Goal: Task Accomplishment & Management: Contribute content

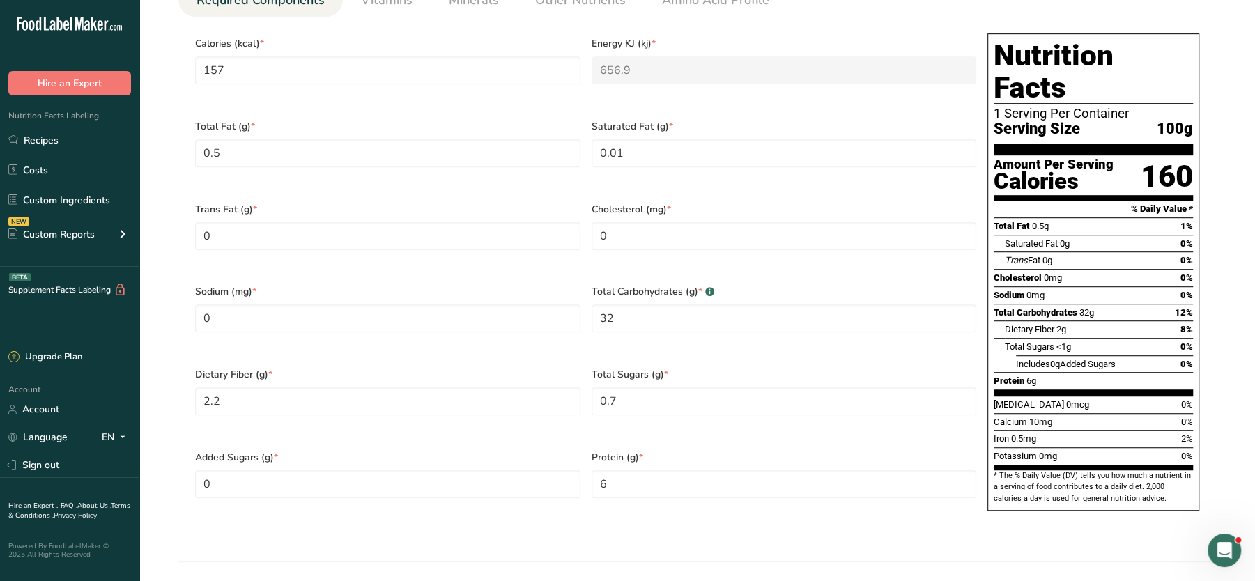
scroll to position [596, 0]
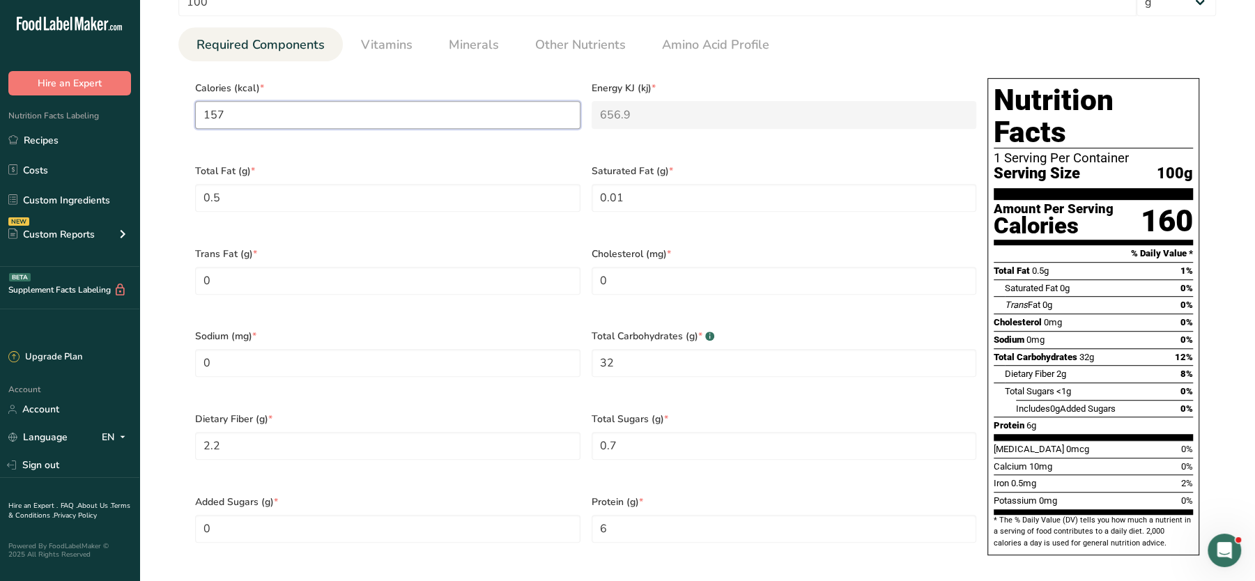
drag, startPoint x: 412, startPoint y: 119, endPoint x: 185, endPoint y: 120, distance: 227.1
click at [185, 120] on section "Calories (kcal) * 157 Energy KJ (kj) * 656.9 Total Fat (g) * 0.5 Saturated Fat …" at bounding box center [696, 320] width 1037 height 519
type input "1"
type KJ "4.2"
type input "13"
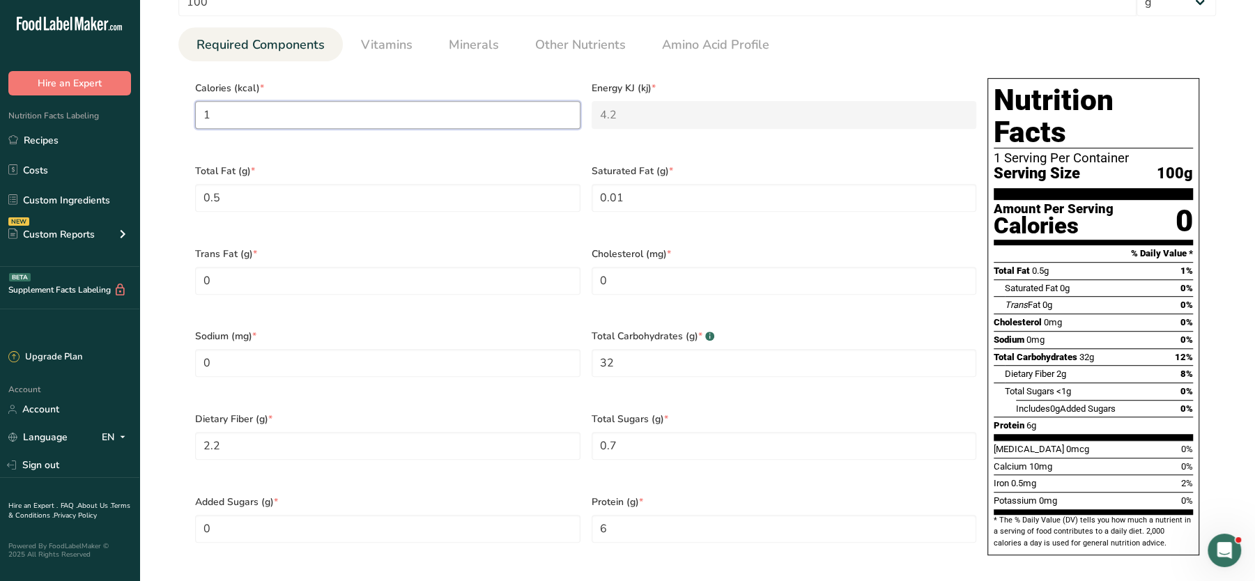
type KJ "54.4"
type input "130"
type KJ "543.9"
type input "130"
drag, startPoint x: 881, startPoint y: 85, endPoint x: 991, endPoint y: 10, distance: 133.3
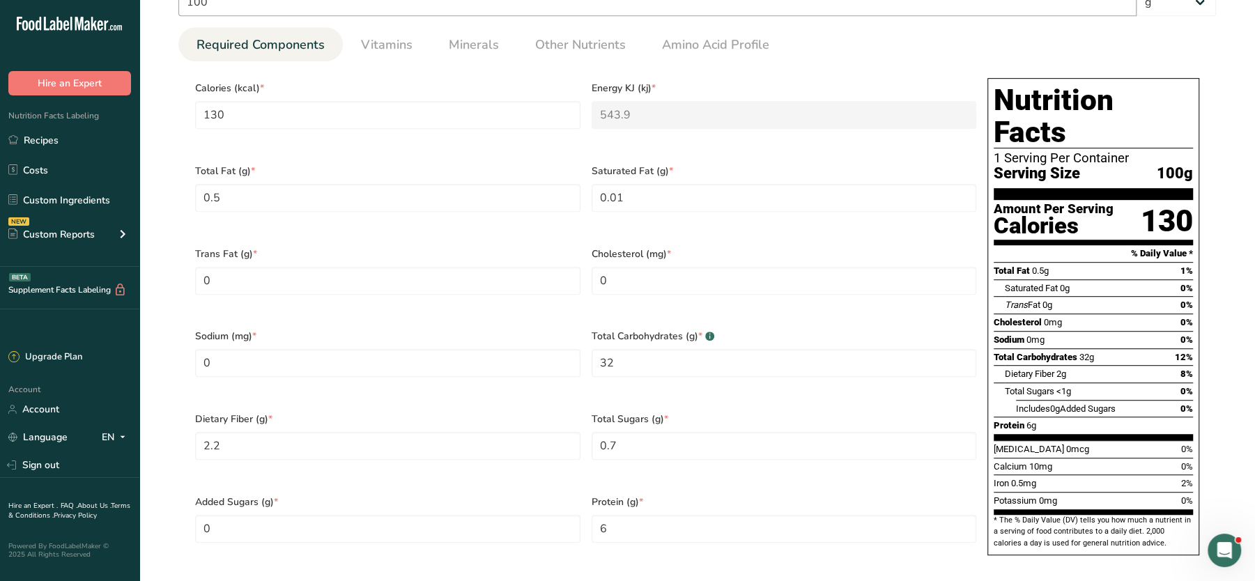
click at [880, 84] on span "Energy KJ (kj) *" at bounding box center [783, 88] width 385 height 15
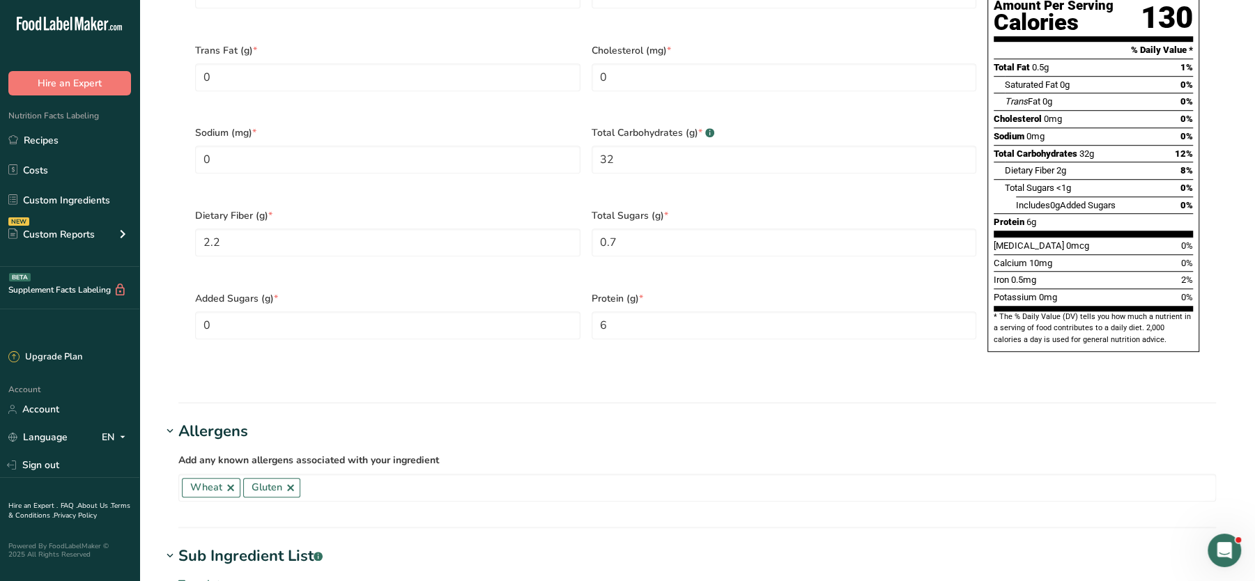
scroll to position [1266, 0]
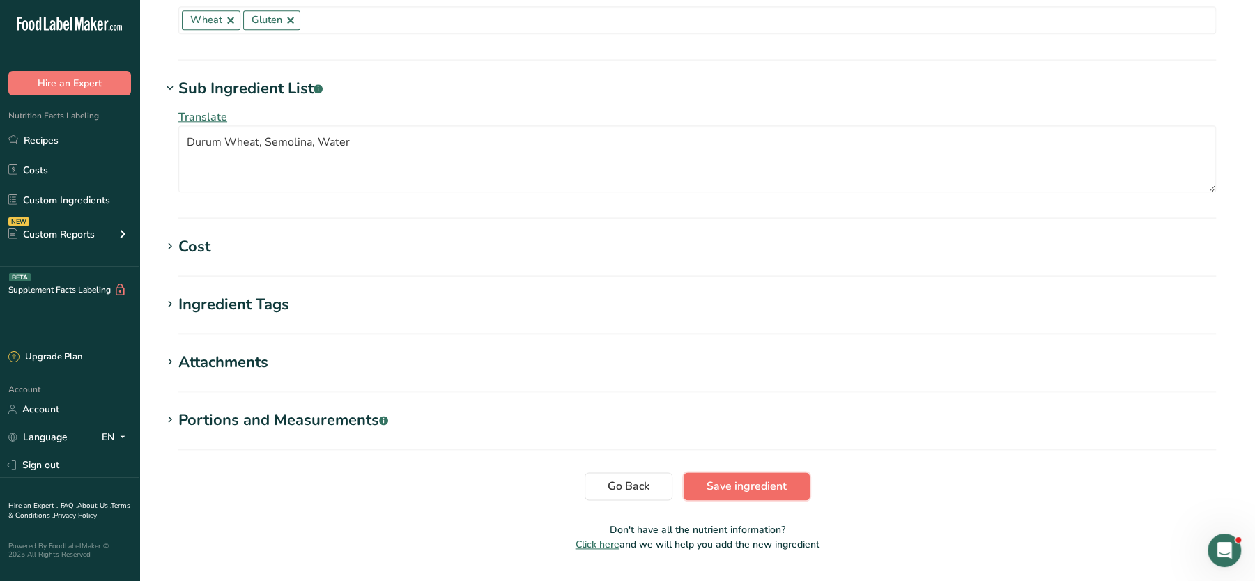
click at [720, 478] on span "Save ingredient" at bounding box center [746, 486] width 80 height 17
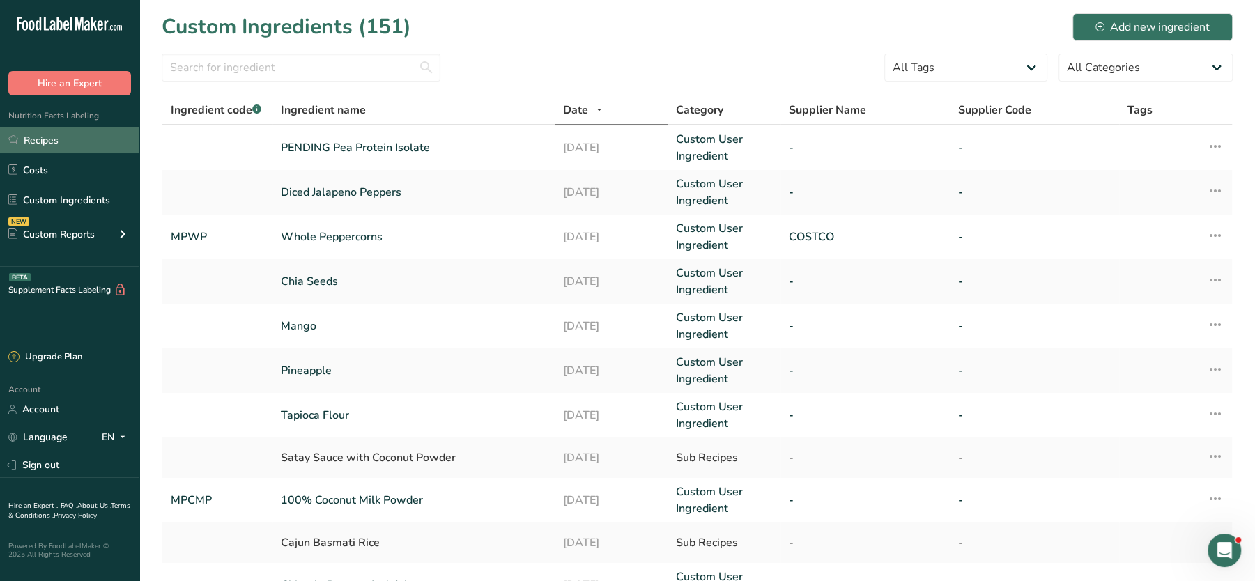
click at [80, 147] on link "Recipes" at bounding box center [69, 140] width 139 height 26
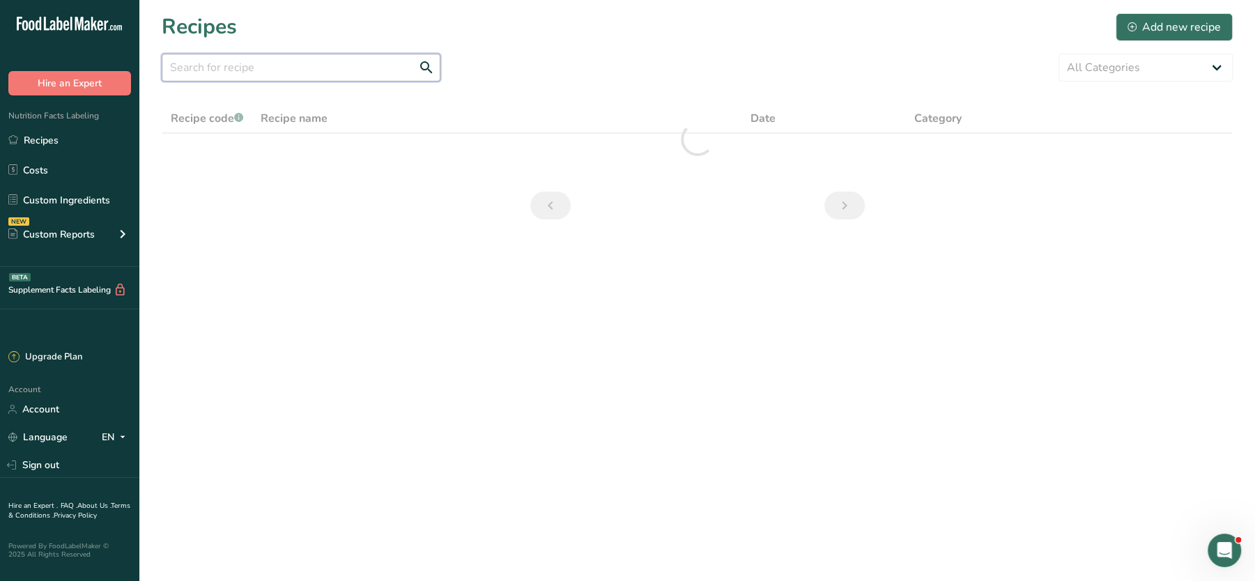
click at [318, 70] on input "text" at bounding box center [301, 68] width 279 height 28
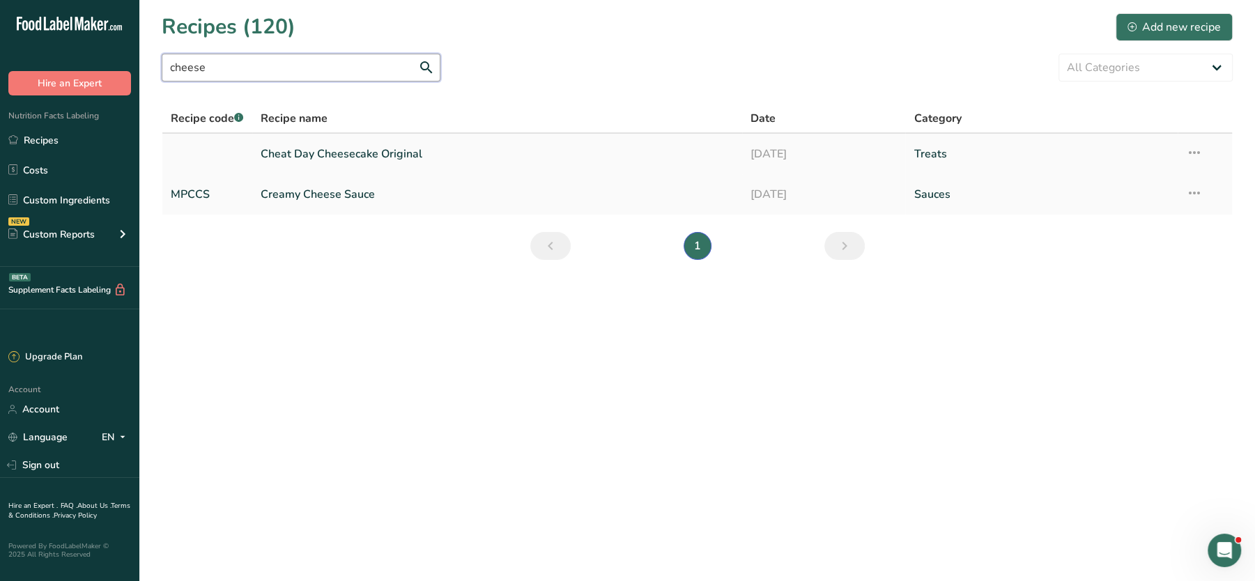
type input "cheese"
click at [330, 150] on link "Cheat Day Cheesecake Original" at bounding box center [497, 153] width 473 height 29
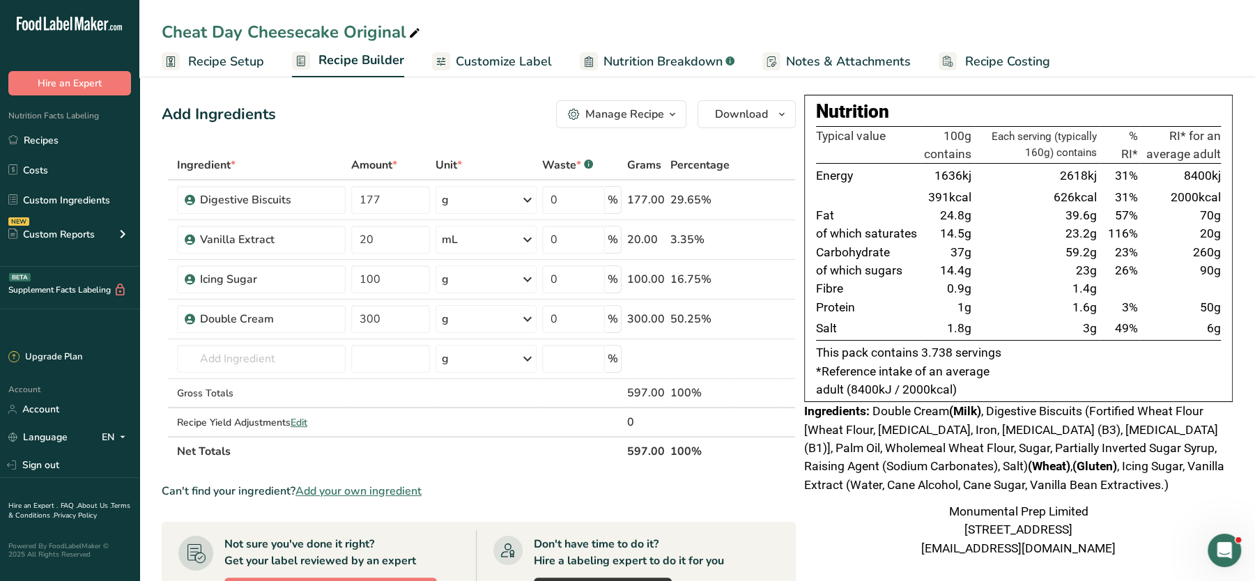
click at [843, 59] on span "Notes & Attachments" at bounding box center [848, 61] width 125 height 19
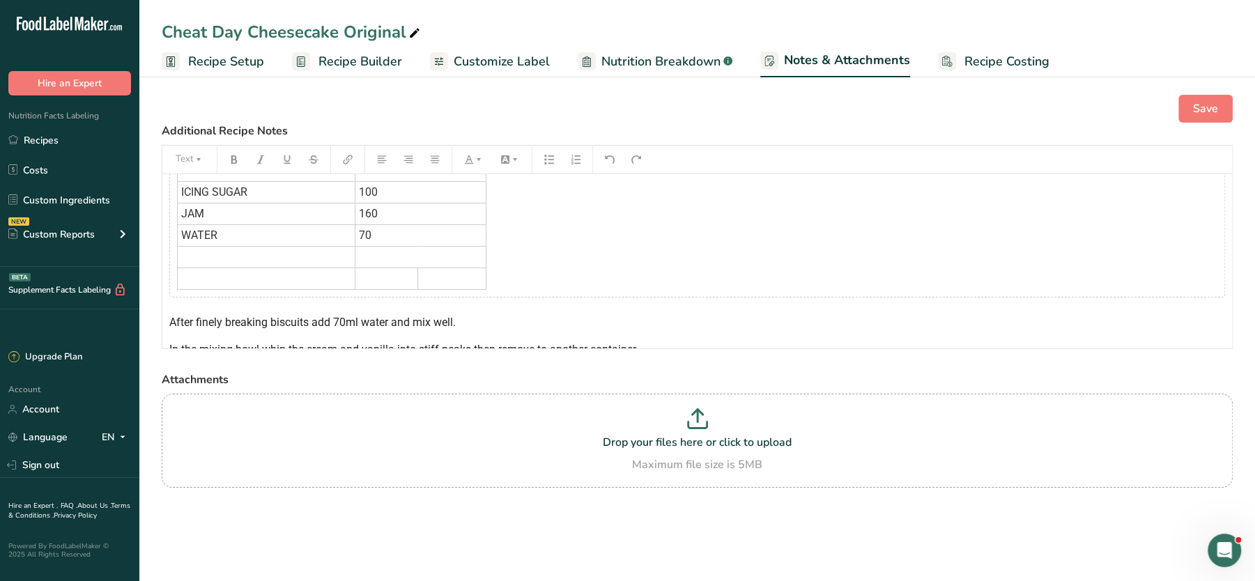
scroll to position [318, 0]
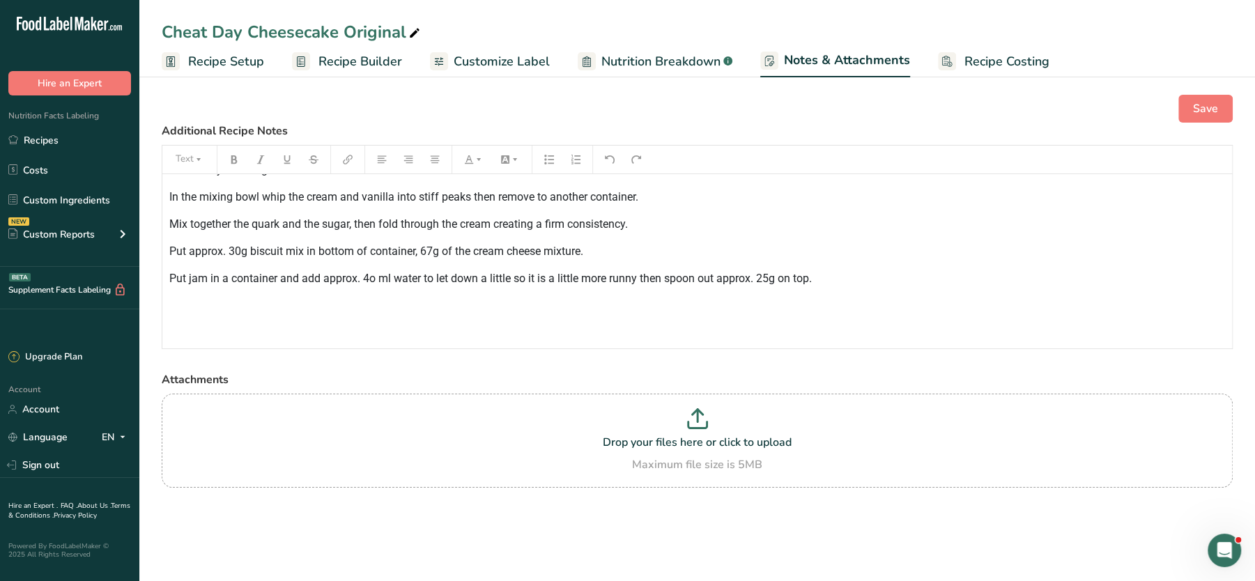
click at [860, 261] on div "﻿ INGREDIENTS WEIGHT (G) BROKEN DIGESTIVE BISCUITS 177 QUARK 200 CREAM 300 VANI…" at bounding box center [696, 98] width 1069 height 485
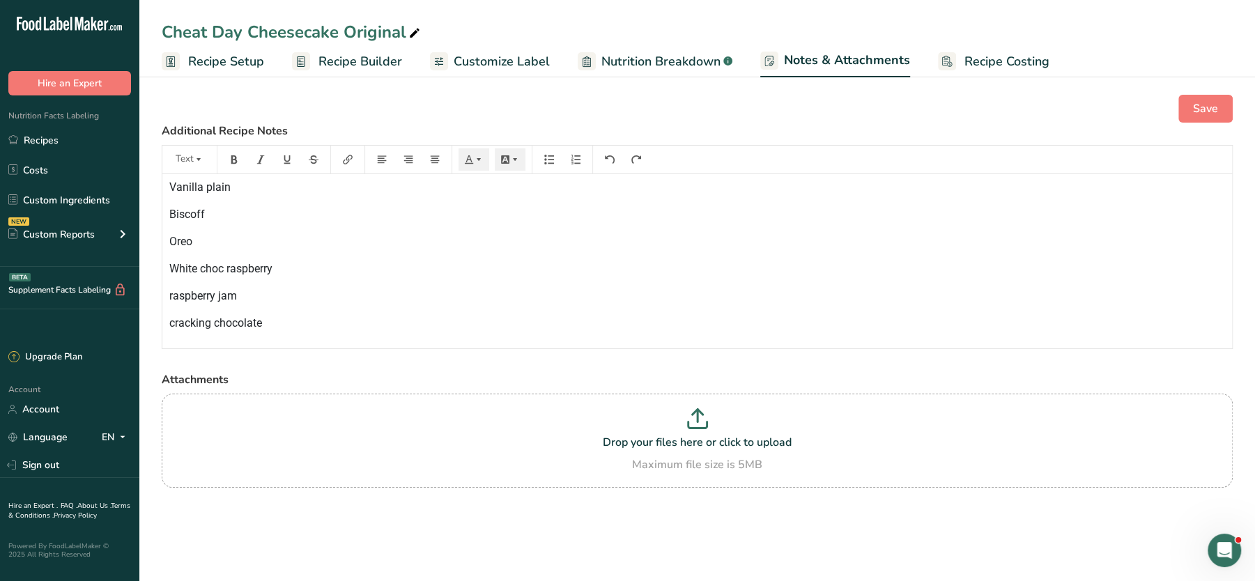
scroll to position [632, 0]
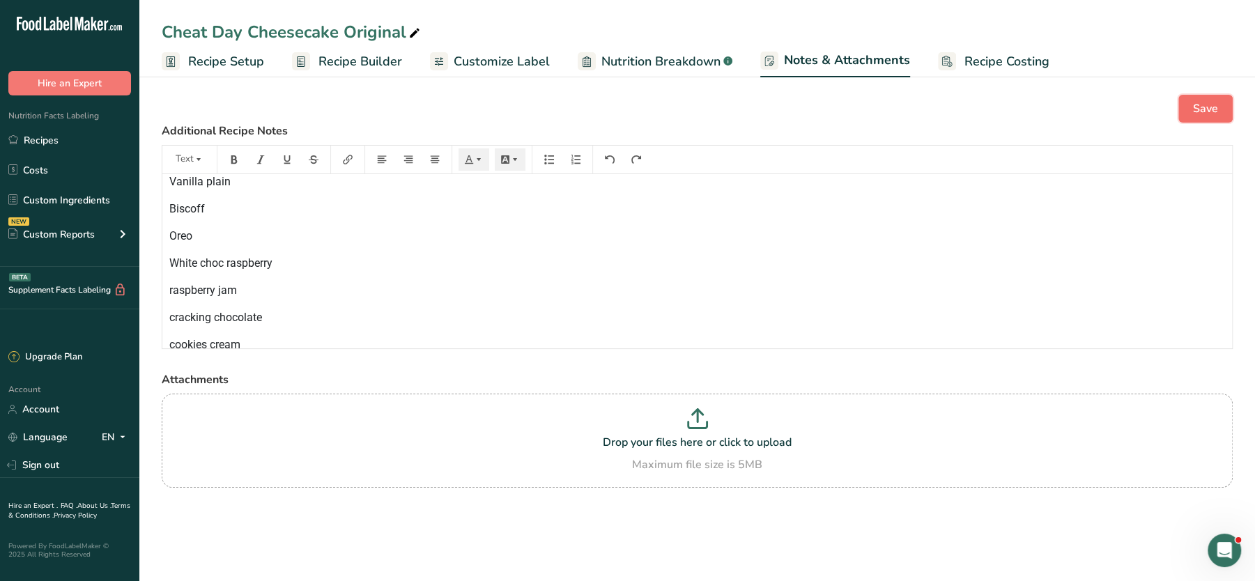
click at [1207, 102] on span "Save" at bounding box center [1205, 108] width 25 height 17
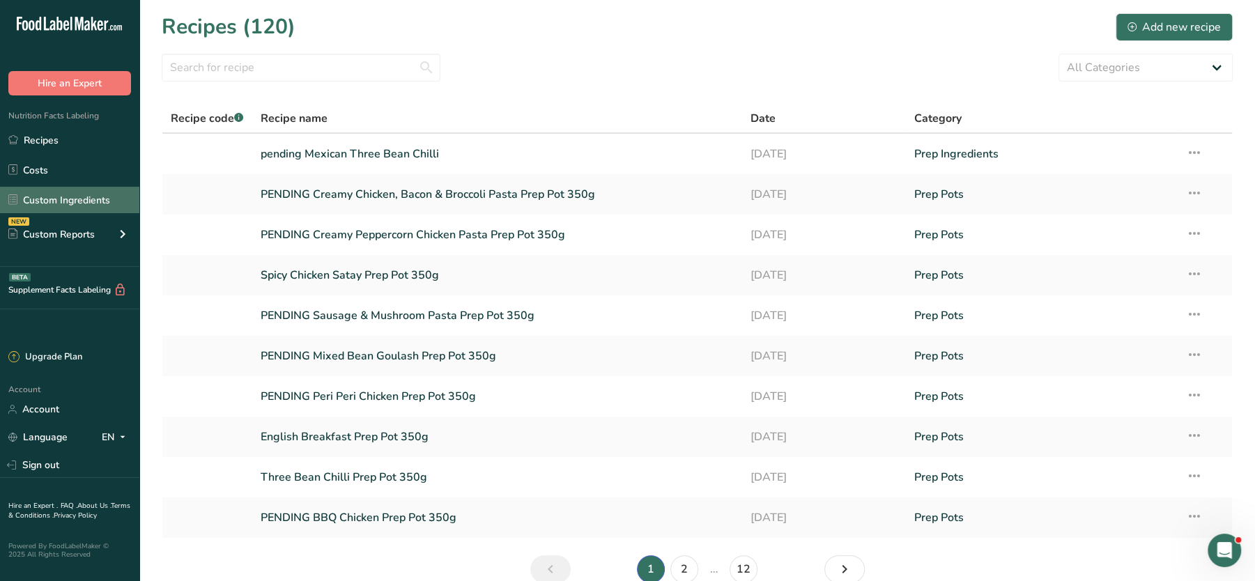
click at [63, 199] on link "Custom Ingredients" at bounding box center [69, 200] width 139 height 26
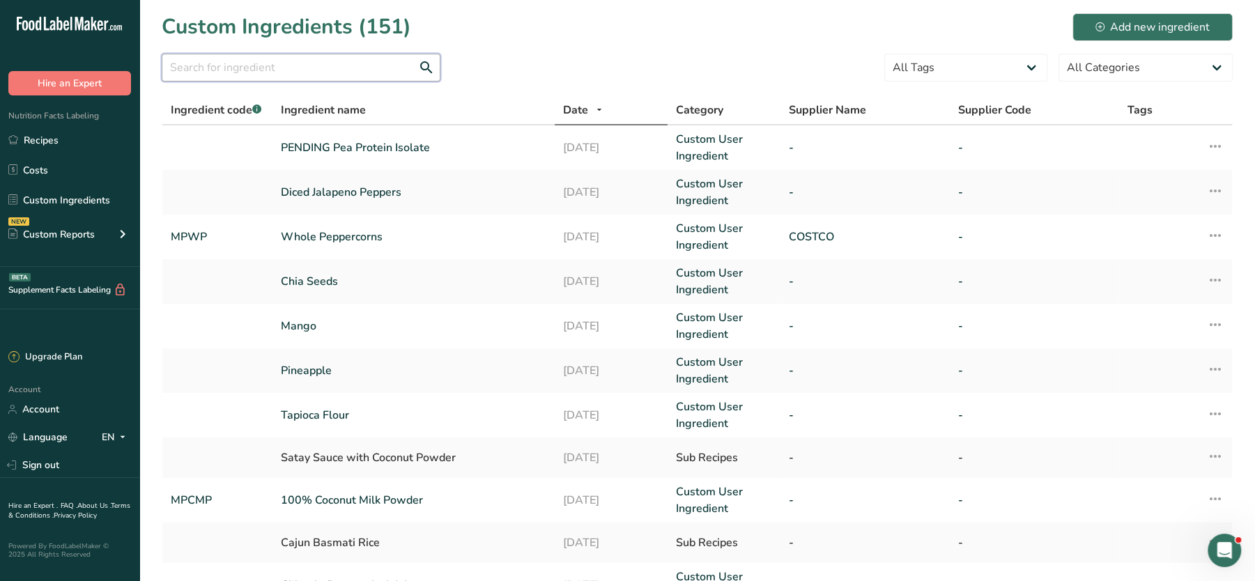
click at [304, 72] on input "text" at bounding box center [301, 68] width 279 height 28
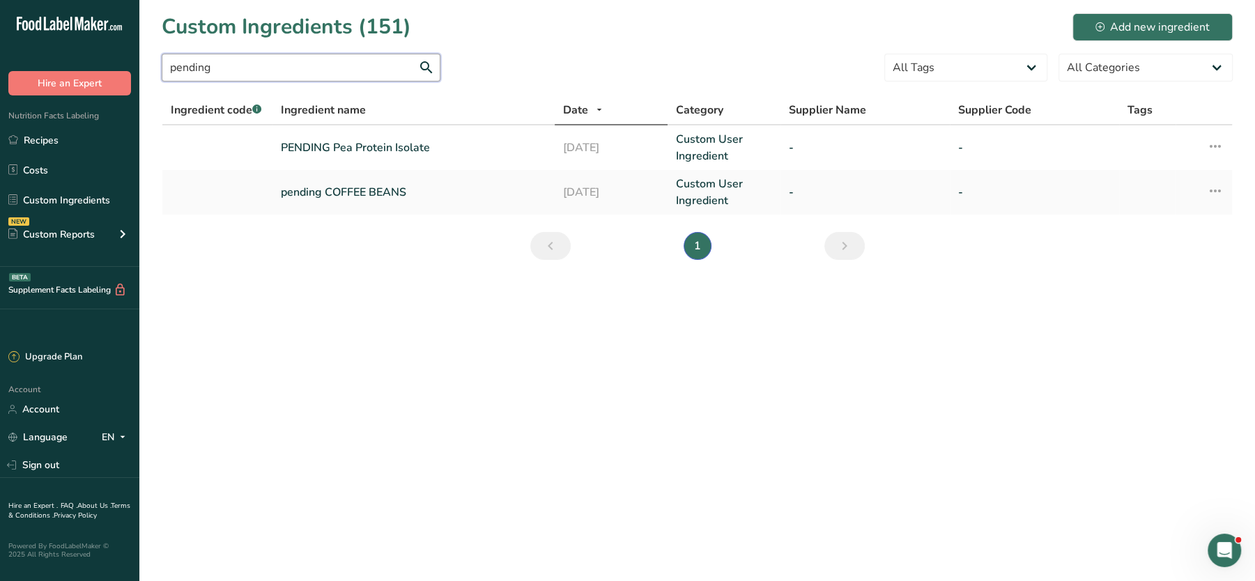
type input "pending"
click at [247, 70] on input "pending" at bounding box center [301, 68] width 279 height 28
drag, startPoint x: 247, startPoint y: 70, endPoint x: 33, endPoint y: 112, distance: 218.1
click at [244, 70] on input "pending" at bounding box center [301, 68] width 279 height 28
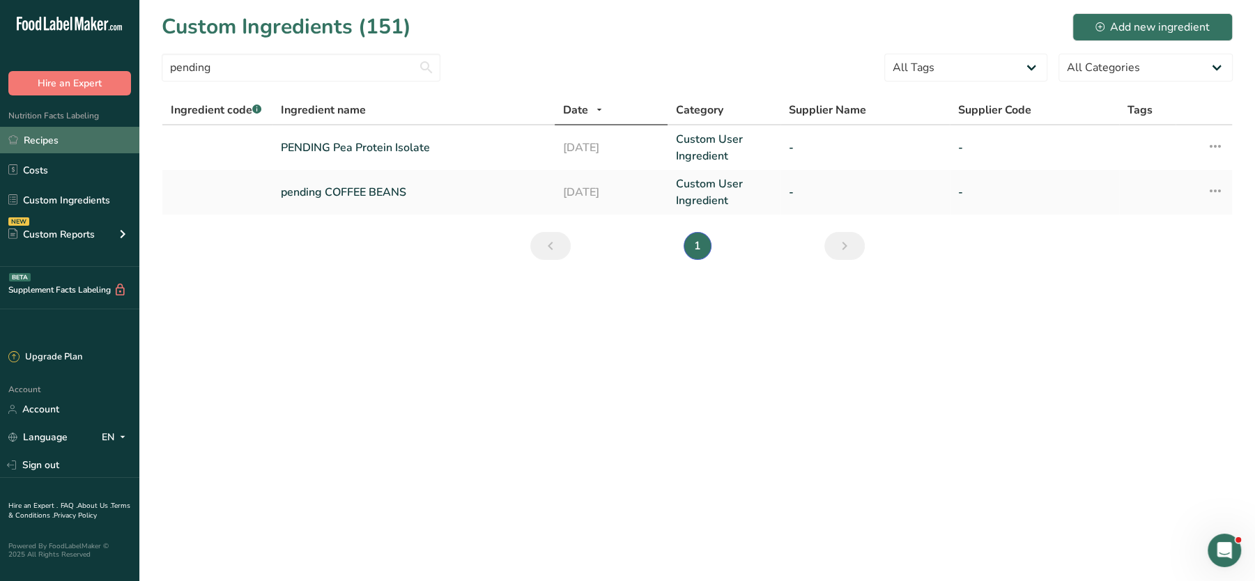
click at [36, 138] on link "Recipes" at bounding box center [69, 140] width 139 height 26
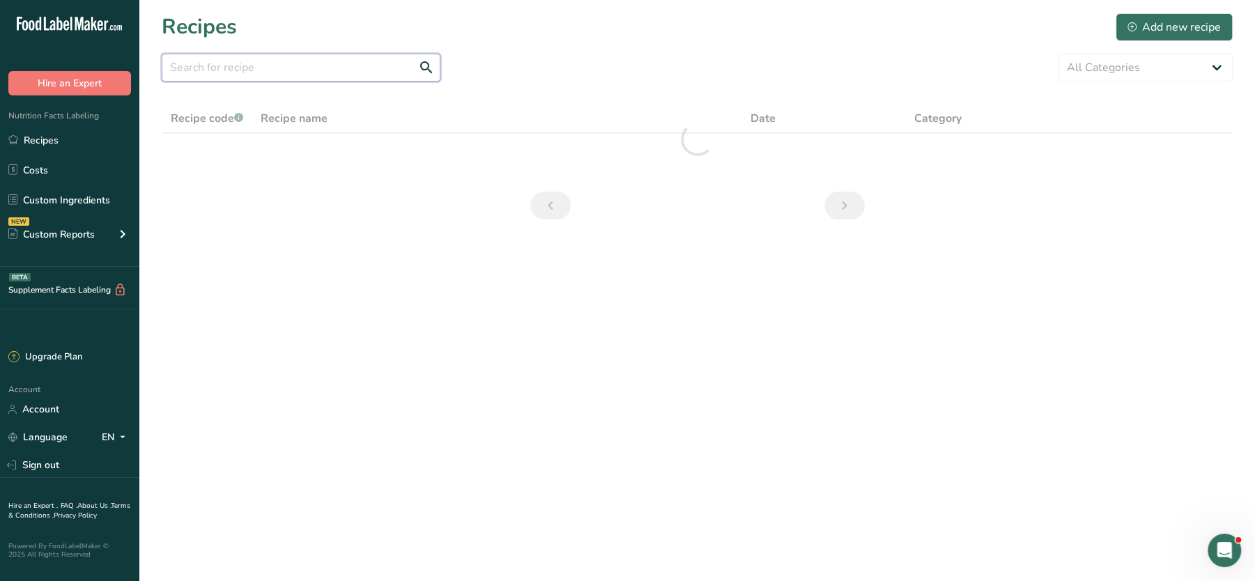
click at [216, 78] on input "text" at bounding box center [301, 68] width 279 height 28
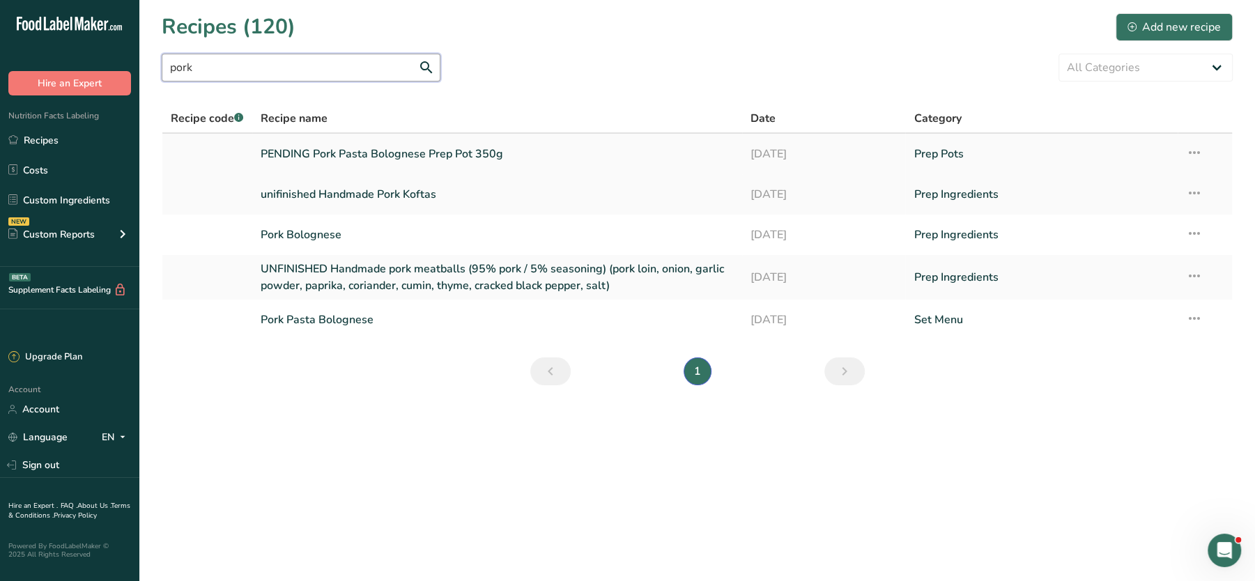
type input "pork"
click at [369, 150] on link "PENDING Pork Pasta Bolognese Prep Pot 350g" at bounding box center [497, 153] width 473 height 29
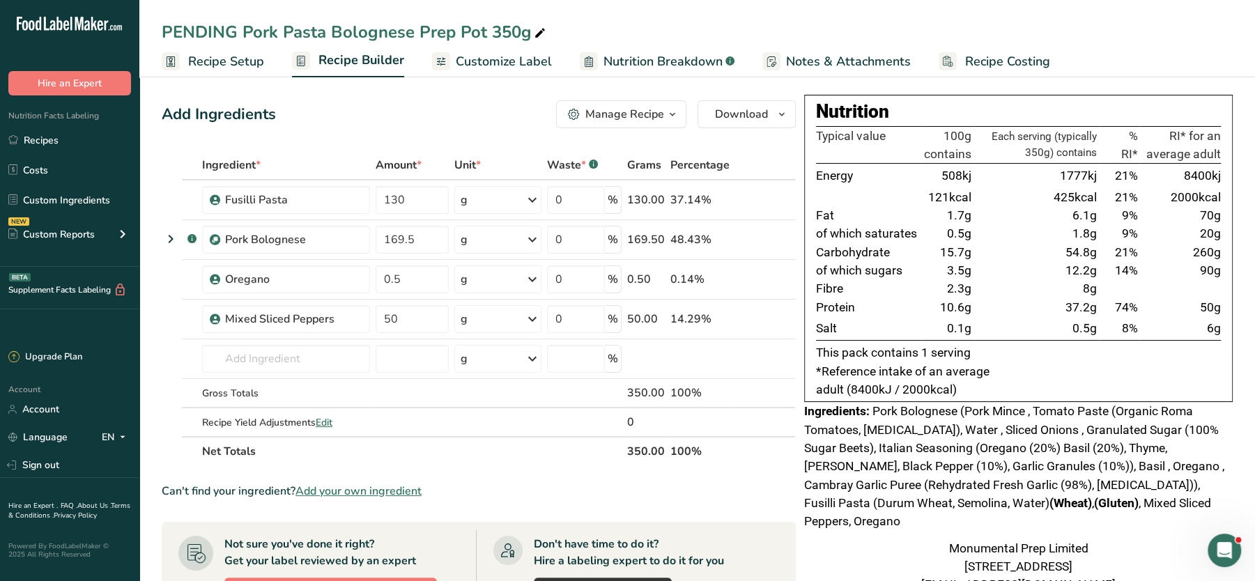
drag, startPoint x: 1039, startPoint y: 142, endPoint x: 1096, endPoint y: 207, distance: 86.4
click at [1096, 207] on table "Typical value 100g contains Each serving (typically 350g) contains % RI* RI* fo…" at bounding box center [1018, 233] width 405 height 215
drag, startPoint x: 1096, startPoint y: 207, endPoint x: 1087, endPoint y: 210, distance: 9.1
click at [1087, 210] on span "6.1g" at bounding box center [1084, 215] width 24 height 14
click at [1043, 143] on th "Each serving (typically 350g) contains" at bounding box center [1036, 145] width 125 height 38
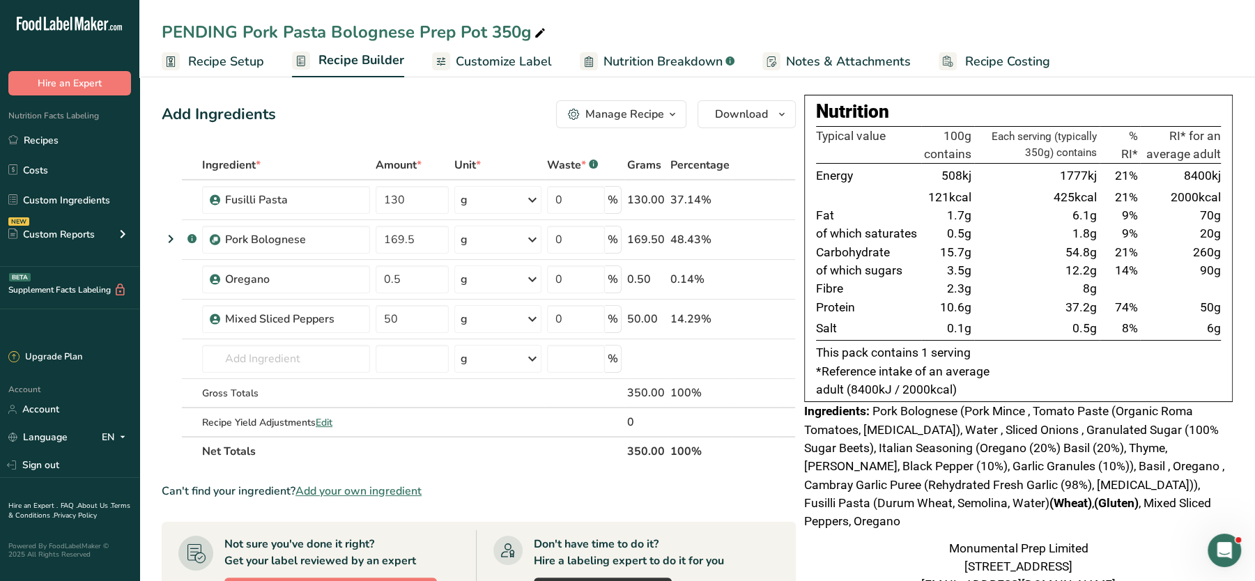
drag, startPoint x: 1003, startPoint y: 135, endPoint x: 1132, endPoint y: 352, distance: 252.1
click at [1132, 352] on div "Nutrition Typical value 100g contains Each serving (typically 350g) contains % …" at bounding box center [1018, 248] width 428 height 307
drag, startPoint x: 1132, startPoint y: 352, endPoint x: 1064, endPoint y: 337, distance: 69.1
click at [1064, 337] on td "0.5g" at bounding box center [1036, 328] width 125 height 24
click at [1066, 318] on td "0.5g" at bounding box center [1036, 328] width 125 height 24
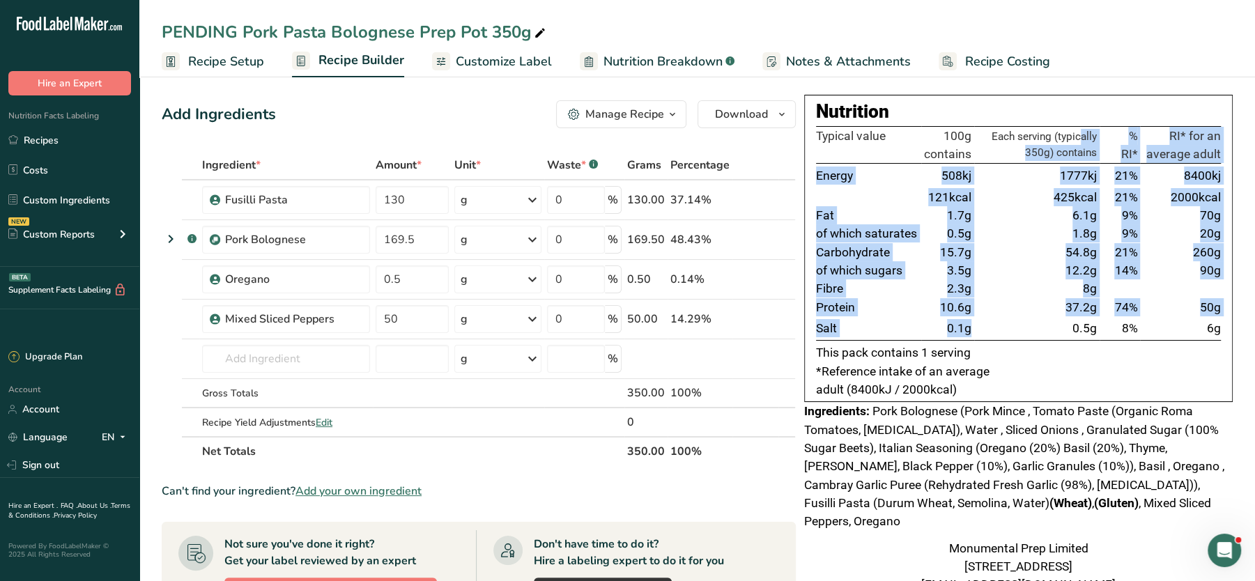
drag, startPoint x: 1035, startPoint y: 173, endPoint x: 1067, endPoint y: 318, distance: 148.3
click at [1067, 318] on table "Typical value 100g contains Each serving (typically 350g) contains % RI* RI* fo…" at bounding box center [1018, 233] width 405 height 215
drag, startPoint x: 1067, startPoint y: 318, endPoint x: 993, endPoint y: 309, distance: 74.4
click at [992, 309] on td "37.2g" at bounding box center [1036, 307] width 125 height 18
click at [993, 310] on td "37.2g" at bounding box center [1036, 307] width 125 height 18
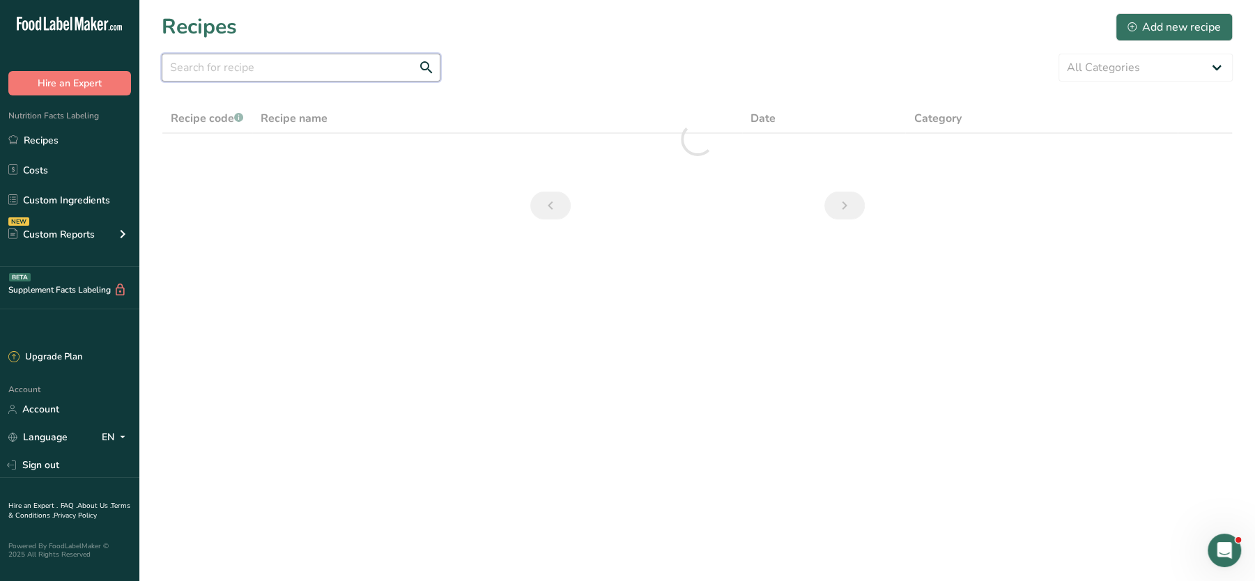
click at [295, 65] on input "text" at bounding box center [301, 68] width 279 height 28
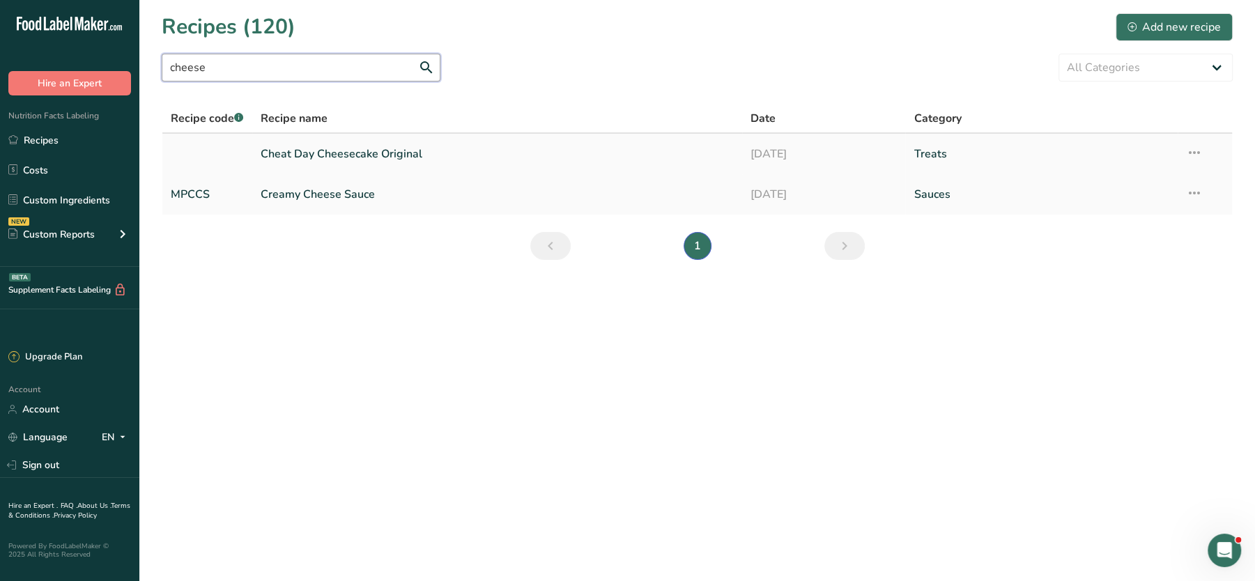
type input "cheese"
click at [395, 150] on link "Cheat Day Cheesecake Original" at bounding box center [497, 153] width 473 height 29
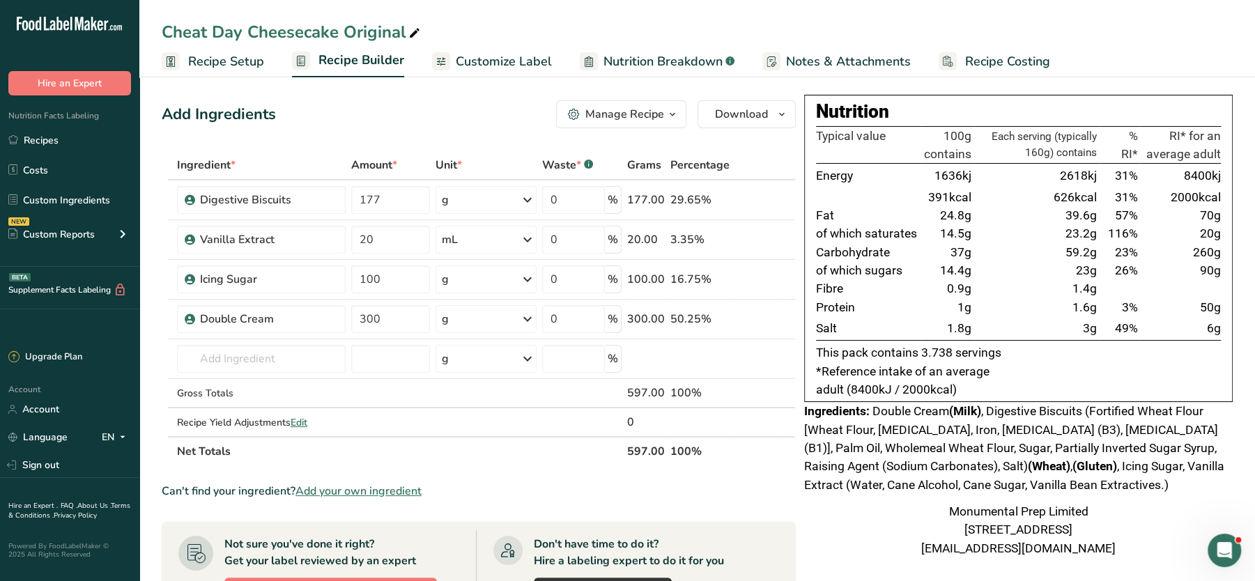
click at [167, 33] on div "Cheat Day Cheesecake Original" at bounding box center [292, 32] width 261 height 25
click at [167, 33] on input "Cheat Day Cheesecake Original" at bounding box center [697, 32] width 1071 height 25
type input "pending Cheat Day Cheesecake Original"
click at [415, 123] on div "Add Ingredients Manage Recipe Delete Recipe Duplicate Recipe Scale Recipe Save …" at bounding box center [479, 114] width 634 height 28
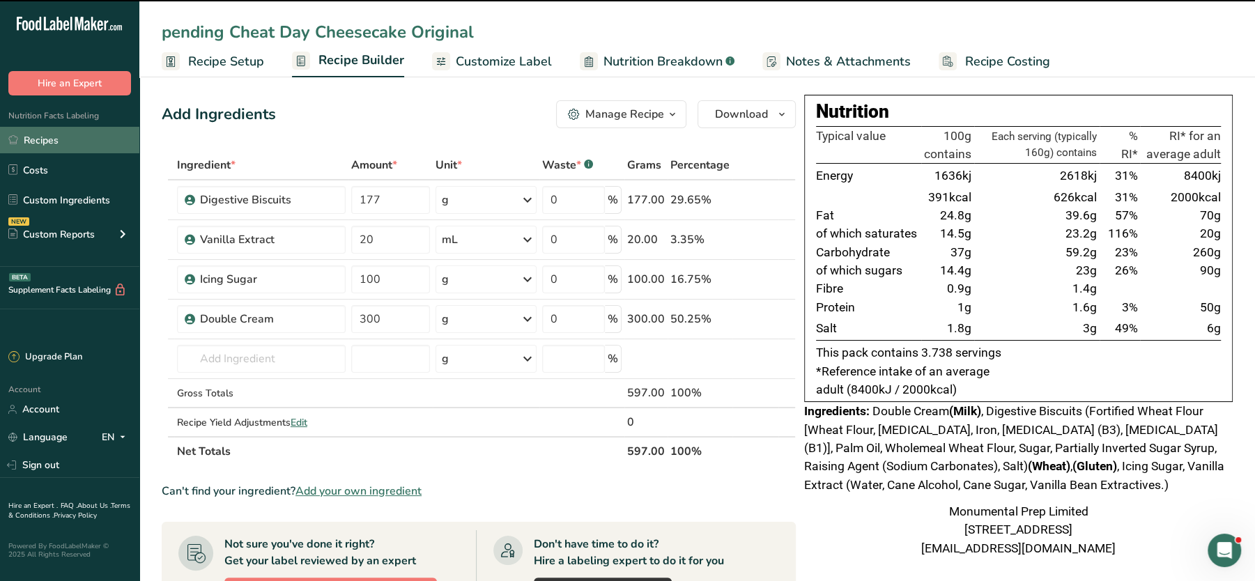
click at [44, 145] on link "Recipes" at bounding box center [69, 140] width 139 height 26
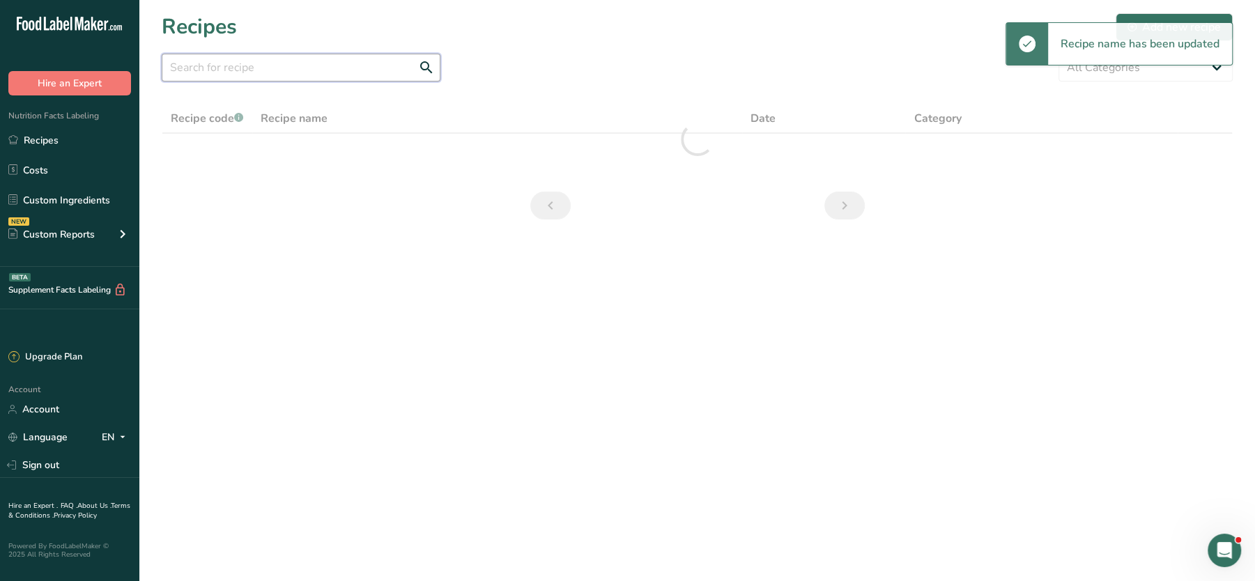
click at [317, 61] on input "text" at bounding box center [301, 68] width 279 height 28
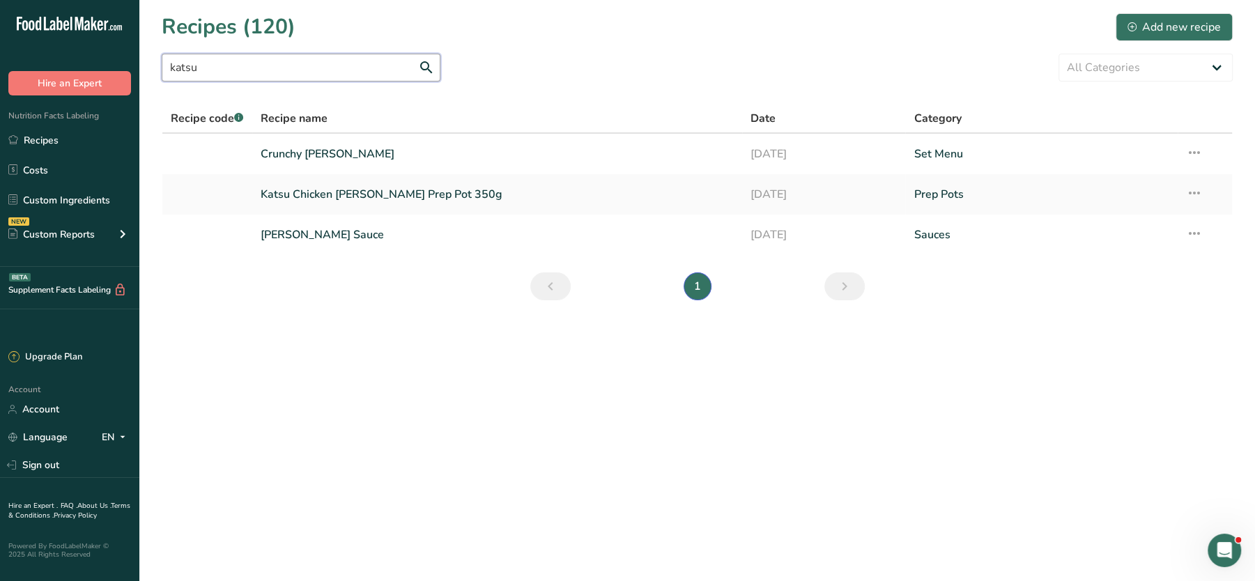
click at [369, 66] on input "katsu" at bounding box center [301, 68] width 279 height 28
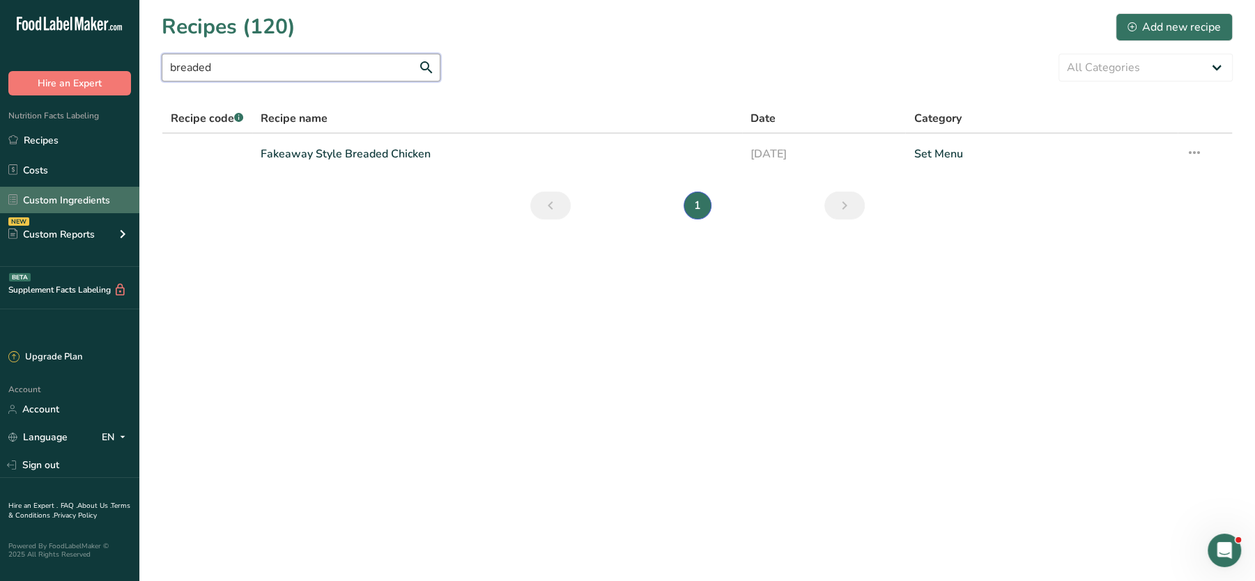
type input "breaded"
click at [66, 196] on link "Custom Ingredients" at bounding box center [69, 200] width 139 height 26
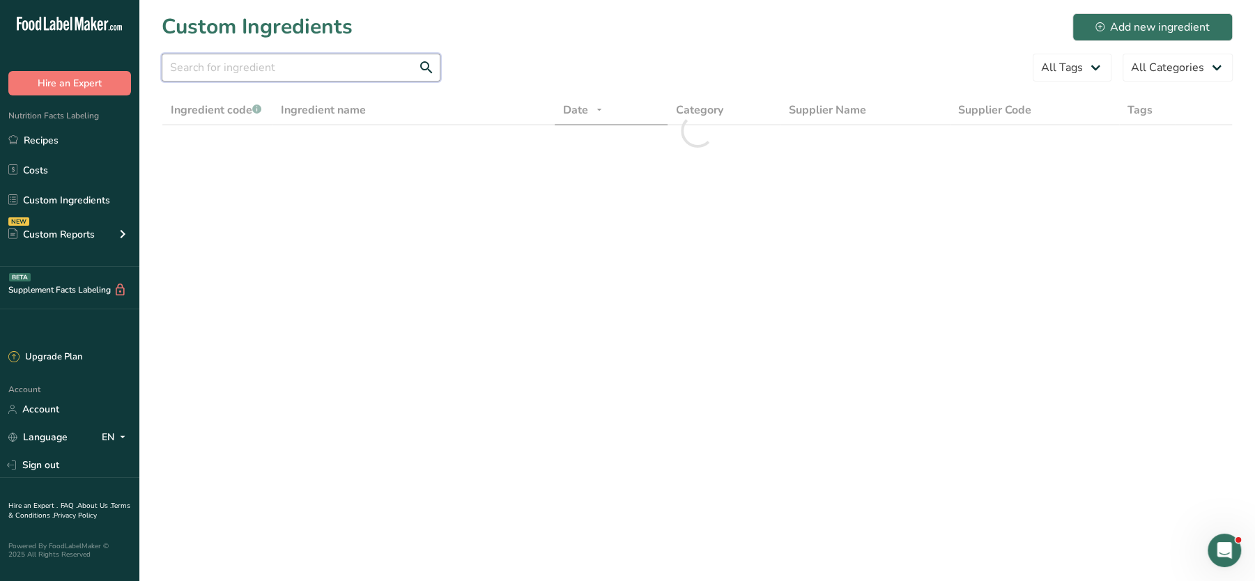
click at [314, 72] on input "text" at bounding box center [301, 68] width 279 height 28
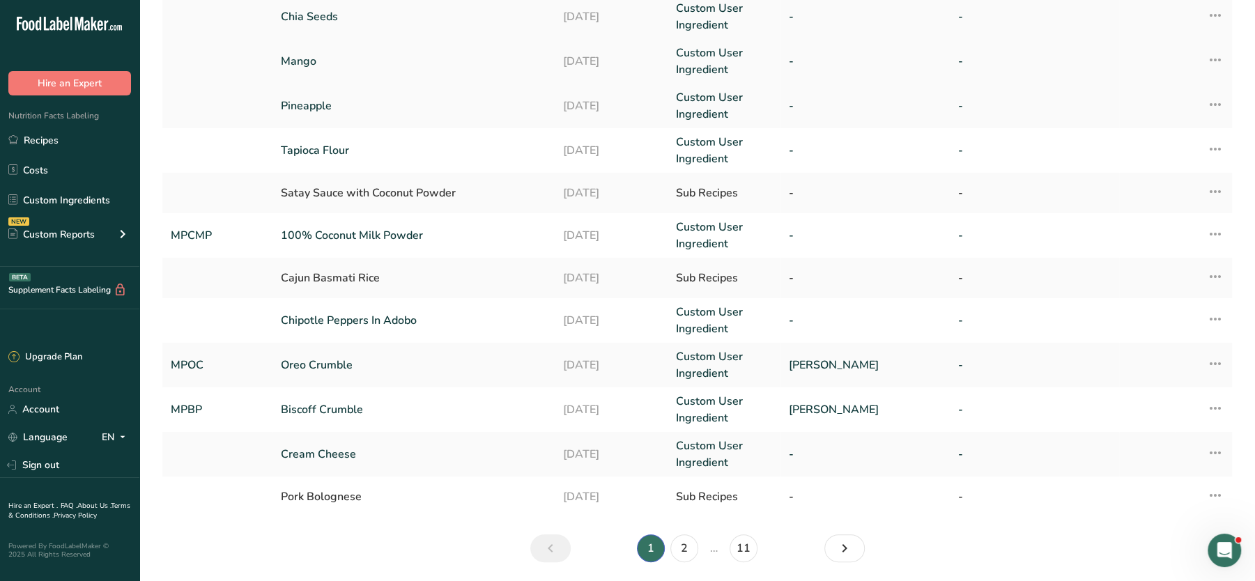
scroll to position [311, 0]
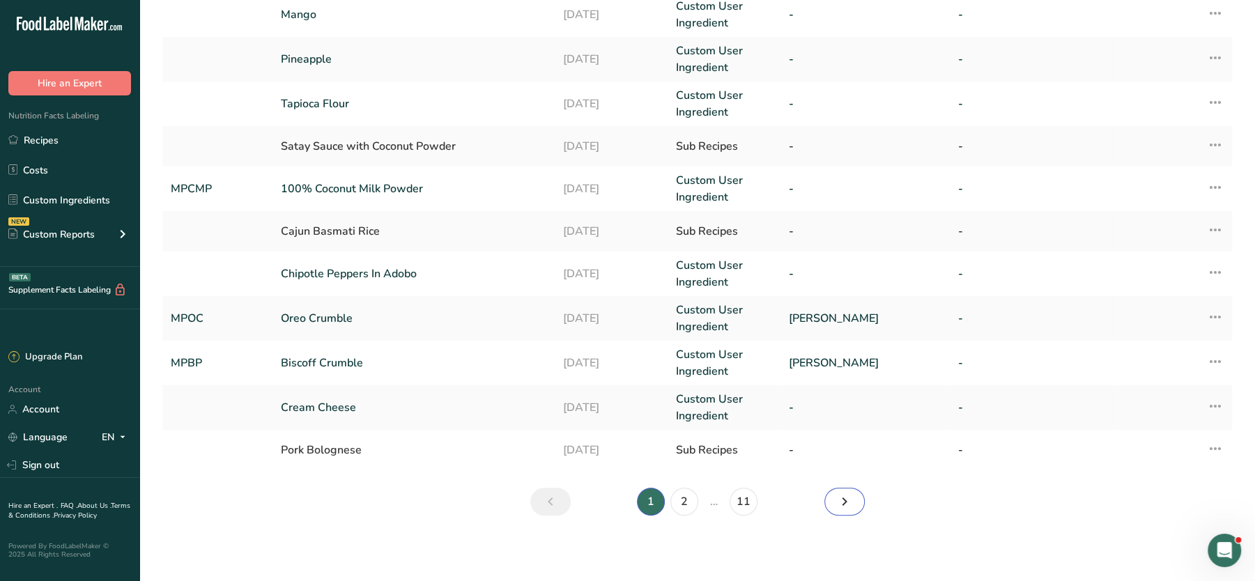
click at [833, 464] on link "Next" at bounding box center [844, 502] width 40 height 28
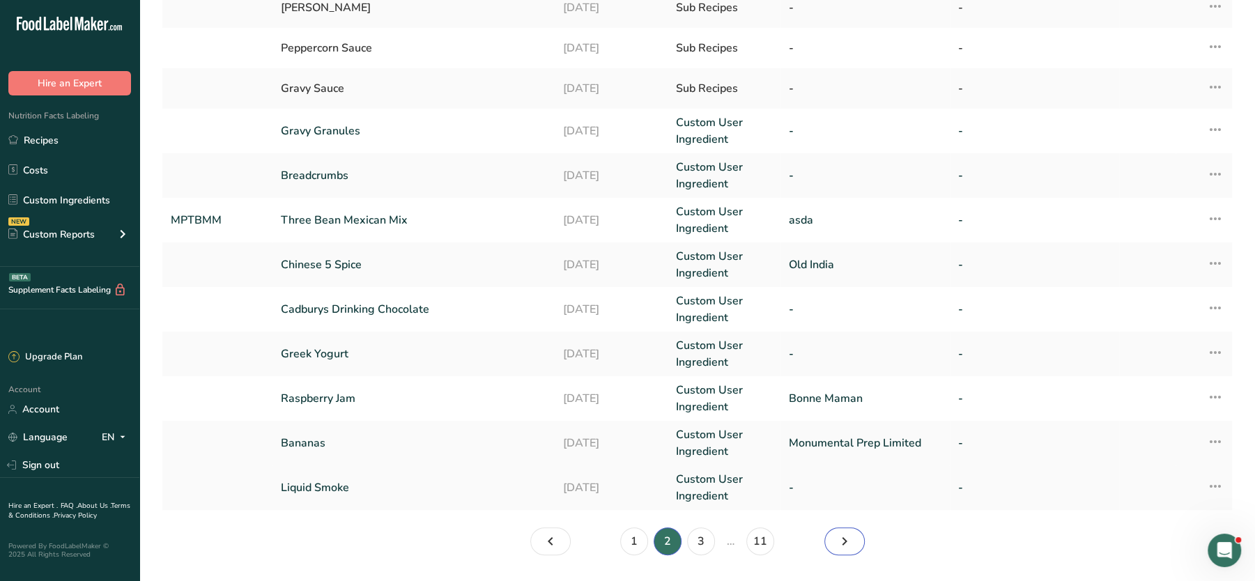
scroll to position [311, 0]
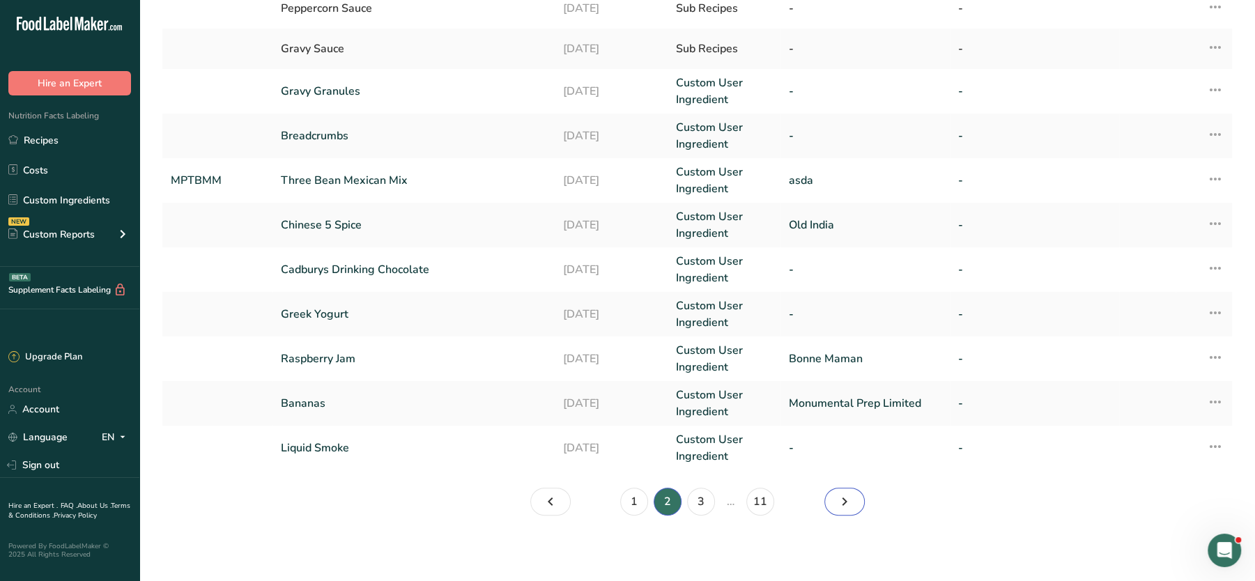
click at [860, 464] on link "Page 3." at bounding box center [844, 502] width 40 height 28
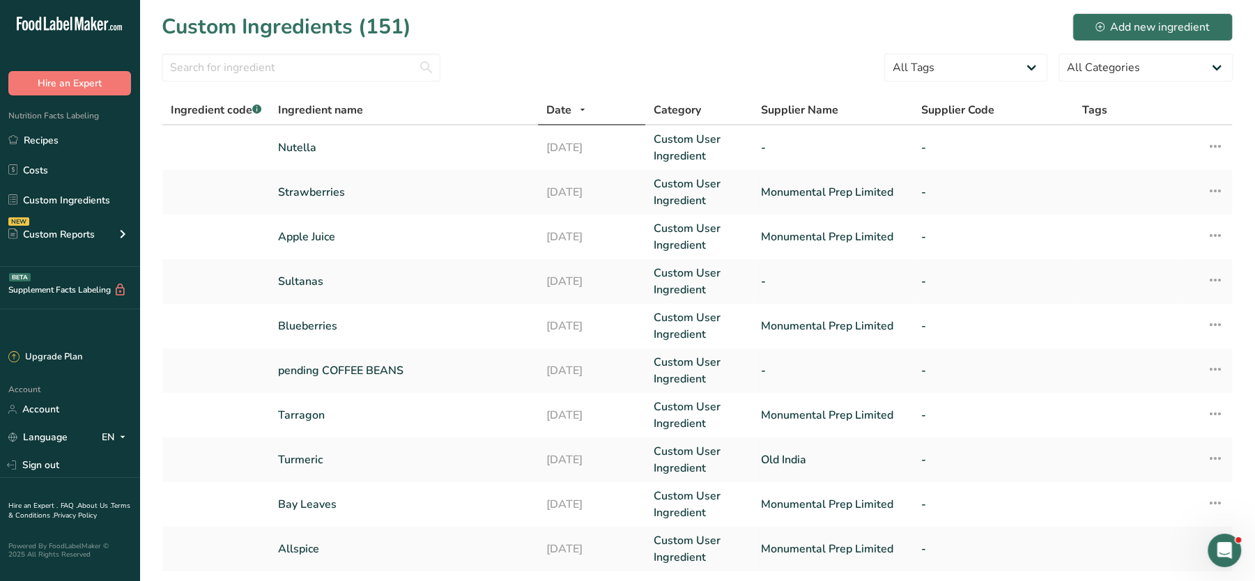
scroll to position [303, 0]
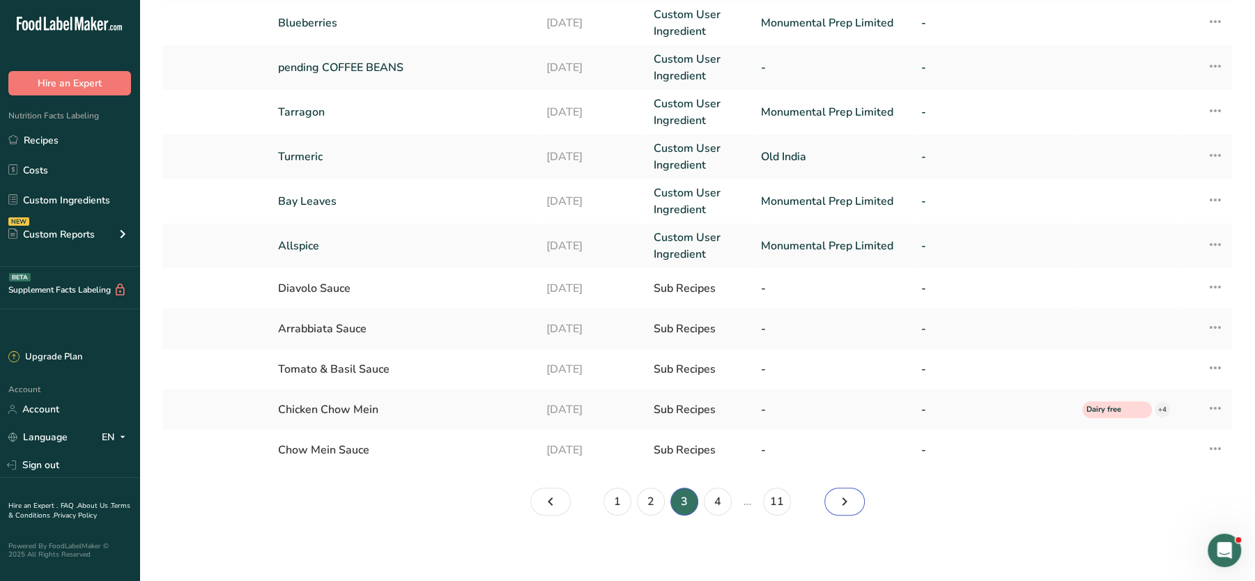
click at [832, 464] on link "Page 4." at bounding box center [844, 502] width 40 height 28
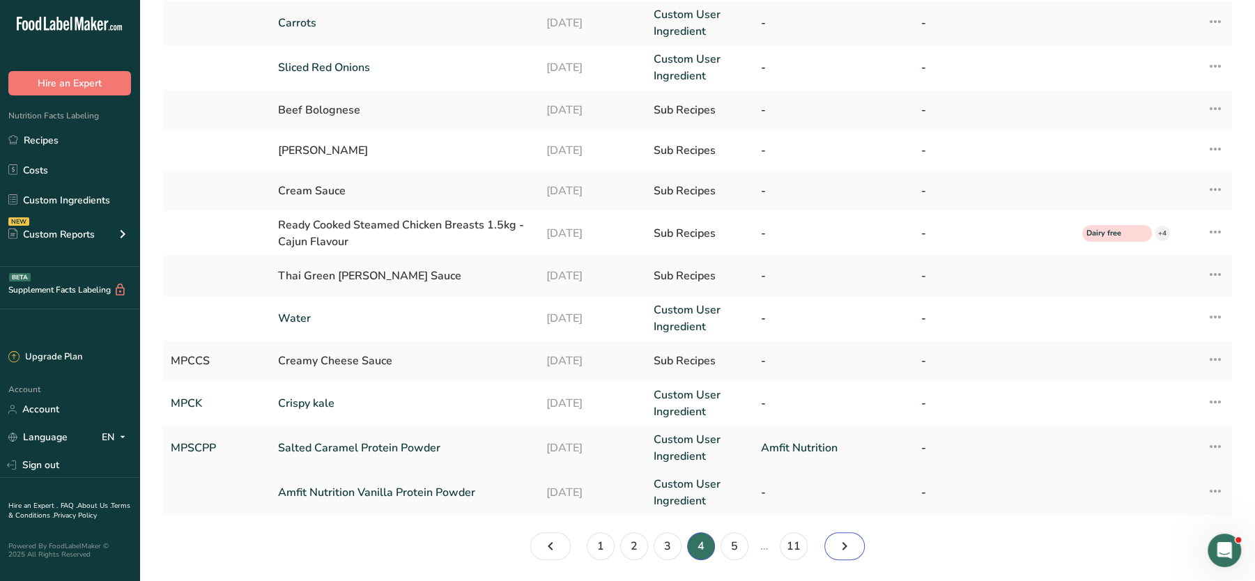
scroll to position [295, 0]
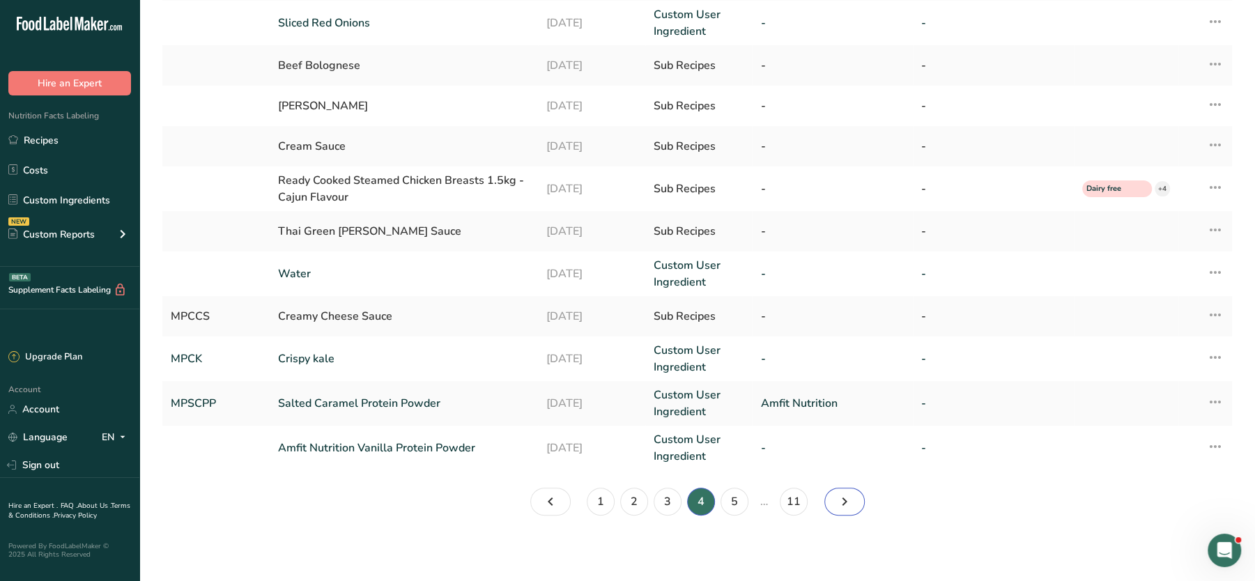
click at [854, 464] on link "Page 5." at bounding box center [844, 502] width 40 height 28
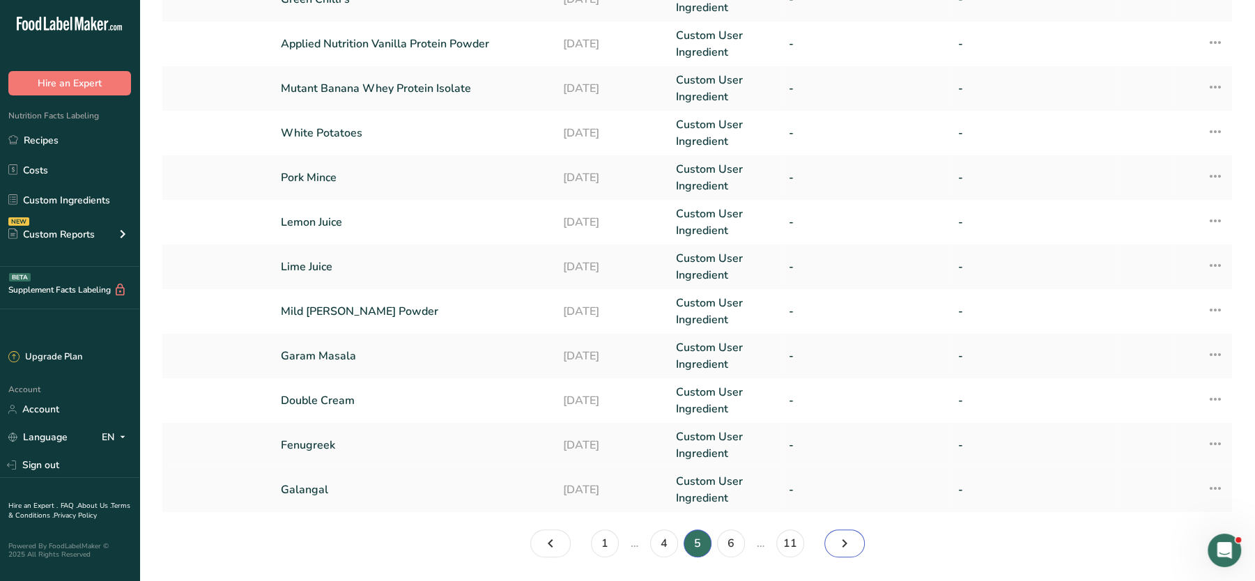
scroll to position [324, 0]
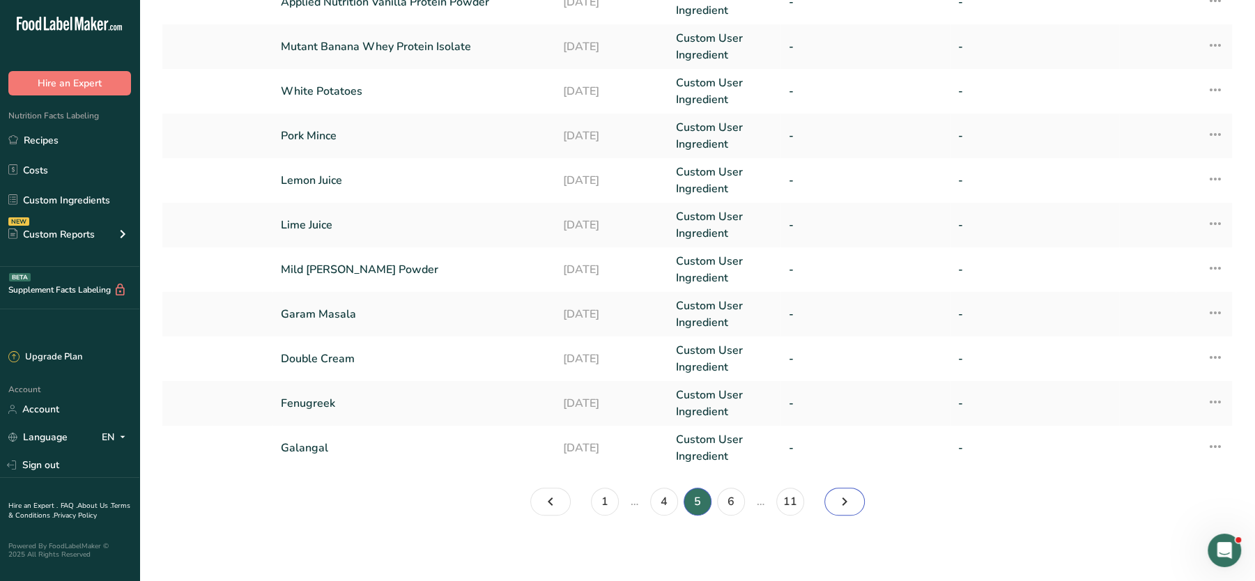
click at [849, 464] on icon "Page 6." at bounding box center [844, 501] width 17 height 25
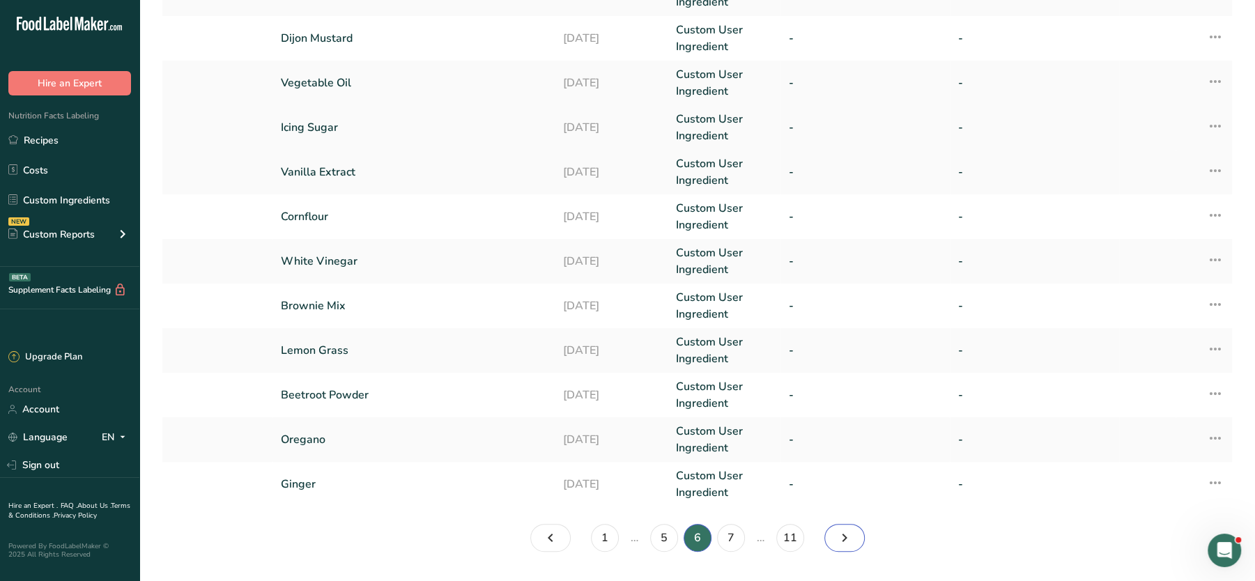
scroll to position [324, 0]
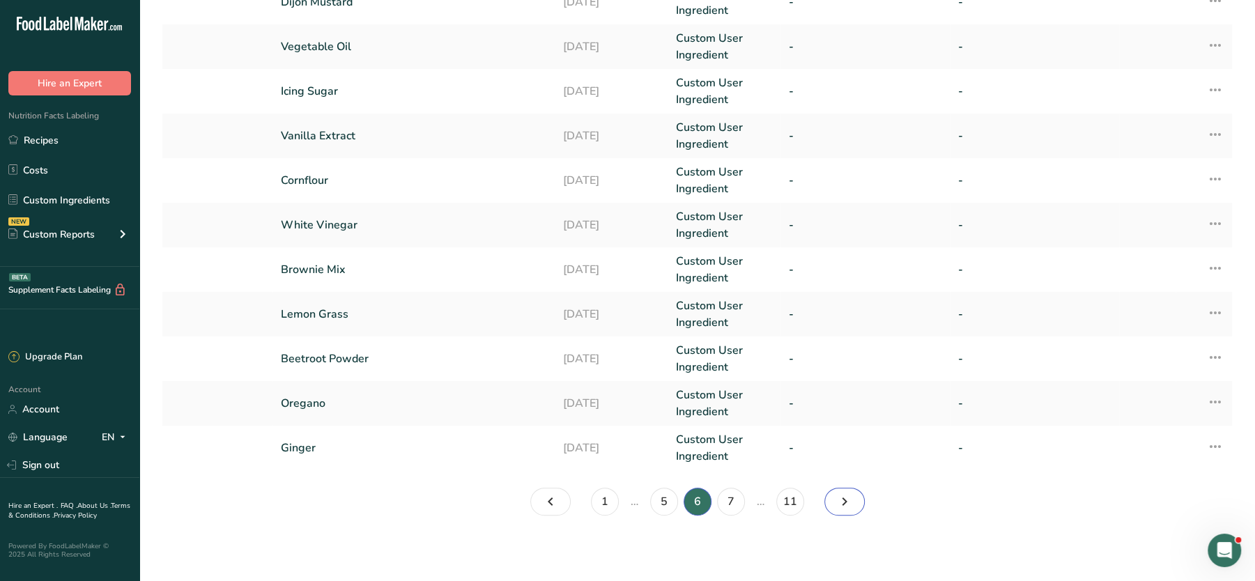
click at [850, 464] on icon "Page 7." at bounding box center [844, 501] width 17 height 25
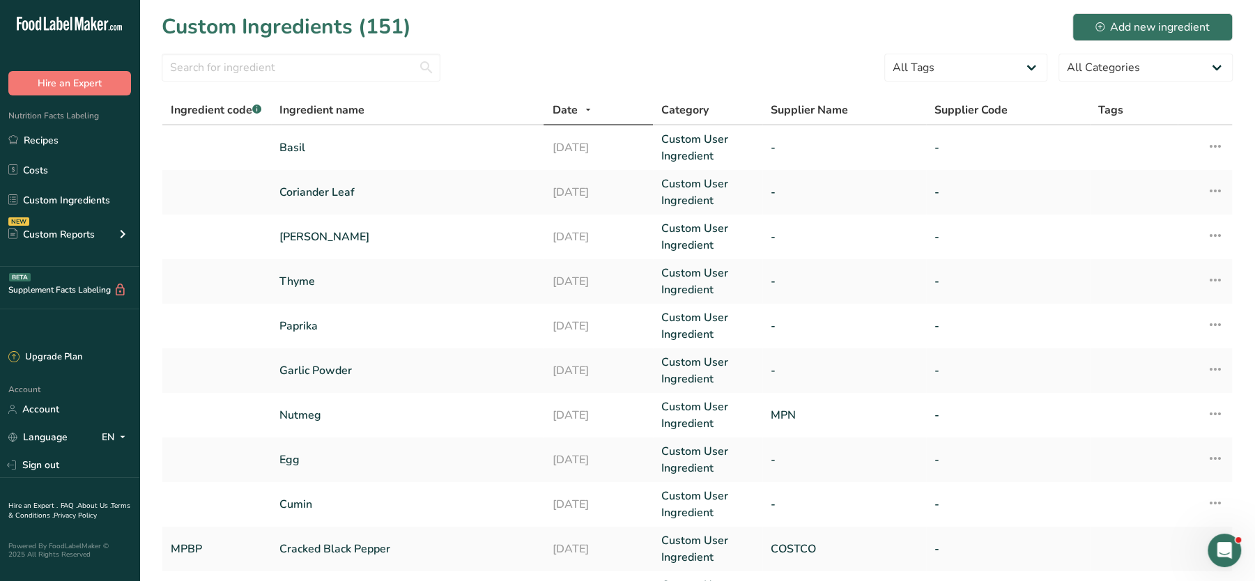
scroll to position [324, 0]
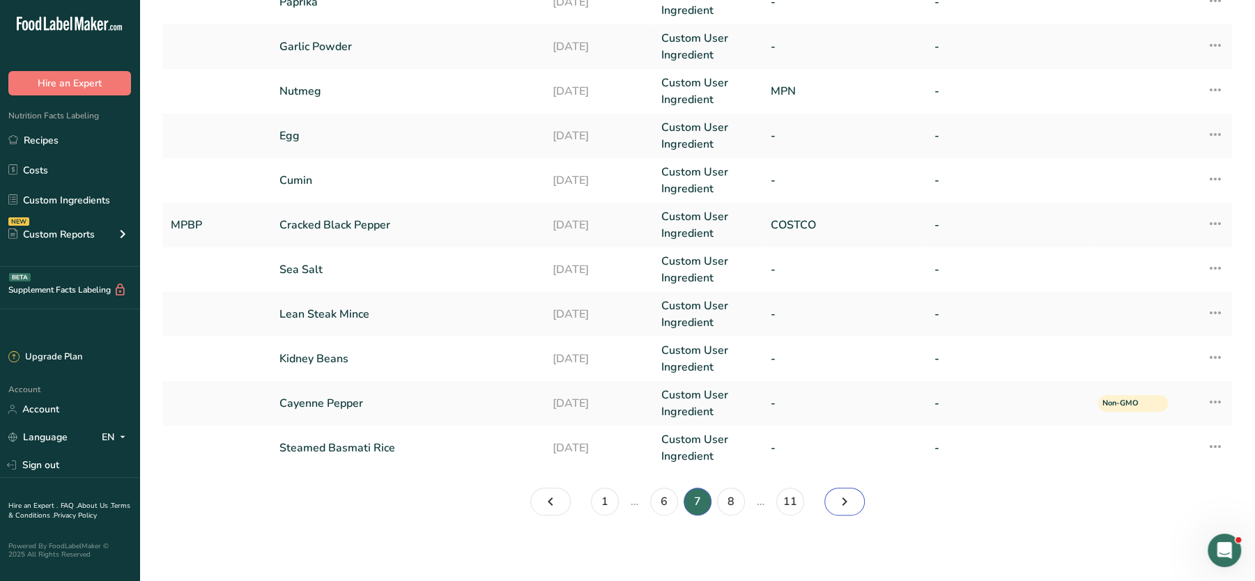
click at [843, 464] on icon "Page 8." at bounding box center [844, 501] width 17 height 25
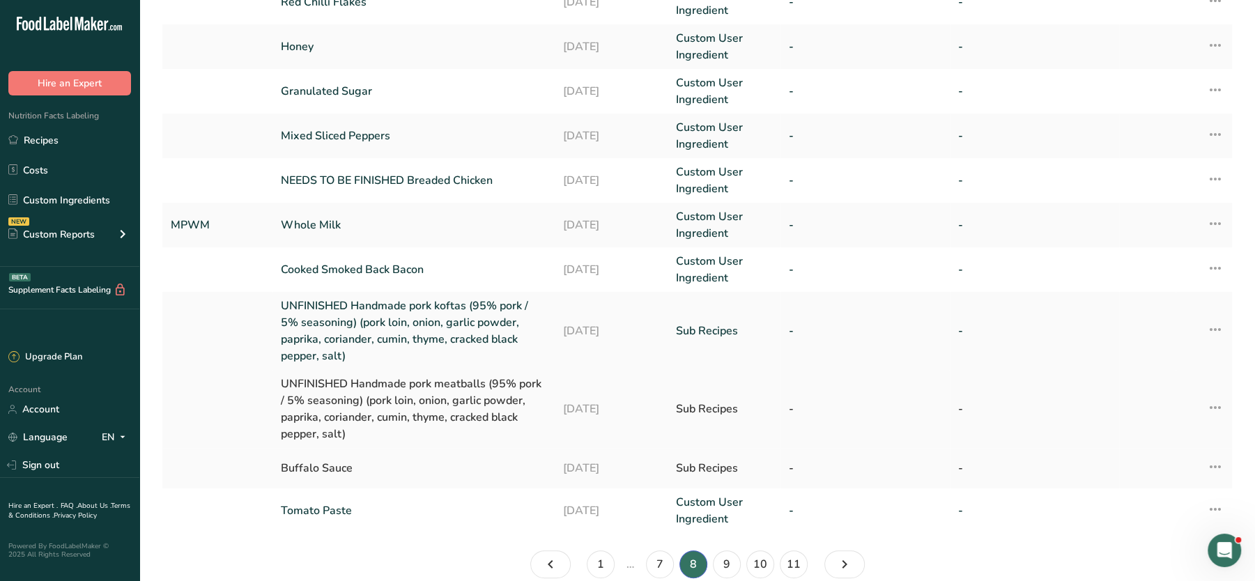
drag, startPoint x: 423, startPoint y: 390, endPoint x: 359, endPoint y: 393, distance: 64.2
drag, startPoint x: 359, startPoint y: 393, endPoint x: 1214, endPoint y: 408, distance: 854.9
click at [1002, 408] on icon at bounding box center [1215, 407] width 17 height 25
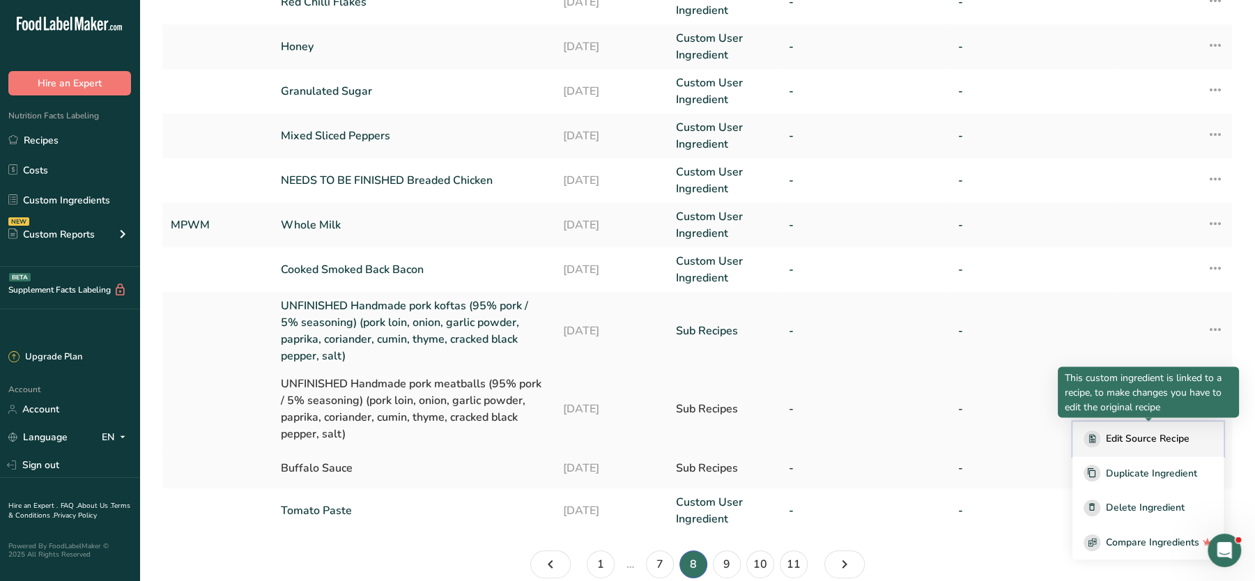
drag, startPoint x: 1153, startPoint y: 438, endPoint x: 1149, endPoint y: 444, distance: 7.5
click at [1002, 444] on span "Edit Source Recipe" at bounding box center [1148, 438] width 84 height 15
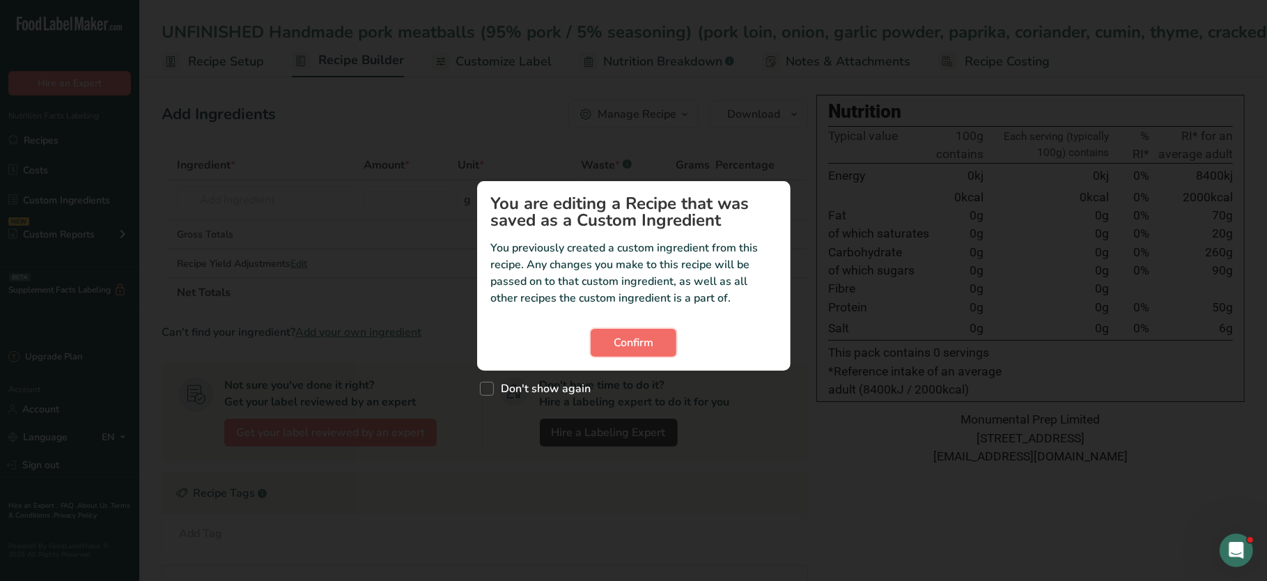
click at [634, 355] on button "Confirm" at bounding box center [634, 343] width 86 height 28
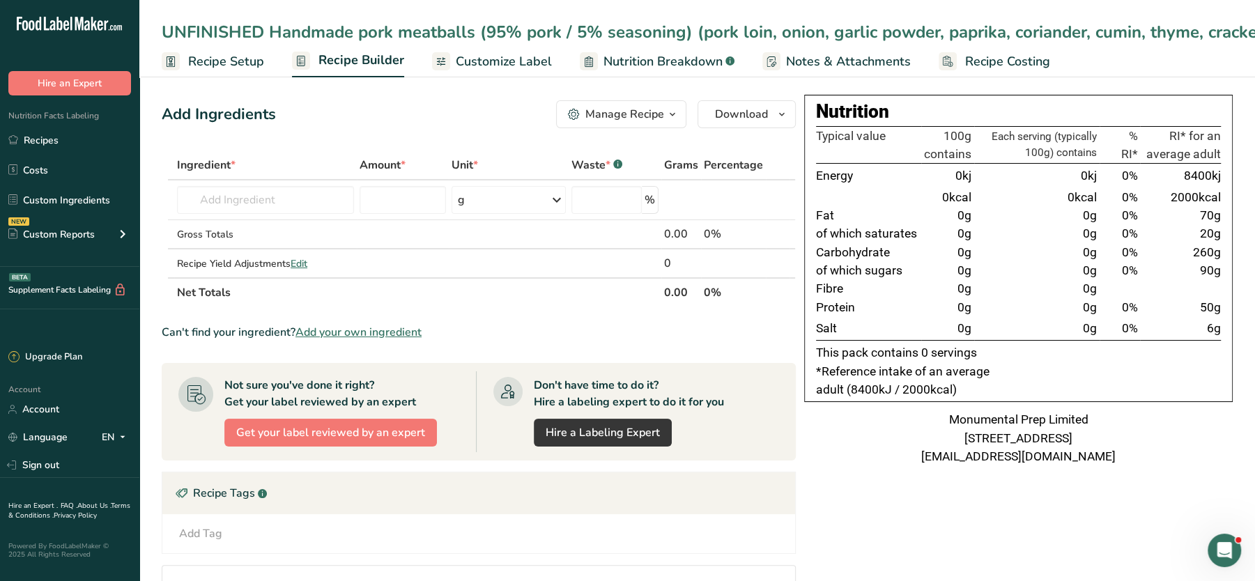
click at [242, 35] on div "UNFINISHED Handmade pork meatballs (95% pork / 5% seasoning) (pork loin, onion,…" at bounding box center [797, 32] width 1271 height 25
click at [252, 202] on input "text" at bounding box center [265, 200] width 177 height 28
click at [228, 37] on div "UNFINISHED Handmade pork meatballs (95% pork / 5% seasoning) (pork loin, onion,…" at bounding box center [797, 32] width 1271 height 25
click at [244, 31] on input "UNFINISHED Handmade pork meatballs (95% pork / 5% seasoning) (pork loin, onion,…" at bounding box center [697, 32] width 1071 height 25
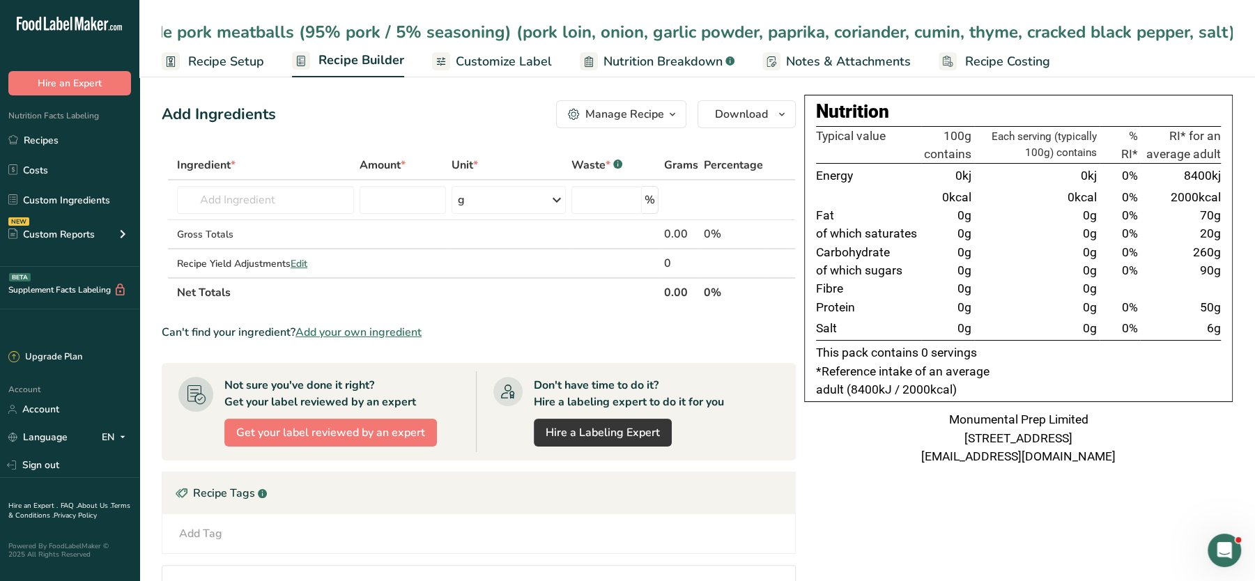
scroll to position [0, 0]
drag, startPoint x: 269, startPoint y: 33, endPoint x: 125, endPoint y: 30, distance: 143.5
click at [125, 30] on div ".a-20{fill:#fff;} Hire an Expert Nutrition Facts Labeling Recipes Costs Custom …" at bounding box center [627, 400] width 1255 height 800
click at [206, 25] on input "UNFINISHED Handmade pork meatballs (95% pork / 5% seasoning) (pork loin, onion,…" at bounding box center [697, 32] width 1071 height 25
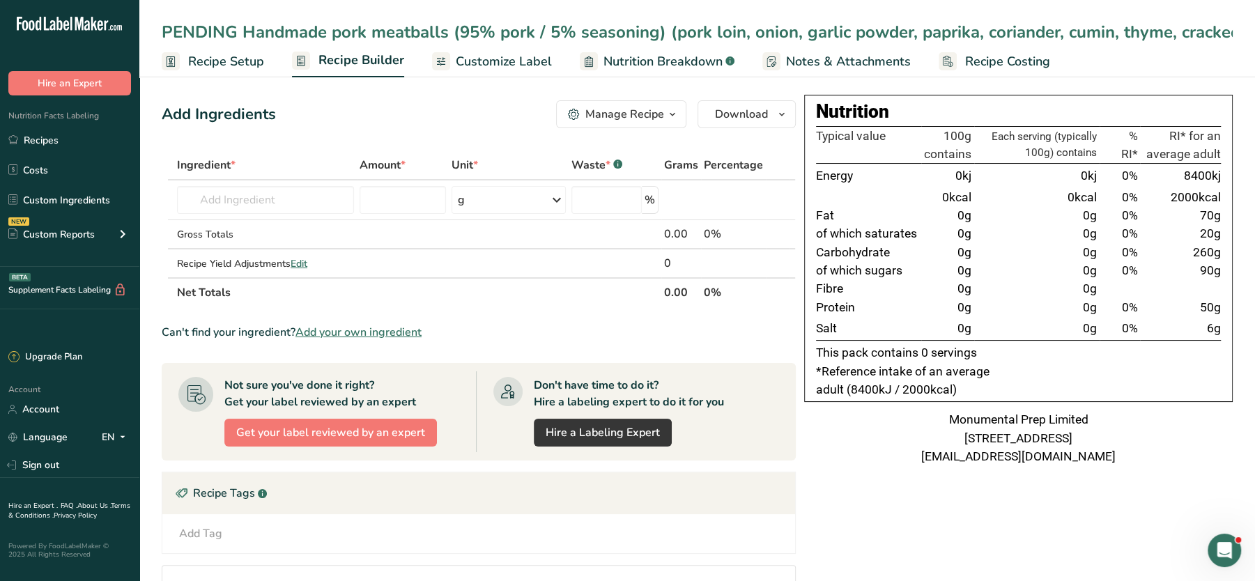
type input "PENDING Handmade pork meatballs (95% pork / 5% seasoning) (pork loin, onion, ga…"
click at [1002, 403] on div "Nutrition Typical value 100g contains Each serving (typically 100g) contains % …" at bounding box center [1018, 280] width 428 height 371
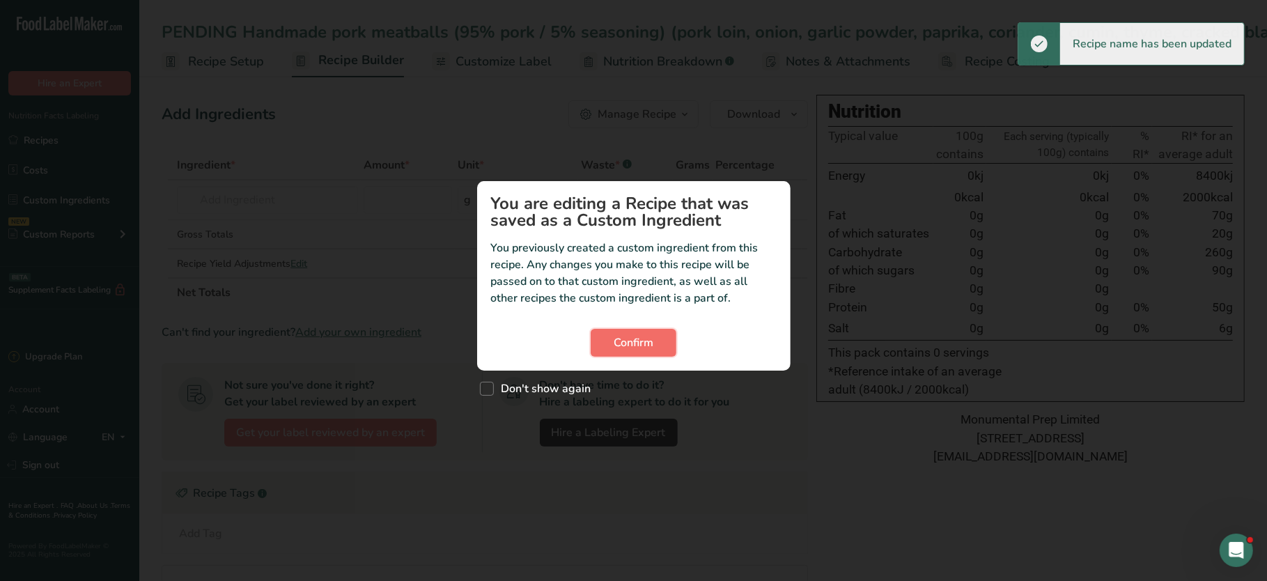
click at [653, 346] on span "Confirm" at bounding box center [634, 342] width 40 height 17
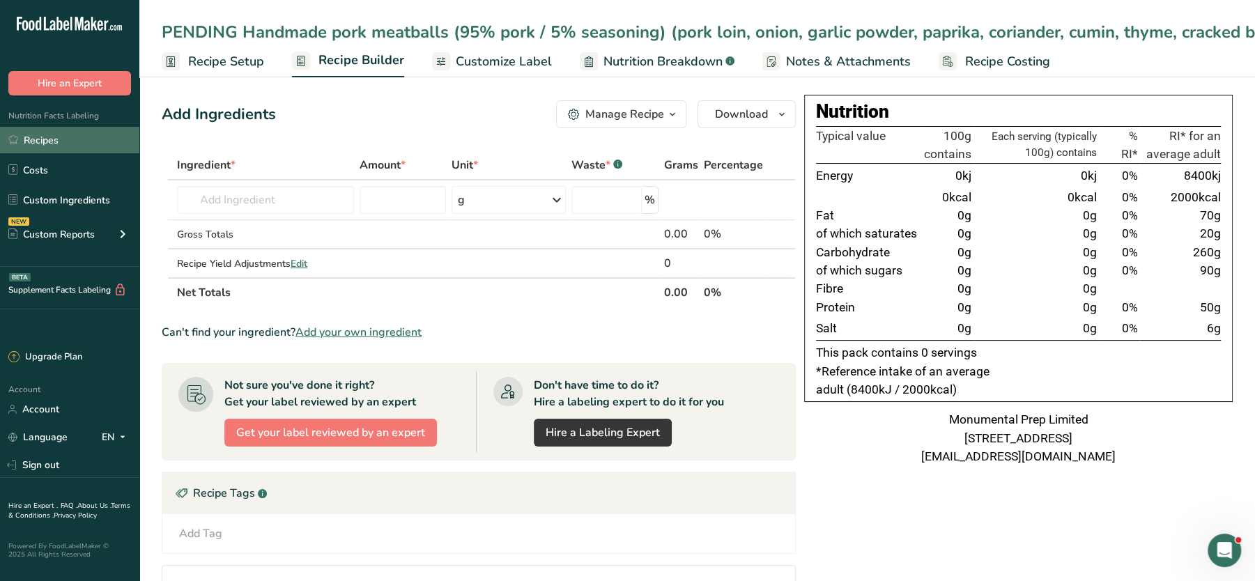
click at [73, 130] on link "Recipes" at bounding box center [69, 140] width 139 height 26
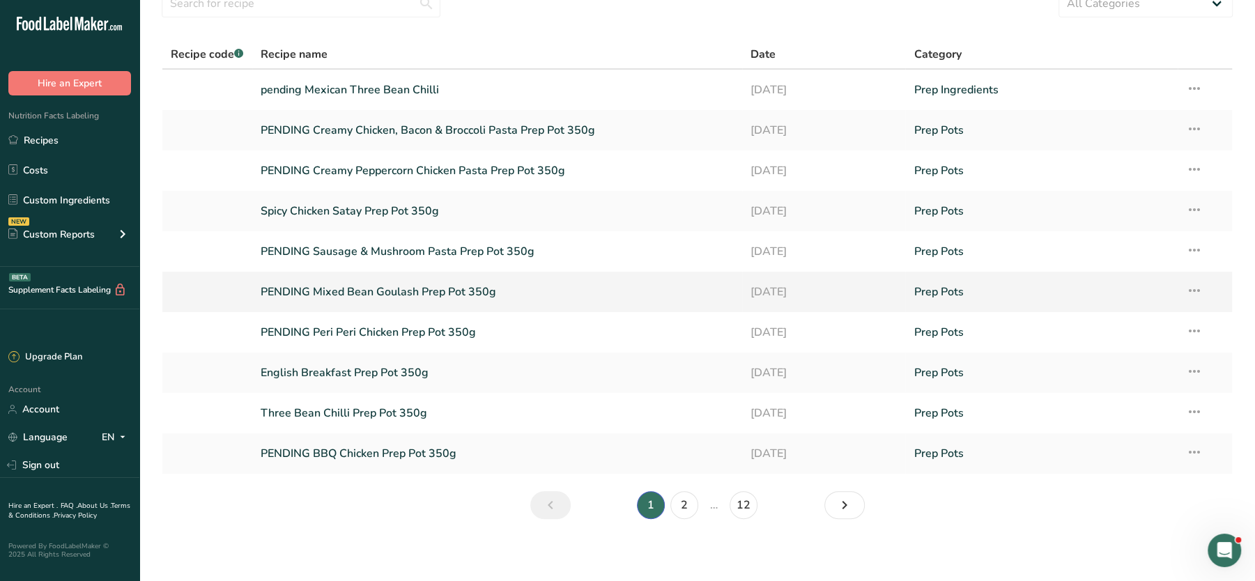
scroll to position [68, 0]
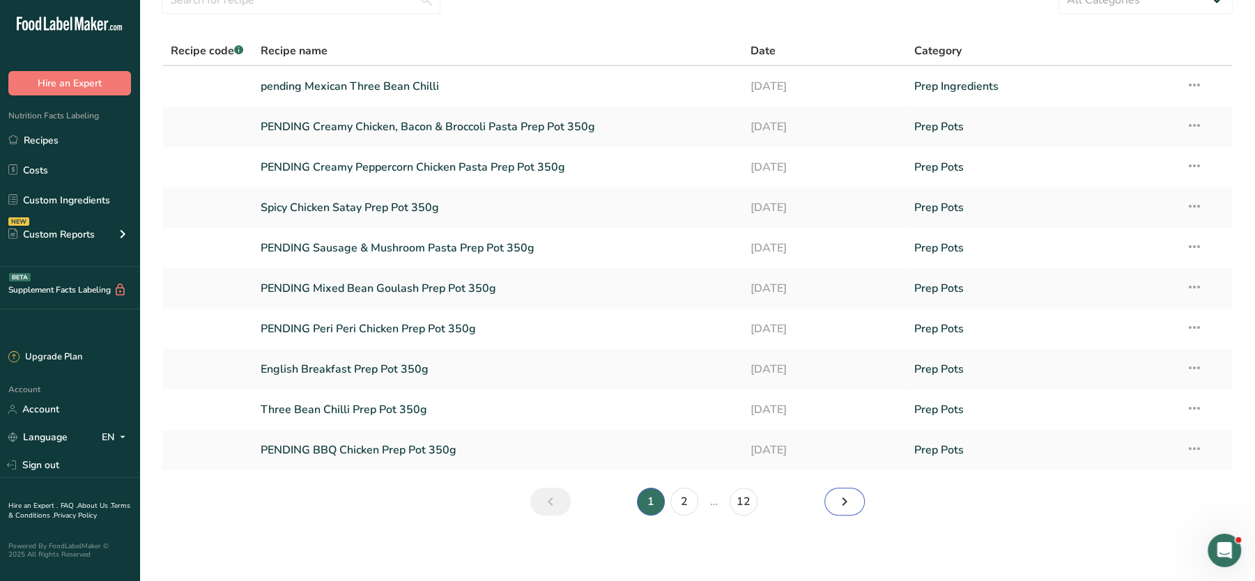
click at [853, 464] on link "Next page" at bounding box center [844, 502] width 40 height 28
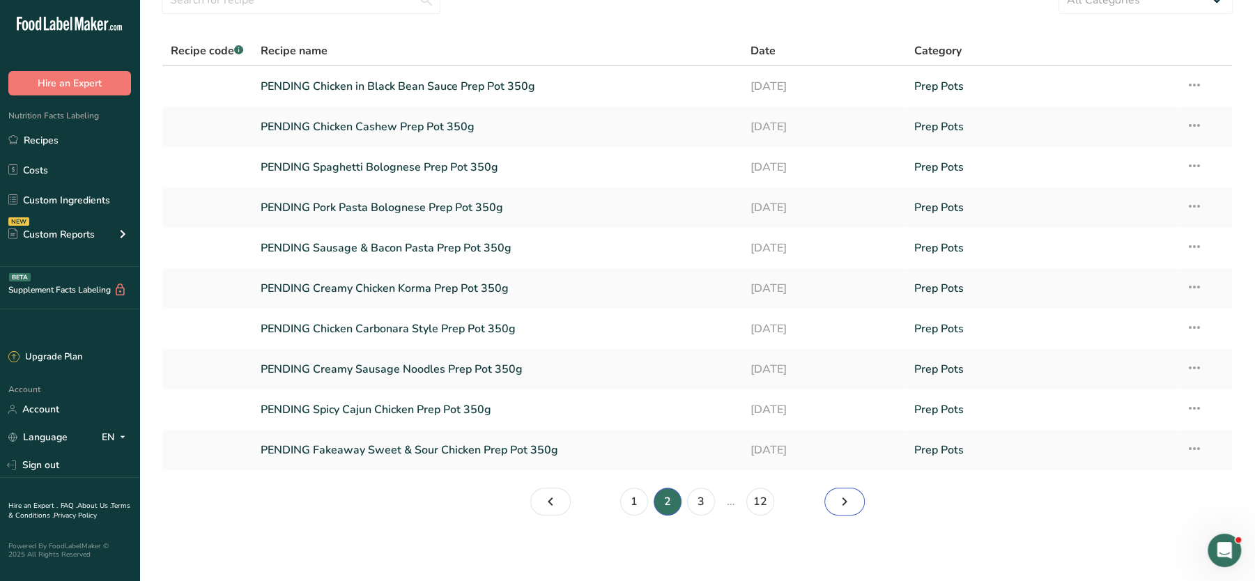
click at [855, 464] on link "Page 3." at bounding box center [844, 502] width 40 height 28
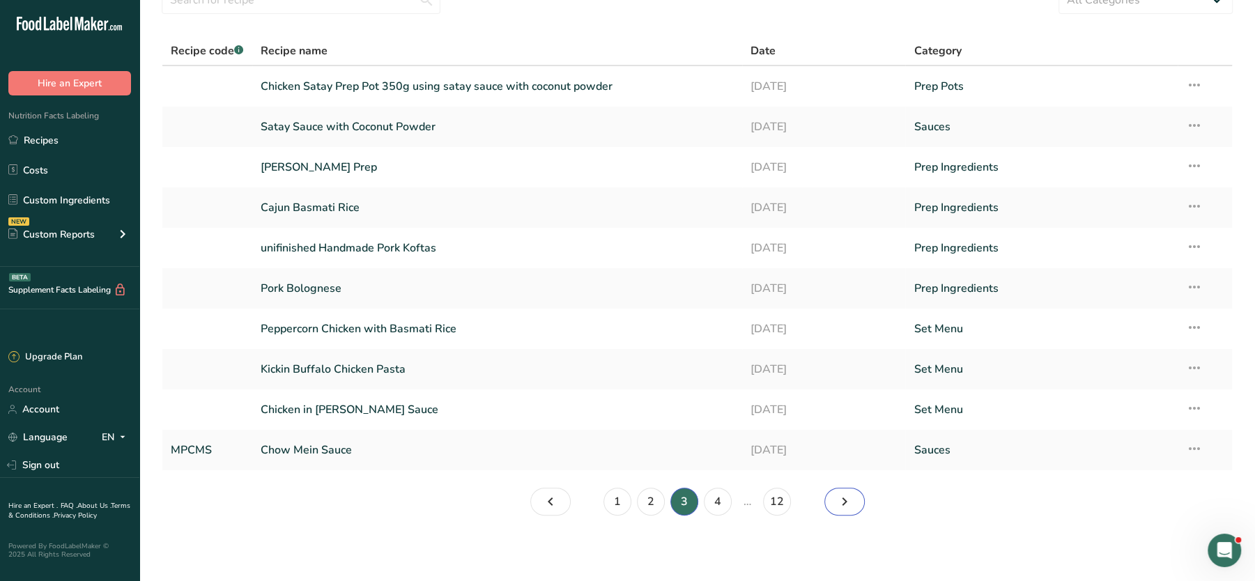
click at [844, 464] on icon "Page 4." at bounding box center [844, 501] width 17 height 25
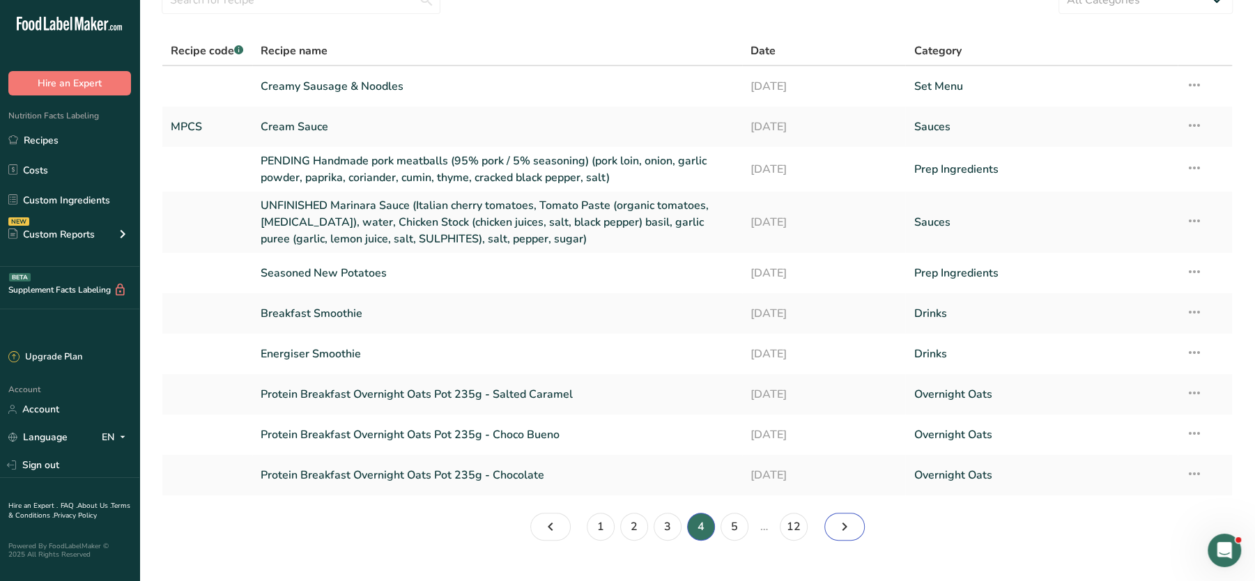
click at [846, 464] on icon "Page 5." at bounding box center [844, 526] width 17 height 25
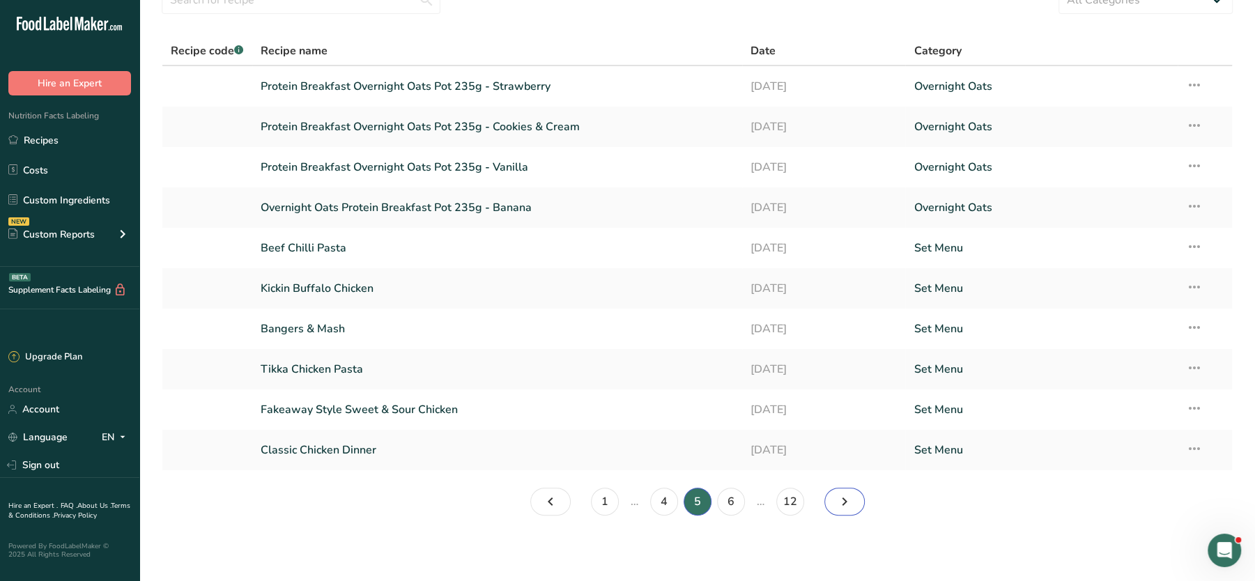
click at [862, 464] on link "Page 6." at bounding box center [844, 502] width 40 height 28
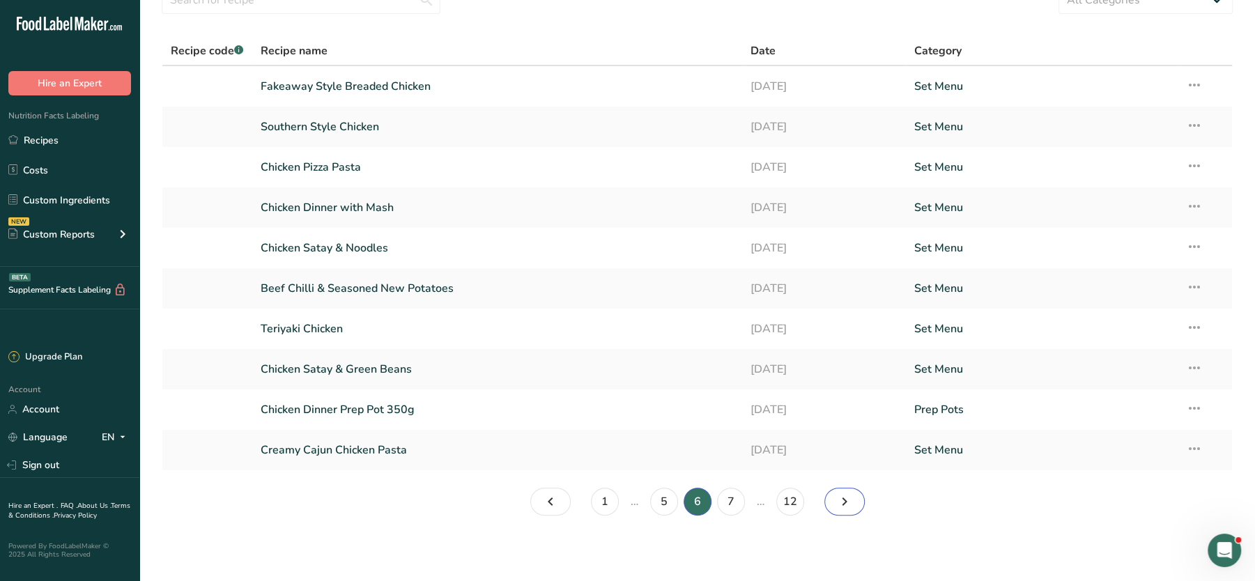
click at [830, 464] on link "Page 7." at bounding box center [844, 502] width 40 height 28
click at [836, 464] on icon "Page 8." at bounding box center [844, 501] width 17 height 25
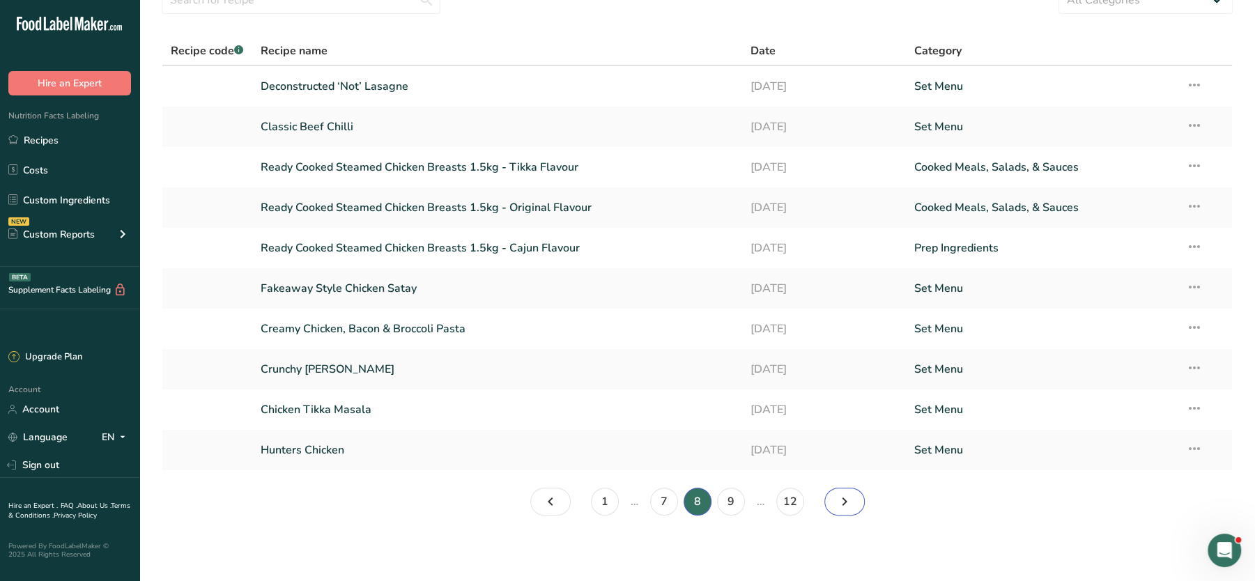
click at [845, 464] on icon "Page 9." at bounding box center [844, 501] width 17 height 25
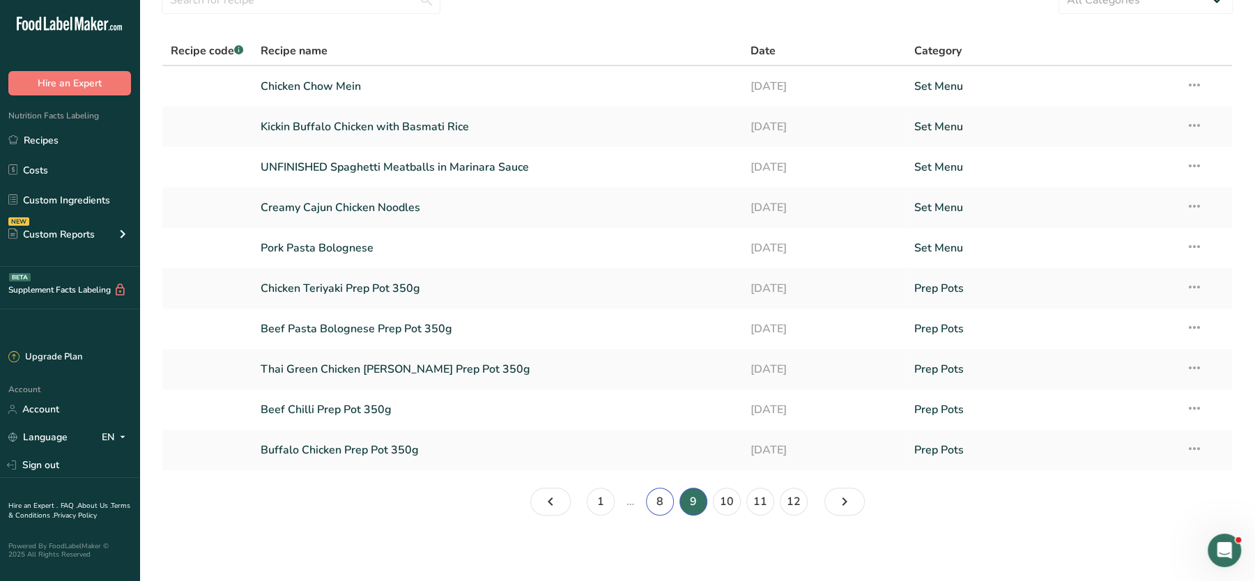
click at [664, 464] on link "8" at bounding box center [660, 502] width 28 height 28
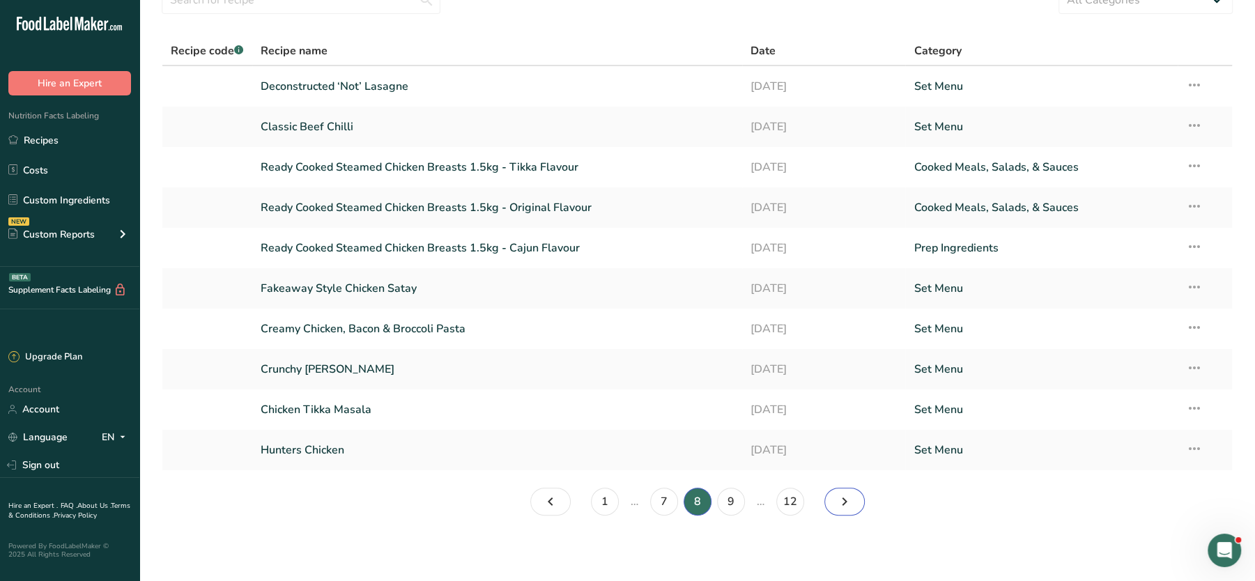
click at [839, 464] on icon "Page 9." at bounding box center [844, 501] width 17 height 25
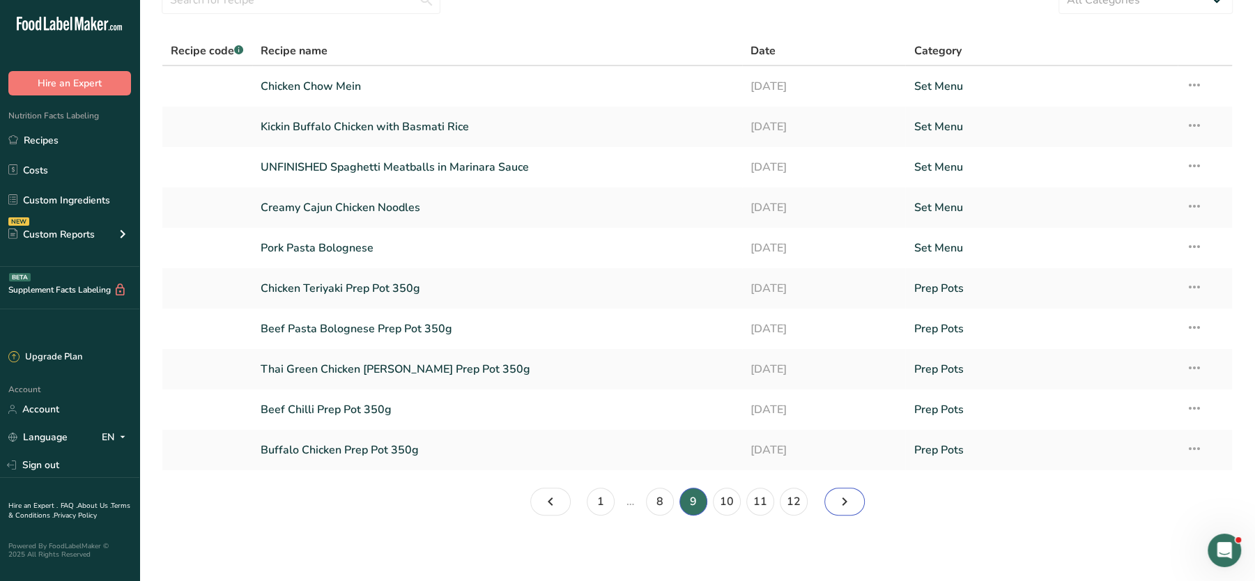
click at [844, 464] on icon "Page 10." at bounding box center [844, 501] width 17 height 25
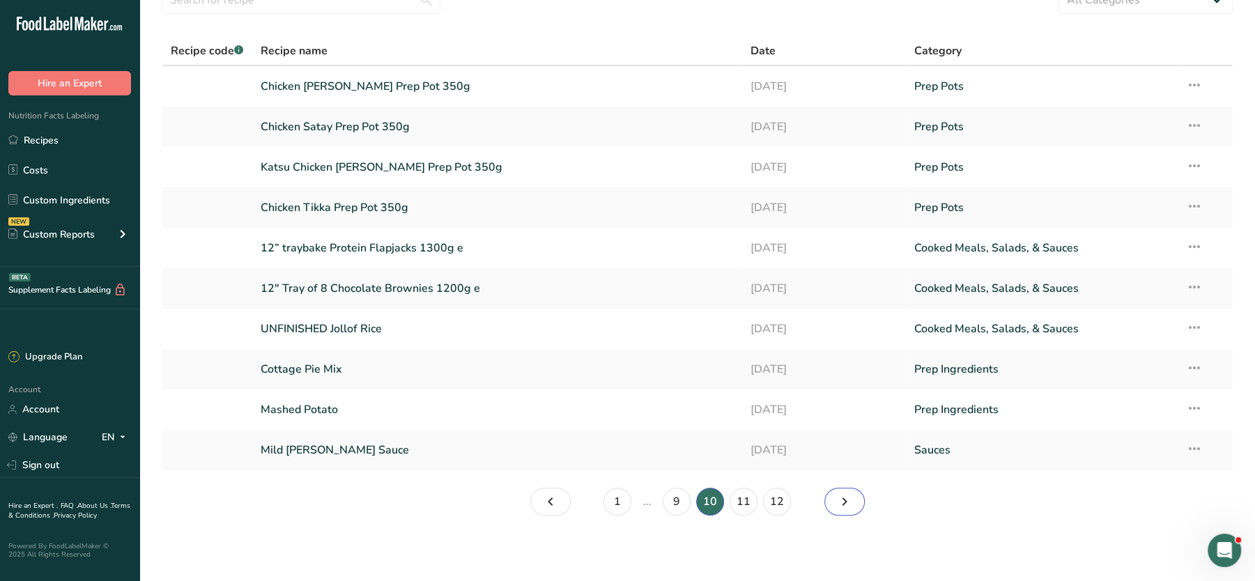
click at [839, 464] on icon "Page 11." at bounding box center [844, 501] width 17 height 25
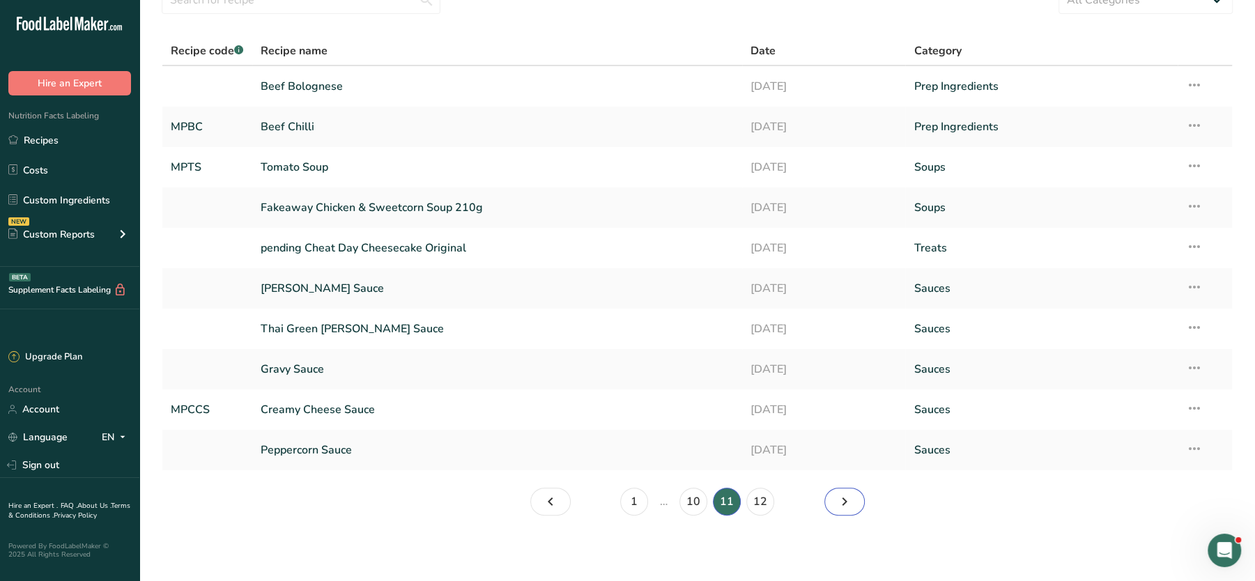
click at [841, 464] on icon "Page 12." at bounding box center [844, 501] width 17 height 25
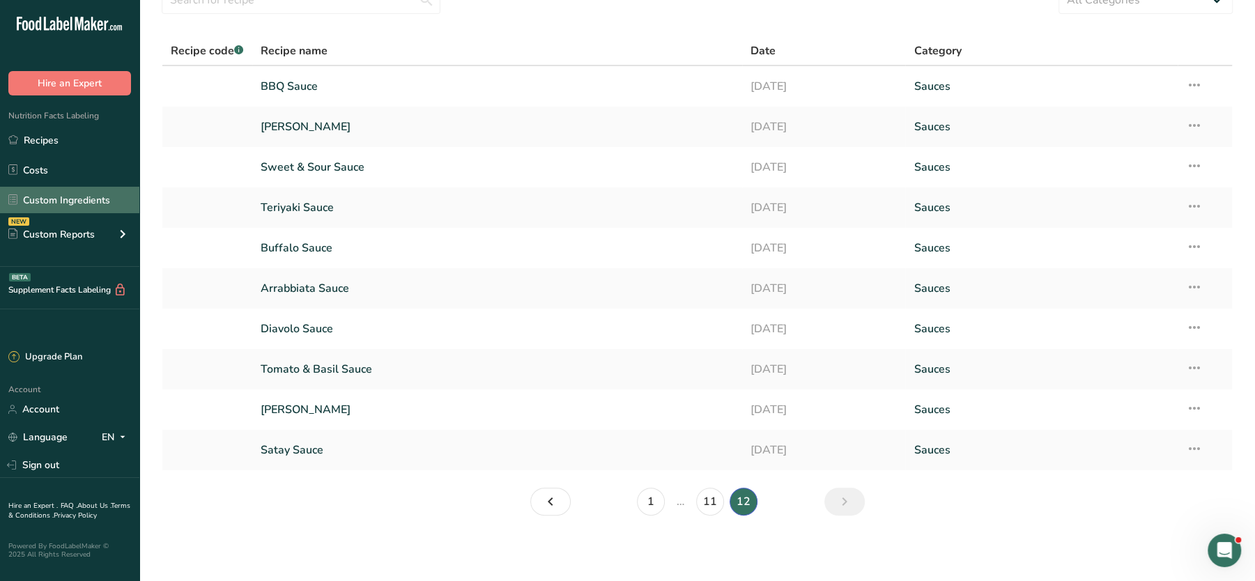
click at [68, 199] on link "Custom Ingredients" at bounding box center [69, 200] width 139 height 26
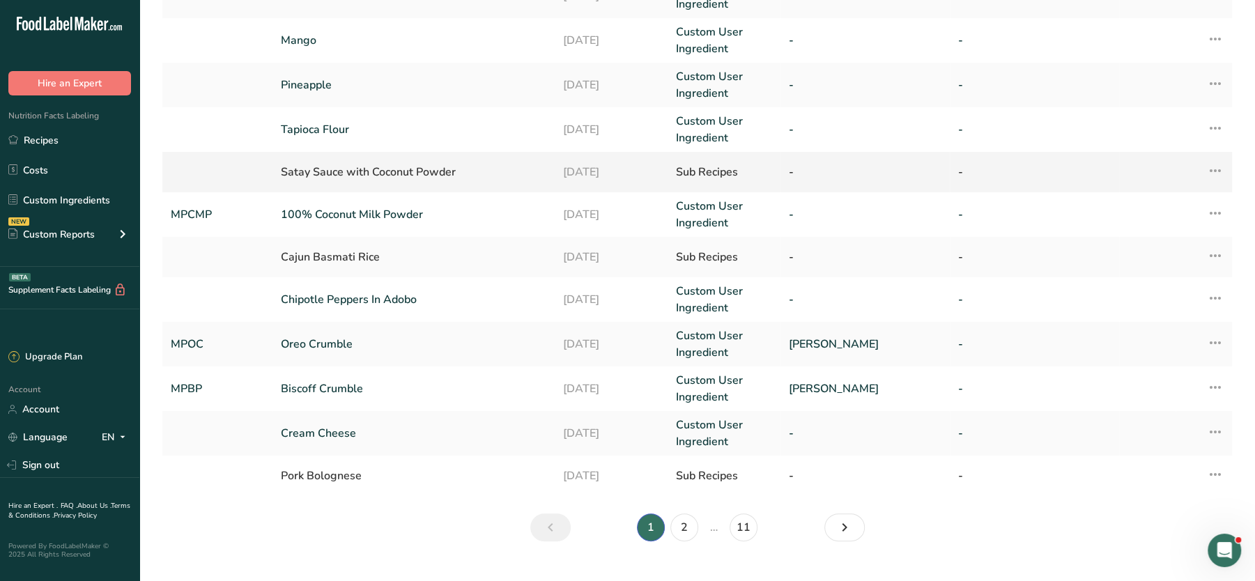
scroll to position [311, 0]
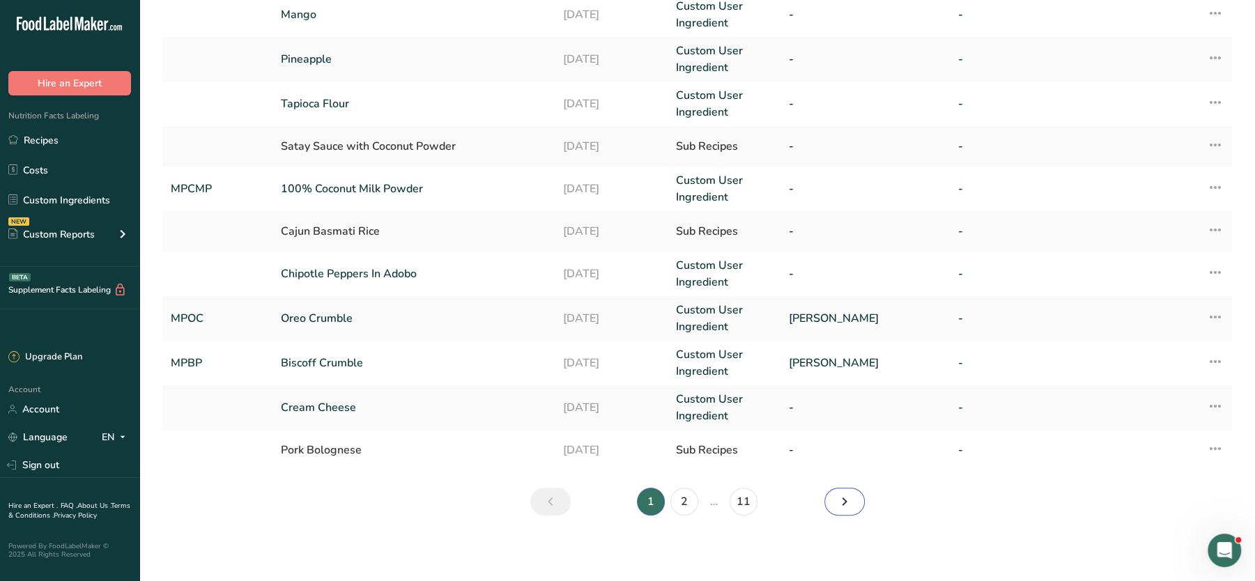
click at [838, 464] on icon "Next" at bounding box center [844, 501] width 17 height 25
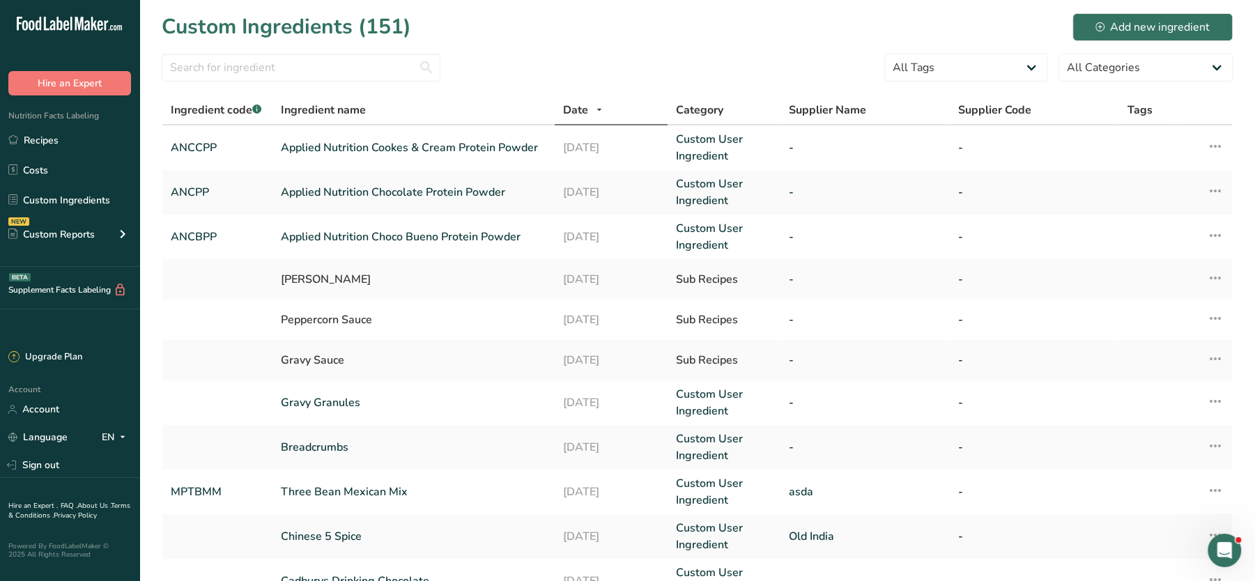
scroll to position [311, 0]
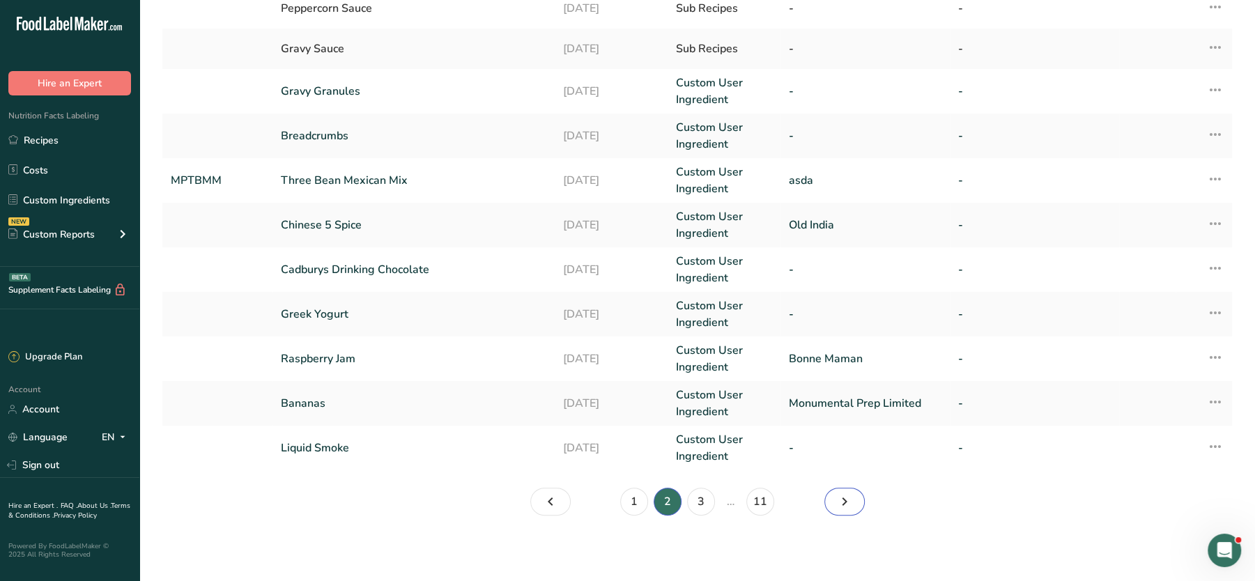
click at [842, 464] on icon "Page 3." at bounding box center [844, 501] width 17 height 25
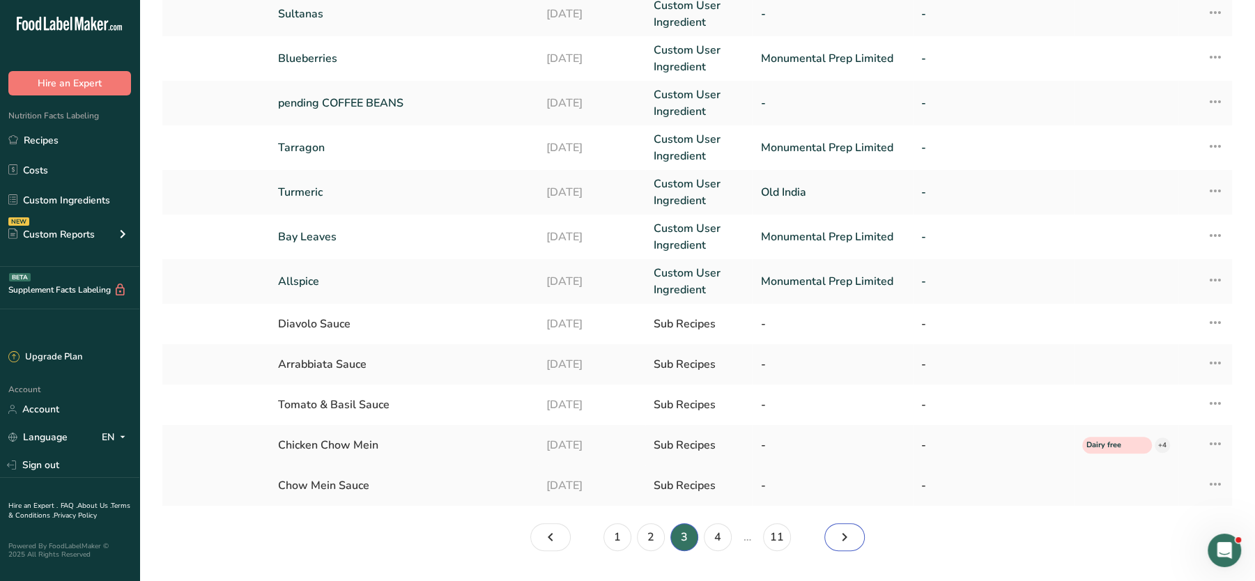
scroll to position [303, 0]
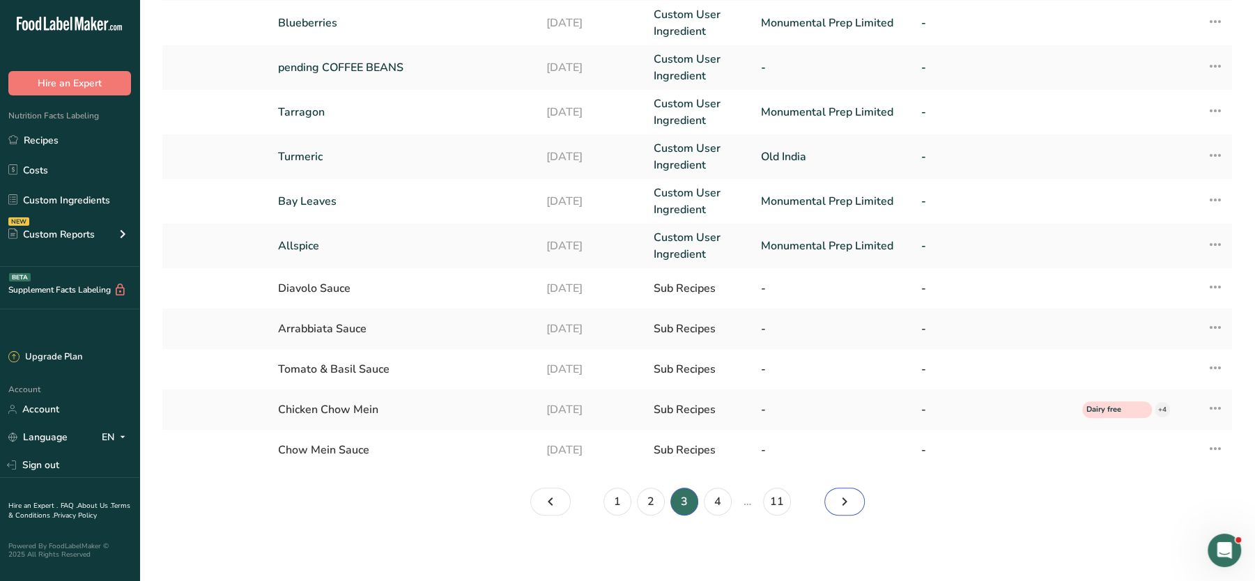
click at [846, 464] on icon "Page 4." at bounding box center [844, 501] width 17 height 25
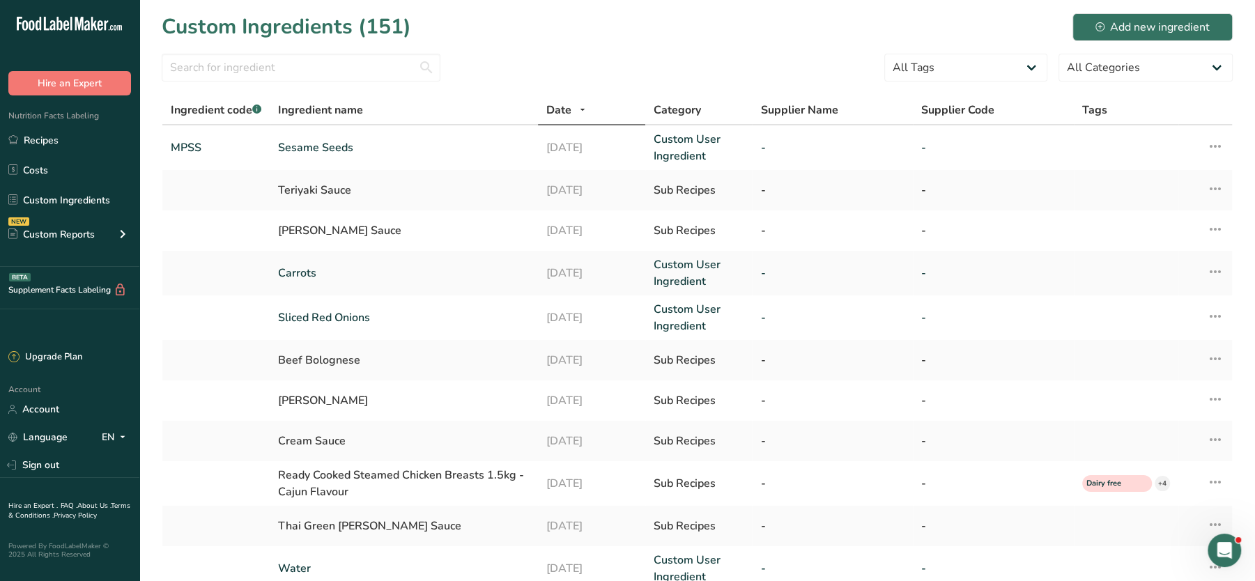
scroll to position [295, 0]
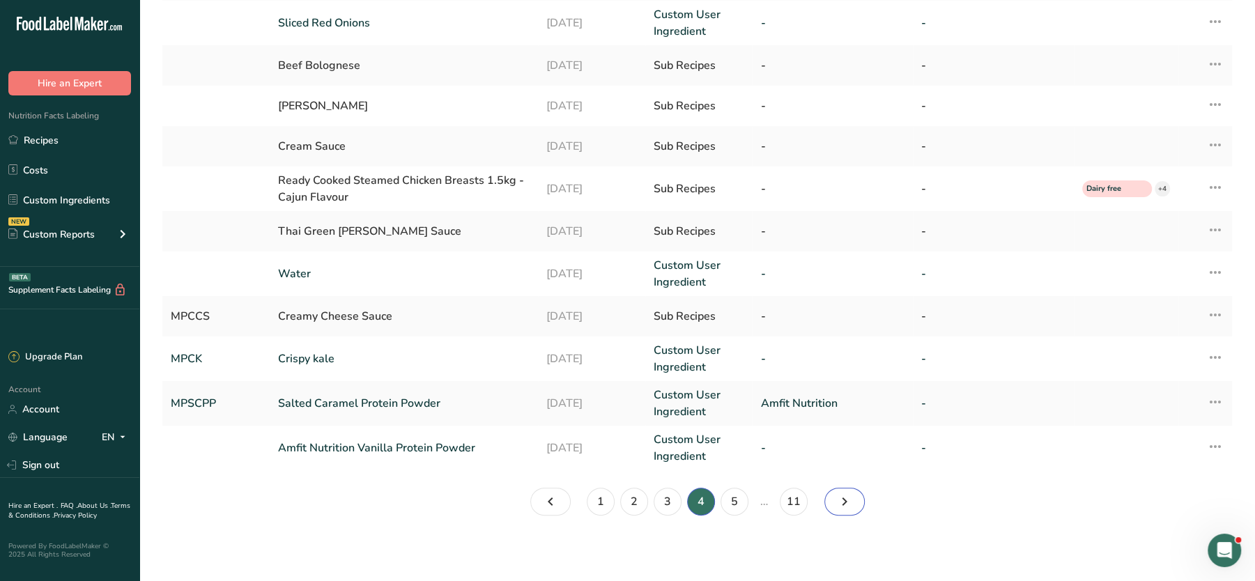
click at [843, 464] on icon "Page 5." at bounding box center [844, 501] width 17 height 25
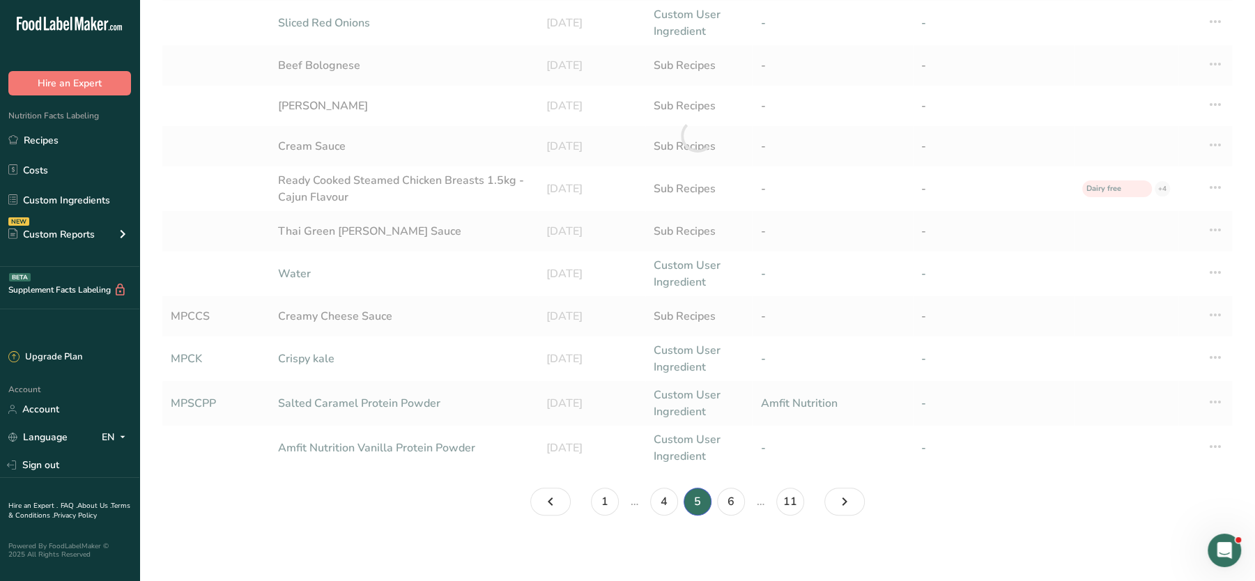
scroll to position [303, 0]
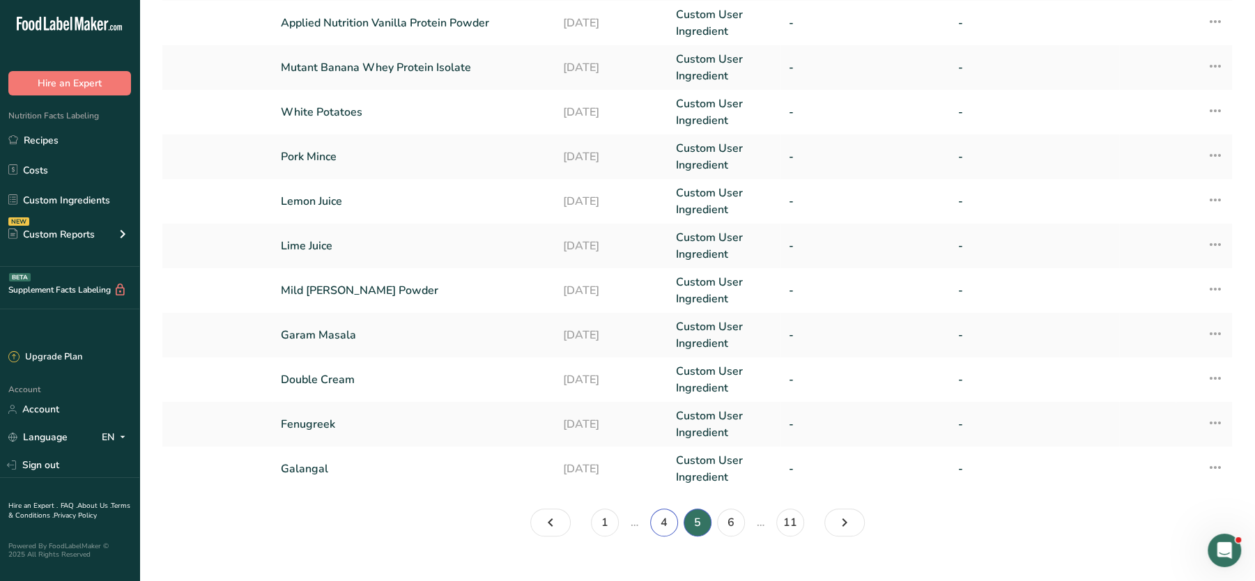
drag, startPoint x: 417, startPoint y: 447, endPoint x: 660, endPoint y: 527, distance: 255.8
click at [660, 464] on link "4" at bounding box center [664, 523] width 28 height 28
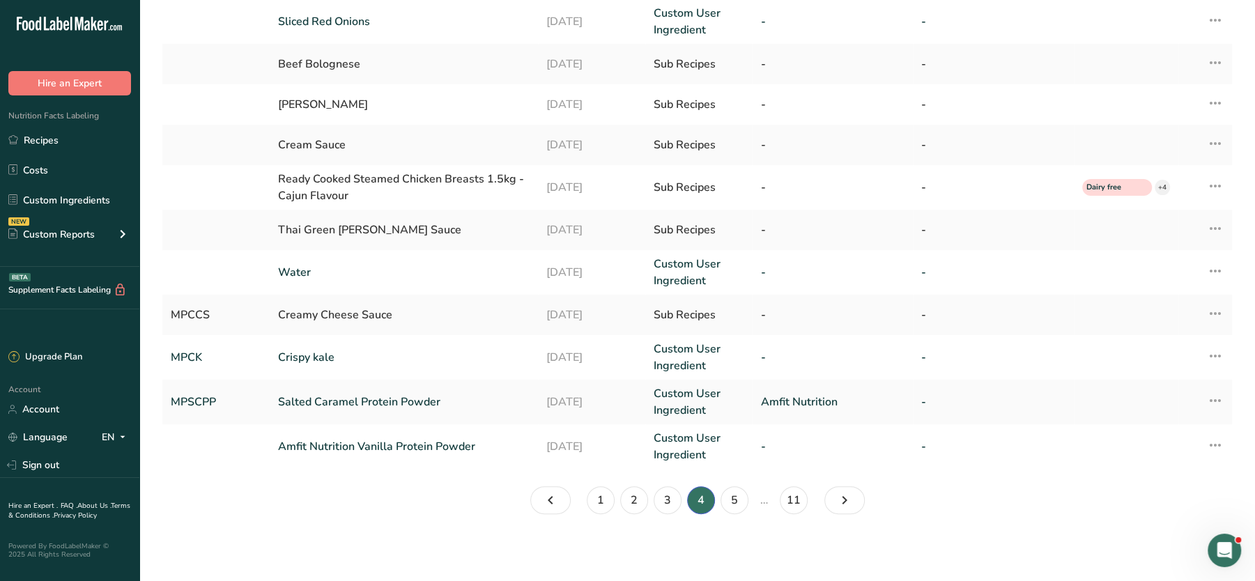
scroll to position [295, 0]
click at [846, 464] on icon "Page 5." at bounding box center [844, 501] width 17 height 25
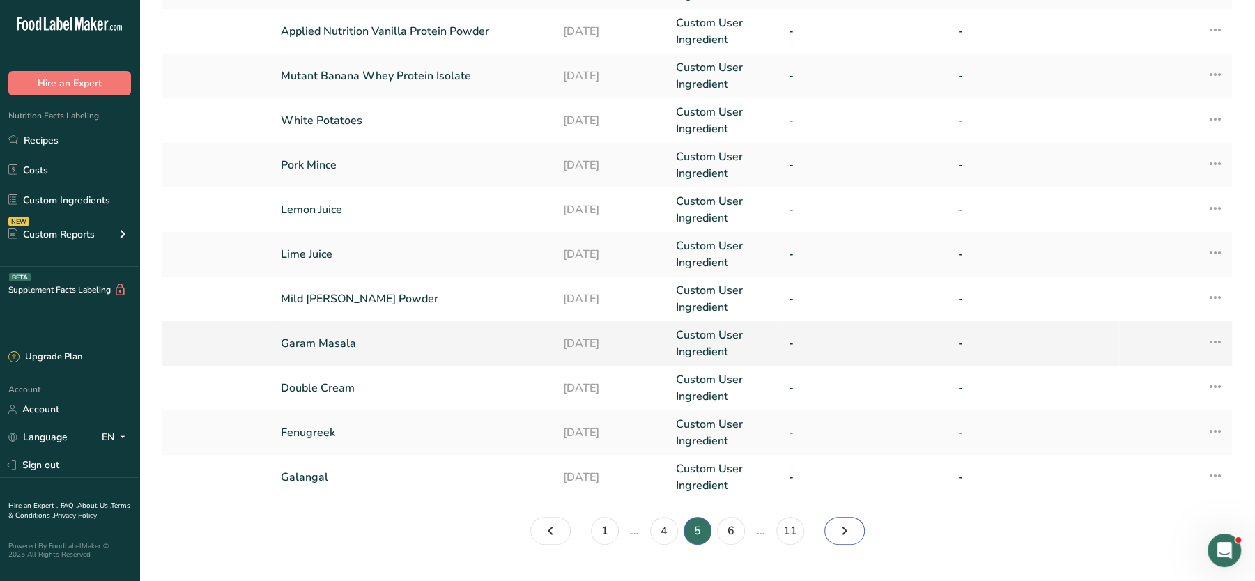
scroll to position [303, 0]
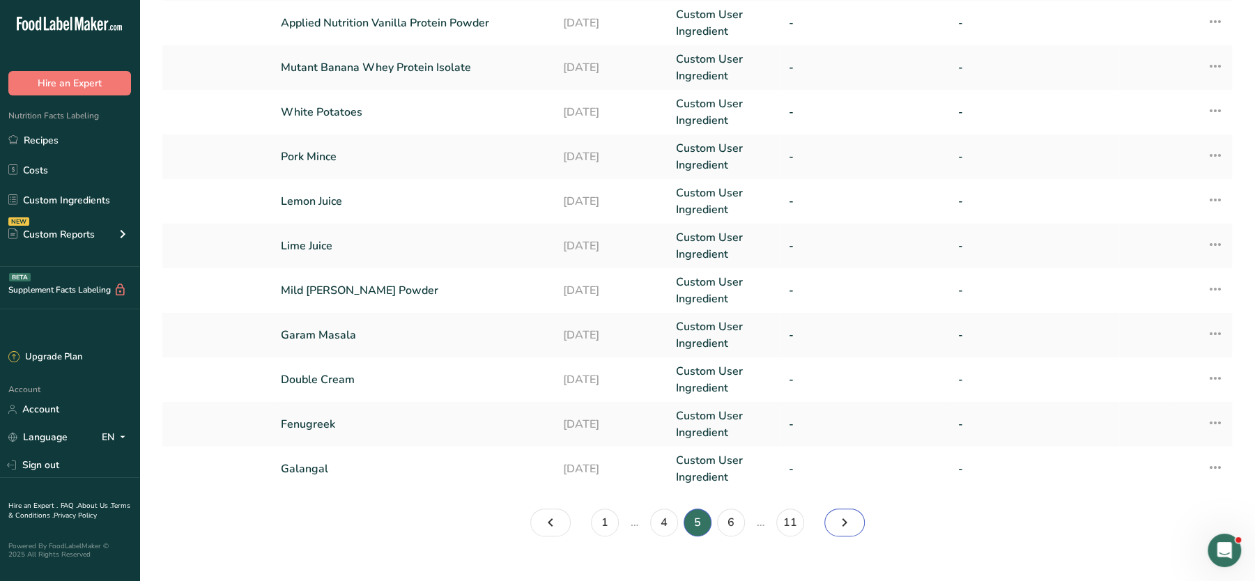
click at [855, 464] on link "Page 6." at bounding box center [844, 523] width 40 height 28
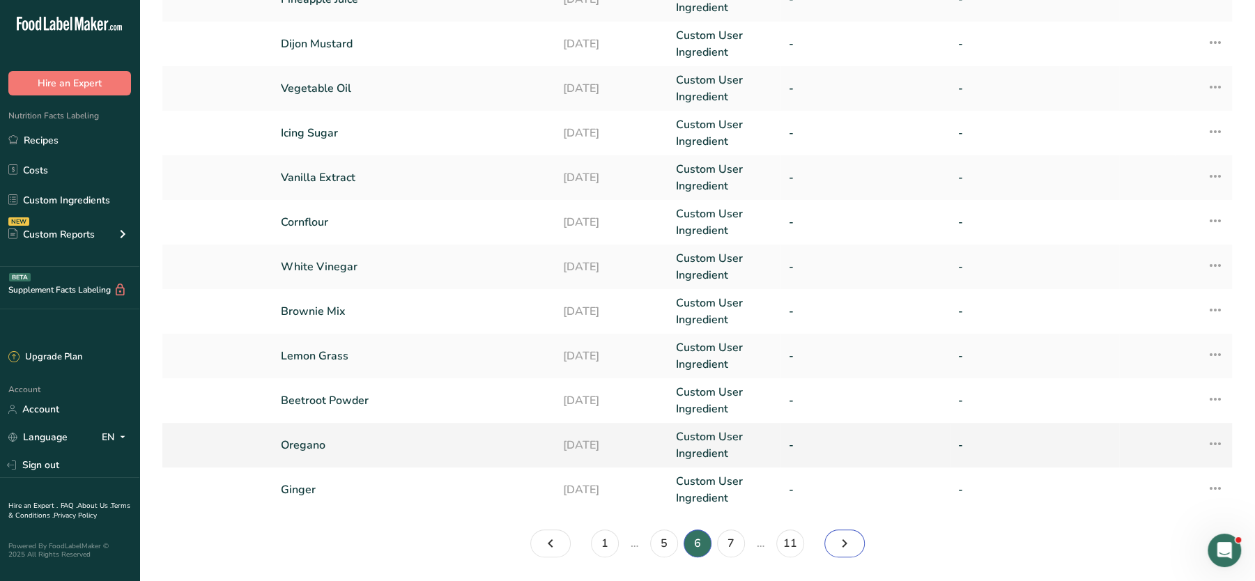
scroll to position [324, 0]
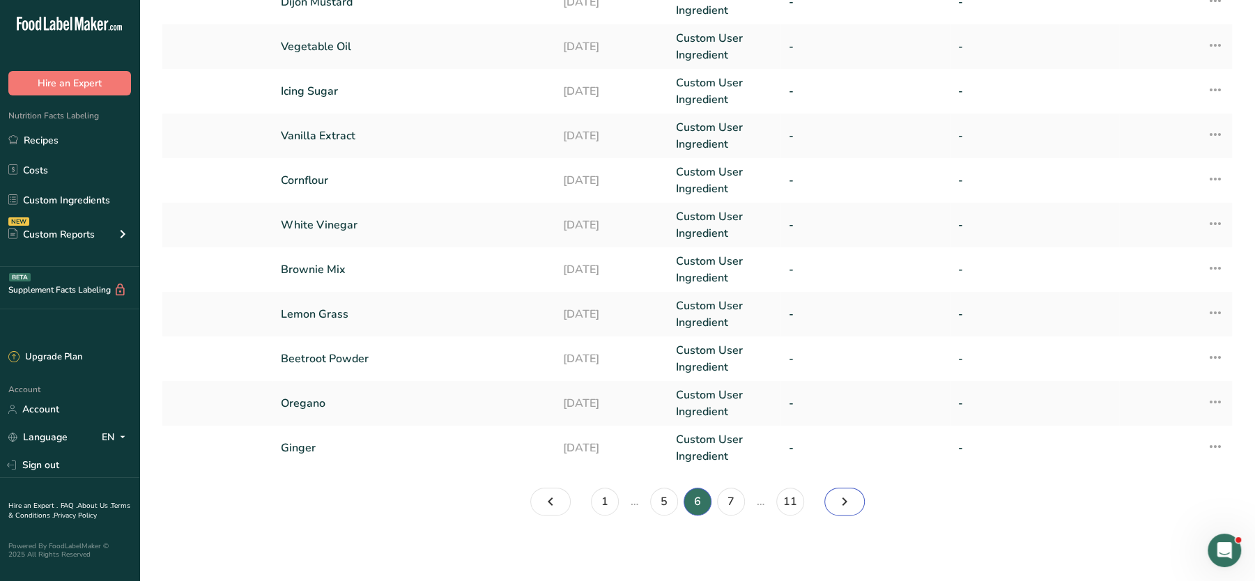
click at [836, 464] on icon "Page 7." at bounding box center [844, 501] width 17 height 25
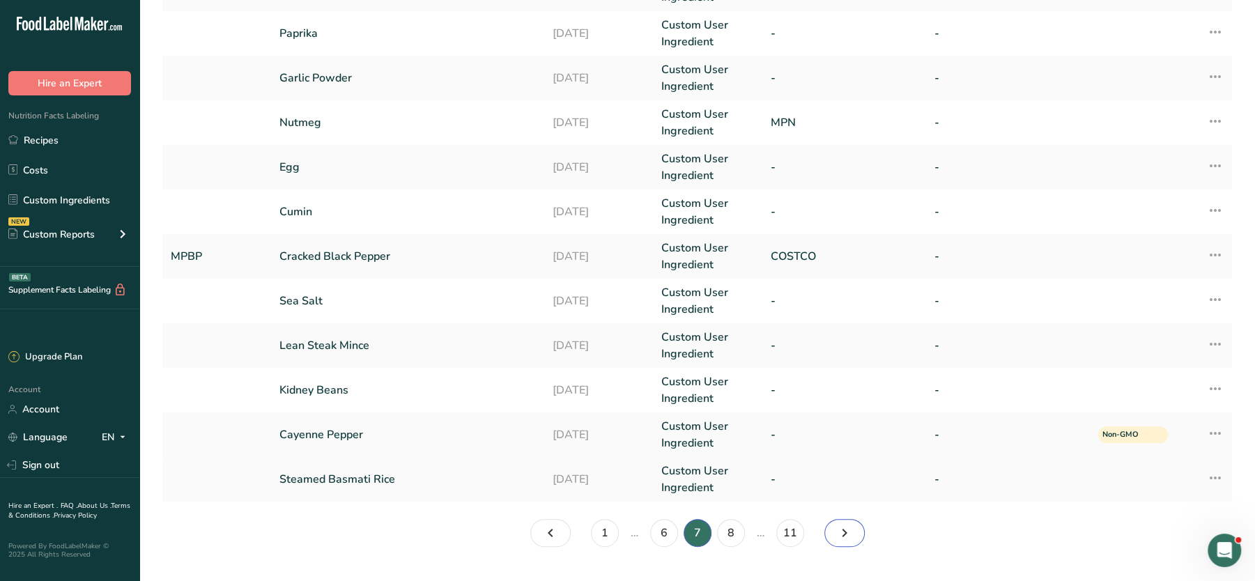
scroll to position [324, 0]
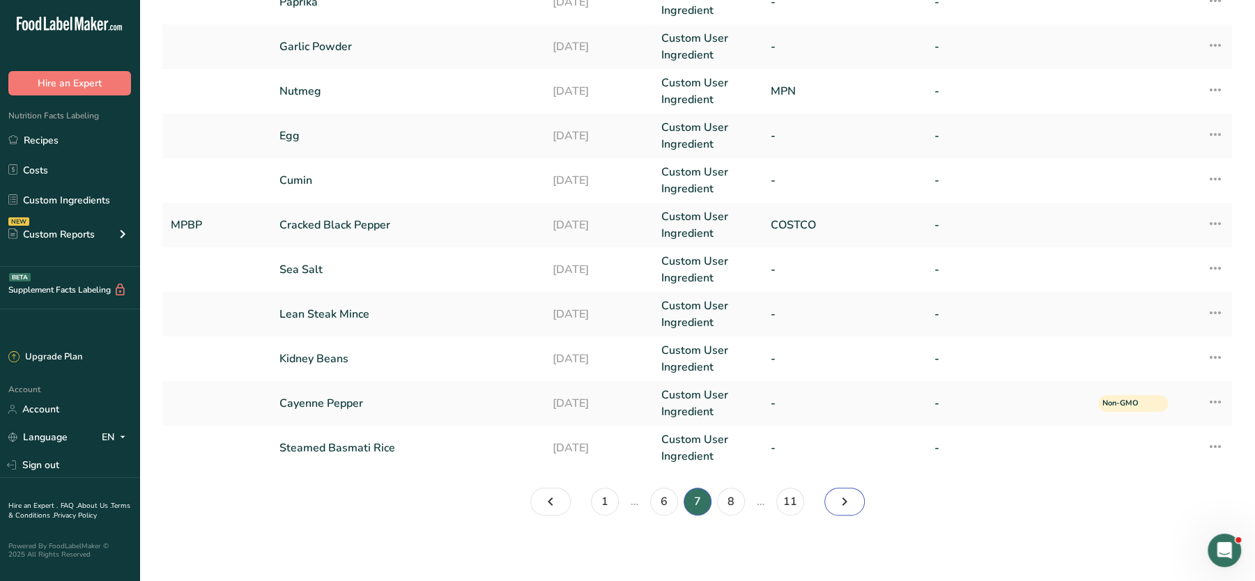
click at [842, 464] on icon "Page 8." at bounding box center [844, 501] width 17 height 25
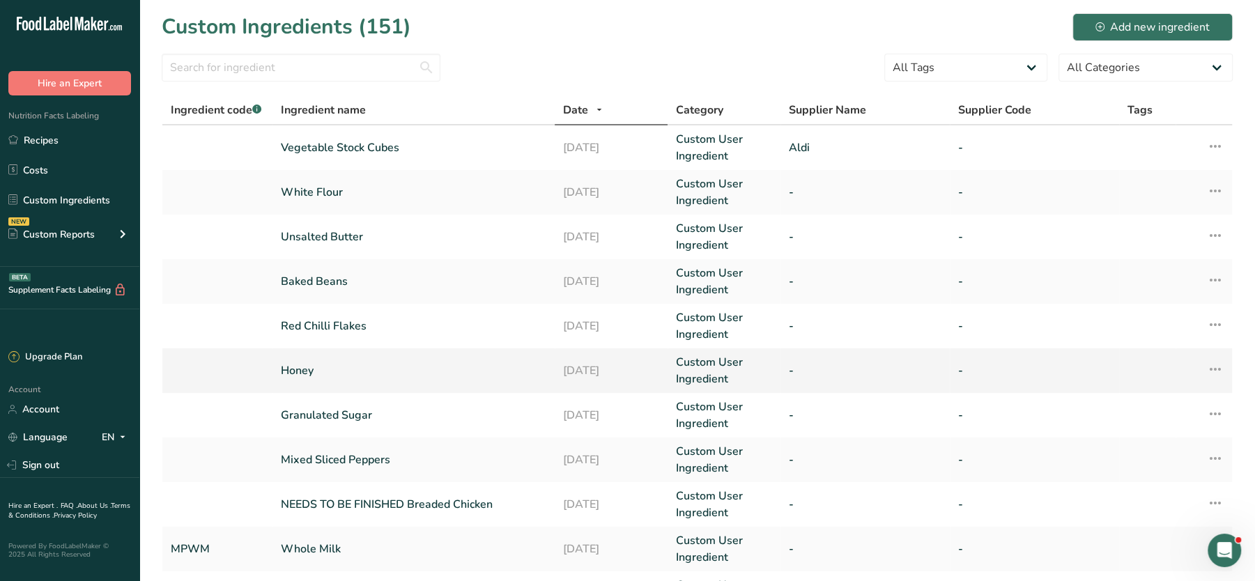
scroll to position [370, 0]
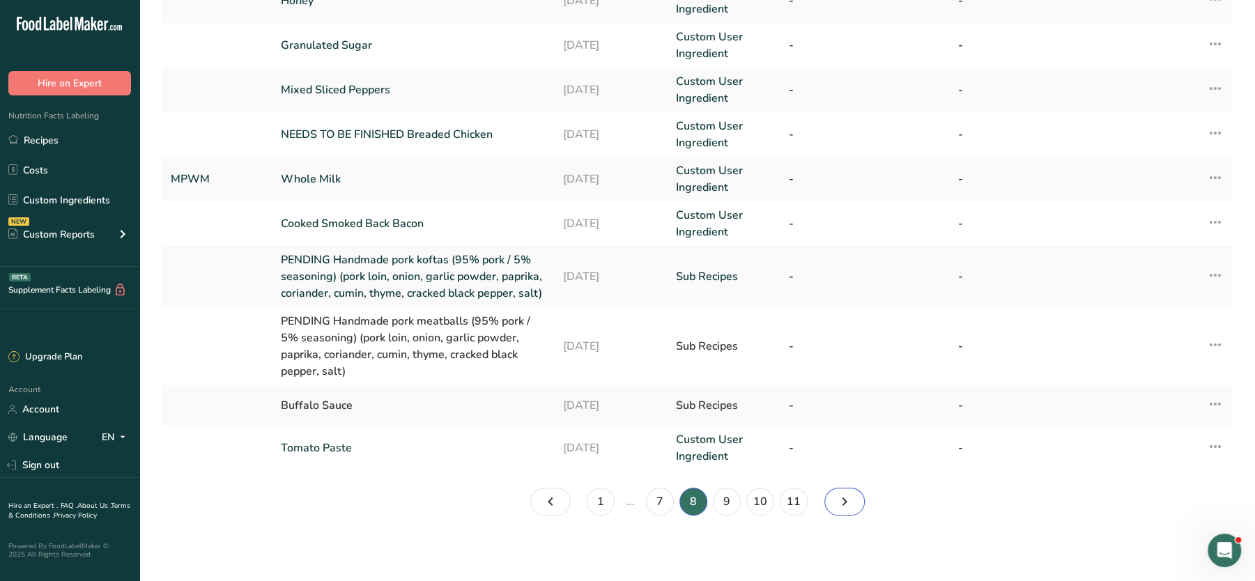
click at [837, 464] on icon "Page 9." at bounding box center [844, 501] width 17 height 25
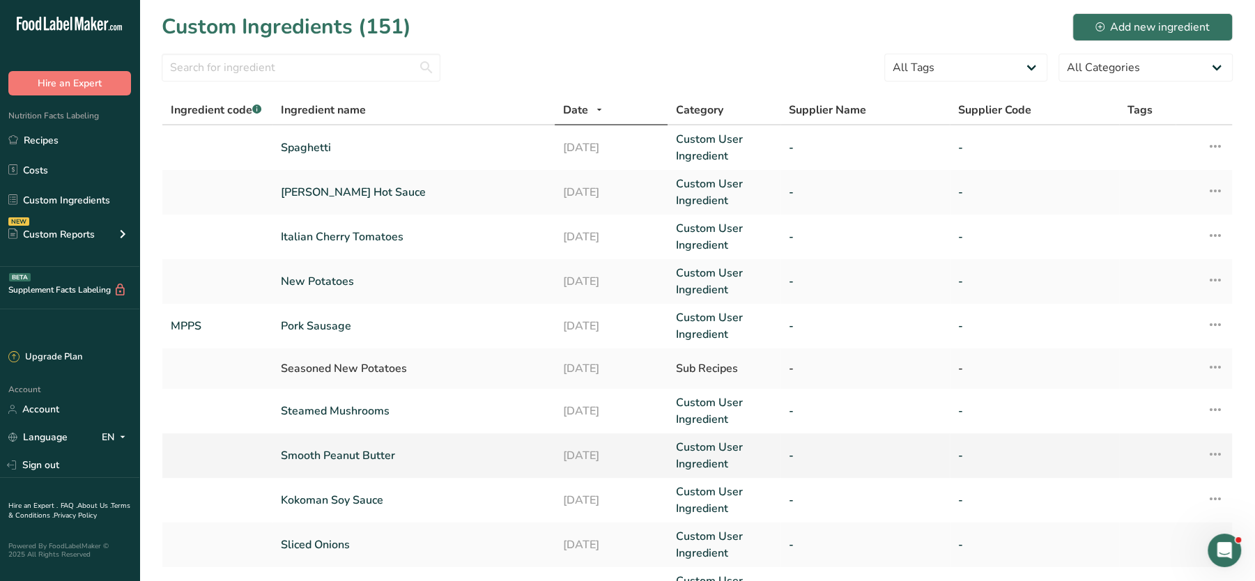
scroll to position [320, 0]
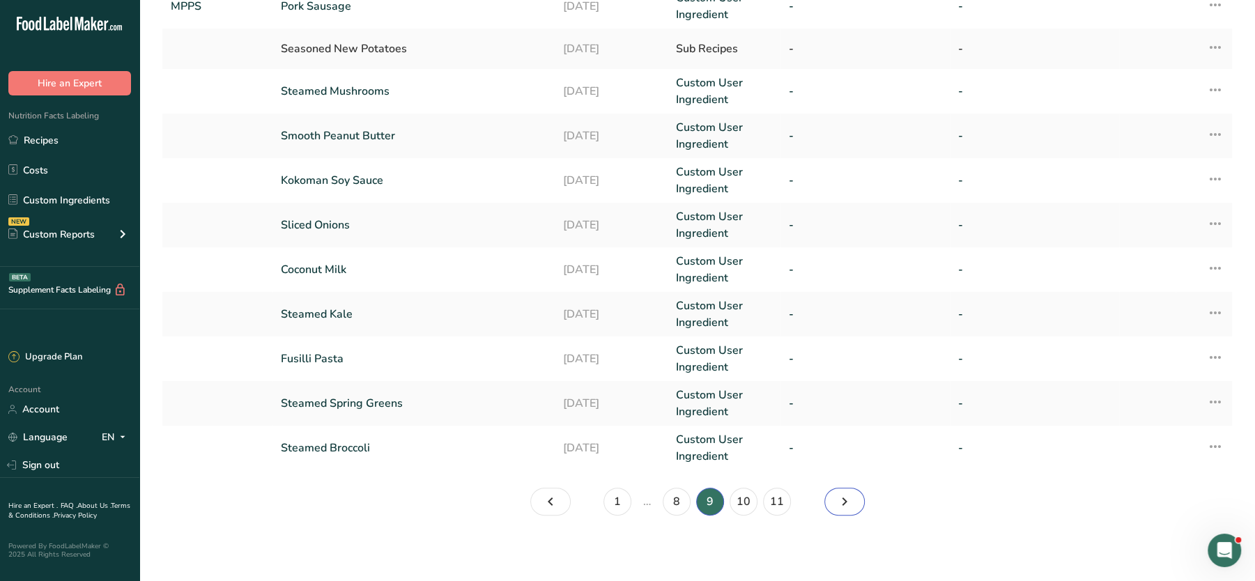
click at [843, 464] on icon "Page 10." at bounding box center [844, 501] width 17 height 25
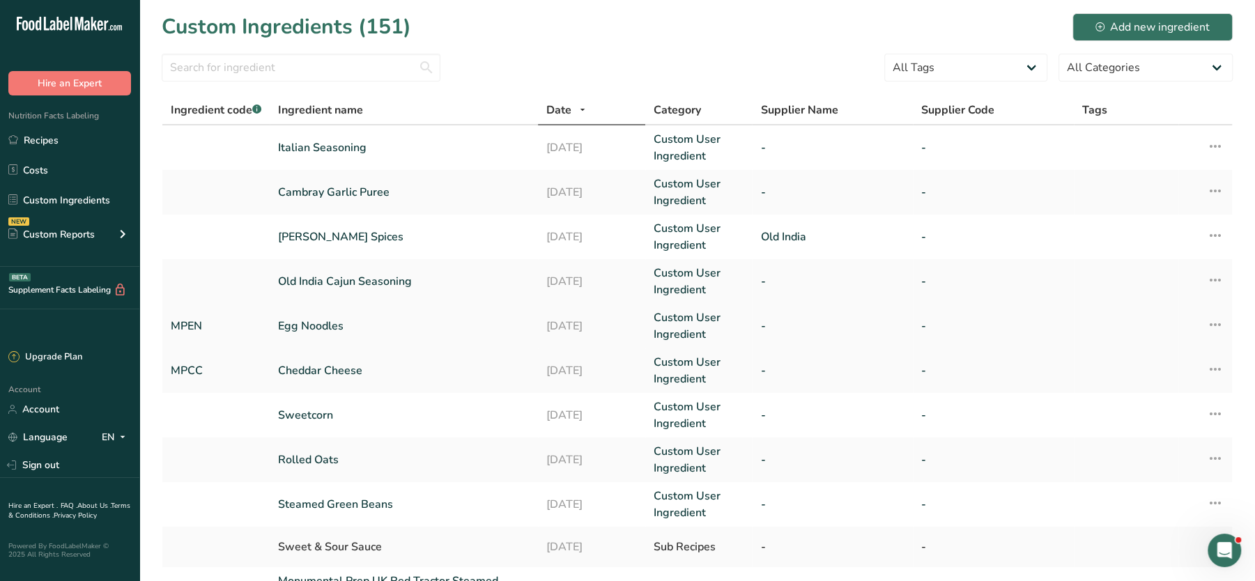
scroll to position [303, 0]
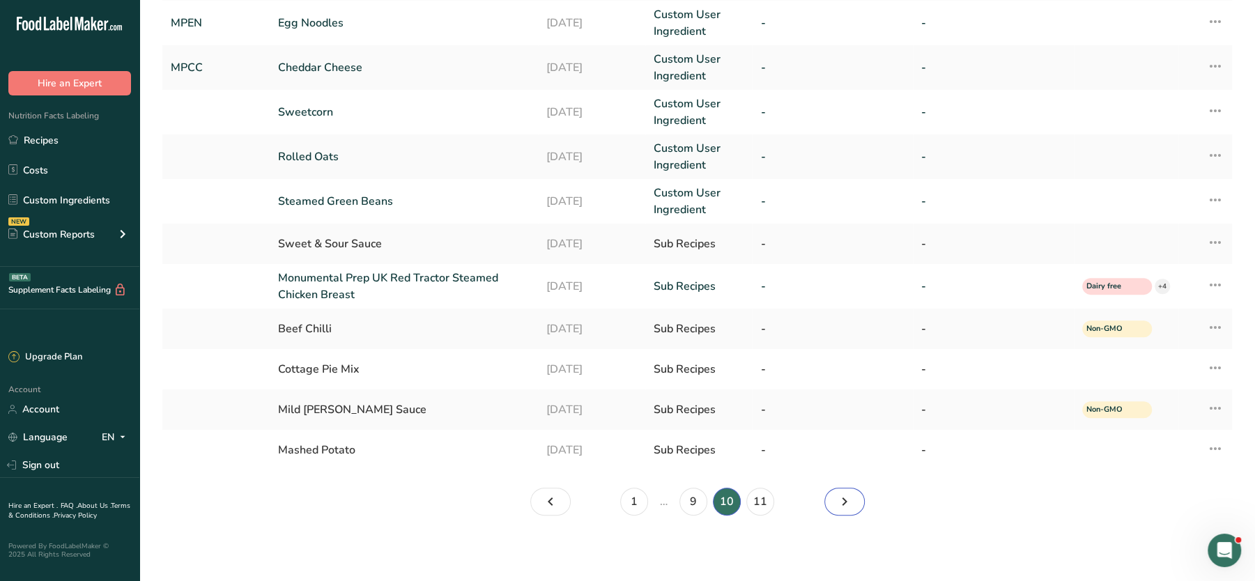
click at [829, 464] on link "Page 11." at bounding box center [844, 502] width 40 height 28
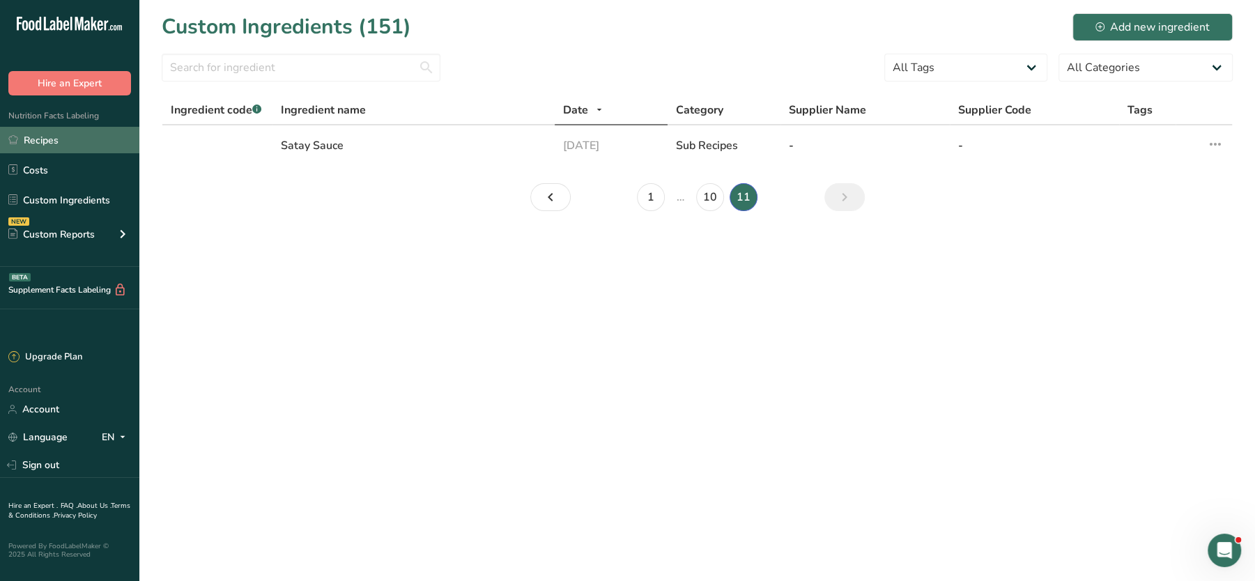
click at [61, 142] on link "Recipes" at bounding box center [69, 140] width 139 height 26
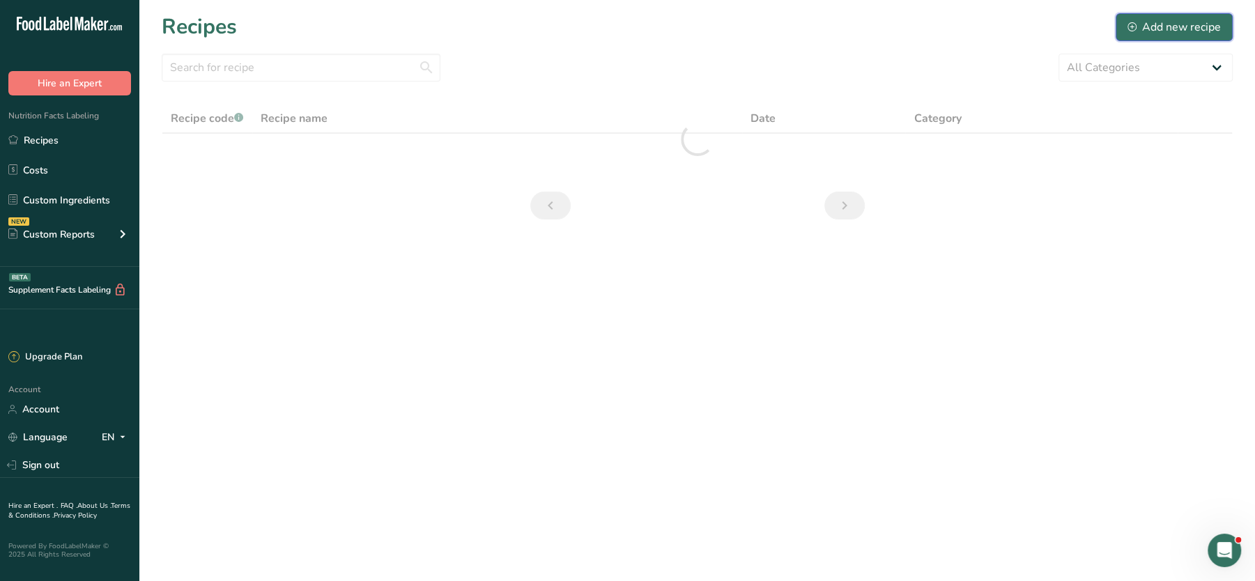
click at [1002, 29] on div "Add new recipe" at bounding box center [1173, 27] width 93 height 17
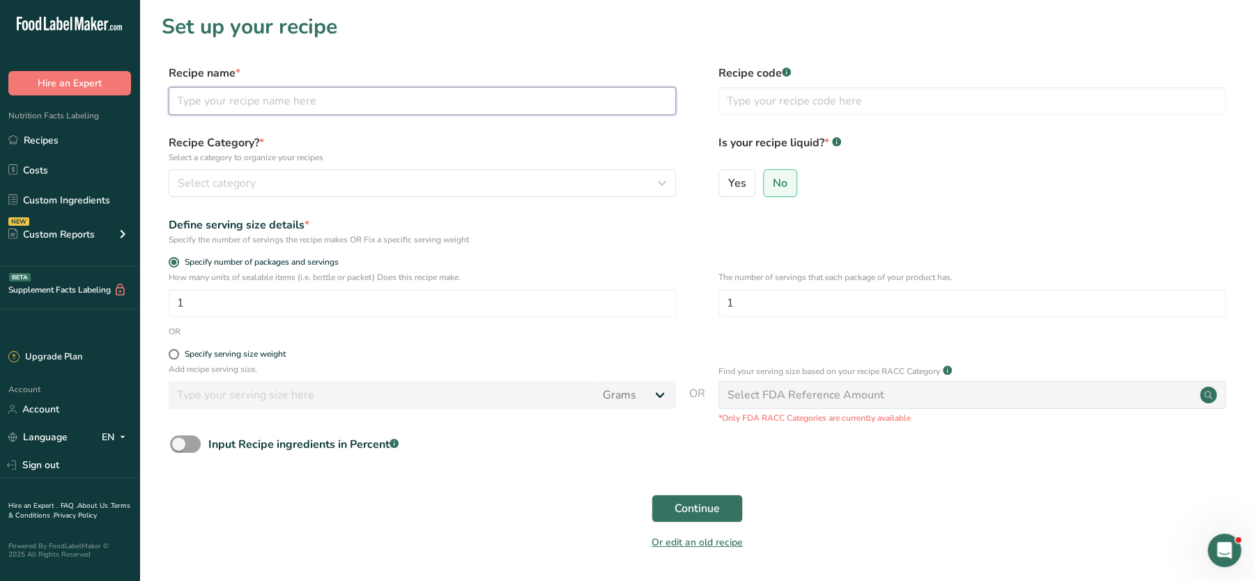
click at [369, 108] on input "text" at bounding box center [422, 101] width 507 height 28
type input "m"
click at [367, 104] on input "PENDING MP" at bounding box center [422, 101] width 507 height 28
type input "PENDING MP Cajun Seasoning"
click at [348, 176] on div "Select category" at bounding box center [418, 183] width 481 height 17
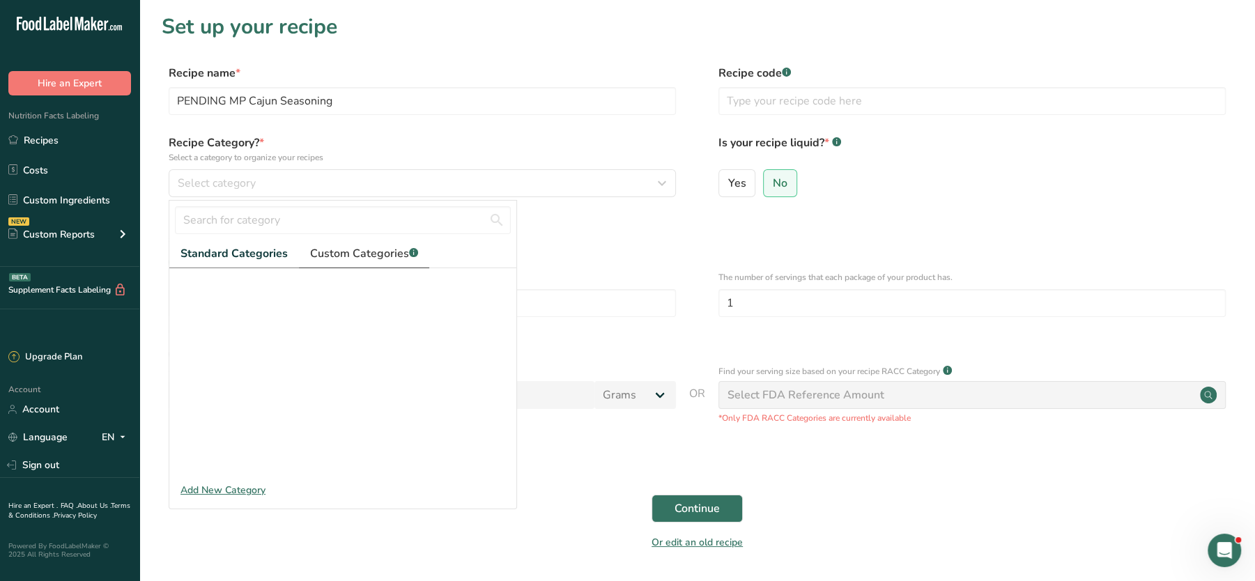
click at [357, 251] on span "Custom Categories .a-a{fill:#347362;}.b-a{fill:#fff;}" at bounding box center [364, 253] width 108 height 17
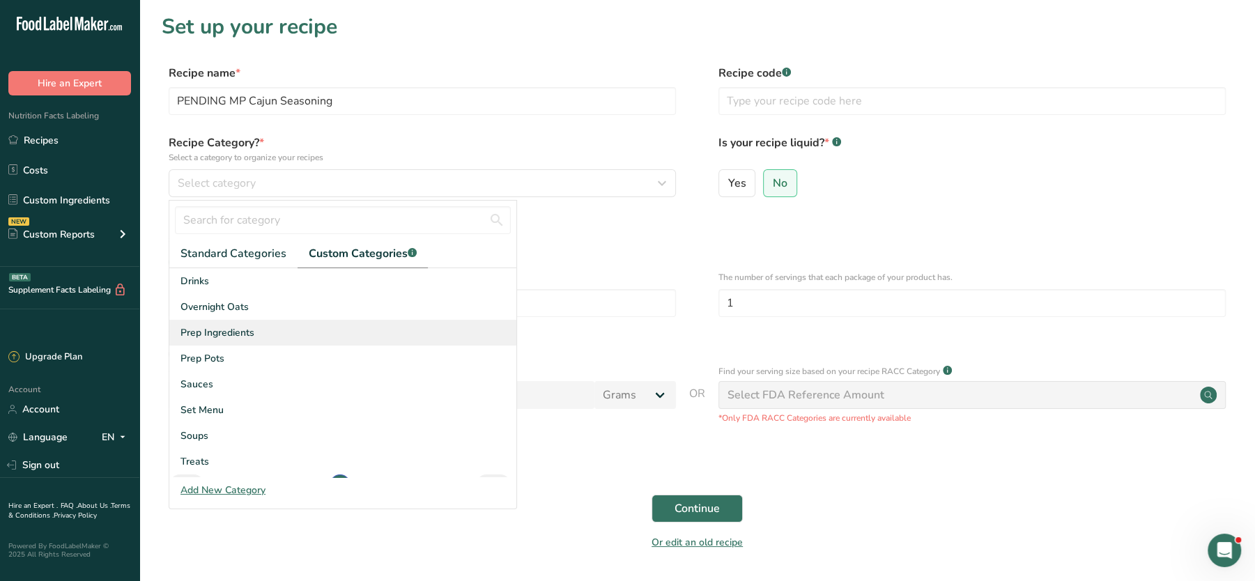
click at [223, 330] on span "Prep Ingredients" at bounding box center [217, 332] width 74 height 15
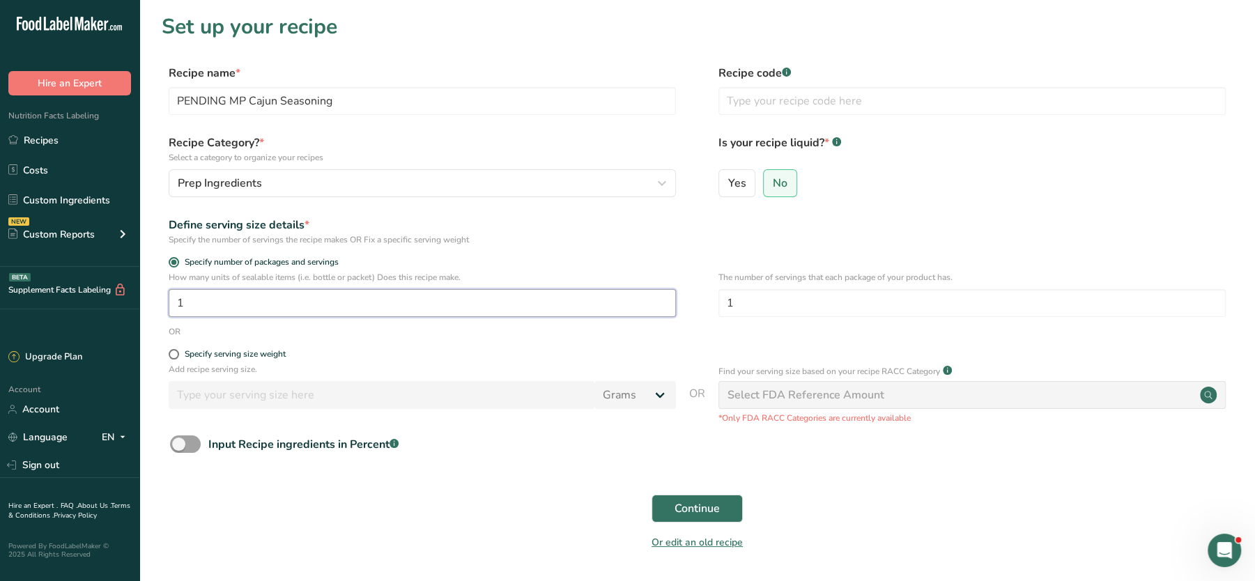
click at [334, 310] on input "1" at bounding box center [422, 303] width 507 height 28
type input "100"
drag, startPoint x: 258, startPoint y: 353, endPoint x: 259, endPoint y: 371, distance: 17.5
click at [258, 353] on div "Specify serving size weight" at bounding box center [235, 354] width 101 height 10
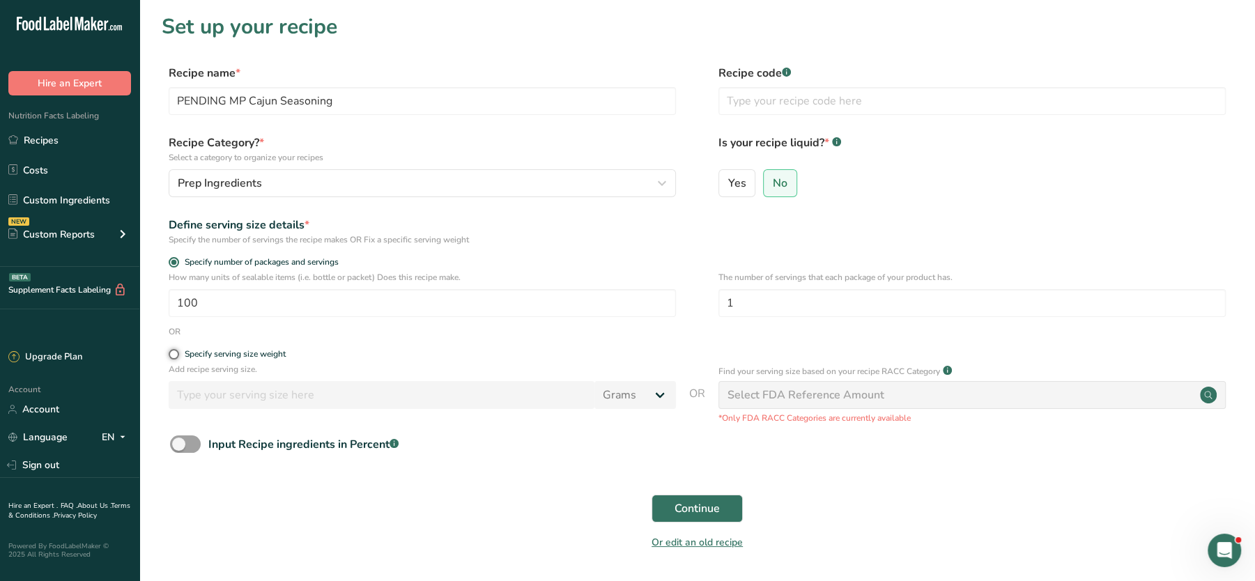
click at [178, 353] on input "Specify serving size weight" at bounding box center [173, 354] width 9 height 9
radio input "true"
radio input "false"
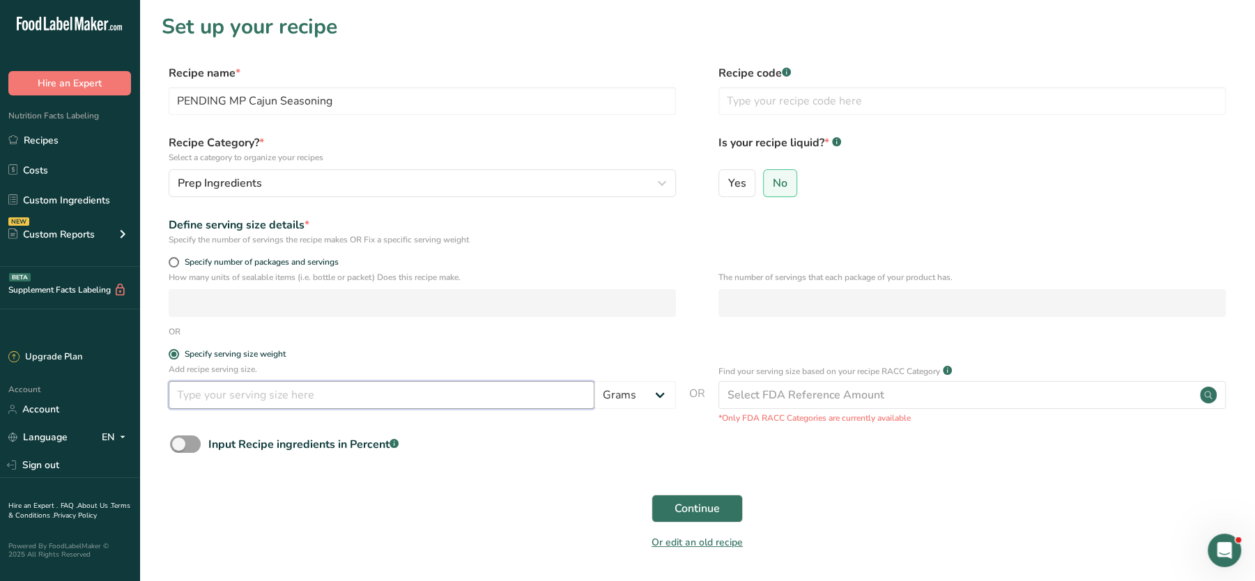
click at [259, 389] on input "number" at bounding box center [382, 395] width 426 height 28
type input "100"
click at [686, 464] on span "Continue" at bounding box center [696, 508] width 45 height 17
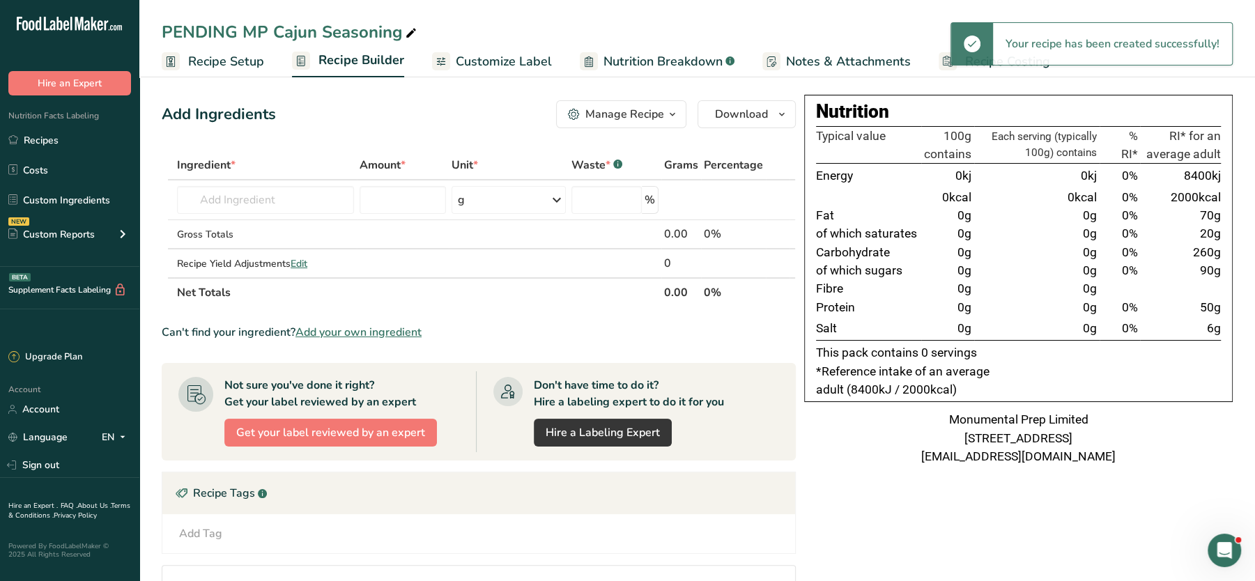
click at [828, 47] on link "Notes & Attachments" at bounding box center [836, 61] width 148 height 31
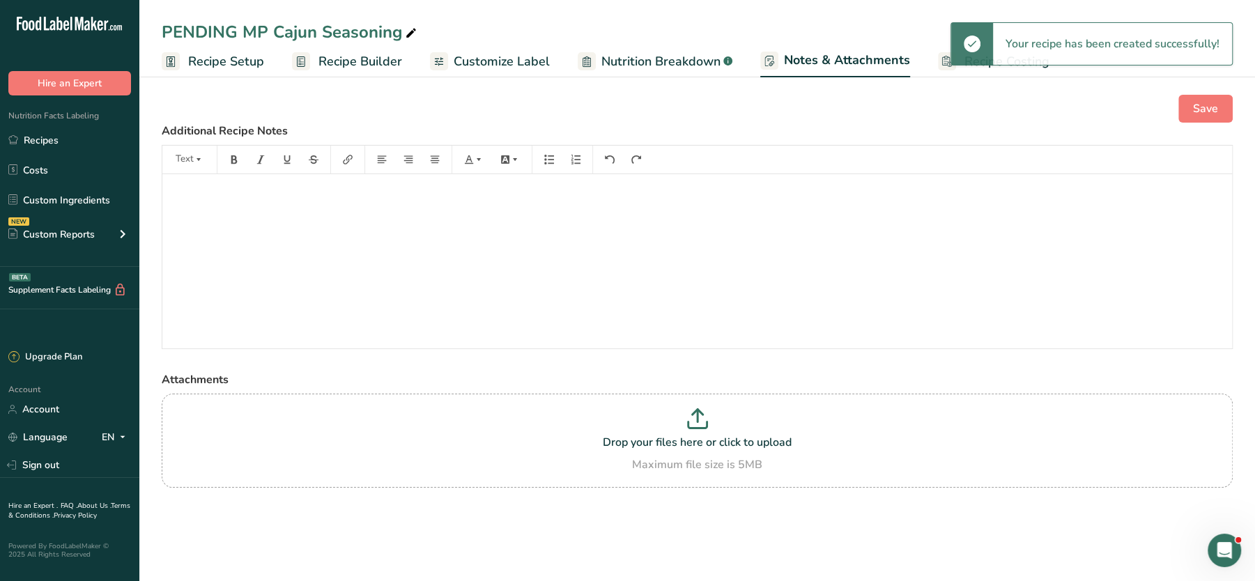
drag, startPoint x: 509, startPoint y: 234, endPoint x: 513, endPoint y: 242, distance: 9.1
click at [509, 235] on div "﻿" at bounding box center [696, 261] width 1069 height 174
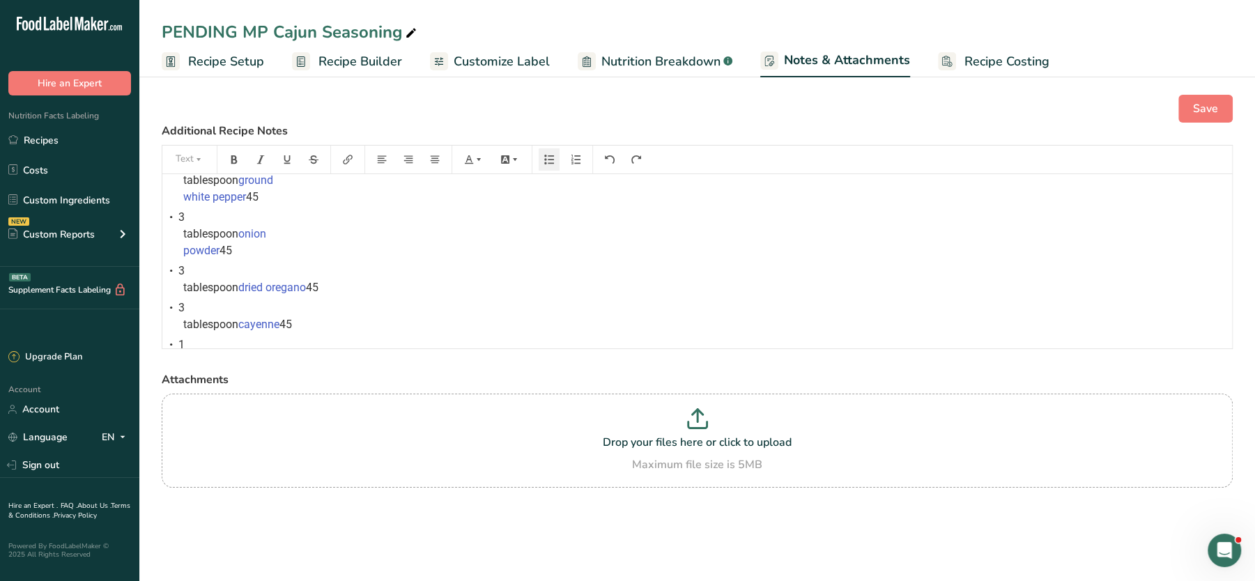
scroll to position [240, 0]
click at [258, 326] on span "1 1/2 tablespoon" at bounding box center [213, 311] width 89 height 30
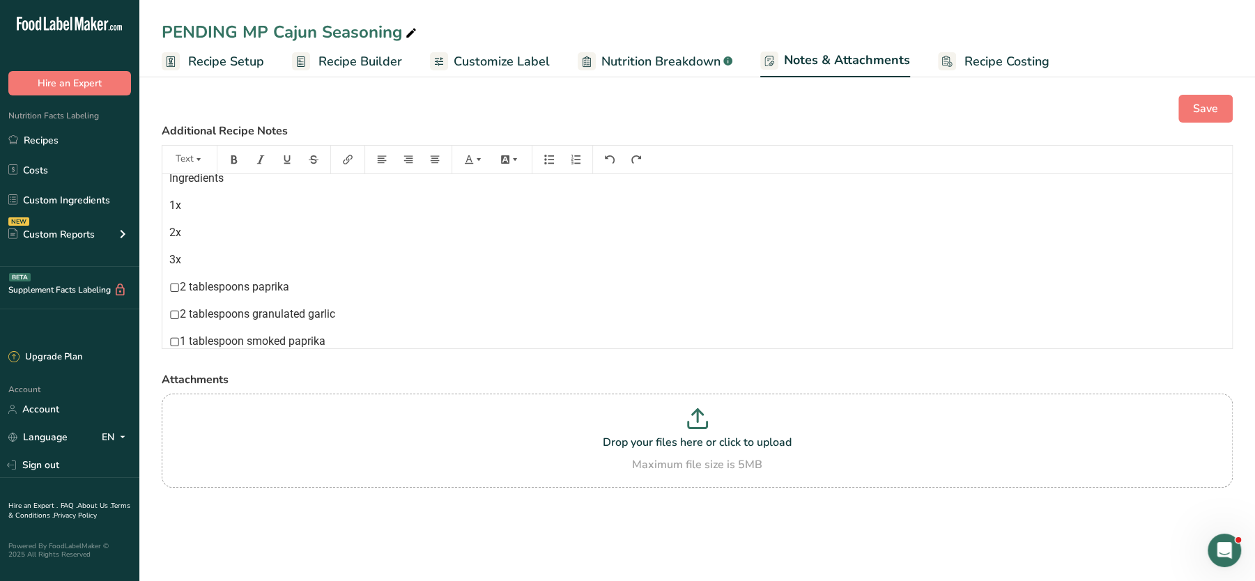
scroll to position [0, 0]
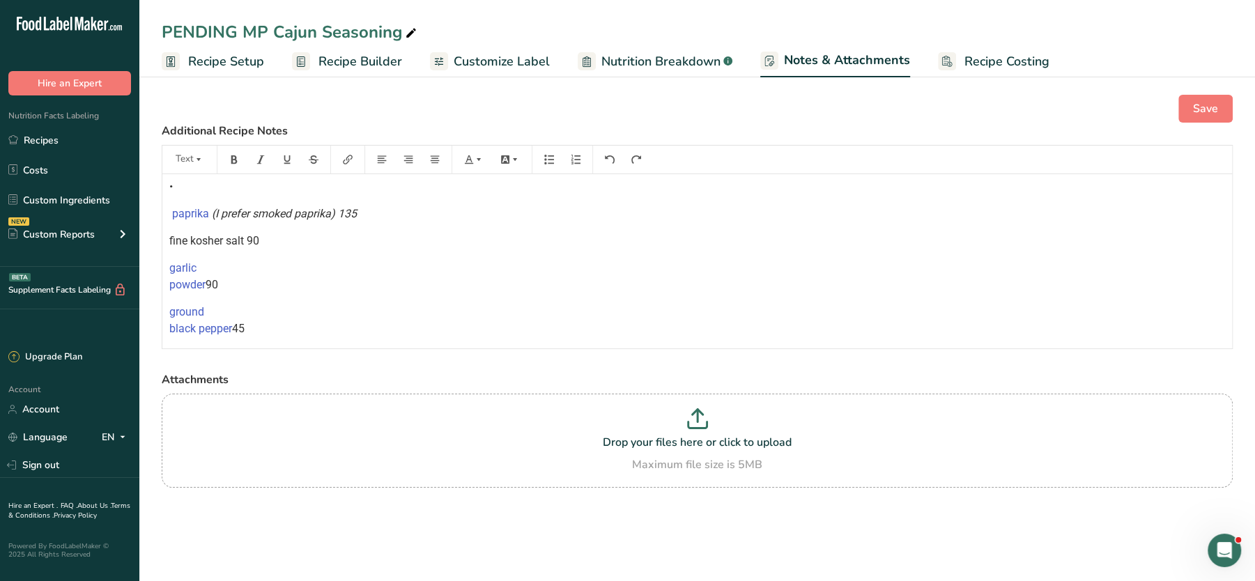
click at [230, 269] on p "﻿ garlic powder 90" at bounding box center [696, 276] width 1055 height 33
click at [221, 289] on p "﻿ ground black pepper 45" at bounding box center [696, 303] width 1055 height 33
click at [224, 320] on p "﻿ ground white pepper 45" at bounding box center [696, 330] width 1055 height 33
click at [212, 189] on div "• ﻿" at bounding box center [696, 186] width 1055 height 17
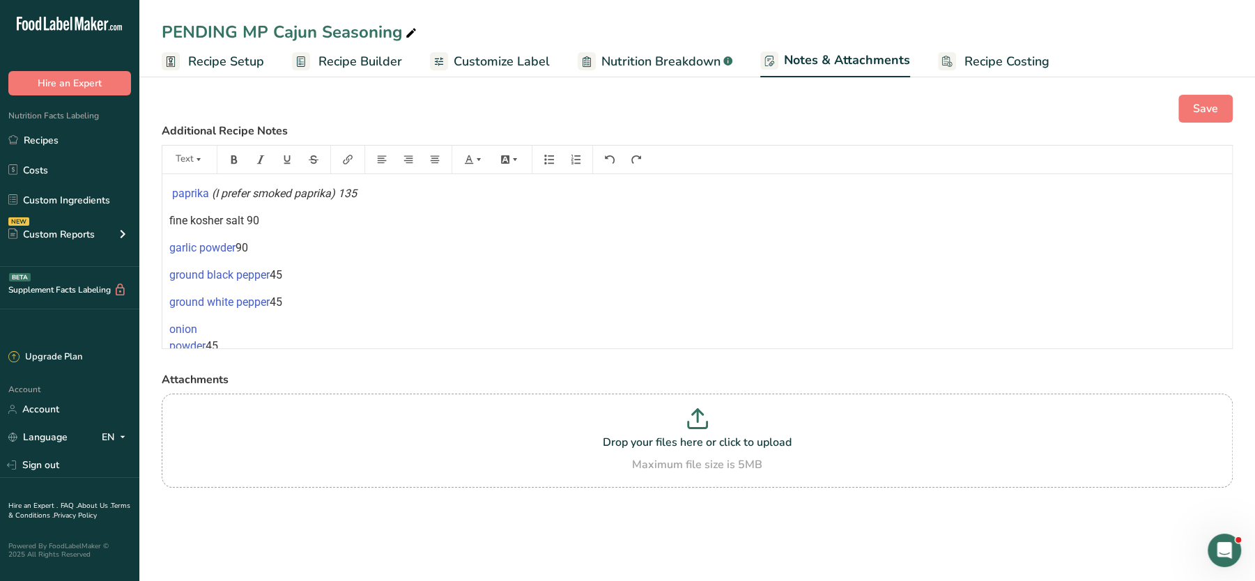
click at [228, 325] on p "﻿ onion powder 45" at bounding box center [696, 337] width 1055 height 33
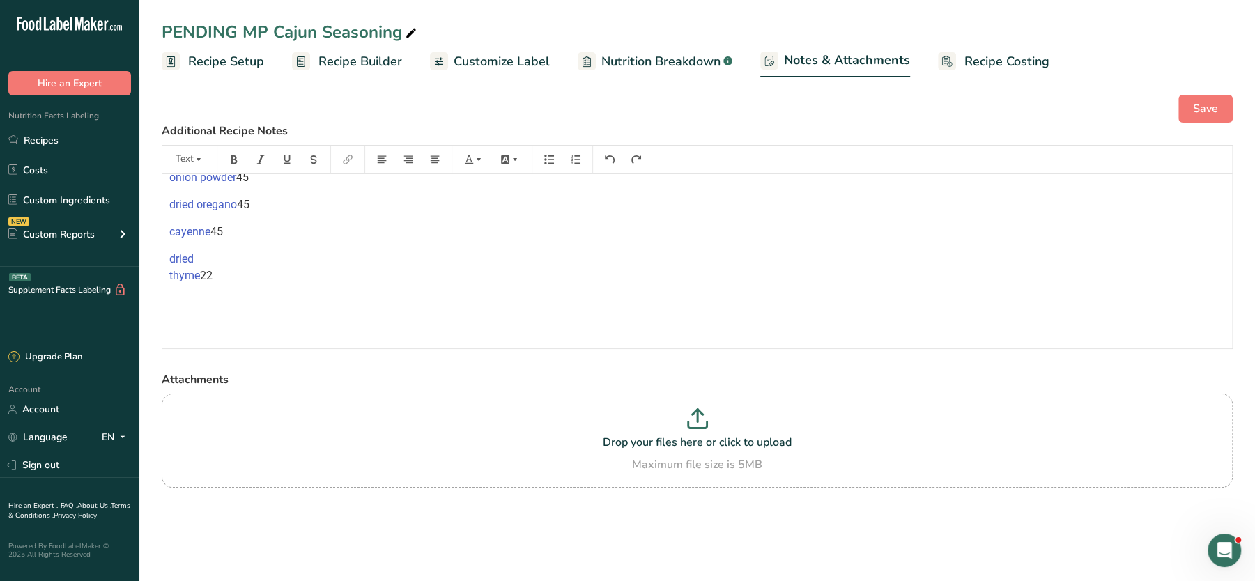
click at [257, 202] on p "﻿ dried oregano 45" at bounding box center [696, 204] width 1055 height 17
click at [285, 217] on div "paprika (I prefer smoked paprika) 135 fine kosher salt 90 ﻿ garlic powder 90 ﻿ …" at bounding box center [696, 424] width 1069 height 805
click at [280, 235] on p "﻿ cayenne 45" at bounding box center [696, 232] width 1055 height 17
click at [228, 258] on p "﻿ dried thyme 22" at bounding box center [696, 267] width 1055 height 33
click at [273, 259] on p "﻿ dried thyme 22" at bounding box center [696, 259] width 1055 height 17
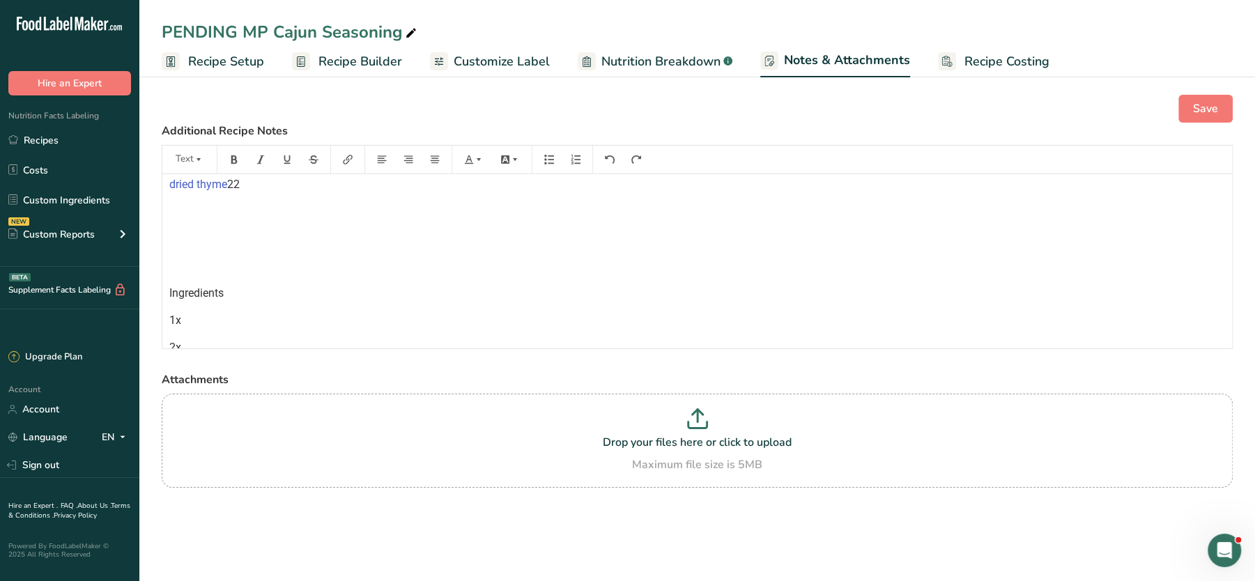
scroll to position [304, 0]
drag, startPoint x: 202, startPoint y: 294, endPoint x: 162, endPoint y: 228, distance: 76.6
click at [162, 228] on div "paprika (I prefer smoked paprika) 135 fine kosher salt 90 ﻿ garlic powder 90 ﻿ …" at bounding box center [696, 264] width 1069 height 789
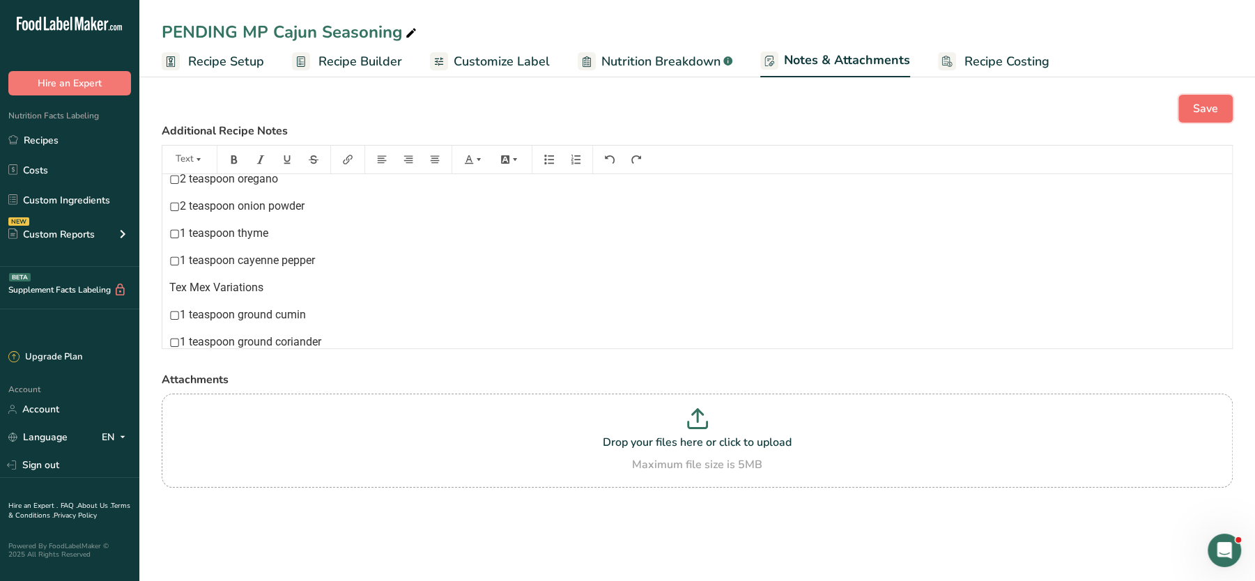
click at [1002, 108] on span "Save" at bounding box center [1205, 108] width 25 height 17
click at [1002, 116] on span "Save" at bounding box center [1205, 108] width 25 height 17
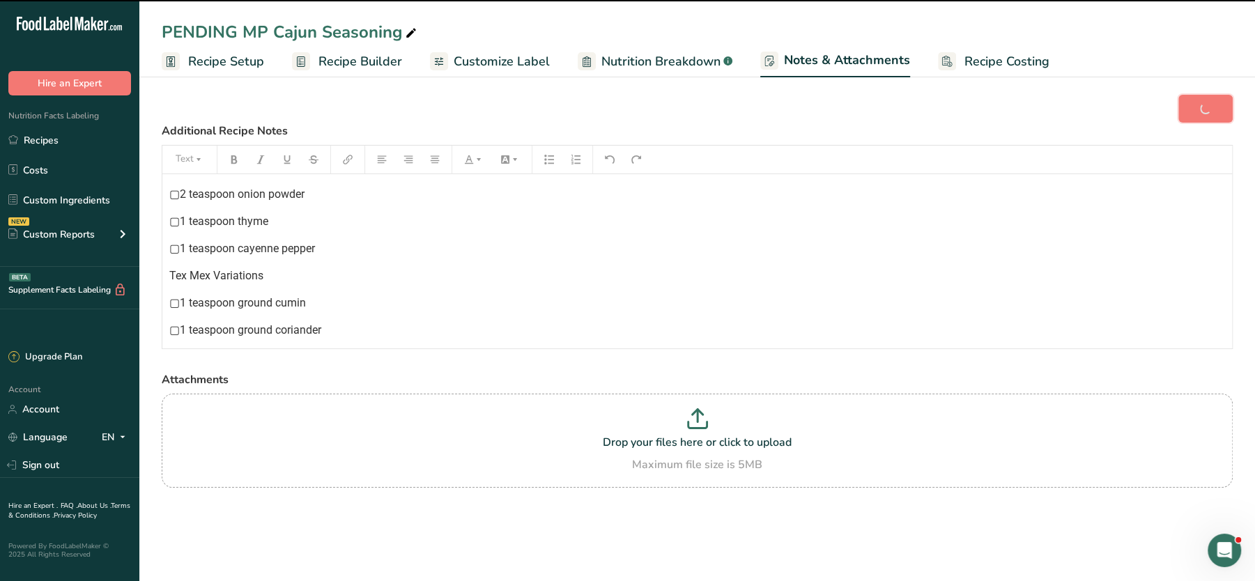
scroll to position [625, 0]
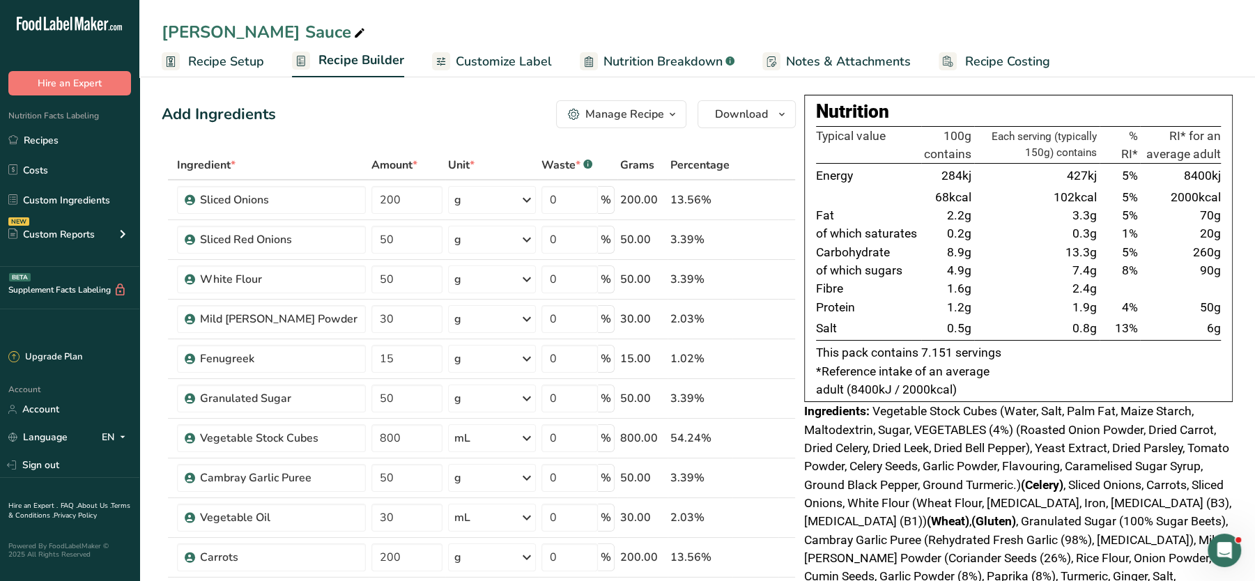
click at [968, 56] on span "Recipe Costing" at bounding box center [1007, 61] width 85 height 19
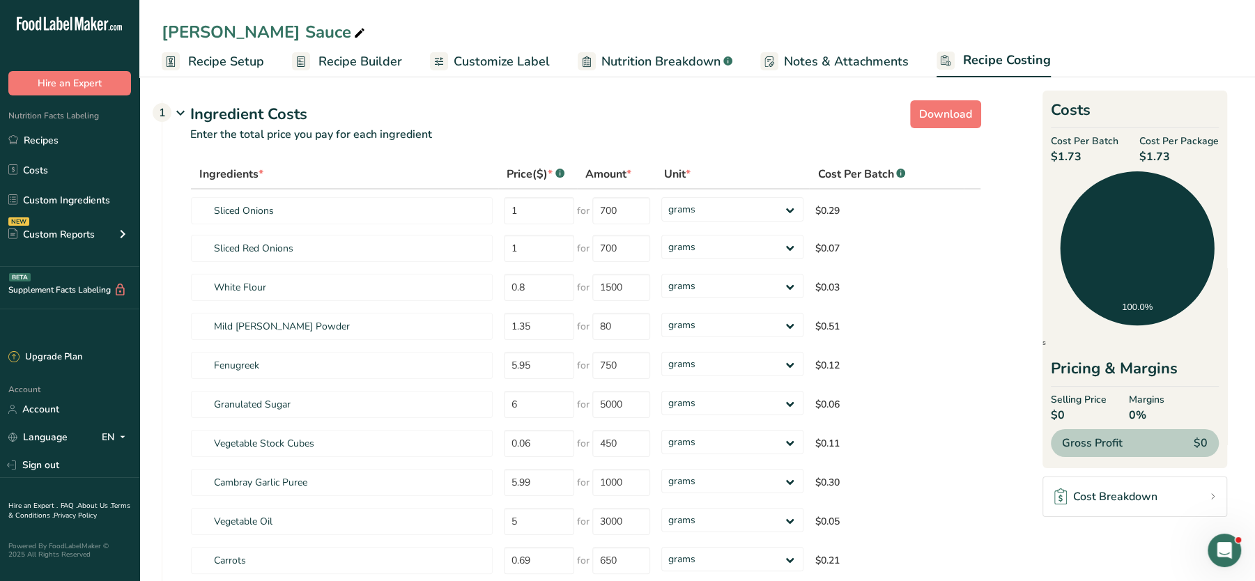
drag, startPoint x: 1057, startPoint y: 157, endPoint x: 1078, endPoint y: 157, distance: 21.6
click at [1078, 157] on span "$1.73" at bounding box center [1085, 156] width 68 height 17
click at [748, 130] on p "Enter the total price you pay for each ingredient" at bounding box center [571, 142] width 819 height 33
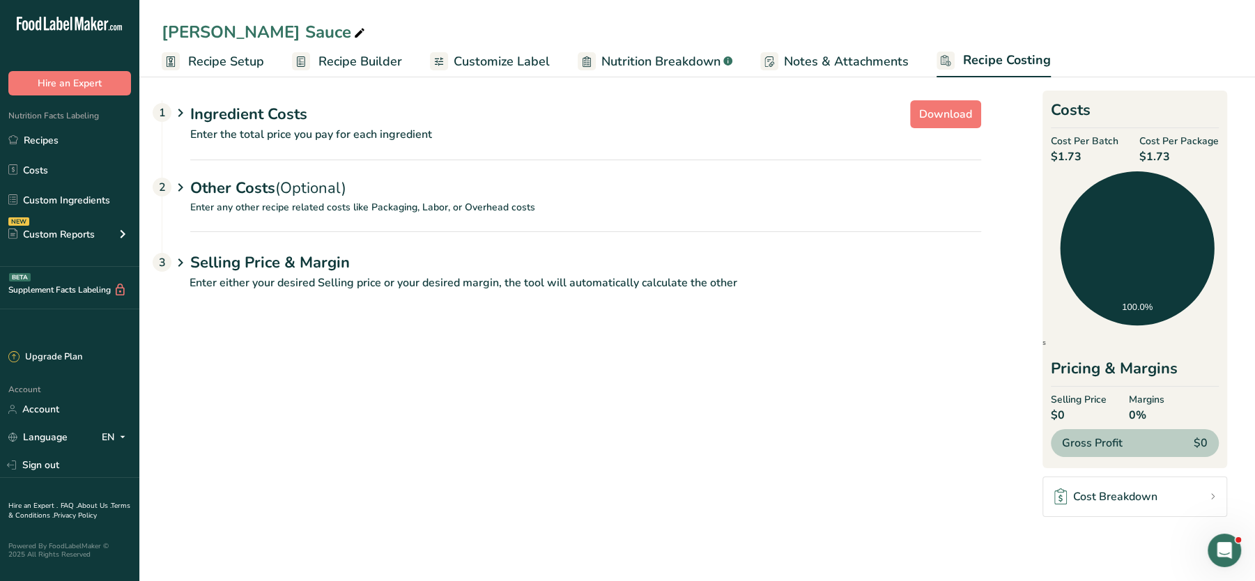
click at [995, 59] on span "Recipe Costing" at bounding box center [1007, 60] width 88 height 19
click at [247, 57] on span "Recipe Setup" at bounding box center [226, 61] width 76 height 19
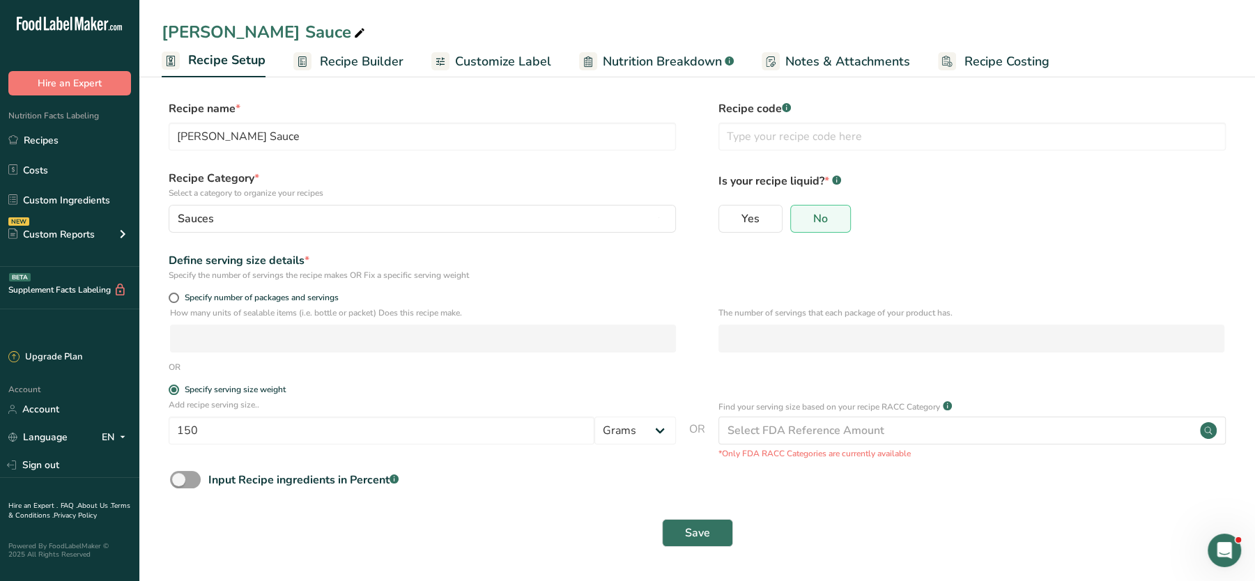
drag, startPoint x: 320, startPoint y: 59, endPoint x: 342, endPoint y: 68, distance: 23.2
click at [320, 59] on span "Recipe Builder" at bounding box center [362, 61] width 84 height 19
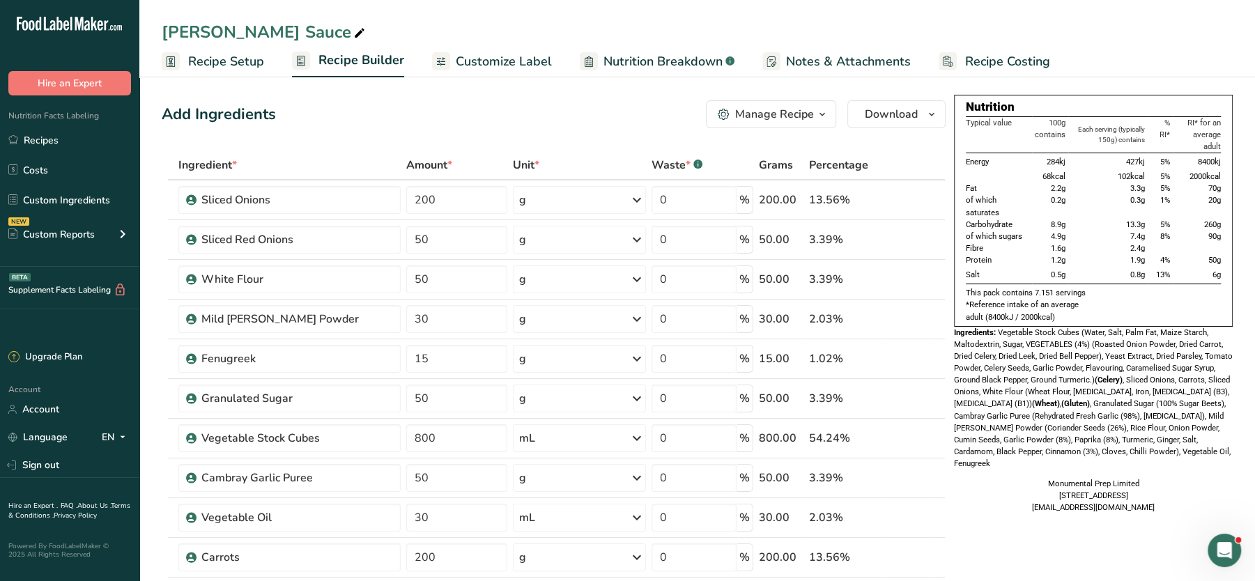
drag, startPoint x: 1123, startPoint y: 164, endPoint x: 1157, endPoint y: 270, distance: 111.9
click at [1157, 270] on tbody "Energy 284kj 427kj 5% 8400kj 68kcal 102kcal 5% 2000kcal Fat 2.2g 3.3g 5% 70g of…" at bounding box center [1093, 218] width 255 height 131
drag, startPoint x: 1157, startPoint y: 270, endPoint x: 1131, endPoint y: 282, distance: 29.0
click at [1131, 282] on td "0.8g" at bounding box center [1107, 275] width 79 height 18
click at [982, 56] on span "Recipe Costing" at bounding box center [1007, 61] width 85 height 19
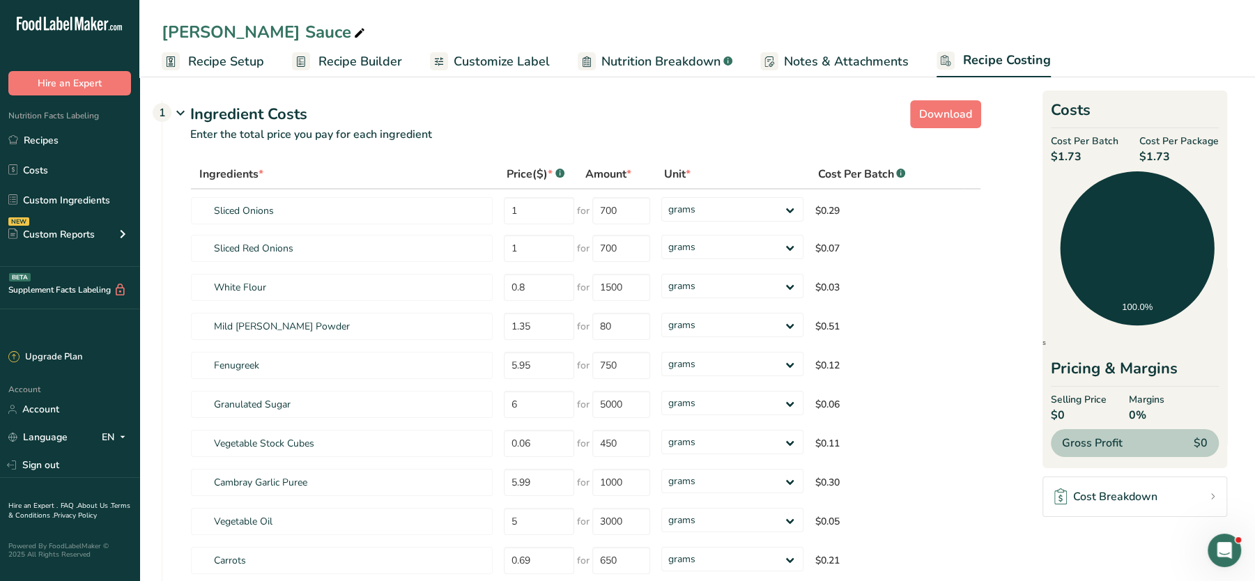
click at [328, 62] on span "Recipe Builder" at bounding box center [360, 61] width 84 height 19
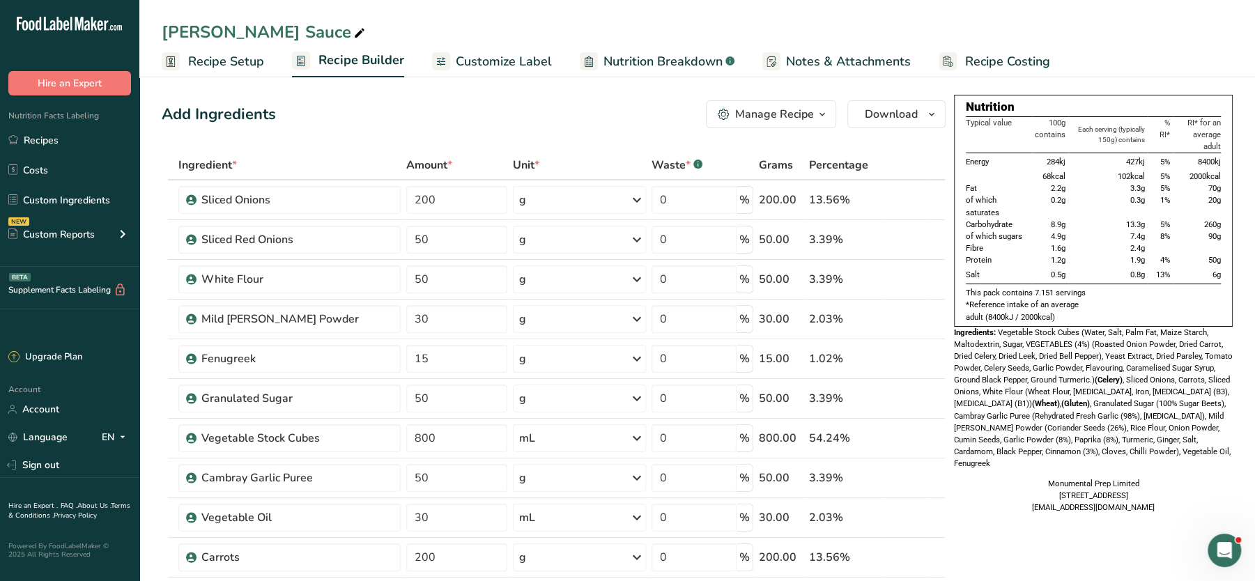
click at [986, 59] on span "Recipe Costing" at bounding box center [1007, 61] width 85 height 19
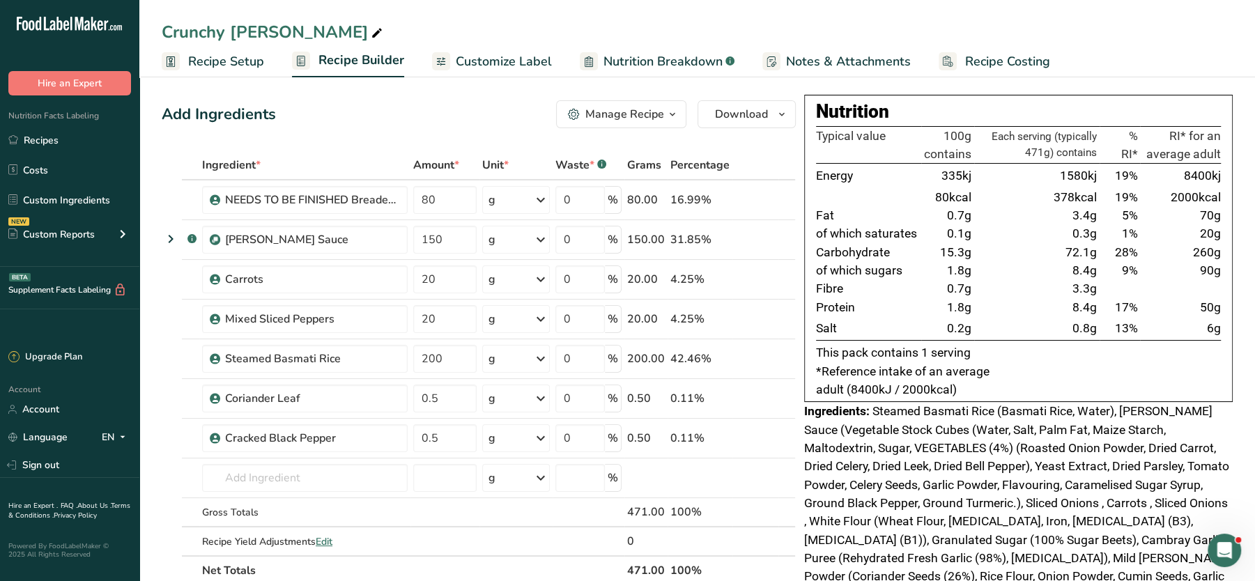
click at [975, 56] on span "Recipe Costing" at bounding box center [1007, 61] width 85 height 19
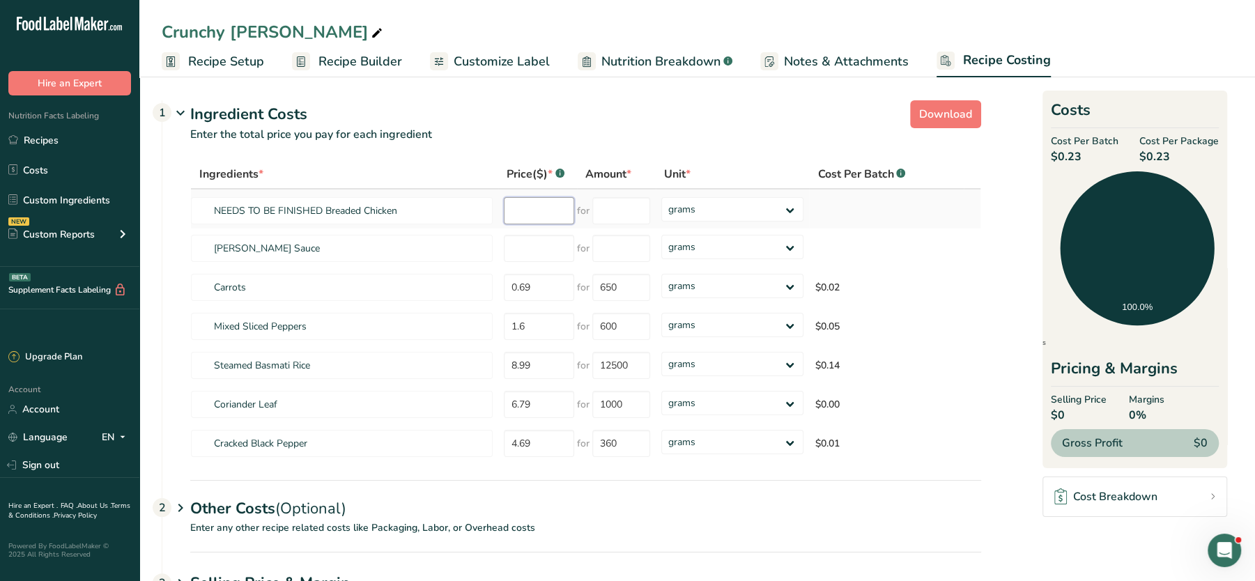
click at [527, 217] on input "number" at bounding box center [539, 210] width 70 height 27
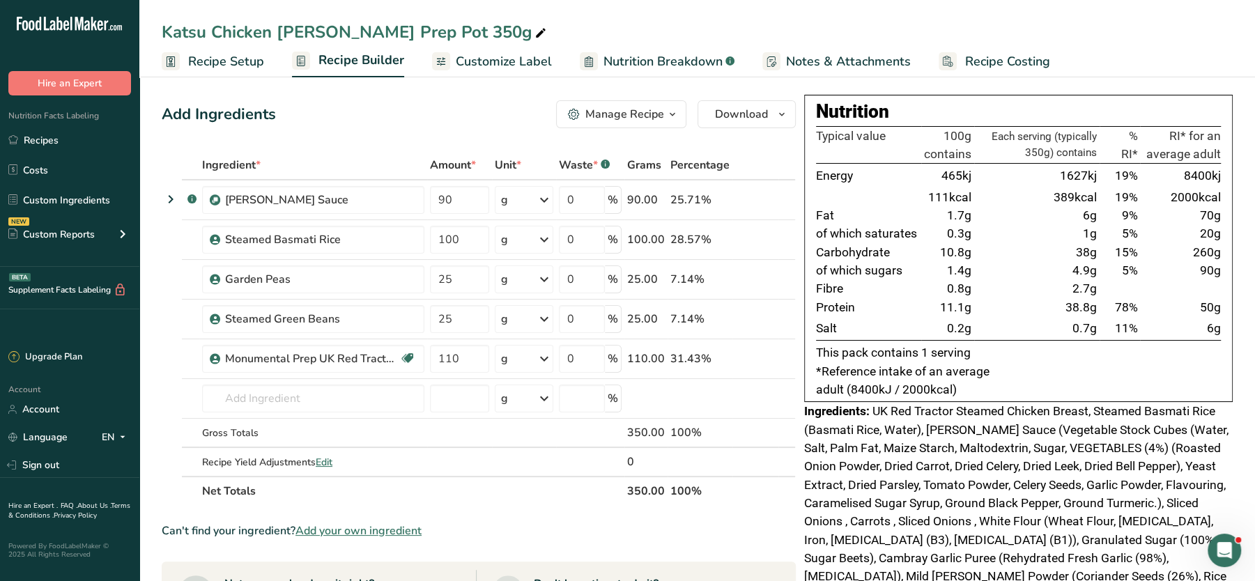
click at [979, 63] on span "Recipe Costing" at bounding box center [1007, 61] width 85 height 19
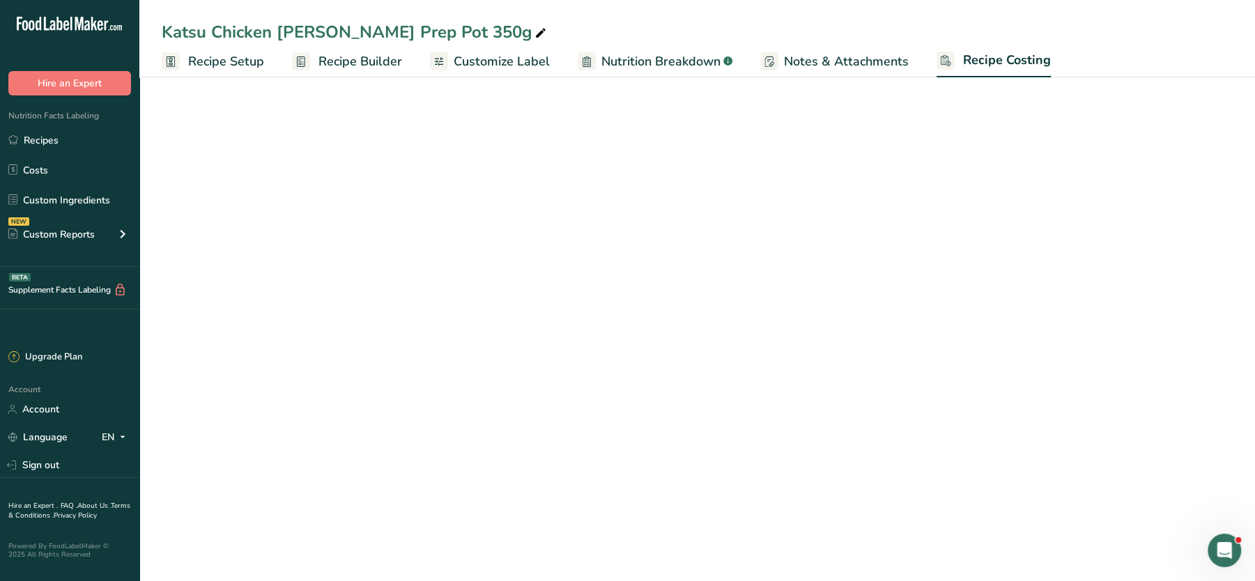
select select "1"
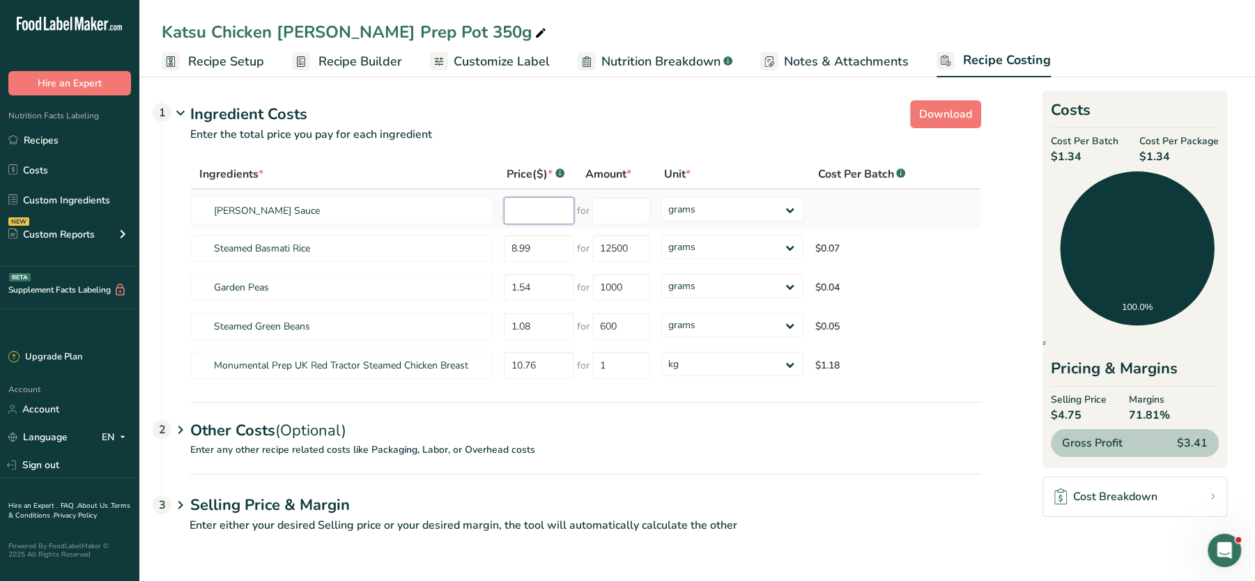
click at [517, 203] on input "number" at bounding box center [539, 210] width 70 height 27
click at [344, 55] on span "Recipe Builder" at bounding box center [360, 61] width 84 height 19
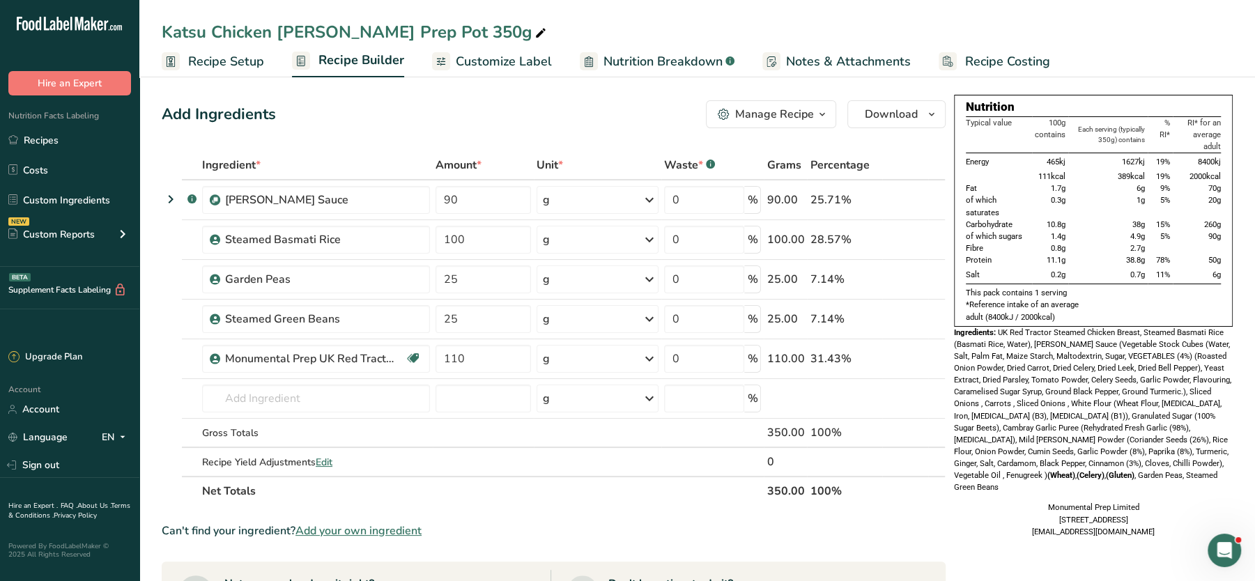
drag, startPoint x: 40, startPoint y: 196, endPoint x: 277, endPoint y: 178, distance: 236.9
click at [40, 196] on link "Custom Ingredients" at bounding box center [69, 200] width 139 height 26
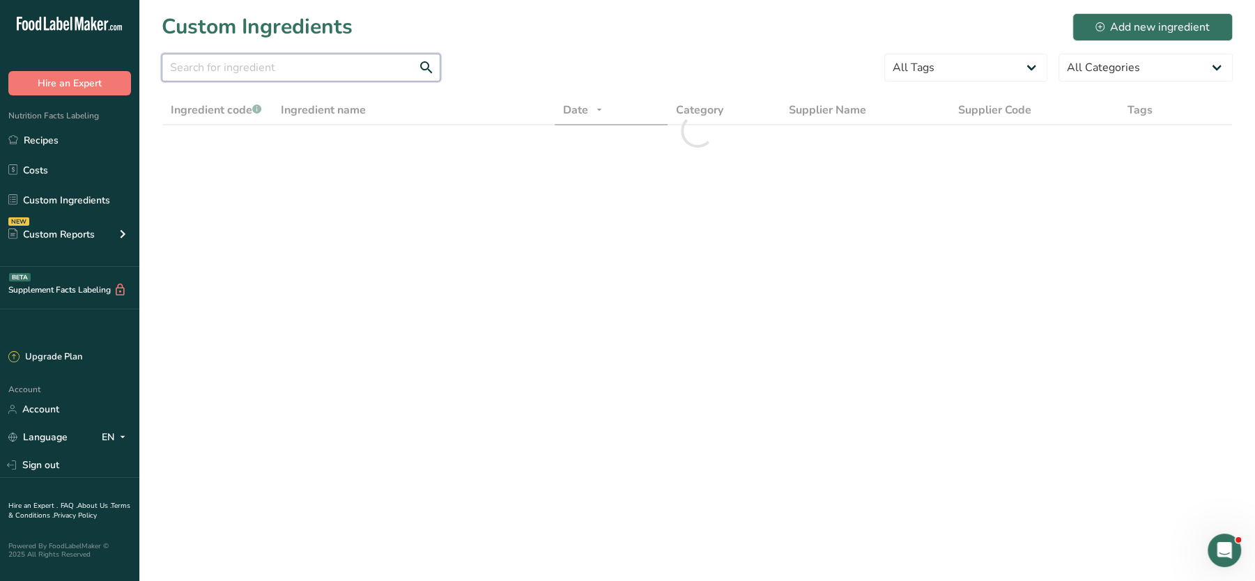
click at [322, 74] on input "text" at bounding box center [301, 68] width 279 height 28
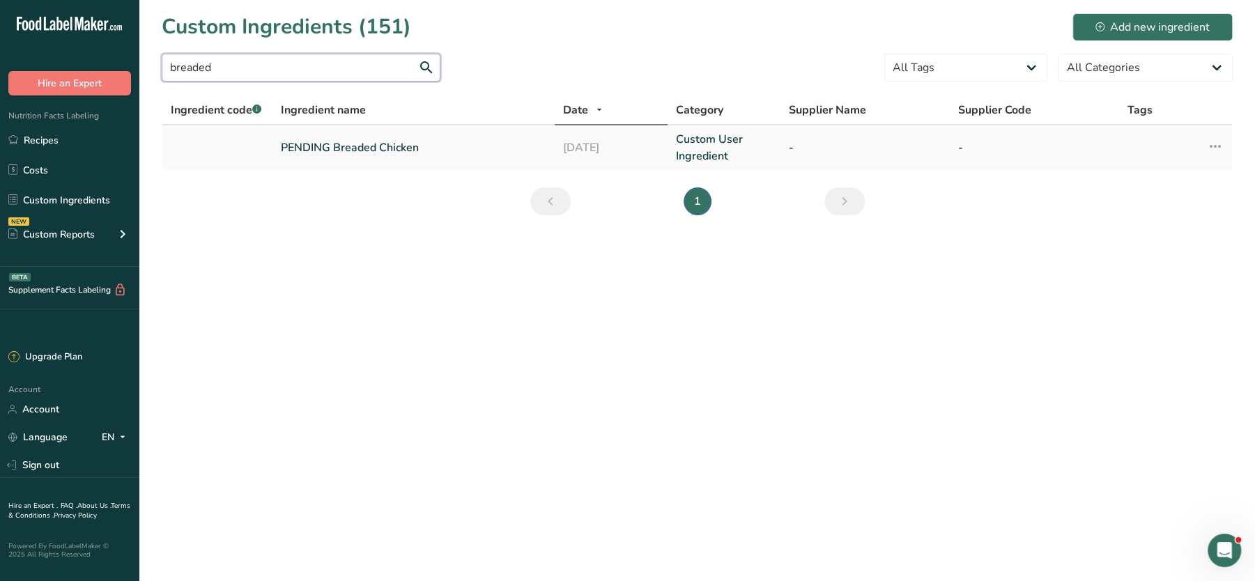
type input "breaded"
click at [325, 144] on link "PENDING Breaded Chicken" at bounding box center [413, 147] width 265 height 17
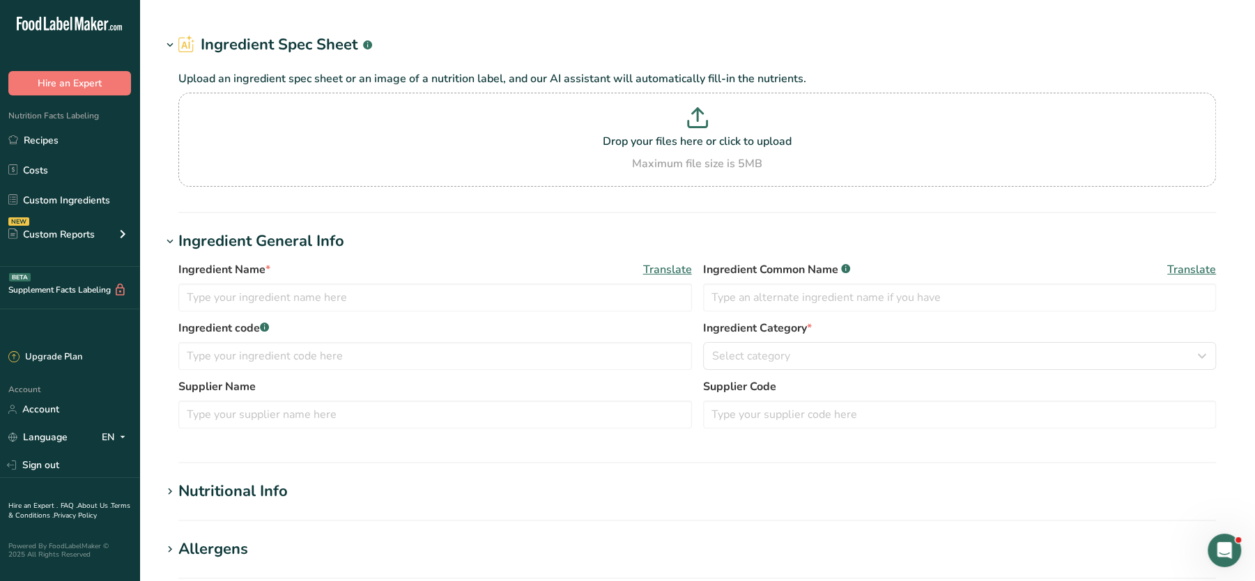
type input "PENDING Breaded Chicken"
type input "12"
type input "1000"
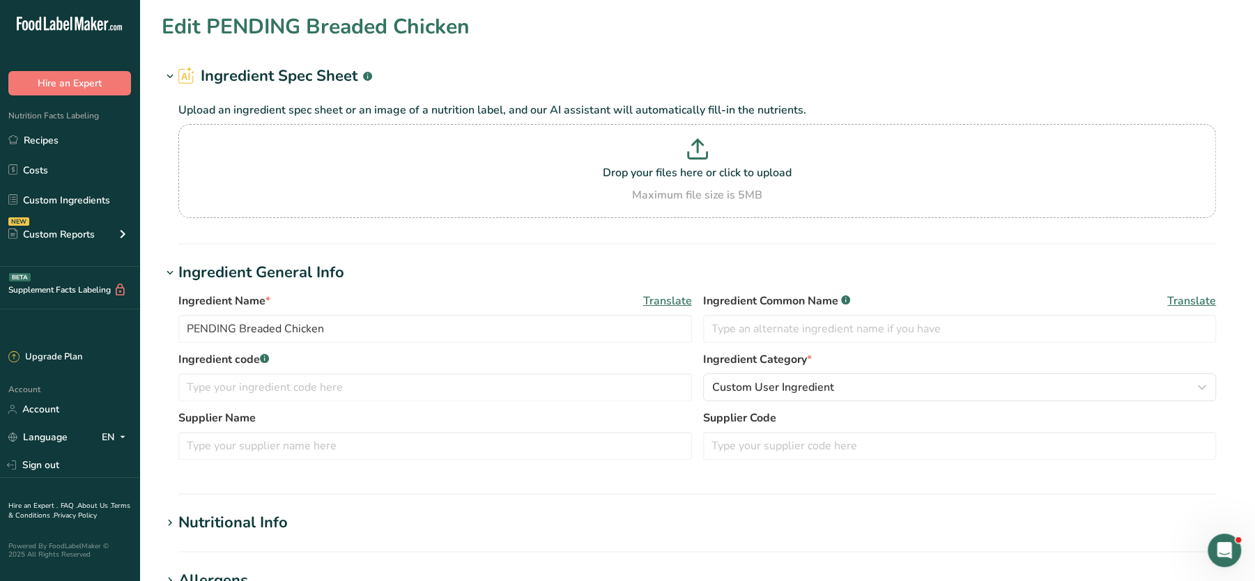
scroll to position [486, 0]
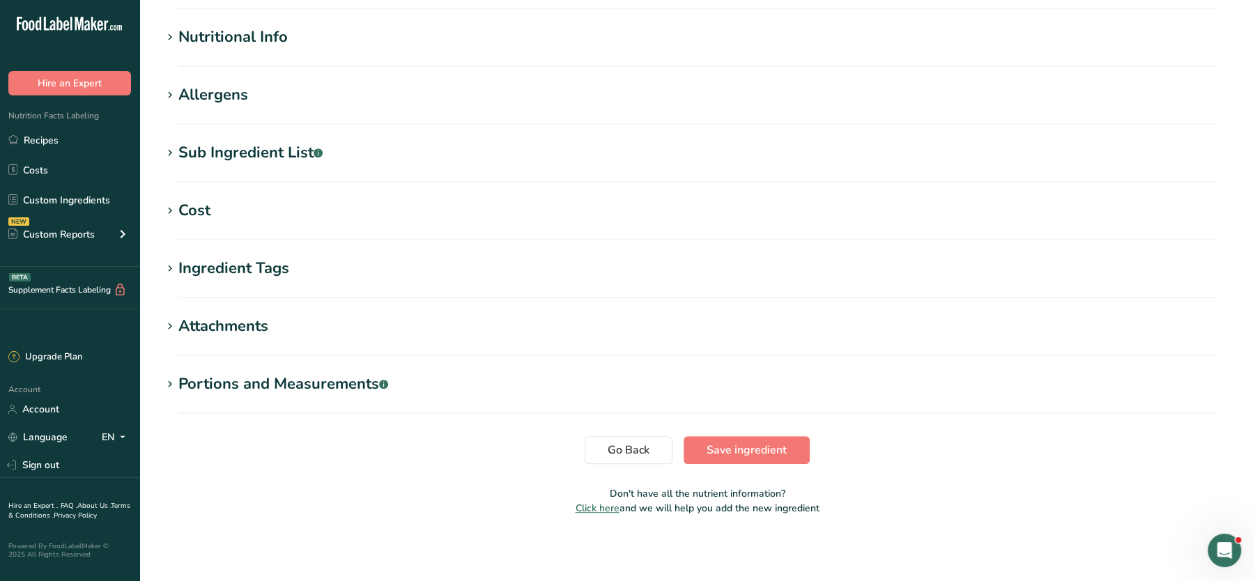
click at [276, 206] on h1 "Cost" at bounding box center [697, 210] width 1071 height 23
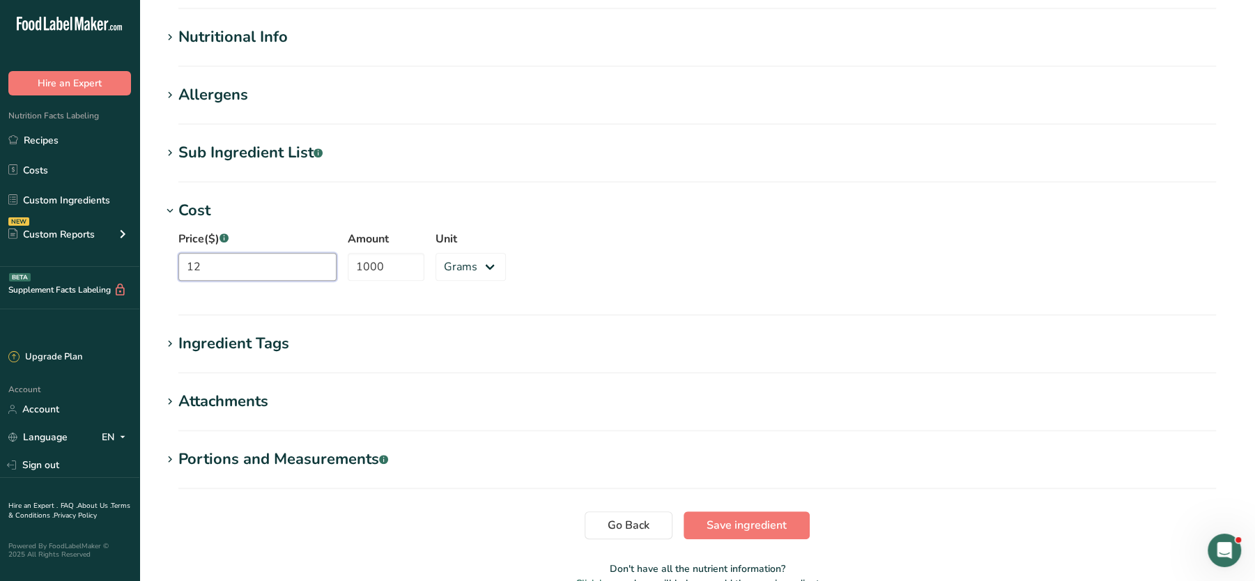
drag, startPoint x: 240, startPoint y: 267, endPoint x: 102, endPoint y: 267, distance: 137.9
click at [102, 267] on div ".a-20{fill:#fff;} Hire an Expert Nutrition Facts Labeling Recipes Costs Custom …" at bounding box center [627, 85] width 1255 height 1143
type input "0"
drag, startPoint x: 406, startPoint y: 261, endPoint x: 316, endPoint y: 274, distance: 91.4
click at [288, 268] on div "Price($) .a-a{fill:#347362;}.b-a{fill:#fff;} 0 Amount 1000 Unit Grams kg mg mcg…" at bounding box center [697, 259] width 1071 height 75
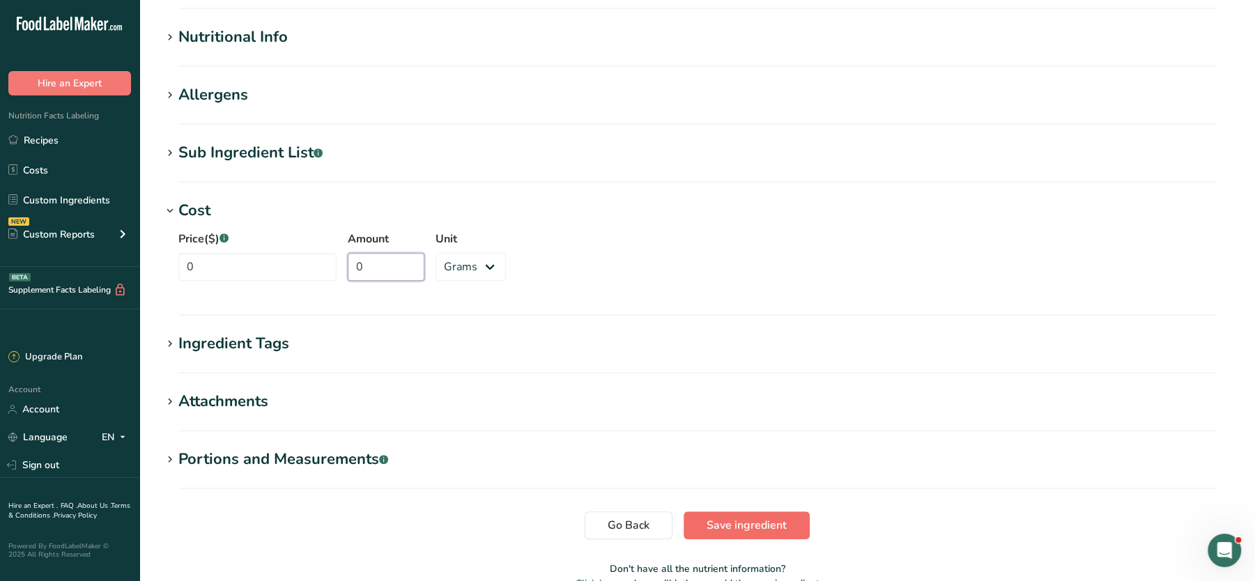
type input "0"
click at [782, 513] on button "Save ingredient" at bounding box center [746, 525] width 126 height 28
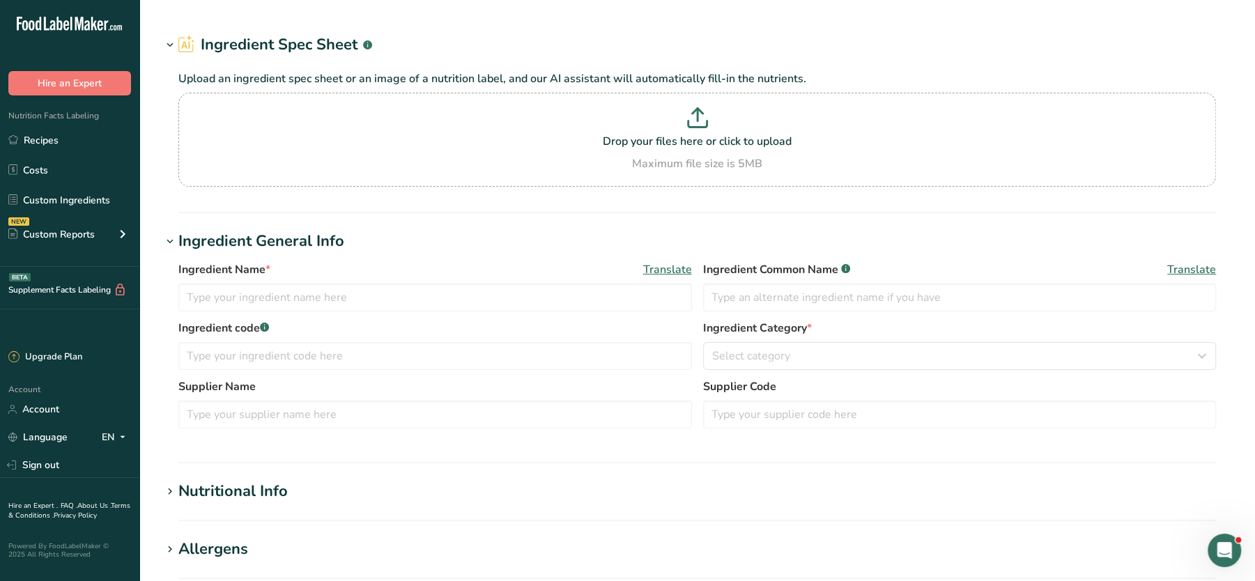
type input "PENDING Pea Protein Isolate"
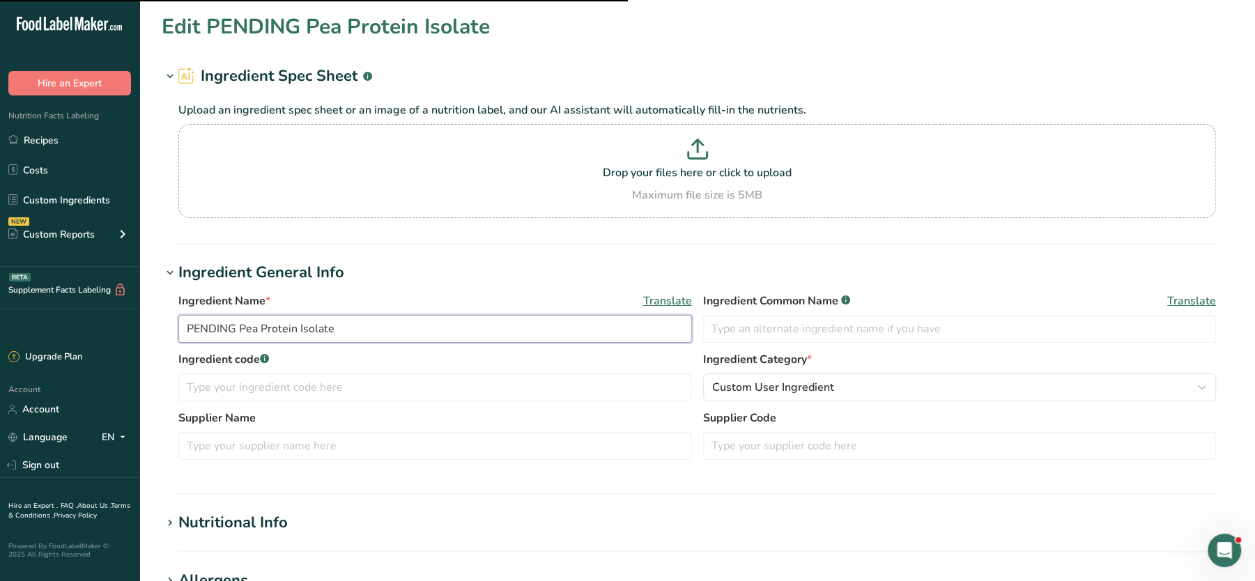
click at [222, 331] on input "PENDING Pea Protein Isolate" at bounding box center [434, 329] width 513 height 28
click at [216, 329] on input "PENDING Pea Protein Isolate" at bounding box center [434, 329] width 513 height 28
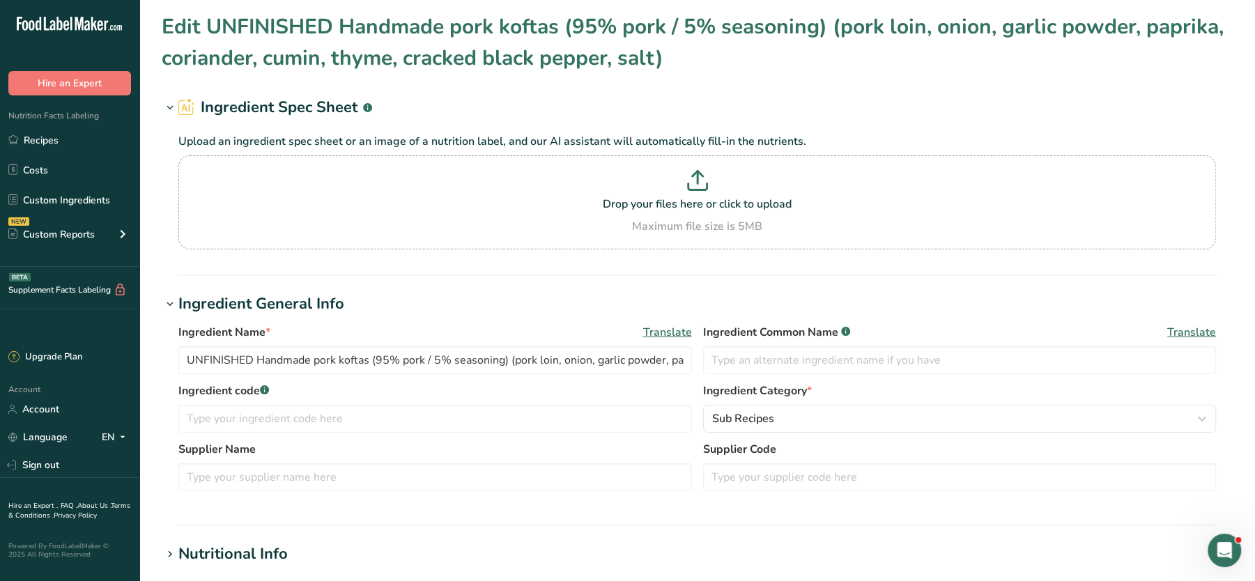
click at [249, 31] on h1 "Edit UNFINISHED Handmade pork koftas (95% pork / 5% seasoning) (pork loin, onio…" at bounding box center [697, 42] width 1071 height 63
drag, startPoint x: 249, startPoint y: 31, endPoint x: 257, endPoint y: 28, distance: 8.4
drag, startPoint x: 257, startPoint y: 28, endPoint x: 218, endPoint y: 33, distance: 39.4
click at [218, 33] on h1 "Edit UNFINISHED Handmade pork koftas (95% pork / 5% seasoning) (pork loin, onio…" at bounding box center [697, 42] width 1071 height 63
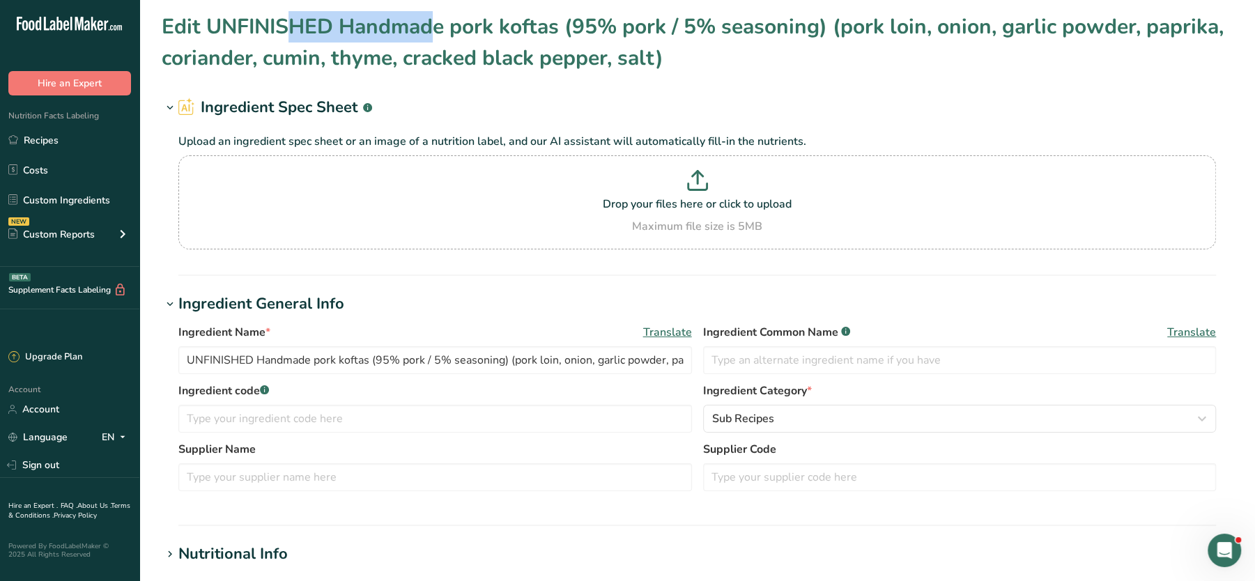
click at [223, 31] on h1 "Edit UNFINISHED Handmade pork koftas (95% pork / 5% seasoning) (pork loin, onio…" at bounding box center [697, 42] width 1071 height 63
click at [220, 357] on input "UNFINISHED Handmade pork koftas (95% pork / 5% seasoning) (pork loin, onion, ga…" at bounding box center [434, 360] width 513 height 28
paste input "PENDING"
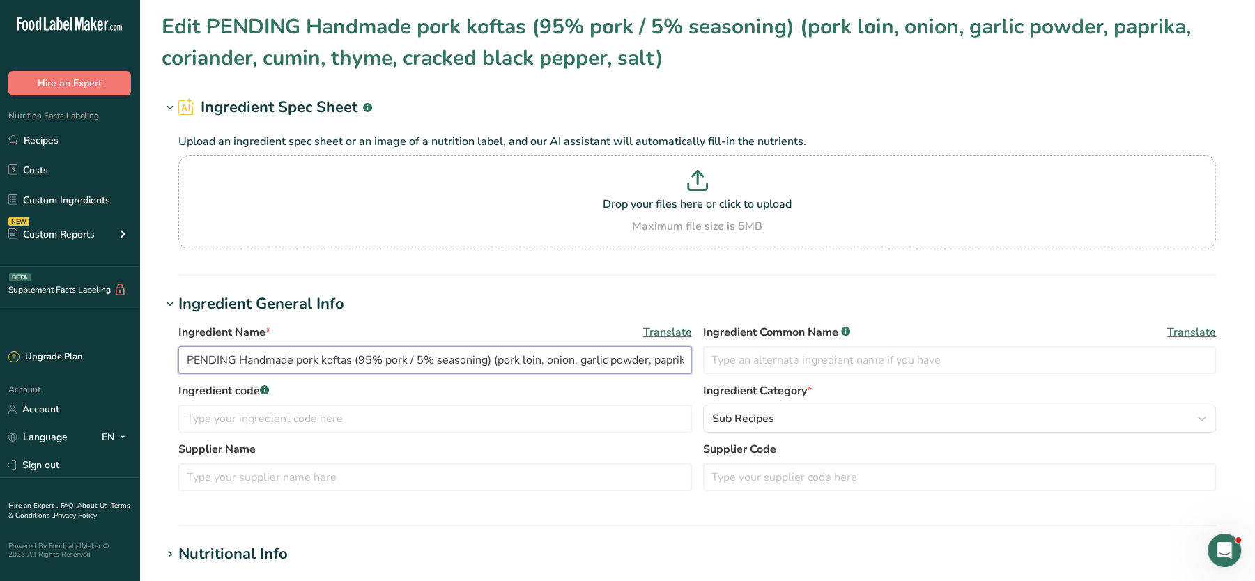
type input "PENDING Handmade pork koftas (95% pork / 5% seasoning) (pork loin, onion, garli…"
click at [1061, 297] on h1 "Ingredient General Info" at bounding box center [697, 304] width 1071 height 23
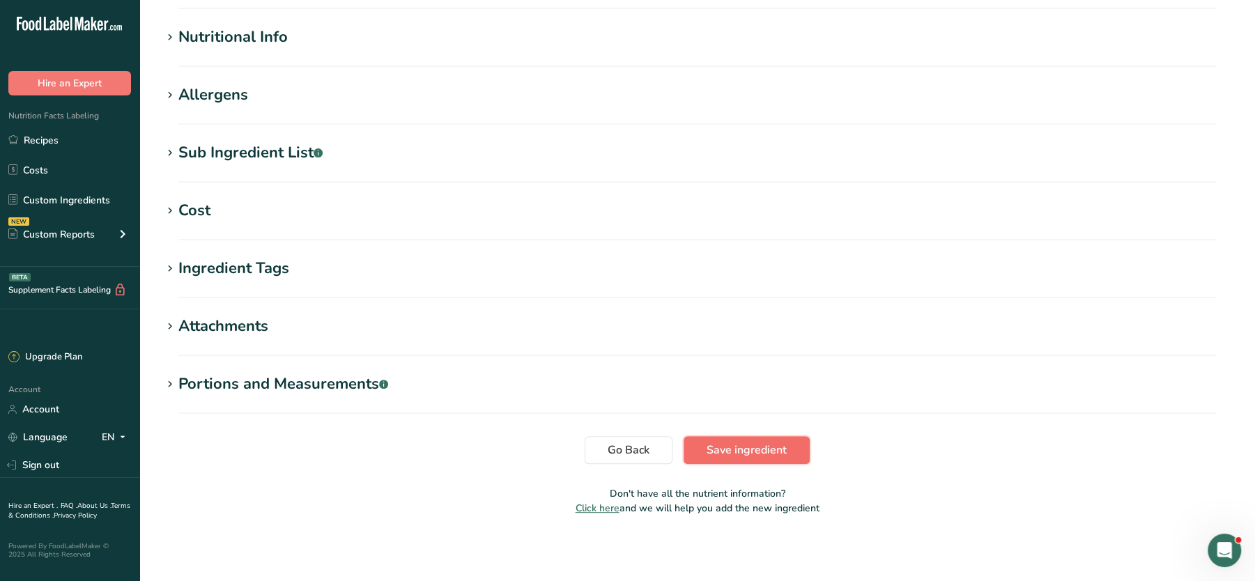
click at [772, 451] on span "Save ingredient" at bounding box center [746, 450] width 80 height 17
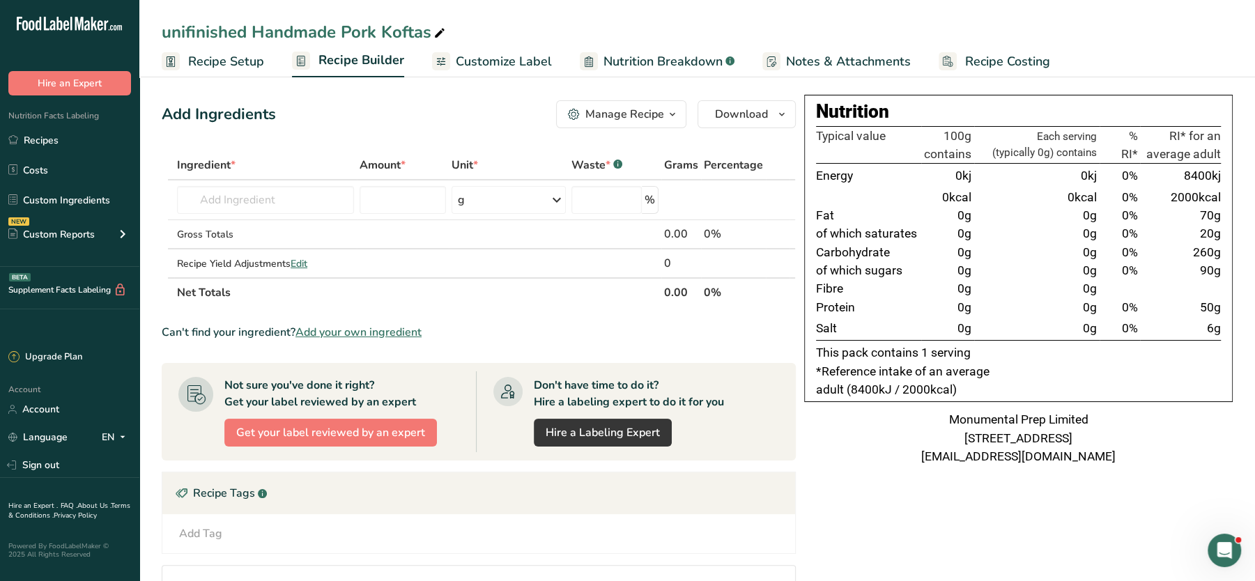
click at [224, 36] on div "unifinished Handmade Pork Koftas" at bounding box center [305, 32] width 286 height 25
click at [224, 36] on input "unifinished Handmade Pork Koftas" at bounding box center [697, 32] width 1071 height 25
type input "PENDING Handmade Pork Koftas"
click at [1066, 111] on div "Nutrition" at bounding box center [1018, 112] width 405 height 28
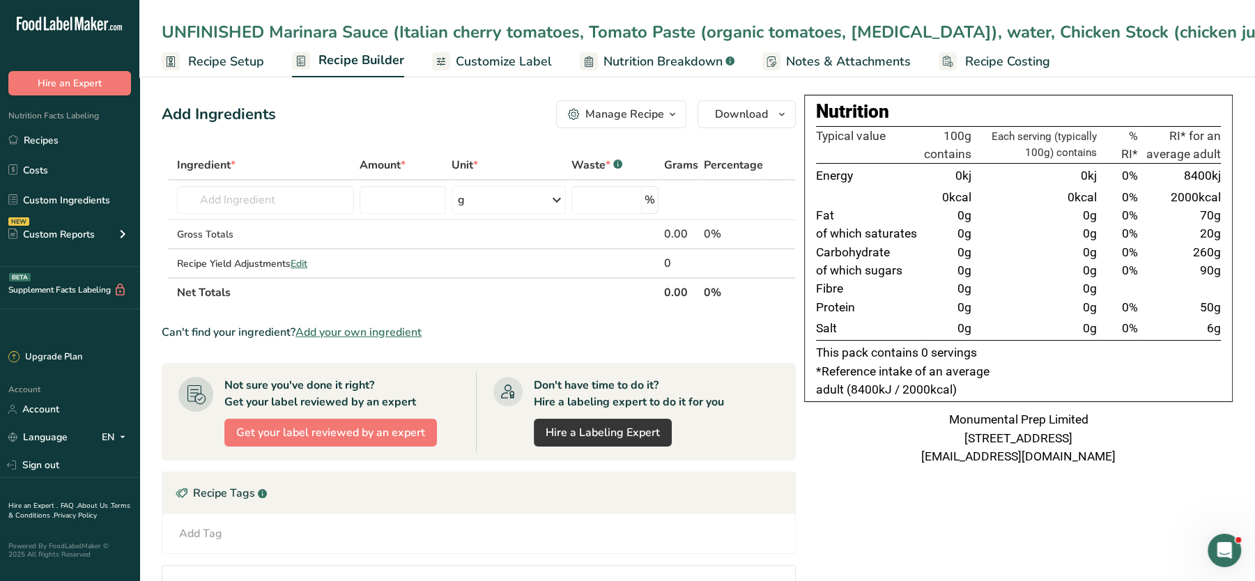
click at [243, 33] on div "UNFINISHED Marinara Sauce (Italian cherry tomatoes, Tomato Paste (organic tomat…" at bounding box center [1108, 32] width 1893 height 25
click at [326, 36] on input "UNFINISHED Marinara Sauce (Italian cherry tomatoes, Tomato Paste (organic tomat…" at bounding box center [697, 32] width 1071 height 25
drag, startPoint x: 331, startPoint y: 35, endPoint x: 103, endPoint y: 36, distance: 227.8
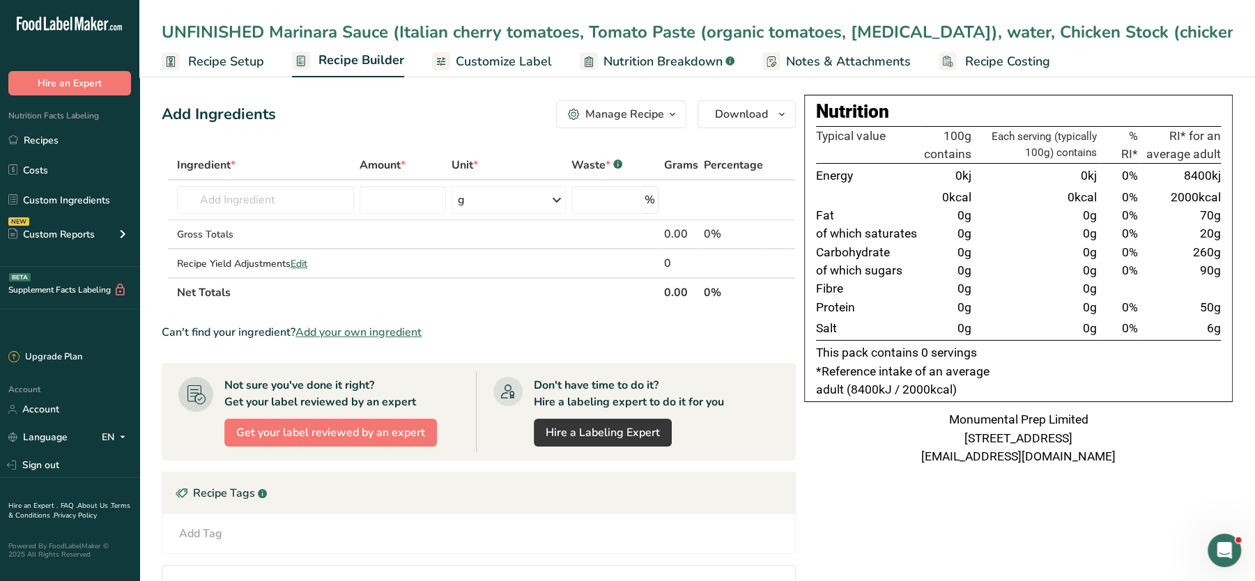
click at [103, 36] on div ".a-20{fill:#fff;} Hire an Expert Nutrition Facts Labeling Recipes Costs Custom …" at bounding box center [627, 400] width 1255 height 800
click at [197, 31] on input "UNFINISHED Marinara Sauce (Italian cherry tomatoes, Tomato Paste (organic tomat…" at bounding box center [697, 32] width 1071 height 25
type input "PENDING Marinara Sauce (Italian cherry tomatoes, Tomato Paste (organic tomatoes…"
click at [1051, 316] on td "0g" at bounding box center [1036, 328] width 125 height 24
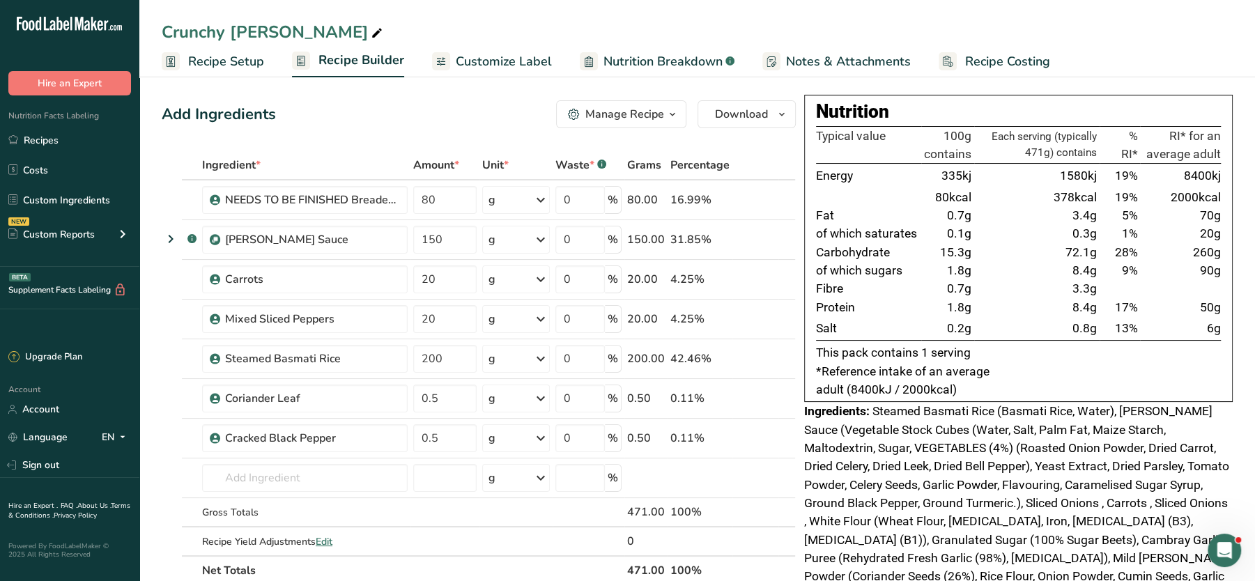
click at [1005, 54] on span "Recipe Costing" at bounding box center [1007, 61] width 85 height 19
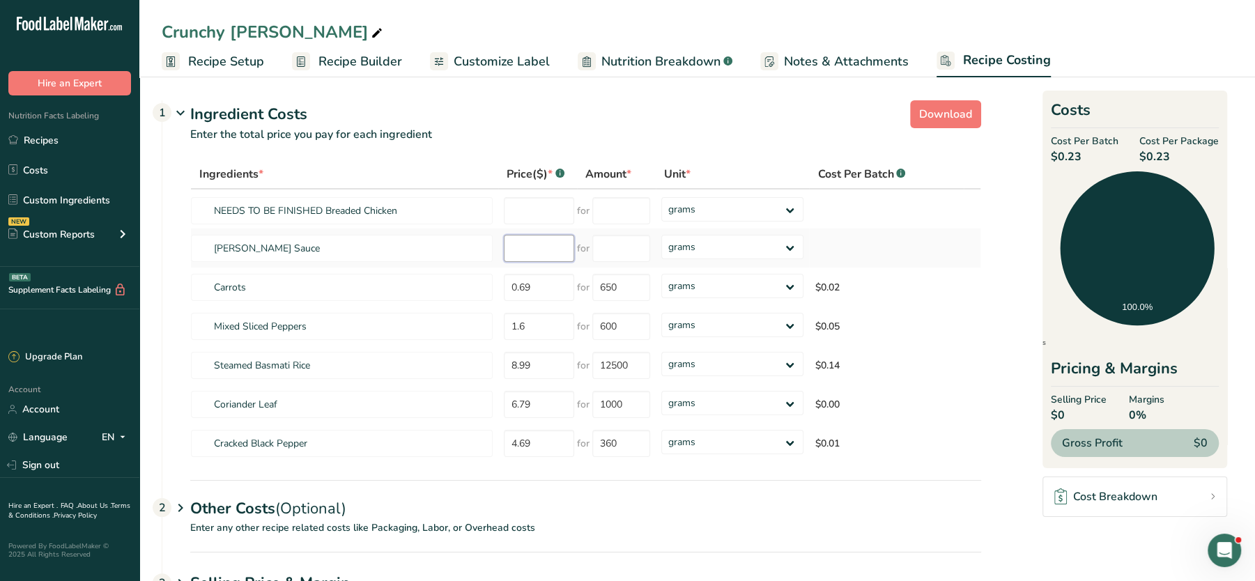
click at [546, 249] on input "number" at bounding box center [539, 248] width 70 height 27
click at [543, 254] on input "number" at bounding box center [539, 248] width 70 height 27
drag, startPoint x: 513, startPoint y: 248, endPoint x: 522, endPoint y: 248, distance: 8.4
click at [513, 249] on input "number" at bounding box center [539, 248] width 70 height 27
click at [596, 240] on input "number" at bounding box center [620, 248] width 57 height 27
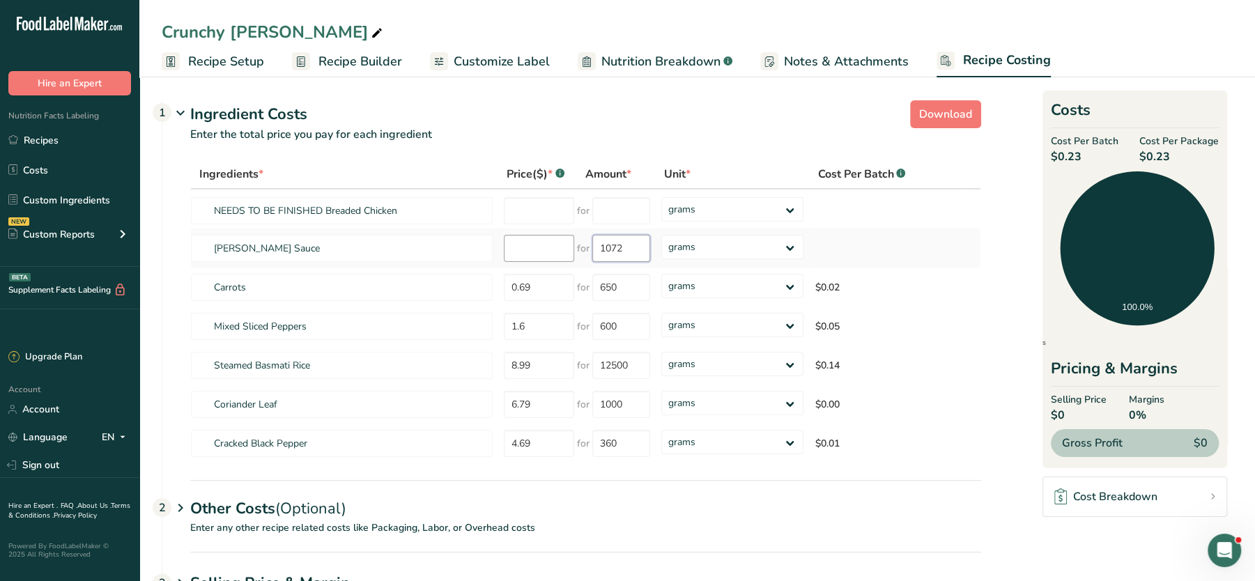
type input "1072"
click at [552, 235] on input "number" at bounding box center [539, 248] width 70 height 27
click at [552, 253] on input "number" at bounding box center [539, 248] width 70 height 27
type input "1.73"
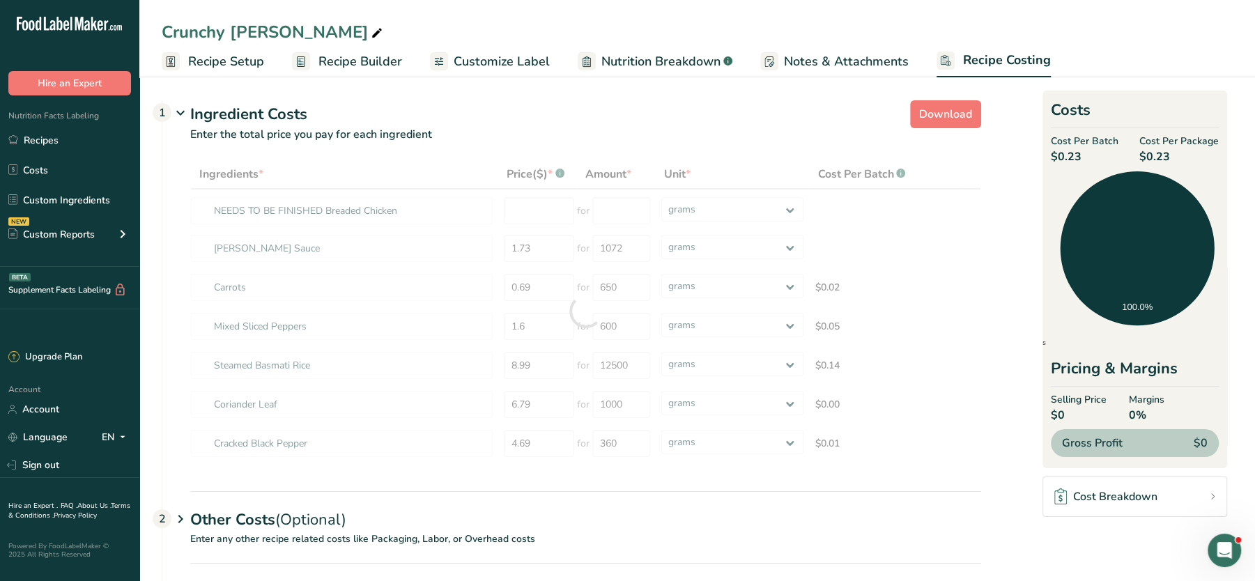
click at [621, 124] on div "Ingredient Costs 1" at bounding box center [585, 114] width 791 height 23
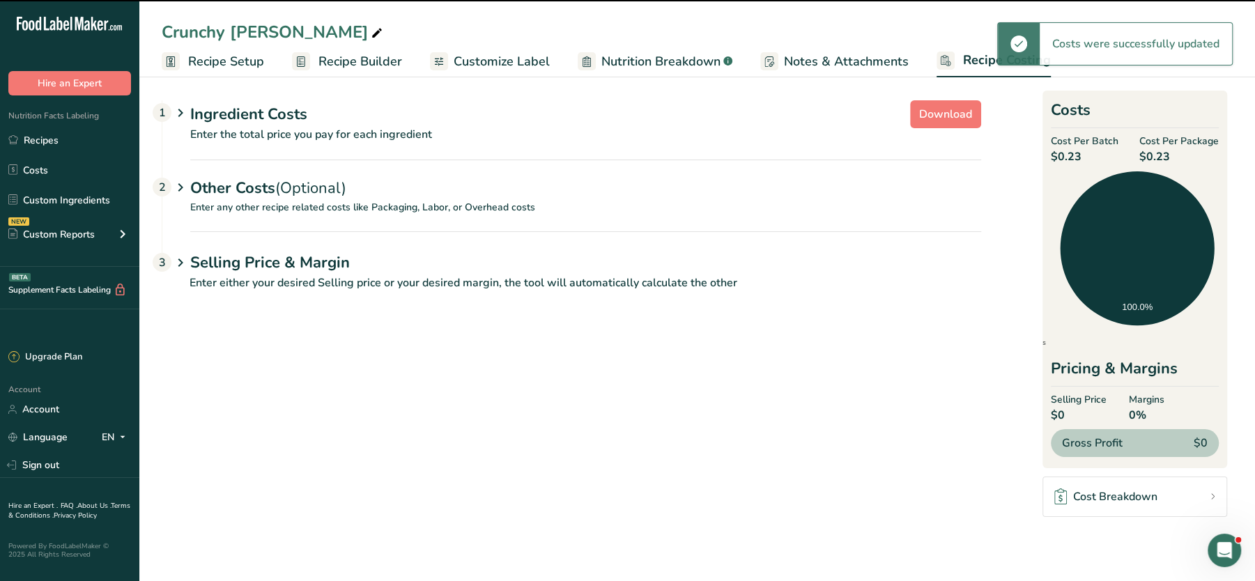
click at [617, 141] on p "Enter the total price you pay for each ingredient" at bounding box center [571, 142] width 819 height 33
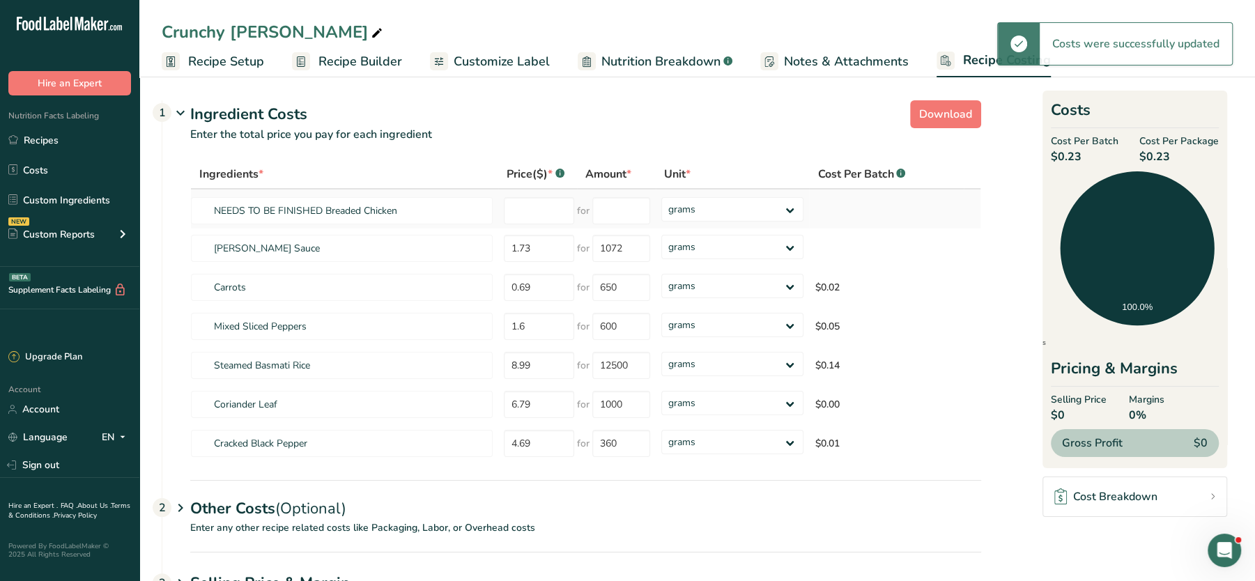
type input "PENDING Breaded Chicken"
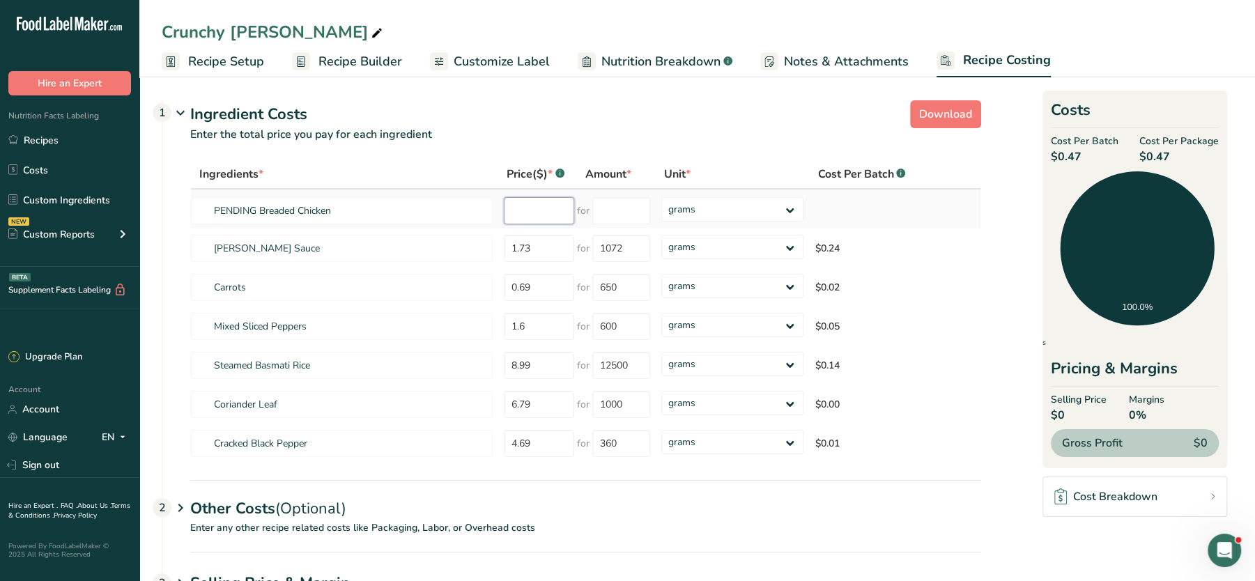
click at [554, 207] on input "number" at bounding box center [539, 210] width 70 height 27
click at [1195, 366] on div "Pricing & Margins" at bounding box center [1135, 371] width 168 height 29
click at [543, 210] on input "number" at bounding box center [539, 210] width 70 height 27
click at [550, 208] on input "number" at bounding box center [539, 210] width 70 height 27
type input "11"
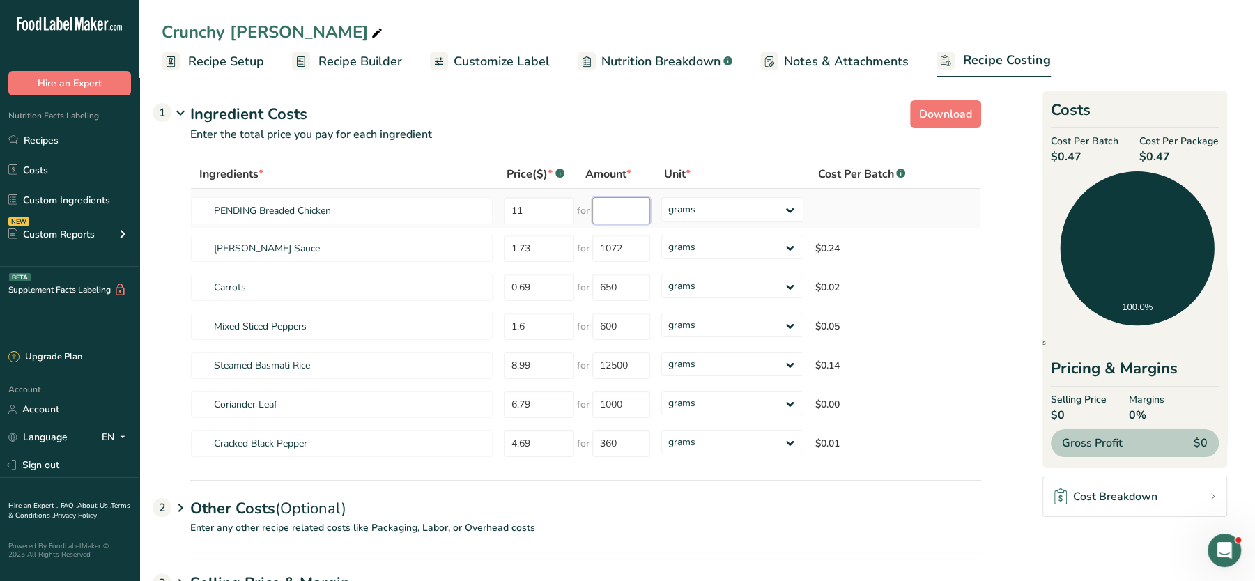
click at [625, 200] on input "number" at bounding box center [620, 210] width 57 height 27
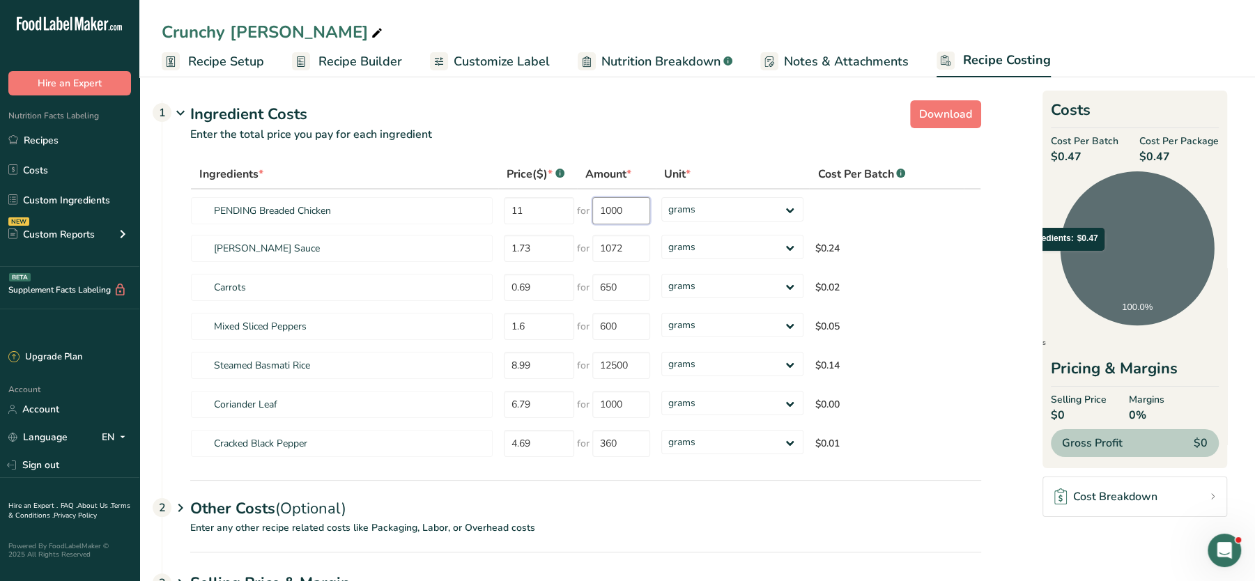
type input "1000"
click at [1064, 258] on icon at bounding box center [1137, 248] width 154 height 154
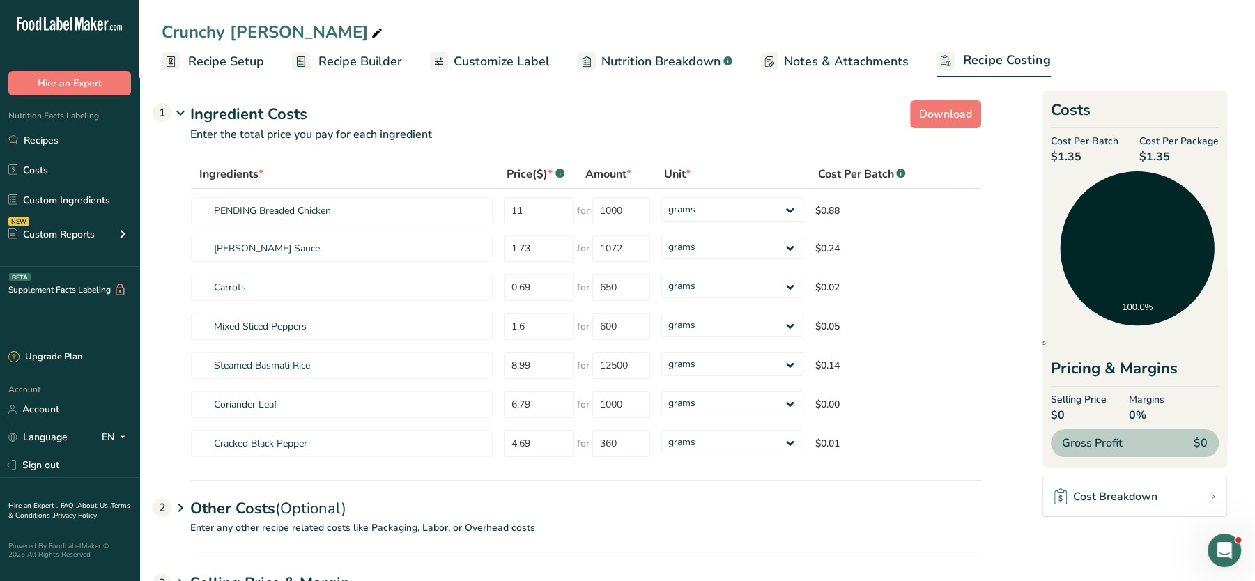
click at [963, 474] on div "Ingredients * Price($) * .a-a{fill:#347362;}.b-a{fill:#fff;} Amount * Unit * Co…" at bounding box center [571, 320] width 819 height 320
drag, startPoint x: 553, startPoint y: 224, endPoint x: 545, endPoint y: 221, distance: 9.1
click at [545, 221] on td "11" at bounding box center [537, 208] width 79 height 39
drag, startPoint x: 543, startPoint y: 214, endPoint x: 502, endPoint y: 214, distance: 41.1
click at [502, 214] on td "11" at bounding box center [537, 208] width 79 height 39
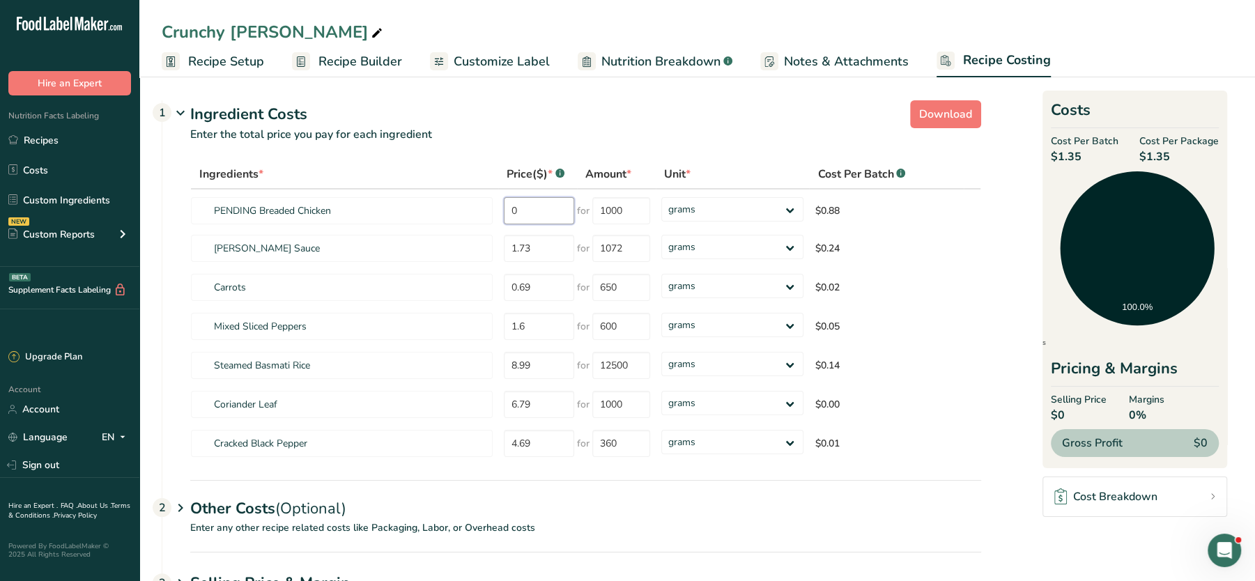
type input "0"
click at [1022, 256] on section "Download Ingredient Costs 1 Enter the total price you pay for each ingredient I…" at bounding box center [697, 362] width 1071 height 534
click at [1068, 157] on span "$1.35" at bounding box center [1085, 156] width 68 height 17
drag, startPoint x: 628, startPoint y: 206, endPoint x: 530, endPoint y: 205, distance: 97.5
click at [530, 205] on tr "PENDING Breaded Chicken 0 for 1000 grams kg mg mcg lb oz $0.88" at bounding box center [585, 208] width 789 height 39
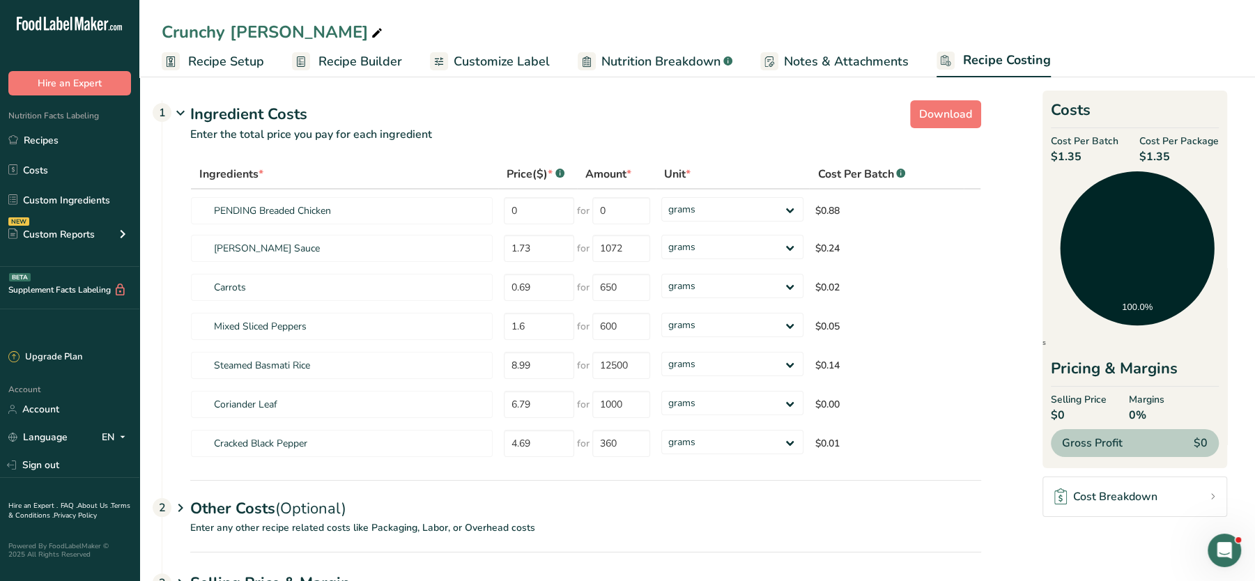
click at [1069, 341] on div "Ingredients" at bounding box center [1136, 342] width 251 height 20
click at [1035, 134] on section "Download Ingredient Costs 1 Enter the total price you pay for each ingredient I…" at bounding box center [697, 362] width 1071 height 534
click at [829, 136] on p "Enter the total price you pay for each ingredient" at bounding box center [571, 142] width 819 height 33
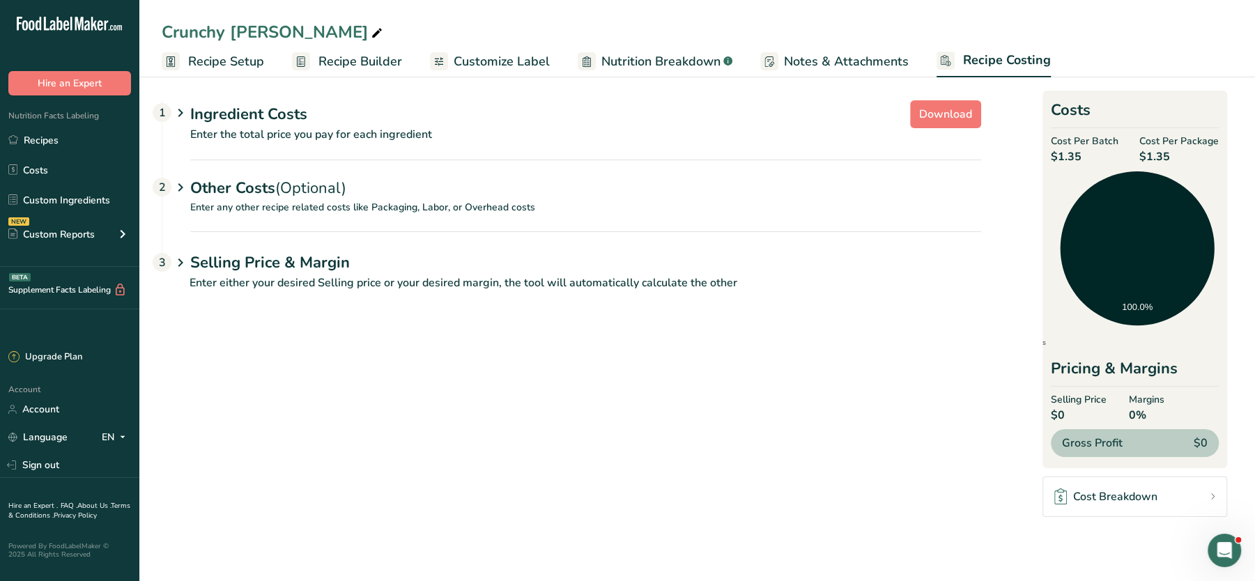
click at [693, 144] on p "Enter the total price you pay for each ingredient" at bounding box center [571, 142] width 819 height 33
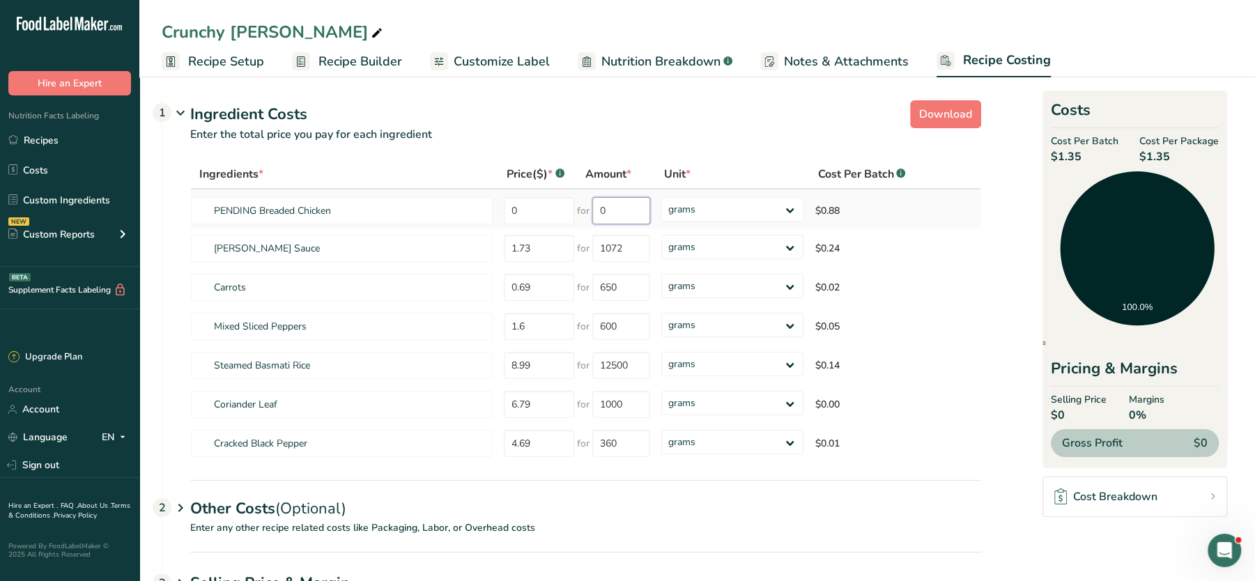
click at [621, 211] on input "0" at bounding box center [620, 210] width 57 height 27
drag, startPoint x: 617, startPoint y: 205, endPoint x: 545, endPoint y: 207, distance: 71.8
click at [545, 207] on tr "PENDING Breaded Chicken 0 for 0 grams kg mg mcg lb oz $0.88" at bounding box center [585, 208] width 789 height 39
type input "1"
click at [552, 214] on input "0" at bounding box center [539, 210] width 70 height 27
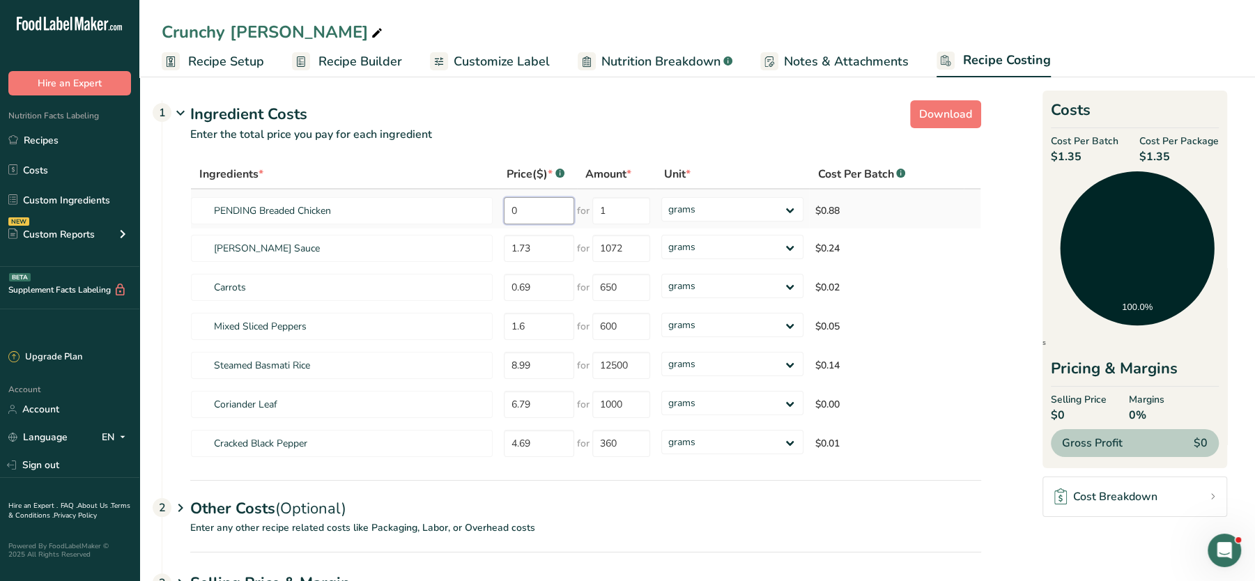
drag, startPoint x: 539, startPoint y: 209, endPoint x: 502, endPoint y: 209, distance: 37.6
click at [502, 209] on td "0" at bounding box center [537, 208] width 79 height 39
click at [491, 214] on tr "PENDING Breaded Chicken 1 for 1 grams kg mg mcg lb oz $0.88" at bounding box center [585, 208] width 789 height 39
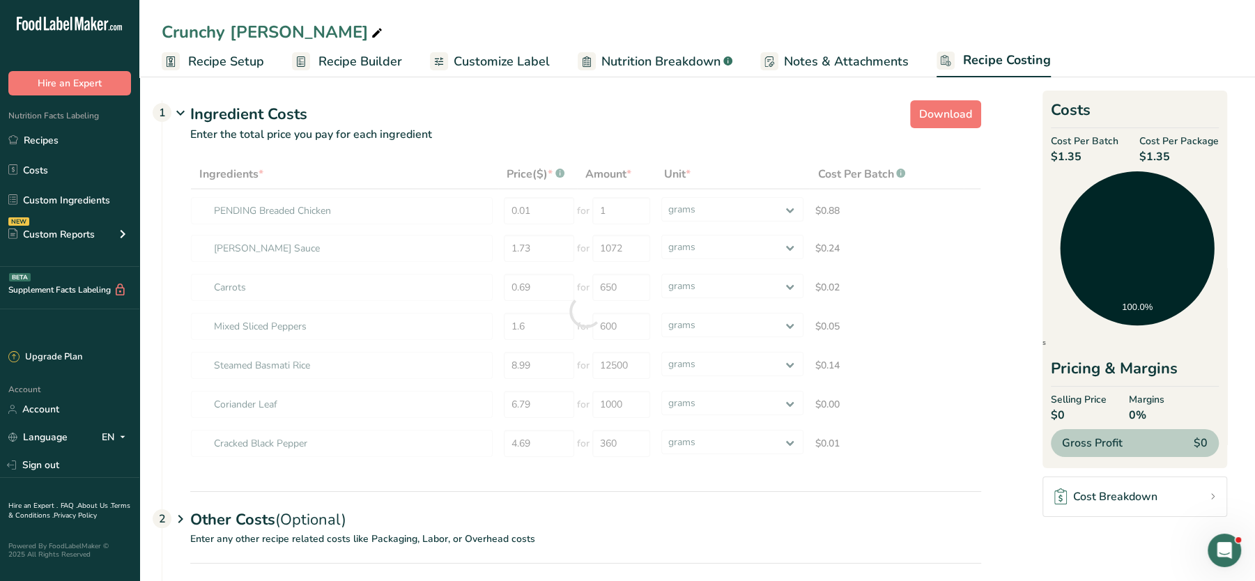
click at [572, 123] on div "Ingredient Costs 1" at bounding box center [585, 114] width 791 height 23
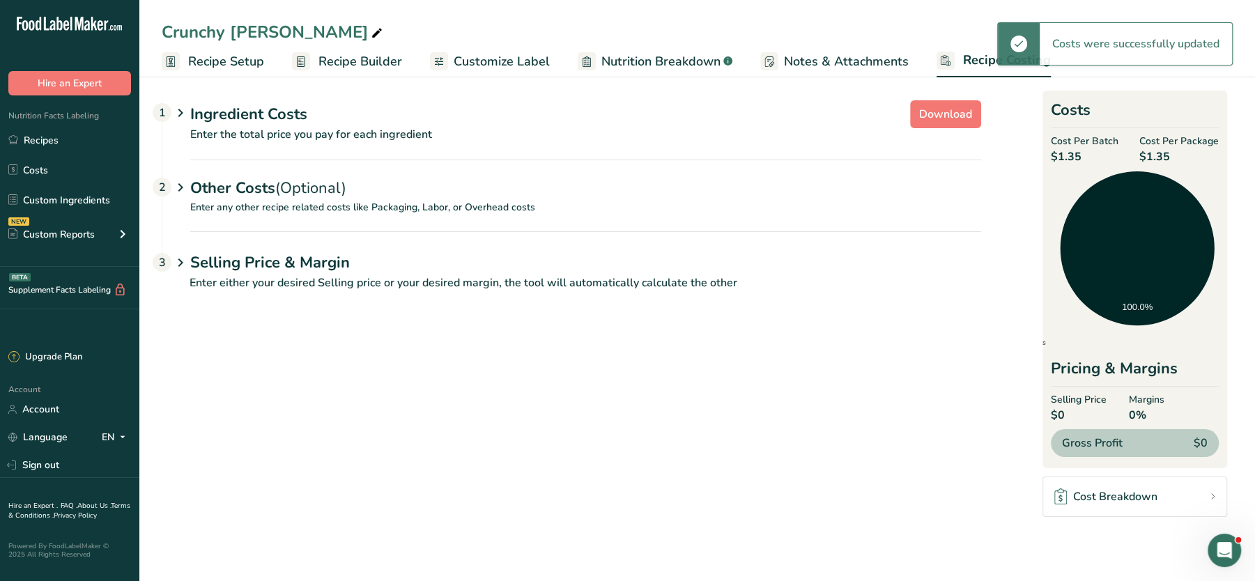
click at [729, 163] on div "Other Costs (Optional) 2" at bounding box center [585, 180] width 791 height 40
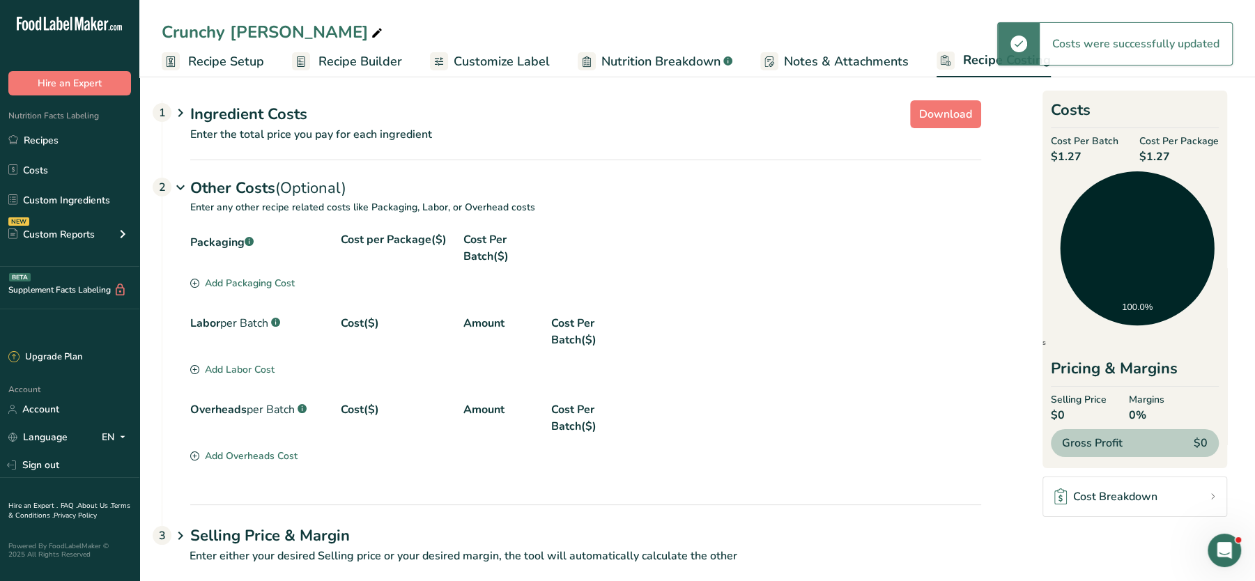
click at [655, 146] on p "Enter the total price you pay for each ingredient" at bounding box center [571, 142] width 819 height 33
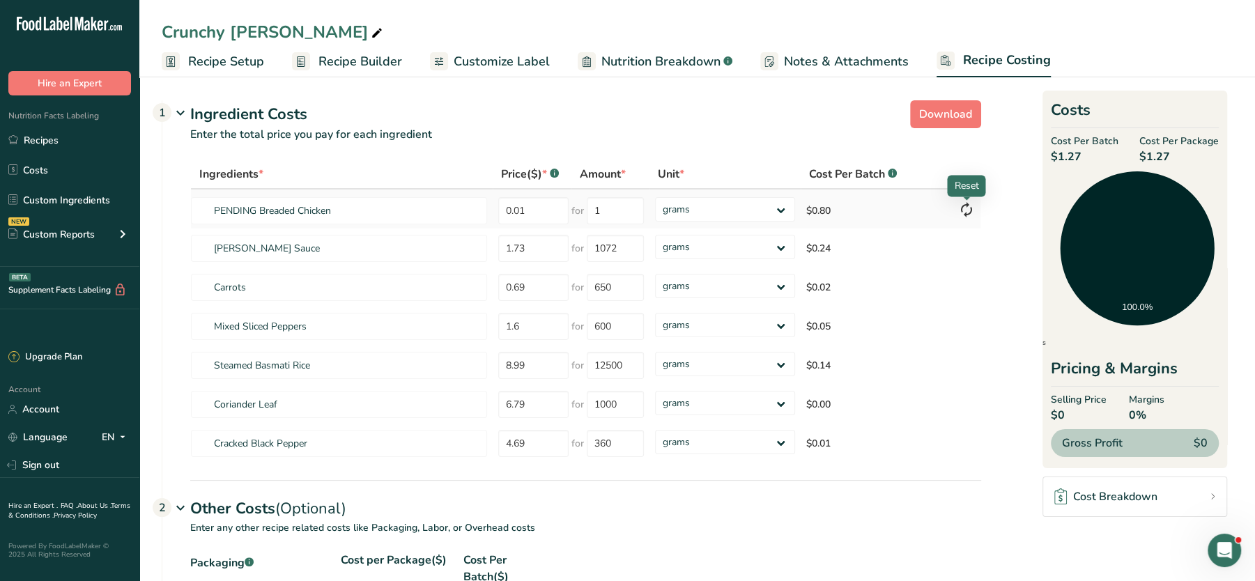
click at [966, 207] on icon at bounding box center [966, 209] width 17 height 25
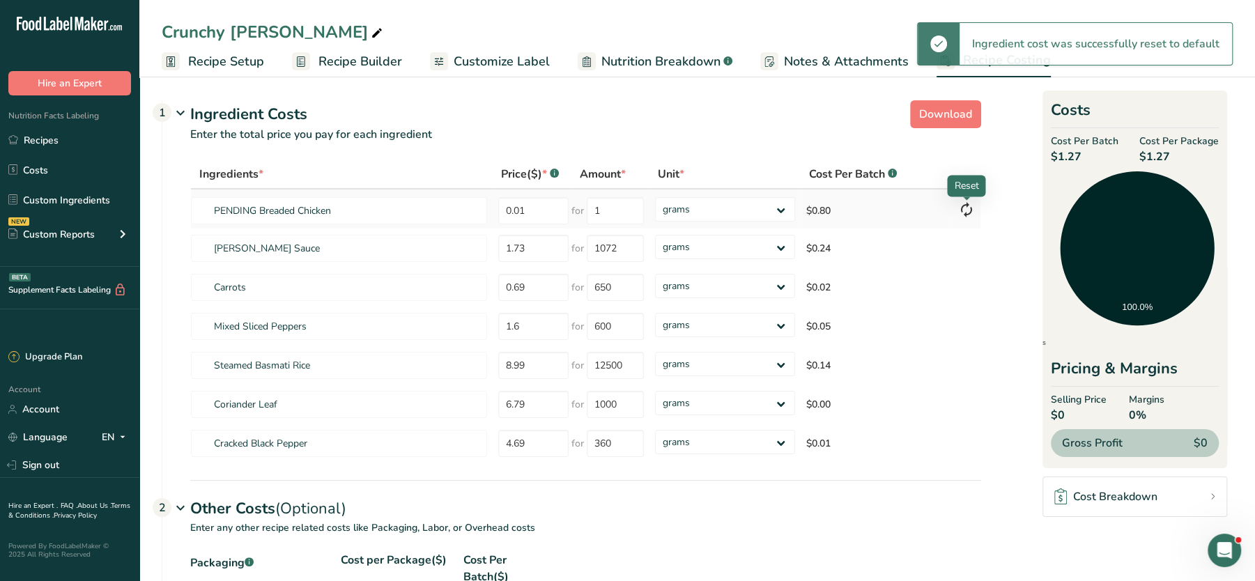
type input "11"
type input "1000"
click at [449, 207] on tr "PENDING Breaded Chicken 11 for 1000 grams kg mg mcg lb oz $0.88" at bounding box center [585, 208] width 789 height 39
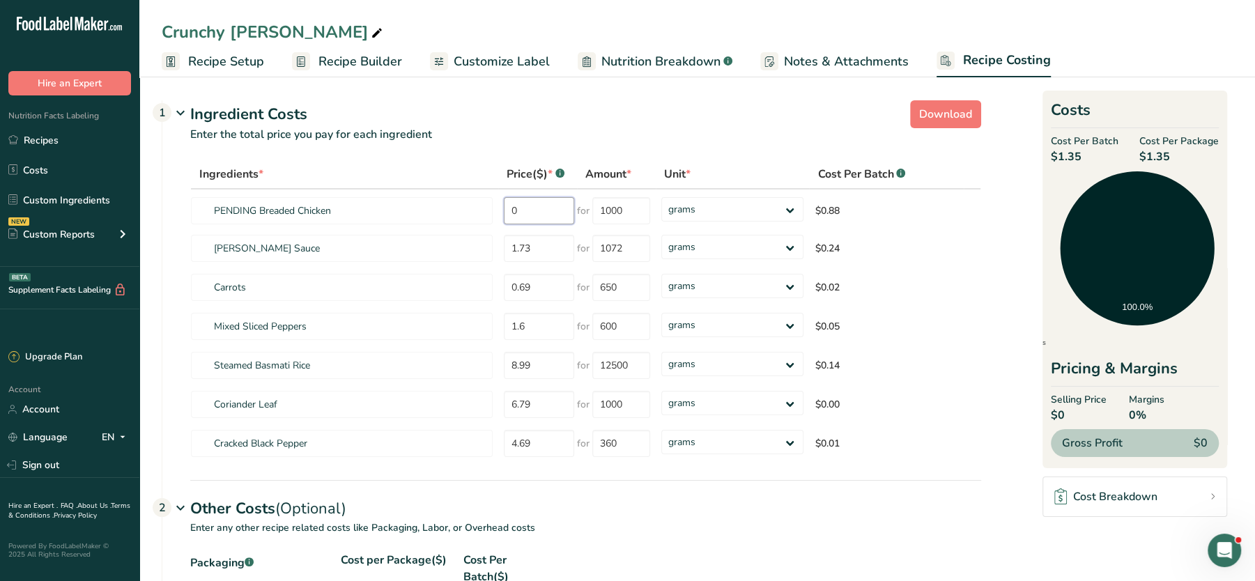
type input "0"
click at [1045, 268] on foreignobject "Ingredients" at bounding box center [1136, 258] width 251 height 187
click at [653, 56] on span "Nutrition Breakdown" at bounding box center [660, 61] width 119 height 19
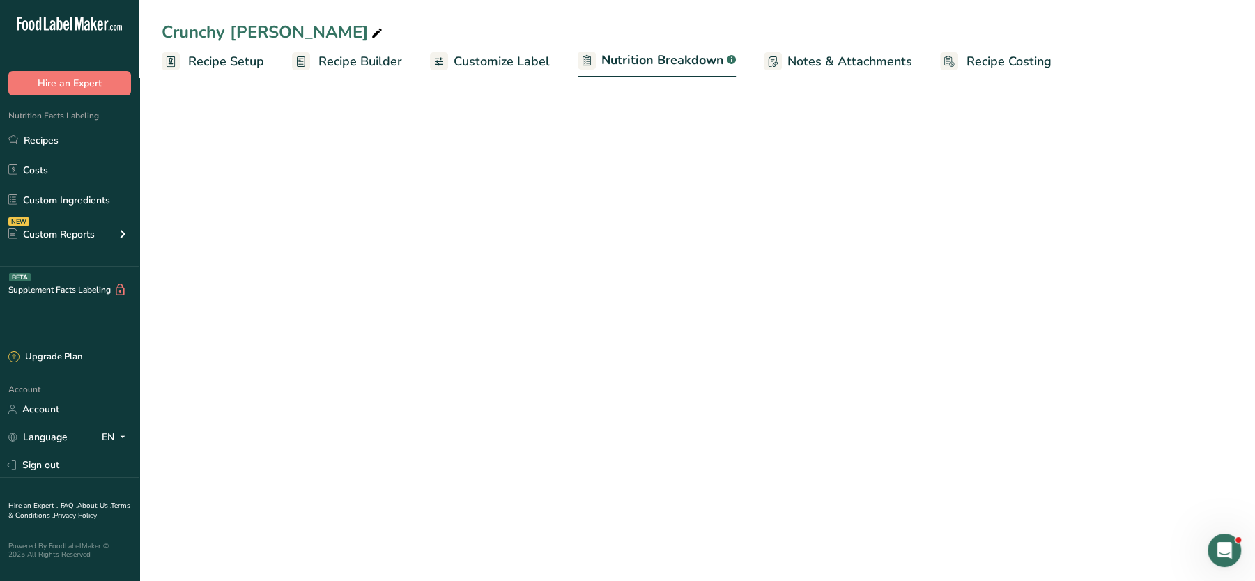
select select "Calories"
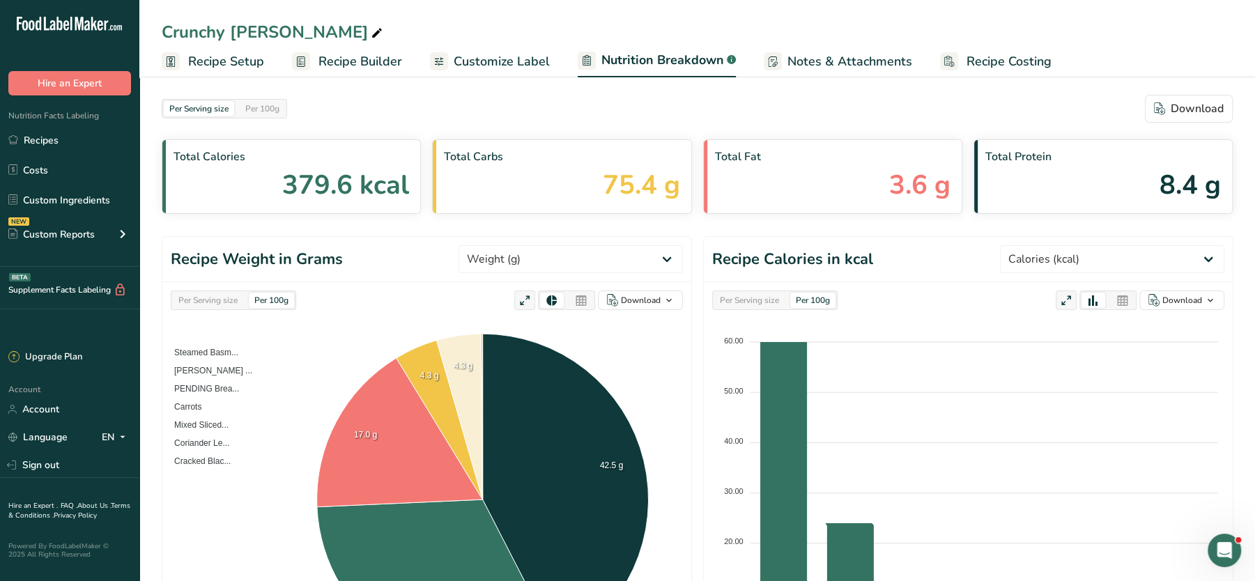
click at [813, 64] on span "Notes & Attachments" at bounding box center [849, 61] width 125 height 19
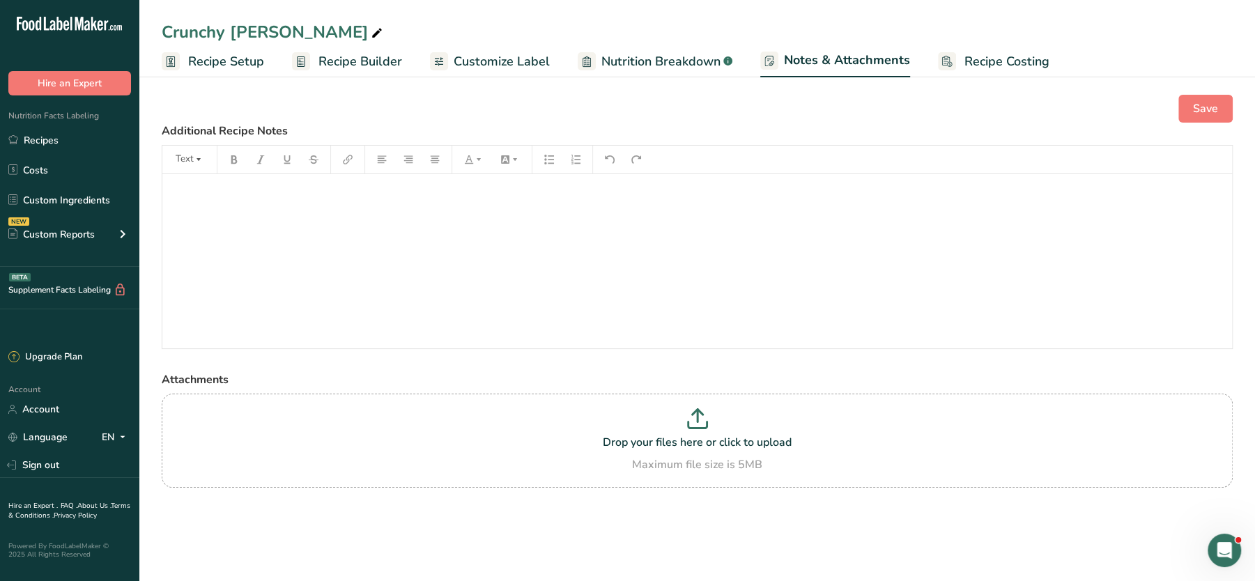
click at [966, 60] on span "Recipe Costing" at bounding box center [1006, 61] width 85 height 19
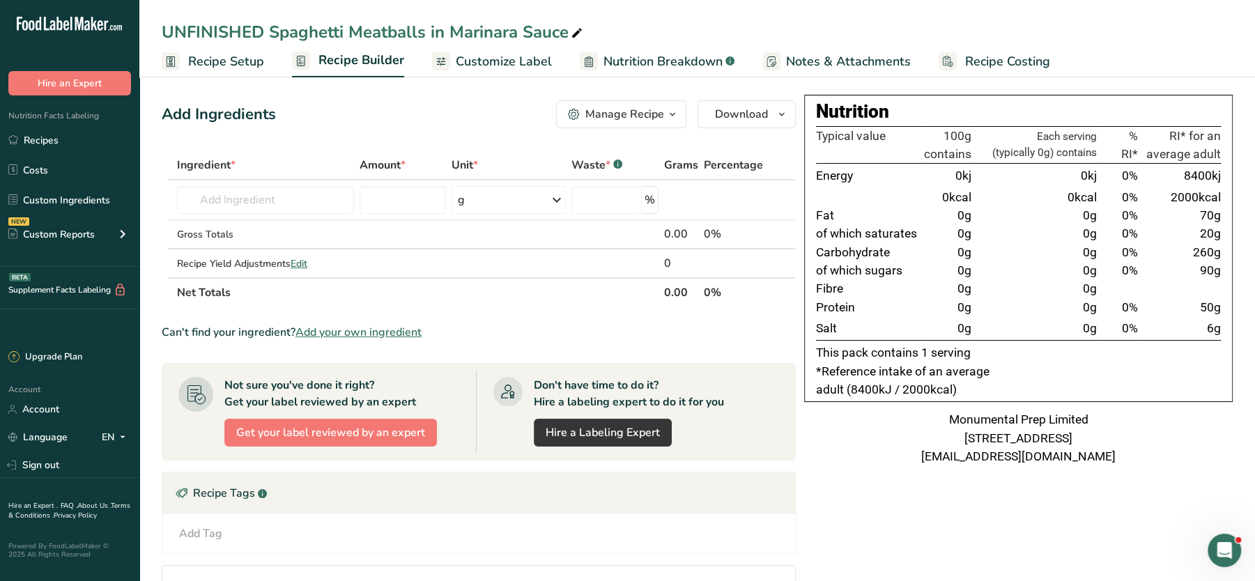
click at [185, 35] on div "UNFINISHED Spaghetti Meatballs in Marinara Sauce" at bounding box center [374, 32] width 424 height 25
click at [188, 33] on input "UNFINISHED Spaghetti Meatballs in Marinara Sauce" at bounding box center [697, 32] width 1071 height 25
type input "PENDING Spaghetti Meatballs in Marinara Sauce"
click at [1168, 454] on div "Monumental Prep Limited [STREET_ADDRESS] [EMAIL_ADDRESS][DOMAIN_NAME]" at bounding box center [1018, 437] width 428 height 55
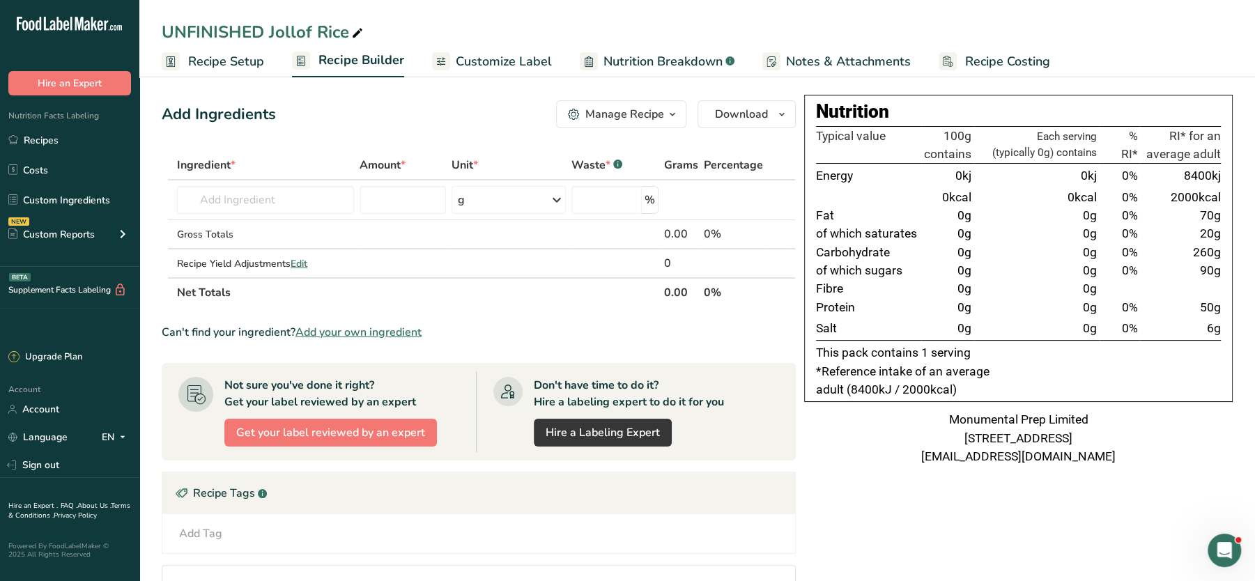
click at [185, 30] on div "UNFINISHED Jollof Rice" at bounding box center [264, 32] width 204 height 25
click at [185, 30] on input "UNFINISHED Jollof Rice" at bounding box center [697, 32] width 1071 height 25
type input "PENDING Jollof Rice"
click at [1064, 268] on td "0g" at bounding box center [1036, 270] width 125 height 18
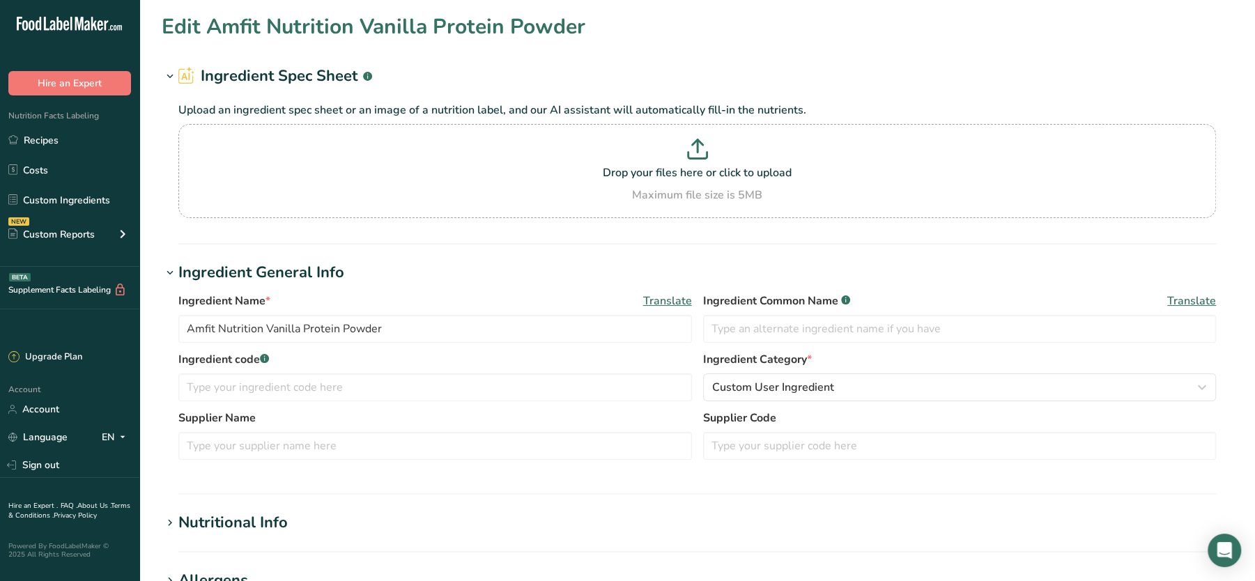
click at [238, 24] on h1 "Edit Amfit Nutrition Vanilla Protein Powder" at bounding box center [374, 26] width 424 height 31
click at [201, 327] on input "Amfit Nutrition Vanilla Protein Powder" at bounding box center [434, 329] width 513 height 28
drag, startPoint x: 201, startPoint y: 327, endPoint x: 325, endPoint y: 338, distance: 124.5
click at [369, 339] on input "Amfit Nutrition Vanilla Protein Powder" at bounding box center [434, 329] width 513 height 28
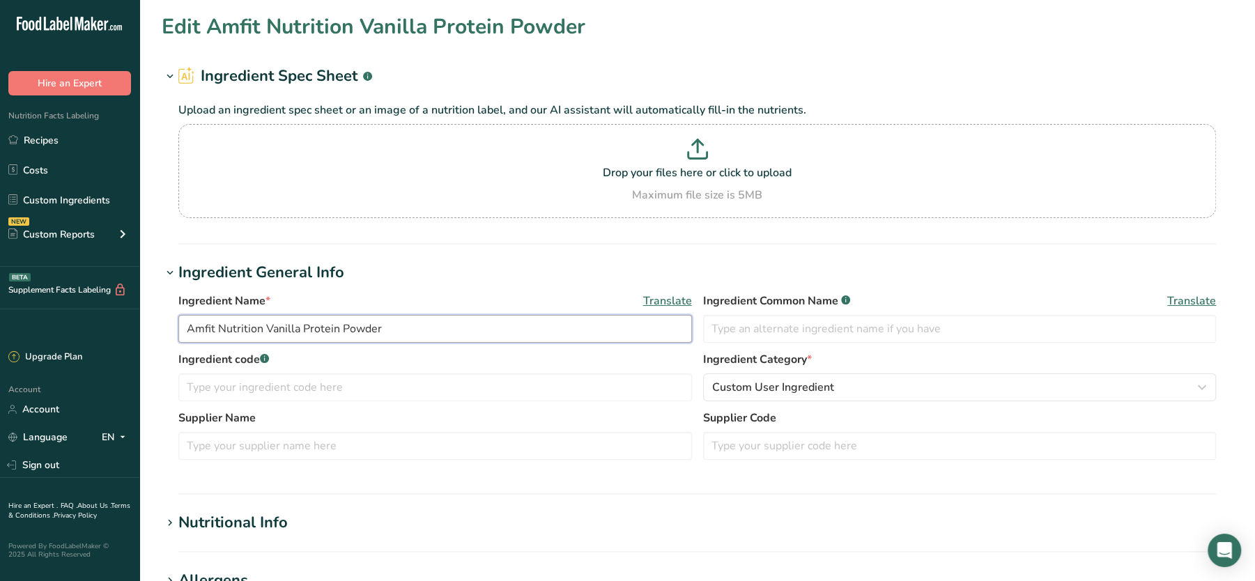
drag, startPoint x: 263, startPoint y: 327, endPoint x: 164, endPoint y: 327, distance: 98.2
click at [164, 327] on div "Ingredient Name * Translate Amfit Nutrition Vanilla Protein Powder Ingredient C…" at bounding box center [697, 380] width 1071 height 192
type input "Vanilla Protein Powder"
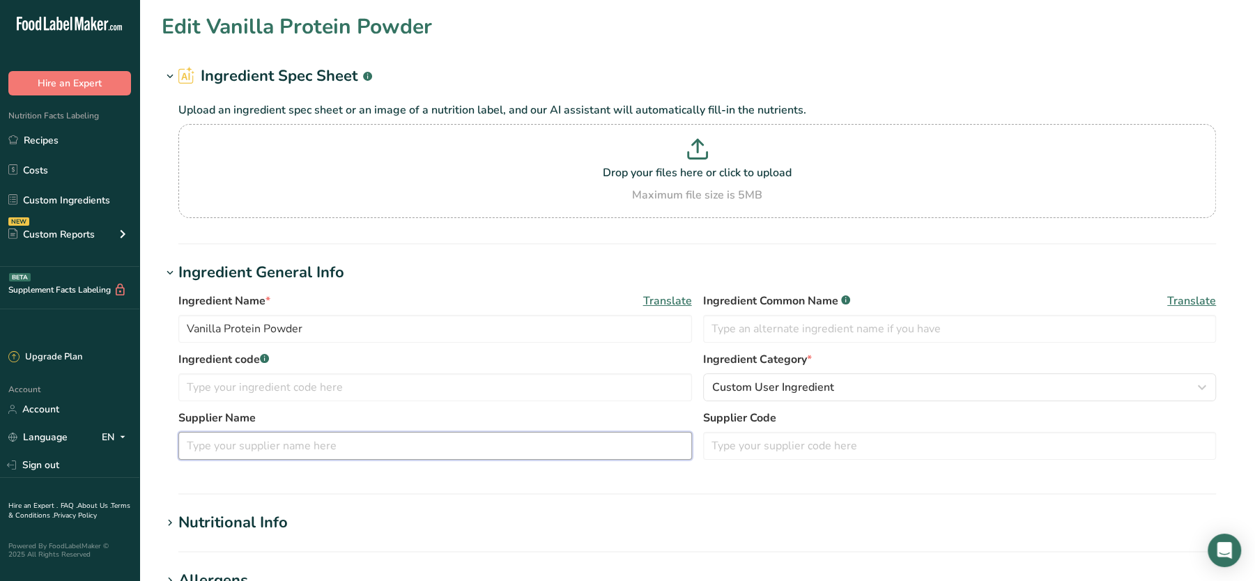
click at [265, 437] on input "text" at bounding box center [434, 446] width 513 height 28
paste input "Amfit Nutrition"
type input "Amfit Nutrition"
click at [439, 385] on input "text" at bounding box center [434, 387] width 513 height 28
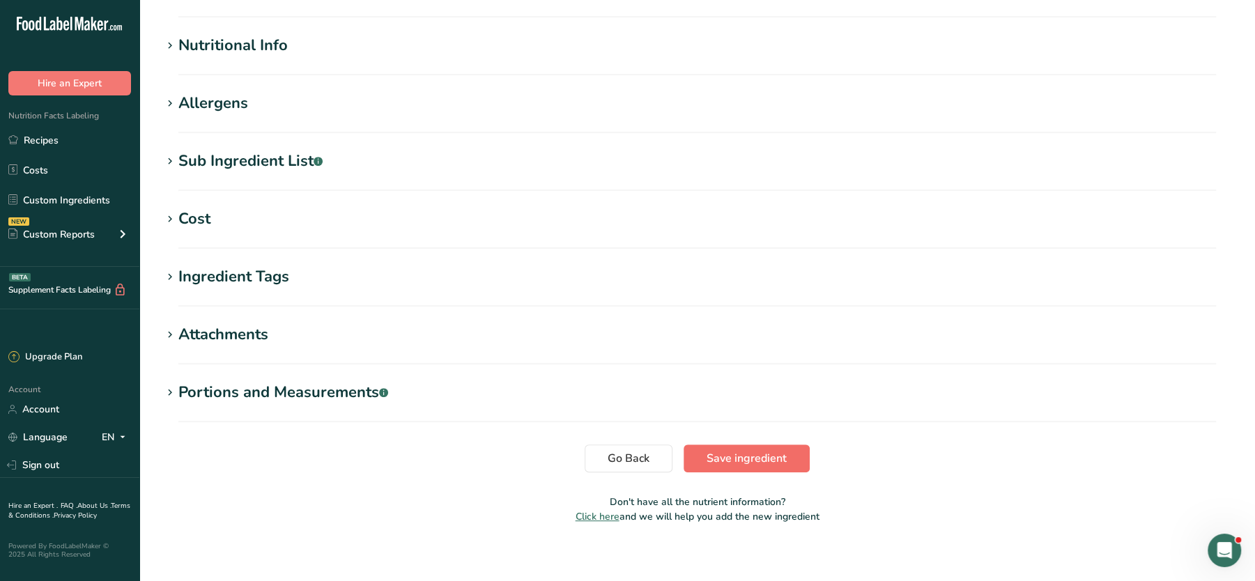
type input "MPVPP"
click at [708, 460] on span "Save ingredient" at bounding box center [746, 458] width 80 height 17
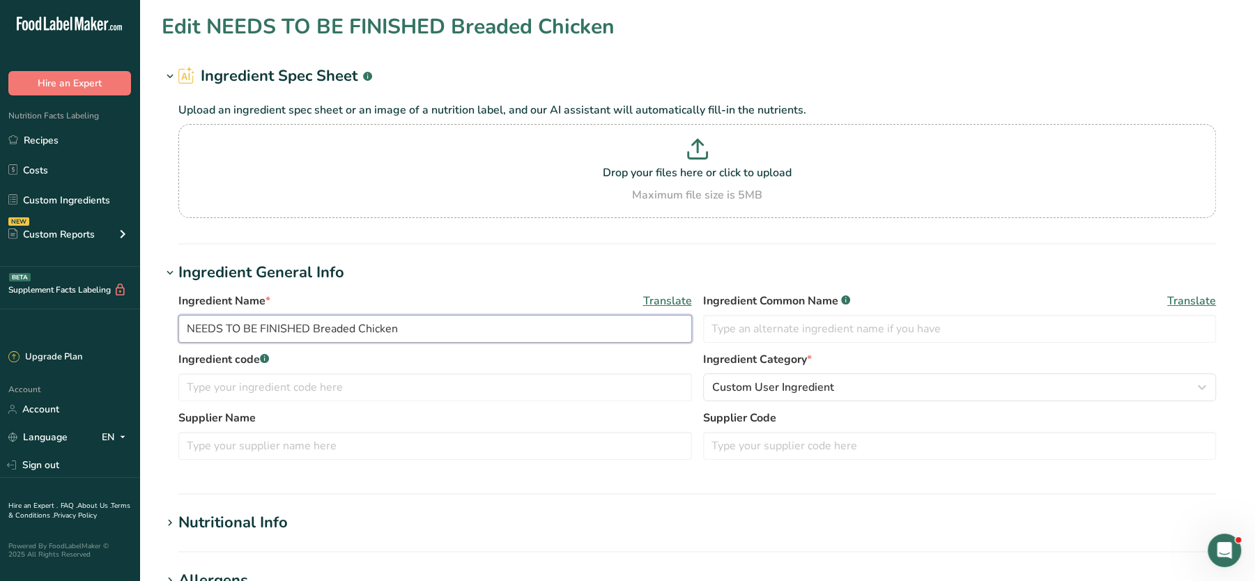
drag, startPoint x: 310, startPoint y: 325, endPoint x: 137, endPoint y: 331, distance: 172.9
click at [137, 331] on div ".a-20{fill:#fff;} Hire an Expert Nutrition Facts Labeling Recipes Costs Custom …" at bounding box center [627, 534] width 1255 height 1068
paste input "Cambray"
click at [203, 329] on input "Cambray Breaded Chicken" at bounding box center [434, 329] width 513 height 28
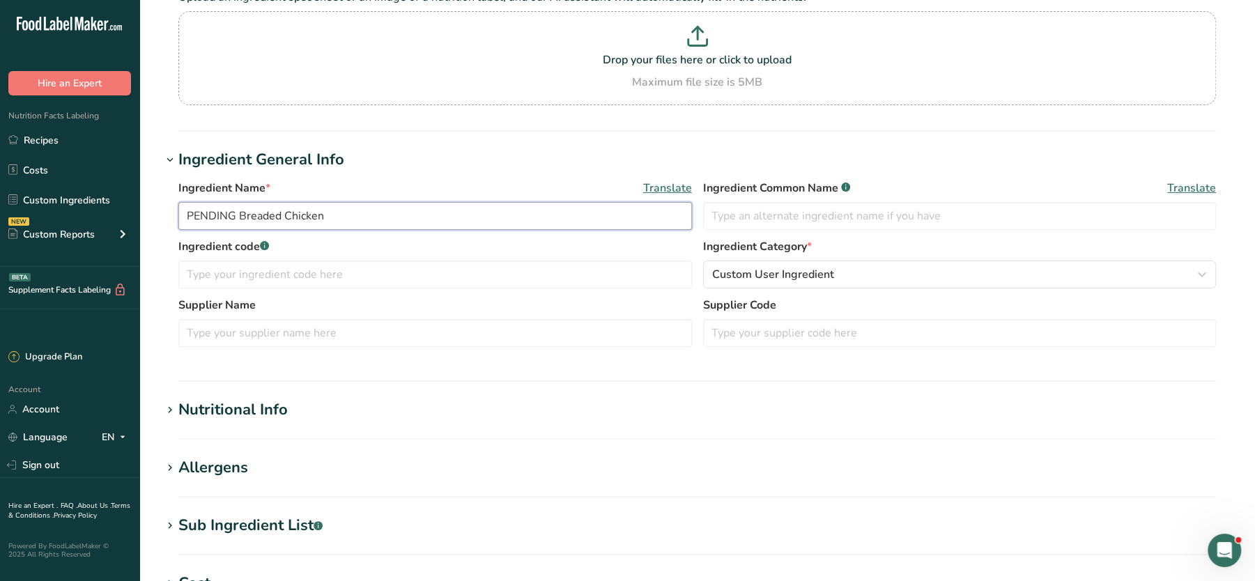
scroll to position [486, 0]
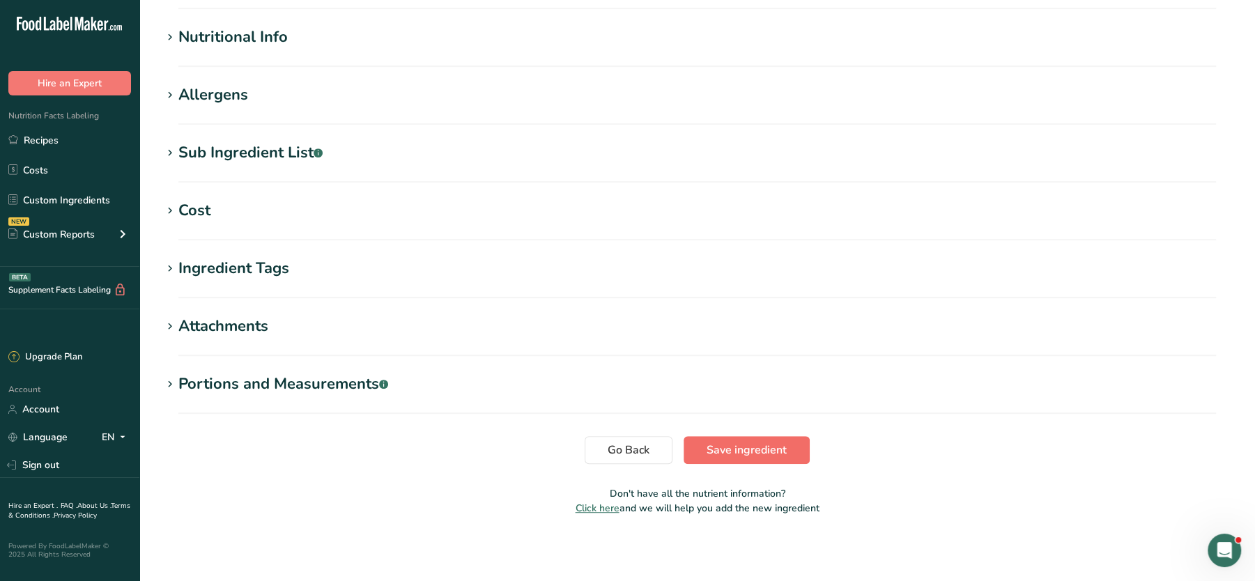
type input "PENDING Breaded Chicken"
click at [780, 447] on span "Save ingredient" at bounding box center [746, 450] width 80 height 17
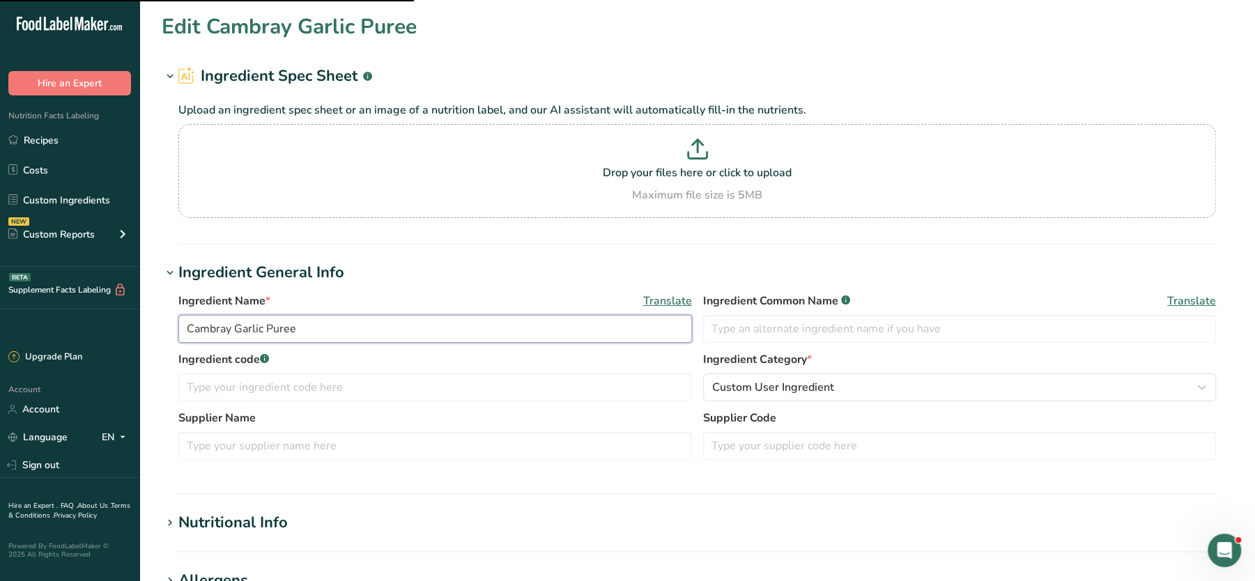
click at [210, 320] on input "Cambray Garlic Puree" at bounding box center [434, 329] width 513 height 28
drag, startPoint x: 210, startPoint y: 320, endPoint x: 261, endPoint y: 321, distance: 50.2
click at [210, 320] on input "Cambray Garlic Puree" at bounding box center [434, 329] width 513 height 28
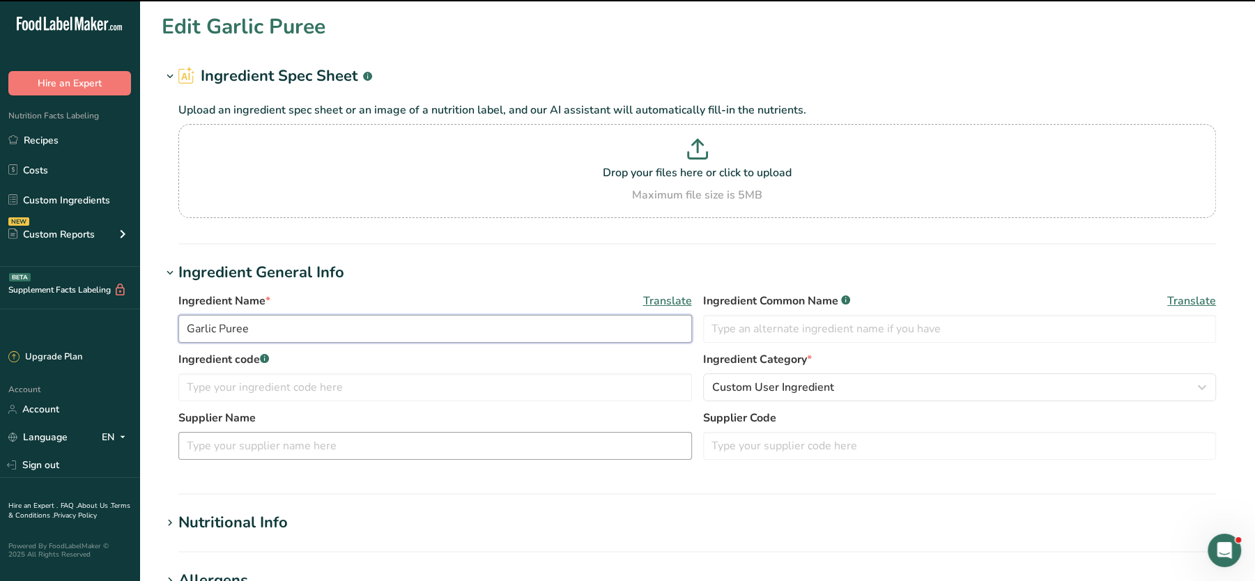
type input "Garlic Puree"
drag, startPoint x: 256, startPoint y: 433, endPoint x: 269, endPoint y: 444, distance: 16.9
click at [256, 434] on input "text" at bounding box center [434, 446] width 513 height 28
paste input "Cambray"
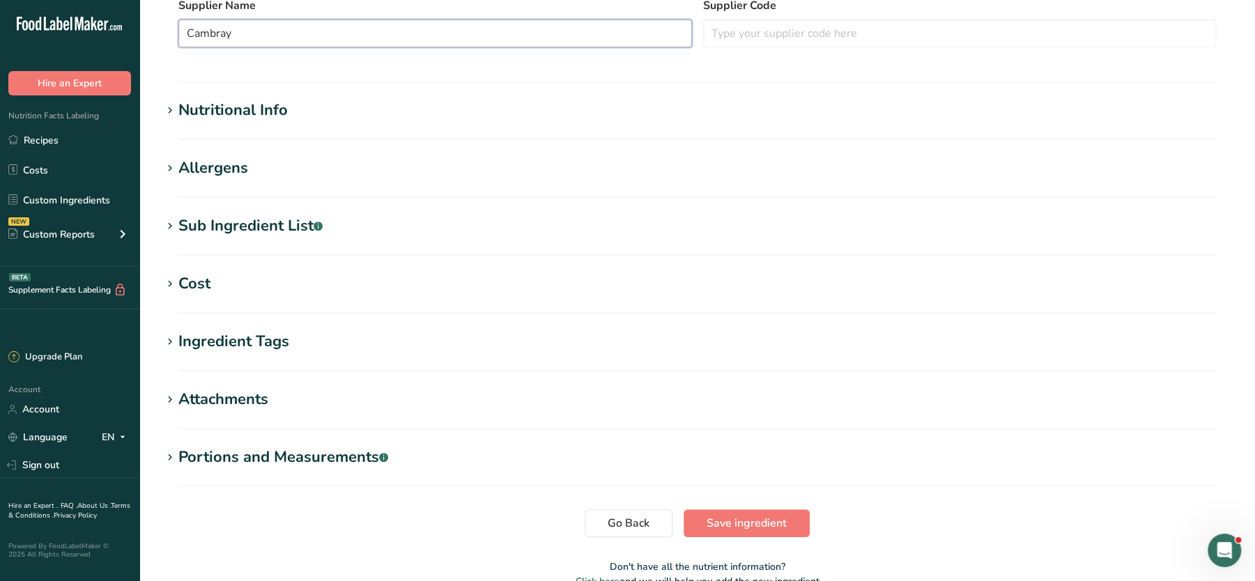
scroll to position [486, 0]
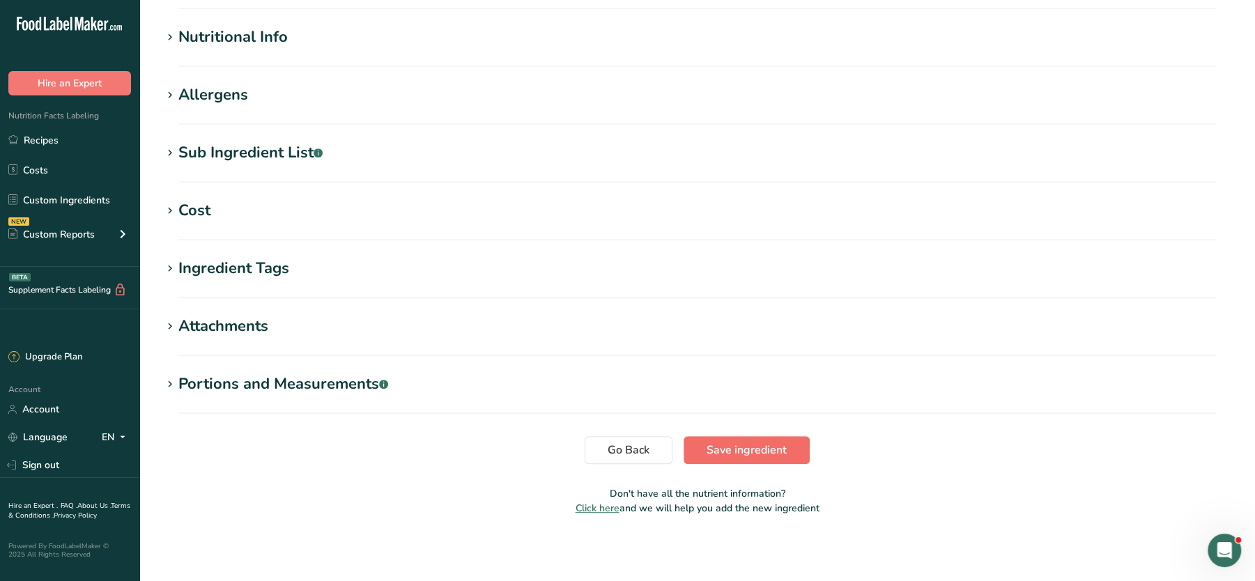
type input "Cambray"
click at [717, 446] on span "Save ingredient" at bounding box center [746, 450] width 80 height 17
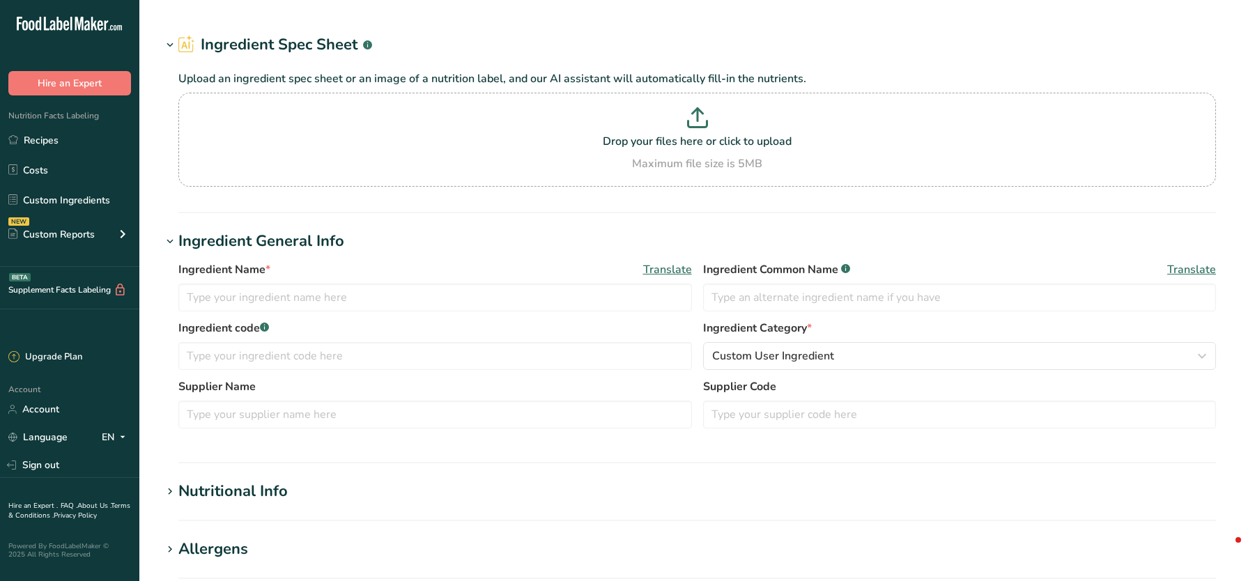
type input "Old India Cajun Seasoning"
type input "Cajun Seasoning Powder"
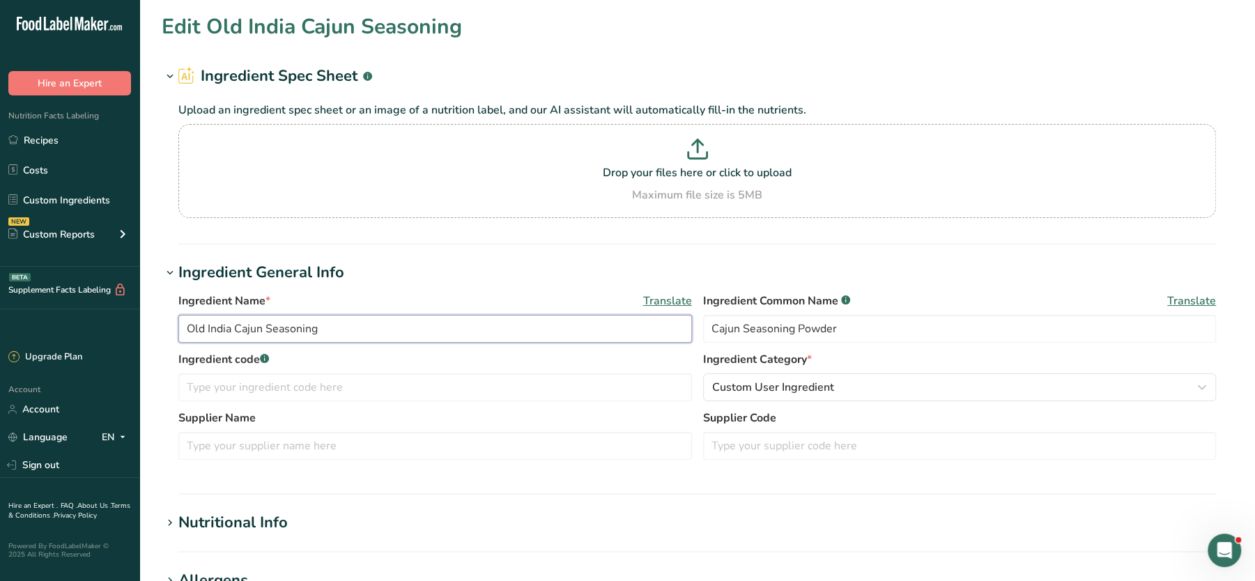
drag, startPoint x: 233, startPoint y: 328, endPoint x: 166, endPoint y: 323, distance: 67.1
click at [169, 325] on div "Ingredient Name * Translate Old India Cajun Seasoning Ingredient Common Name .a…" at bounding box center [697, 380] width 1071 height 192
type input "Cajun Seasoning"
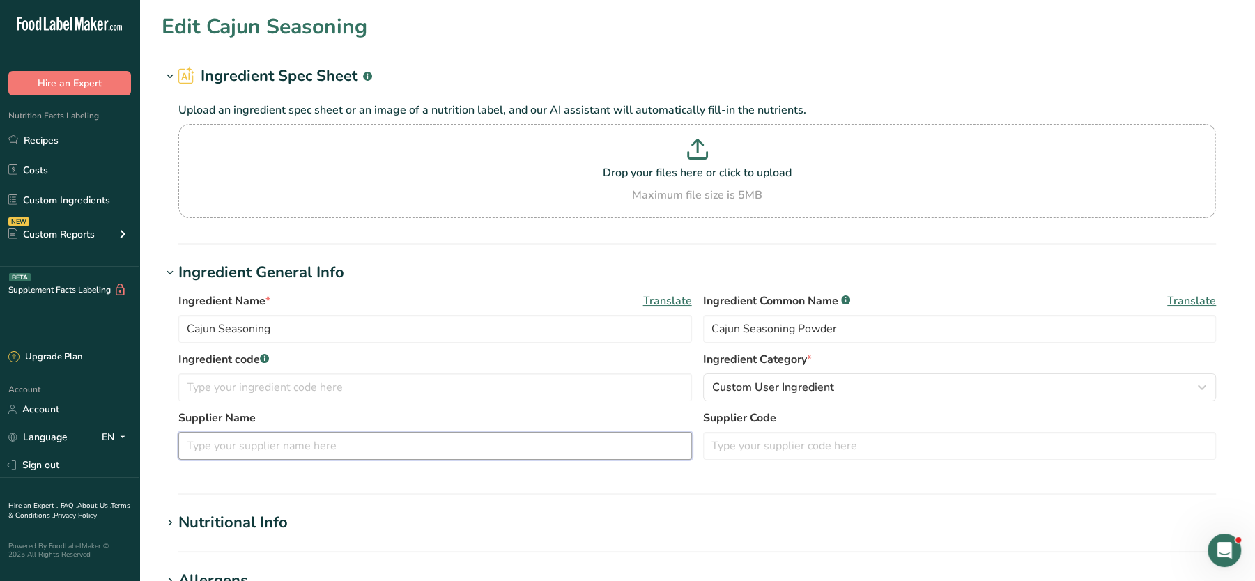
click at [246, 449] on input "text" at bounding box center [434, 446] width 513 height 28
paste input "Old India"
type input "Old India"
click at [1175, 229] on section "Ingredient Spec Sheet .a-a{fill:#347362;}.b-a{fill:#fff;} Upload an ingredient …" at bounding box center [697, 155] width 1071 height 180
drag, startPoint x: 313, startPoint y: 330, endPoint x: 86, endPoint y: 331, distance: 227.1
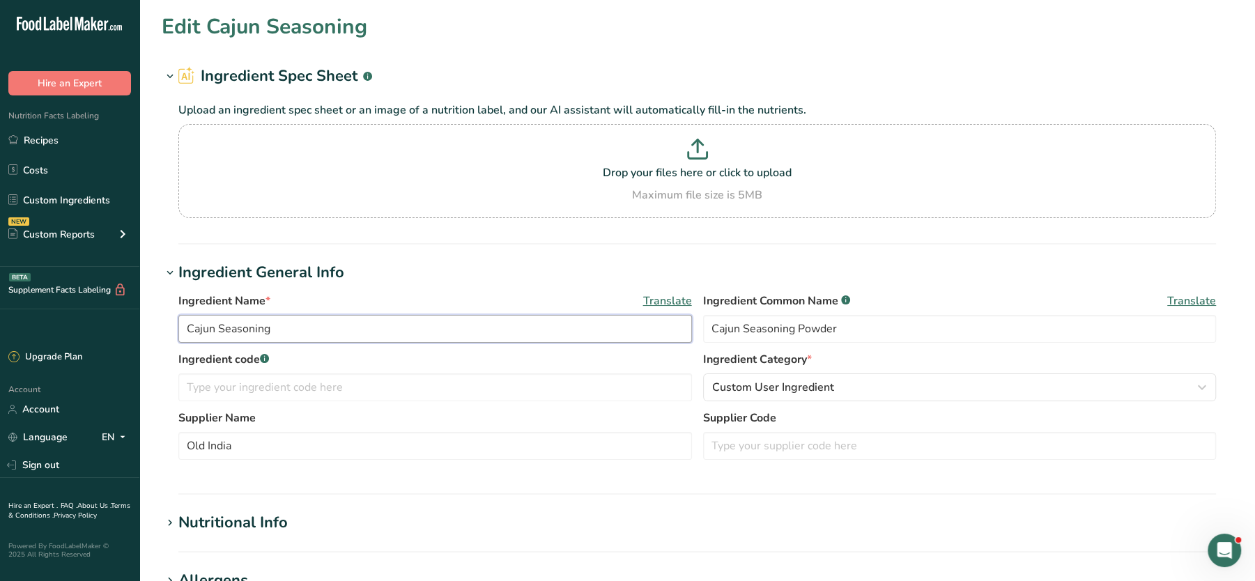
click at [77, 329] on div ".a-20{fill:#fff;} Hire an Expert Nutrition Facts Labeling Recipes Costs Custom …" at bounding box center [627, 534] width 1255 height 1068
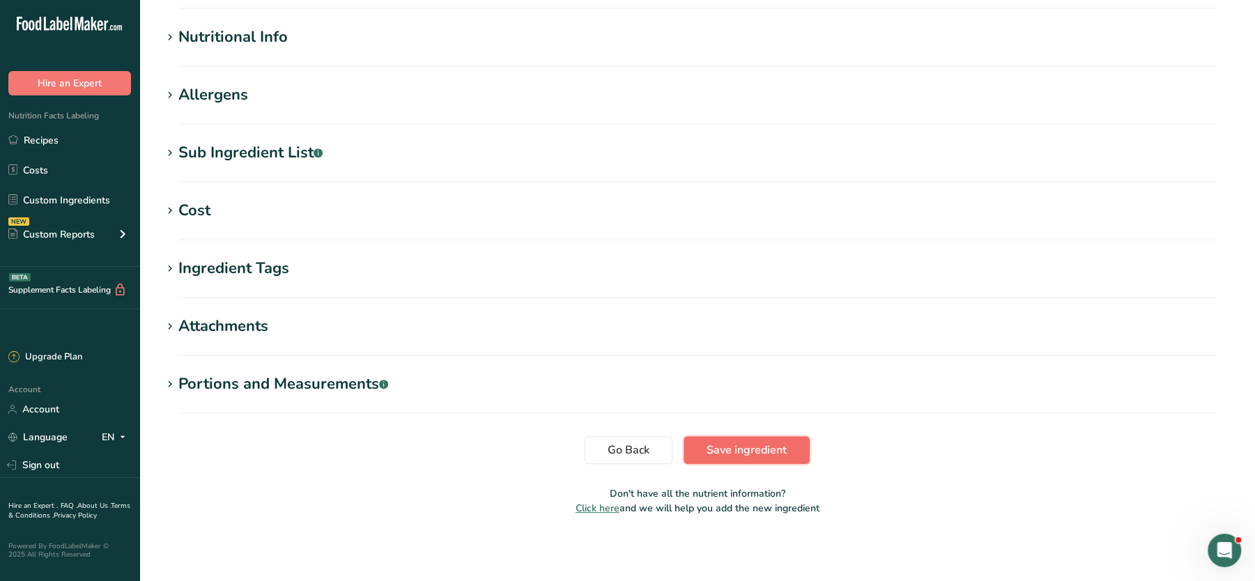
click at [723, 451] on span "Save ingredient" at bounding box center [746, 450] width 80 height 17
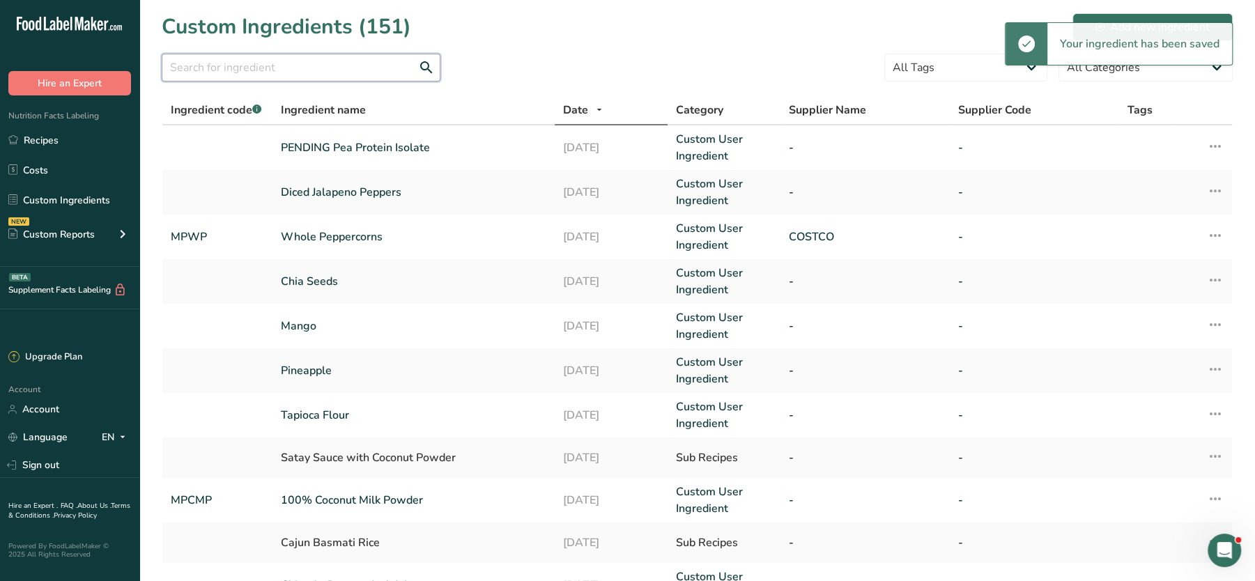
click at [352, 73] on input "text" at bounding box center [301, 68] width 279 height 28
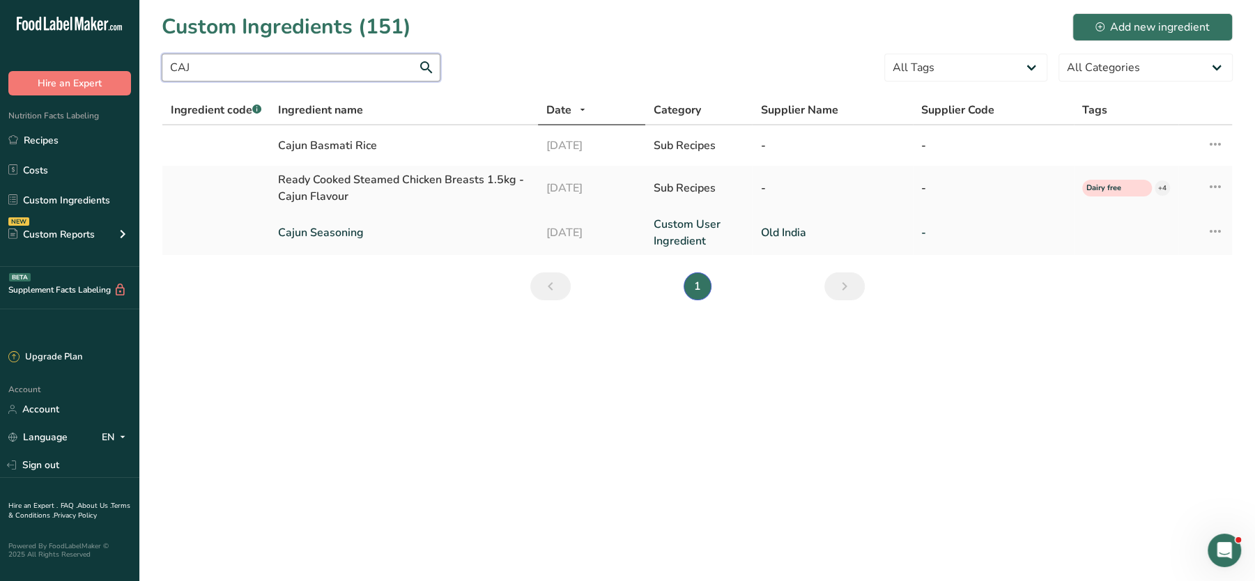
type input "CAJ"
click at [328, 231] on link "Cajun Seasoning" at bounding box center [403, 232] width 251 height 17
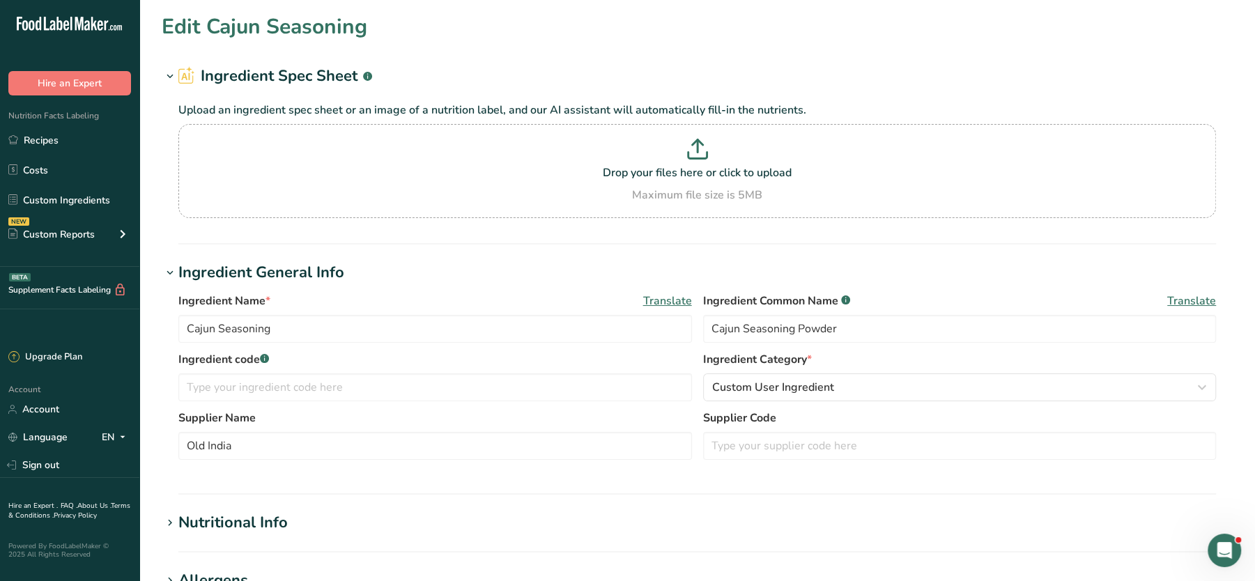
type input "Old India"
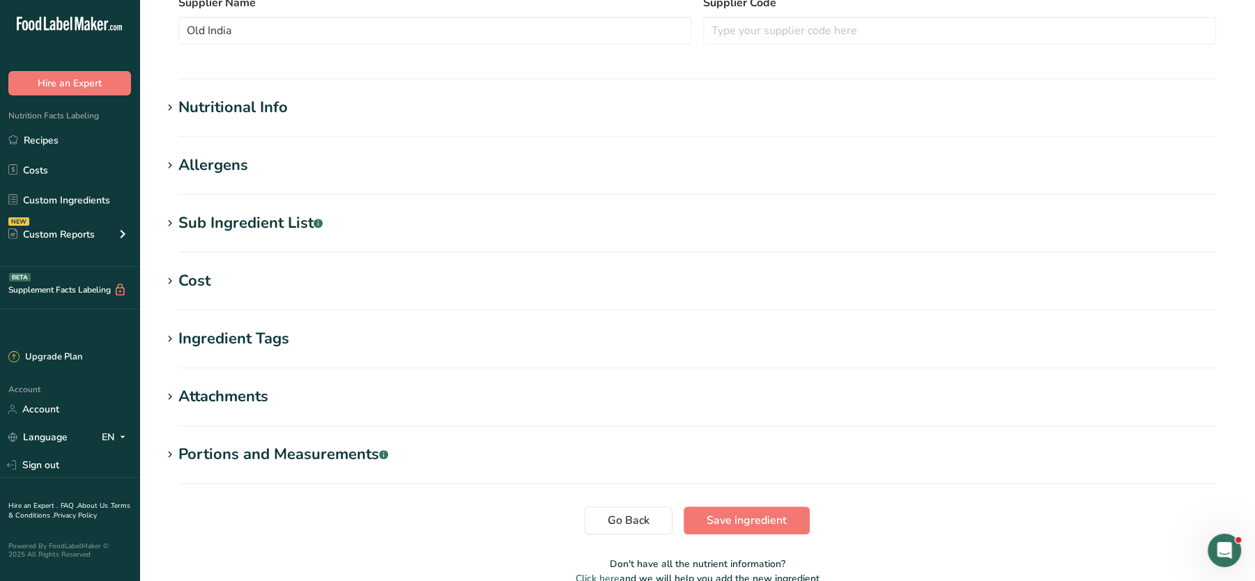
scroll to position [486, 0]
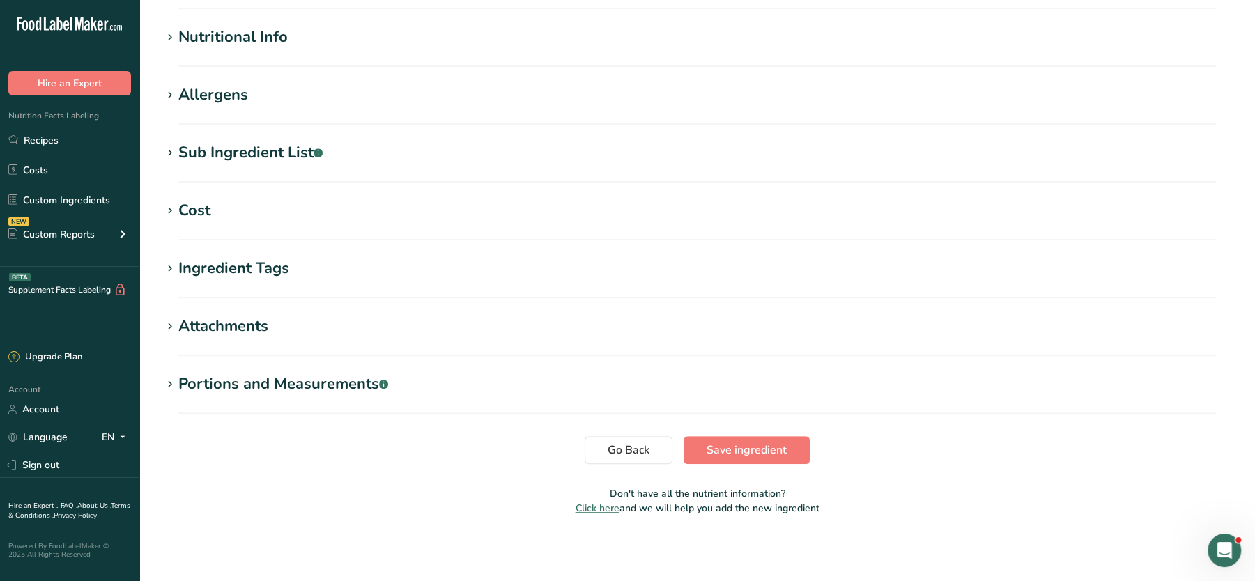
click at [228, 148] on div "Sub Ingredient List .a-a{fill:#347362;}.b-a{fill:#fff;}" at bounding box center [250, 152] width 144 height 23
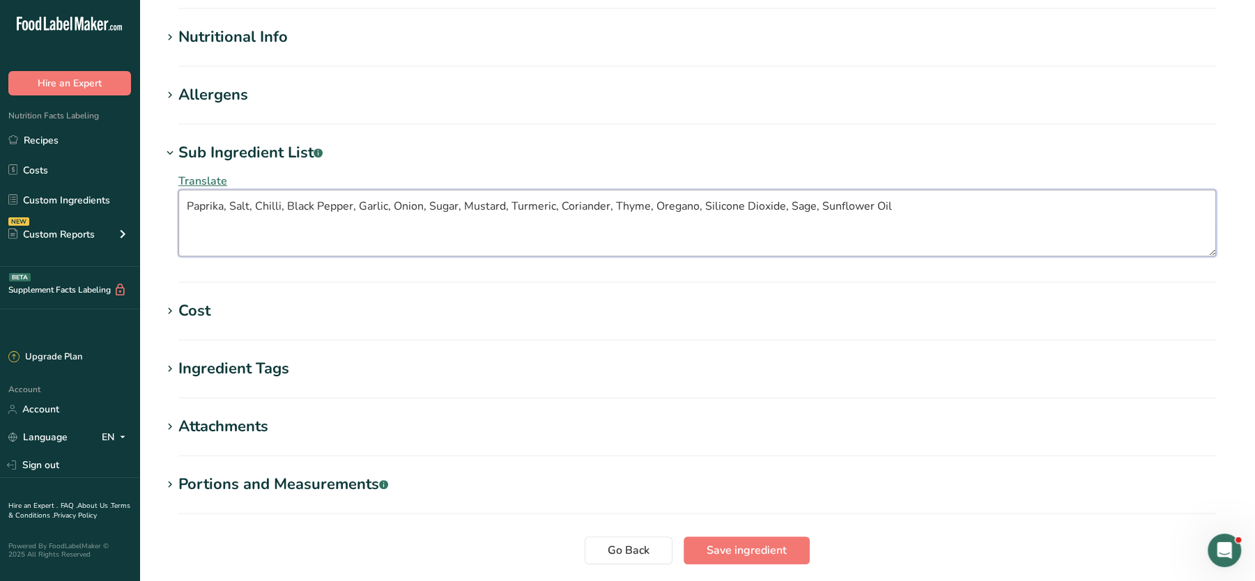
drag, startPoint x: 218, startPoint y: 203, endPoint x: 944, endPoint y: 211, distance: 726.0
click at [944, 211] on textarea "Paprika, Salt, Chilli, Black Pepper, Garlic, Onion, Sugar, Mustard, Turmeric, C…" at bounding box center [696, 222] width 1037 height 67
click at [829, 222] on textarea "Paprika, Salt, Chilli, Black Pepper, Garlic, Onion, Sugar, Mustard, Turmeric, C…" at bounding box center [696, 222] width 1037 height 67
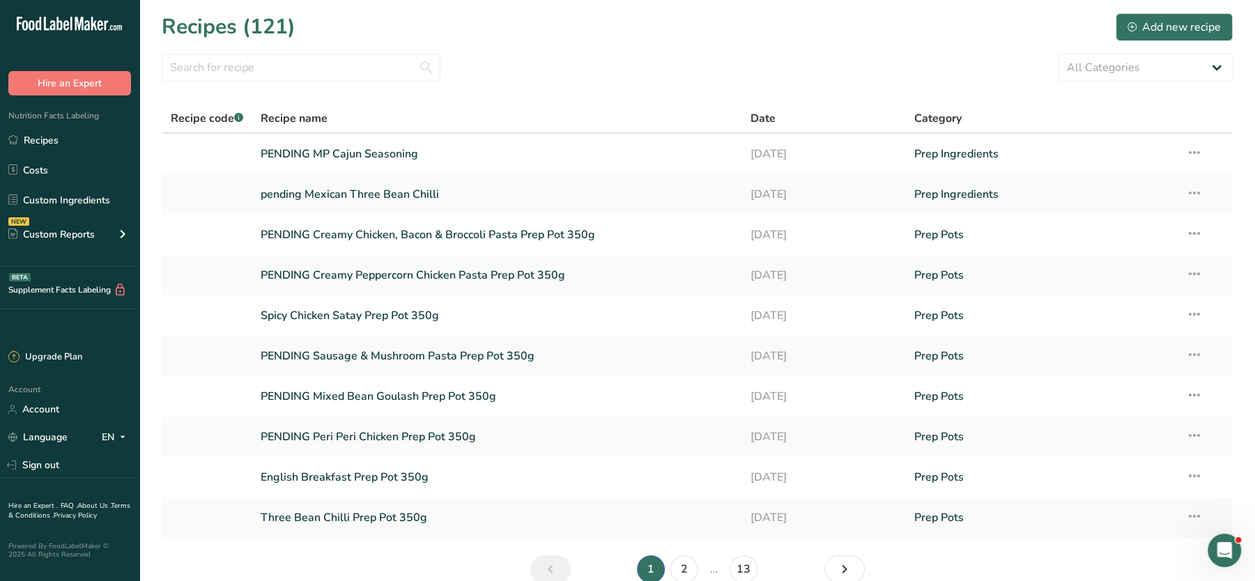
click at [239, 92] on section "Recipes (121) Add new recipe All Categories Baked Goods Beverages Confectionery…" at bounding box center [696, 302] width 1115 height 605
click at [235, 79] on input "text" at bounding box center [301, 68] width 279 height 28
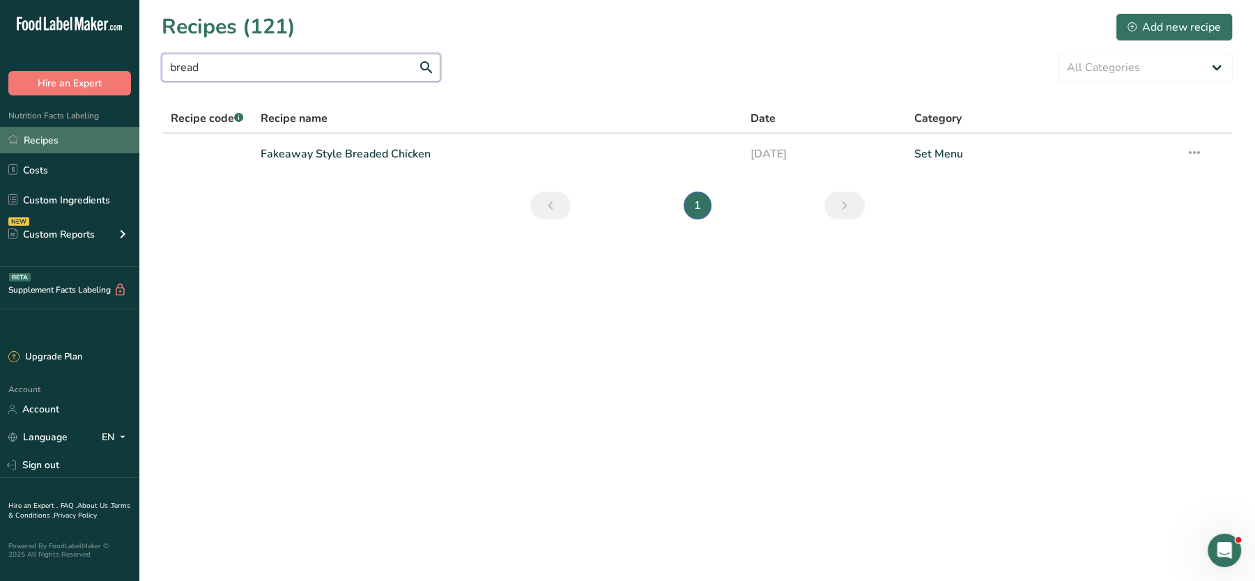
type input "bread"
click at [64, 139] on link "Recipes" at bounding box center [69, 140] width 139 height 26
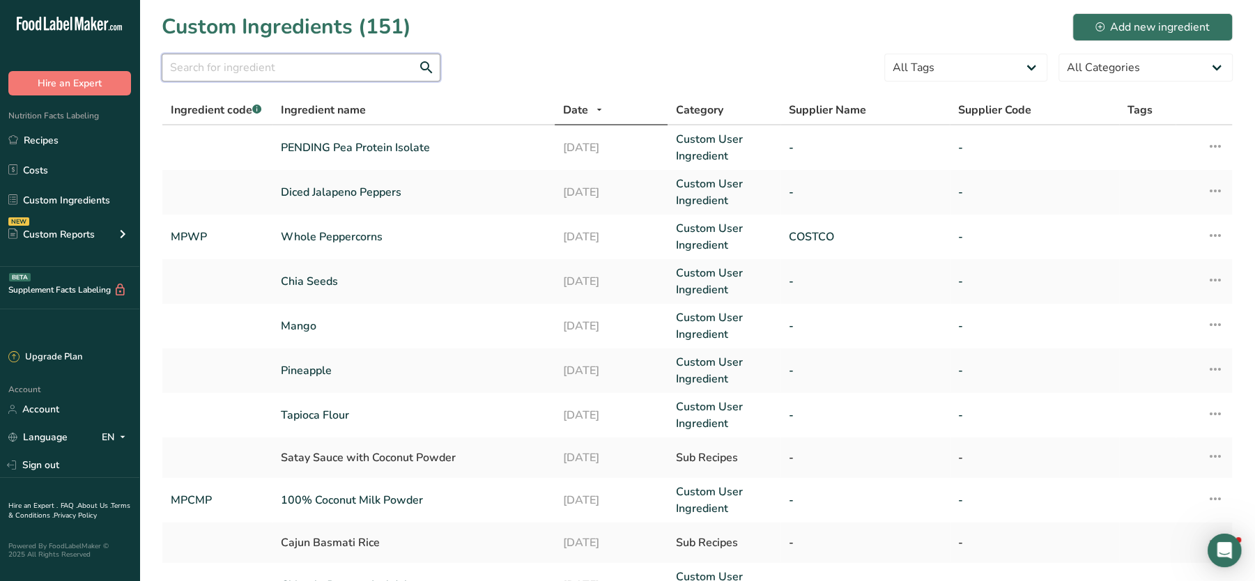
click at [325, 70] on input "text" at bounding box center [301, 68] width 279 height 28
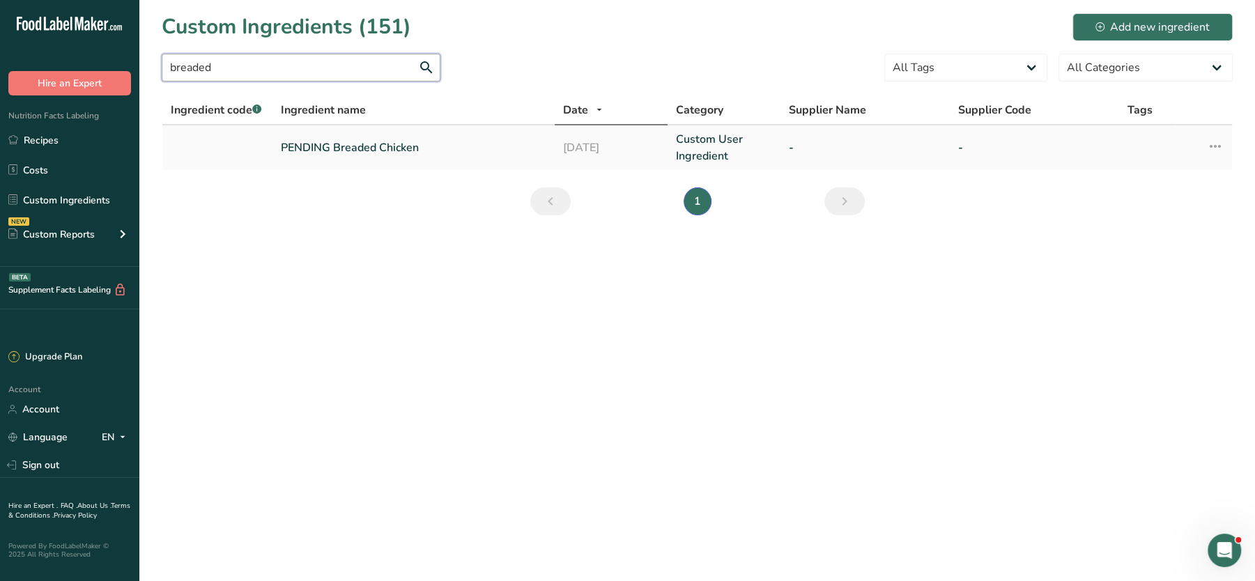
type input "breaded"
click at [350, 143] on link "PENDING Breaded Chicken" at bounding box center [413, 147] width 265 height 17
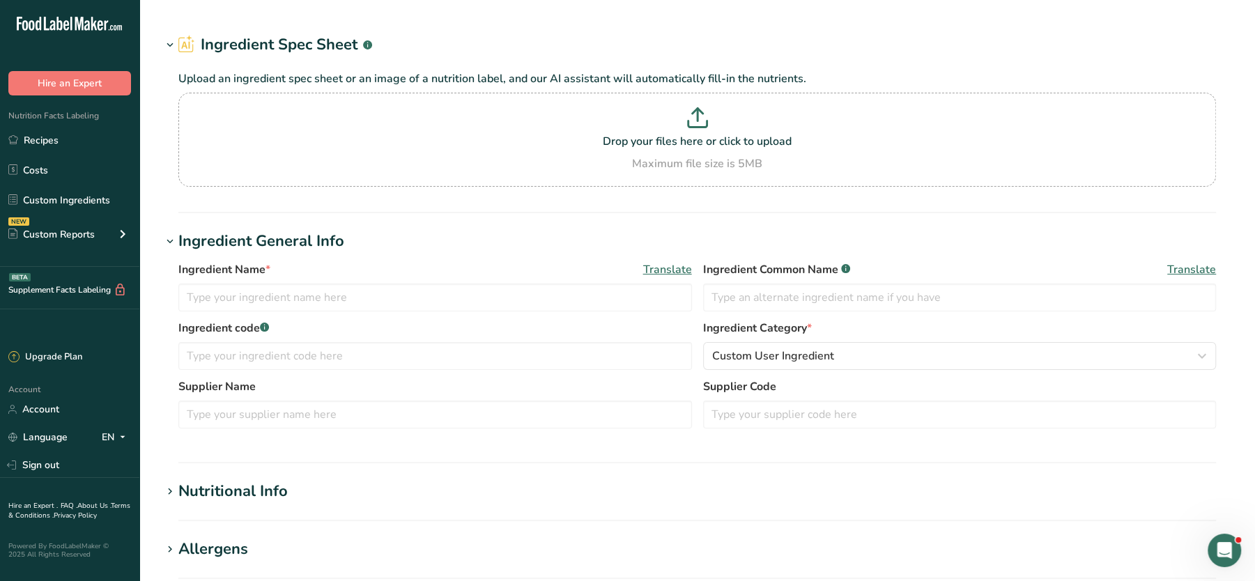
type input "PENDING Breaded Chicken"
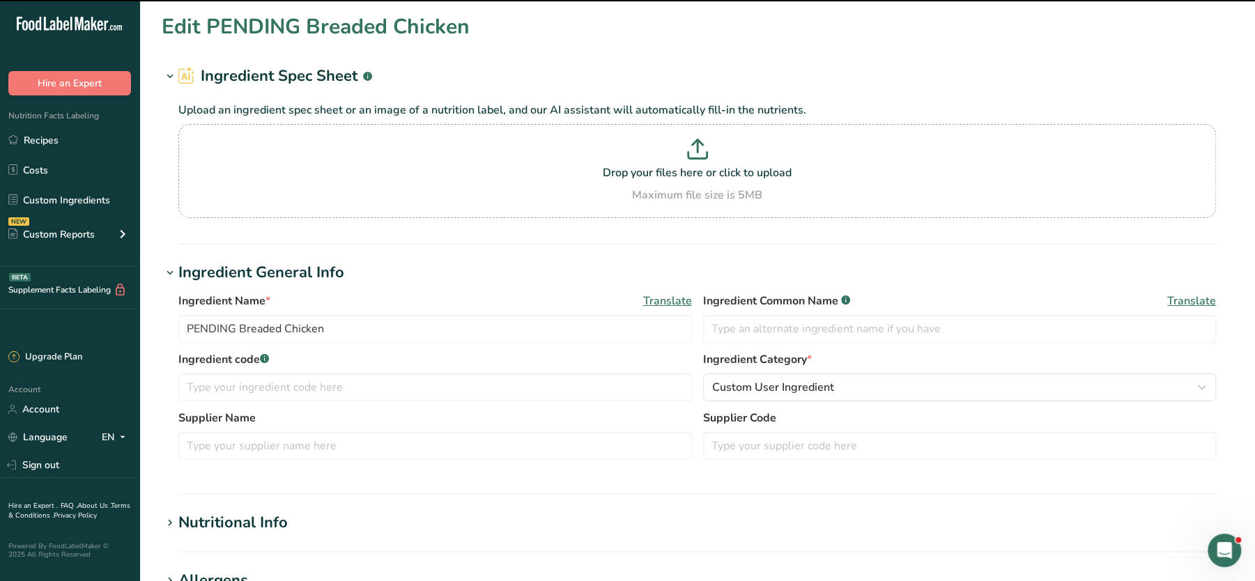
scroll to position [486, 0]
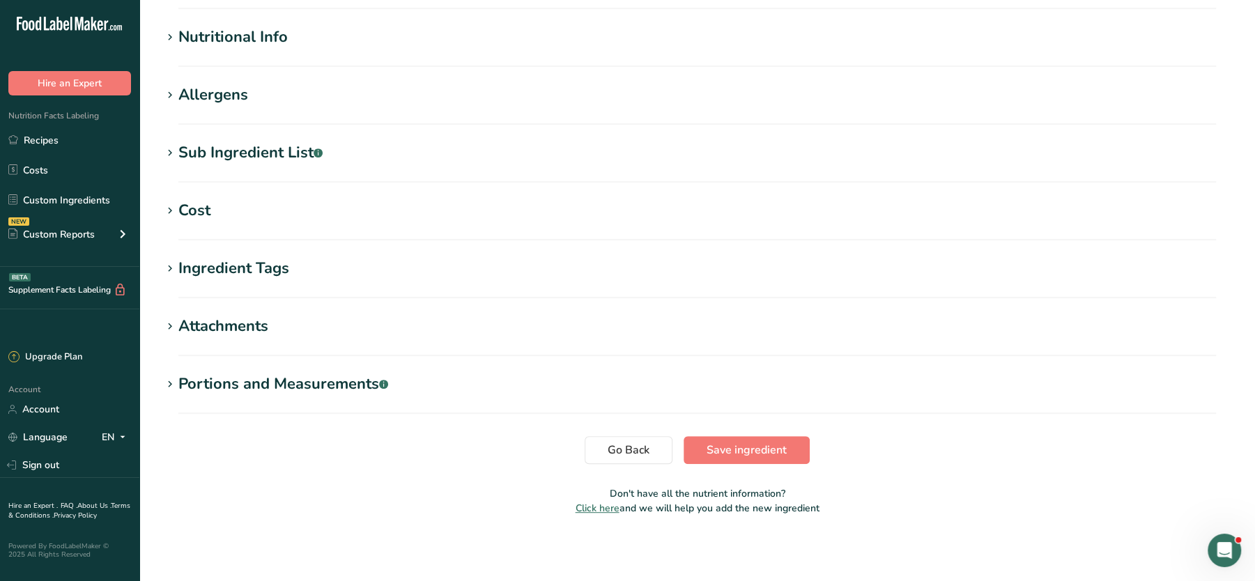
click at [207, 209] on div "Cost" at bounding box center [194, 210] width 32 height 23
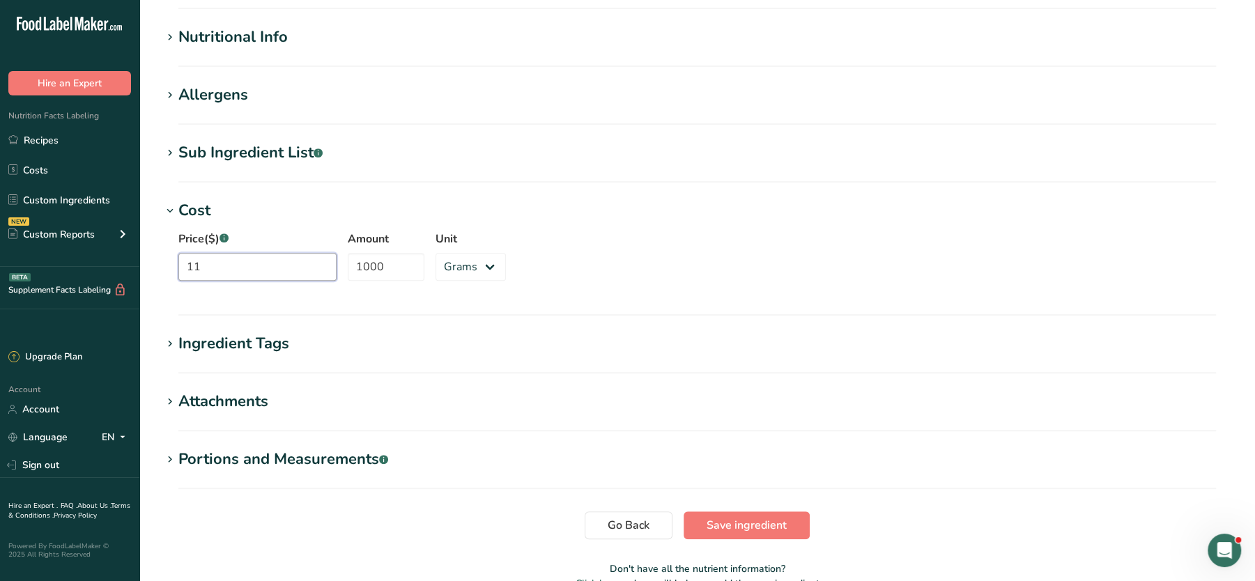
drag, startPoint x: 282, startPoint y: 273, endPoint x: 121, endPoint y: 265, distance: 161.8
click div ".a-20{fill:#fff;} Hire an Expert Nutrition Facts Labeling Recipes Costs Custom …"
type input "12"
click span "Save ingredient"
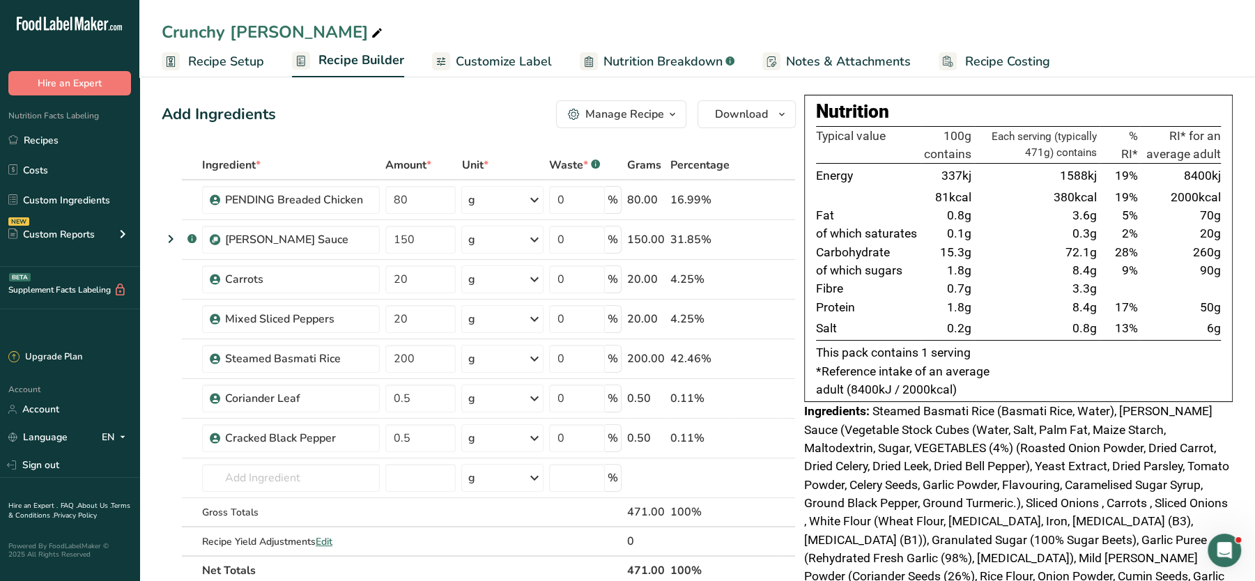
click at [459, 118] on div "Add Ingredients Manage Recipe Delete Recipe Duplicate Recipe Scale Recipe Save …" at bounding box center [479, 114] width 634 height 28
click at [965, 64] on span "Recipe Costing" at bounding box center [1007, 61] width 85 height 19
